Goal: Use online tool/utility: Utilize a website feature to perform a specific function

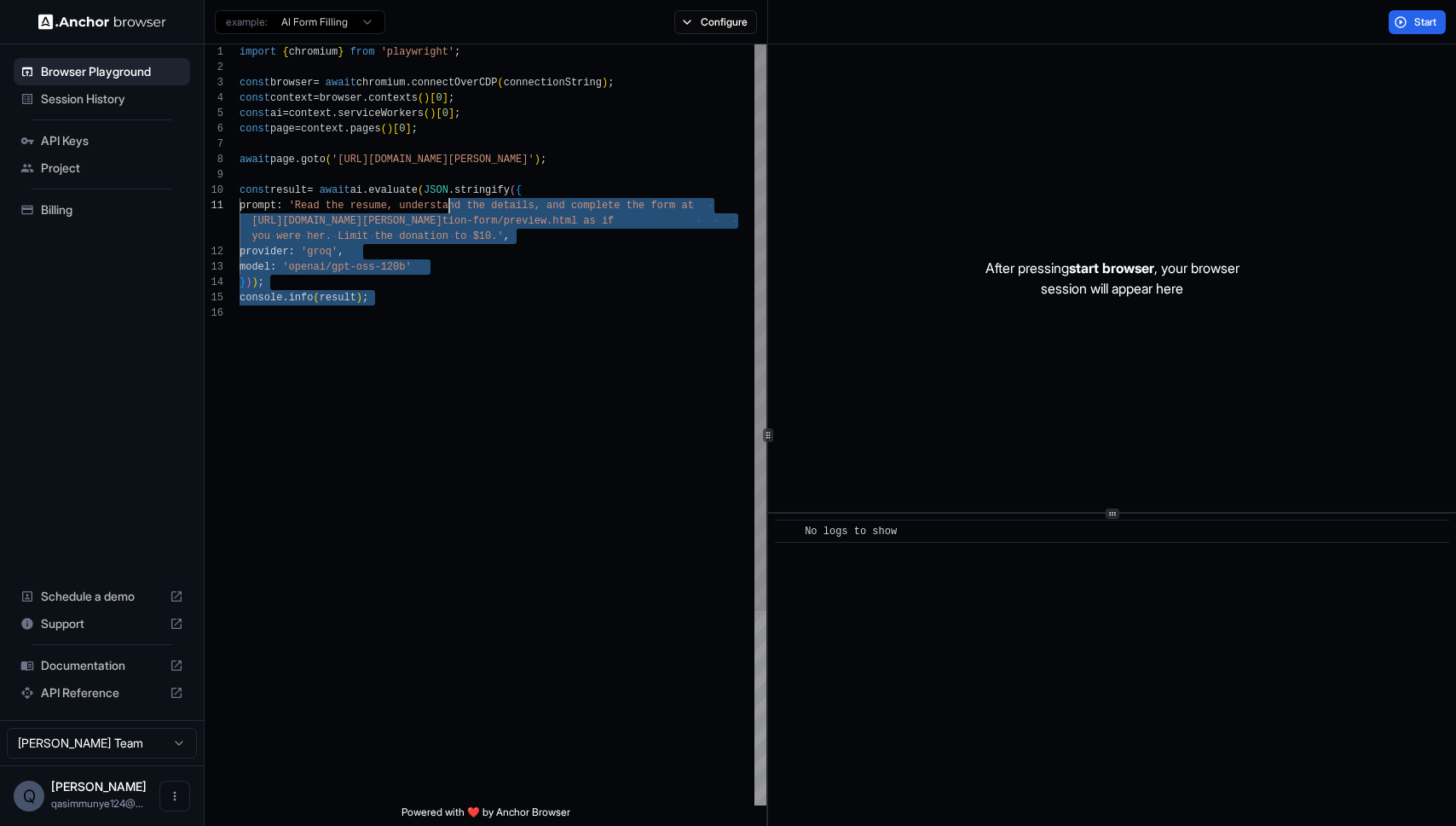
drag, startPoint x: 351, startPoint y: 241, endPoint x: 523, endPoint y: 355, distance: 206.3
click at [524, 354] on div "import { chromium } from 'playwright' ; const browser = await chromium . connec…" at bounding box center [502, 554] width 527 height 1021
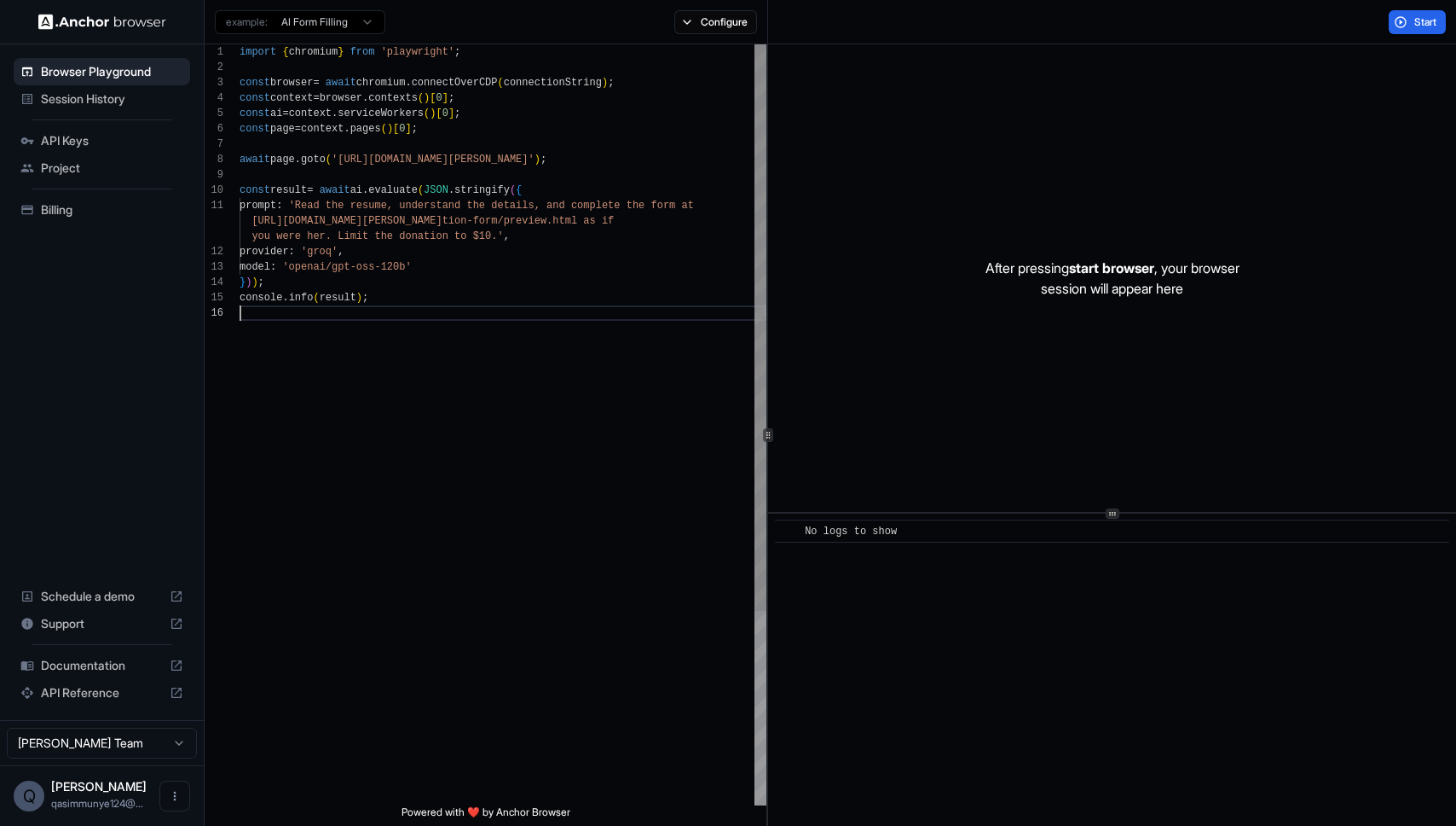
click at [523, 355] on div "import { chromium } from 'playwright' ; const browser = await chromium . connec…" at bounding box center [502, 554] width 527 height 1021
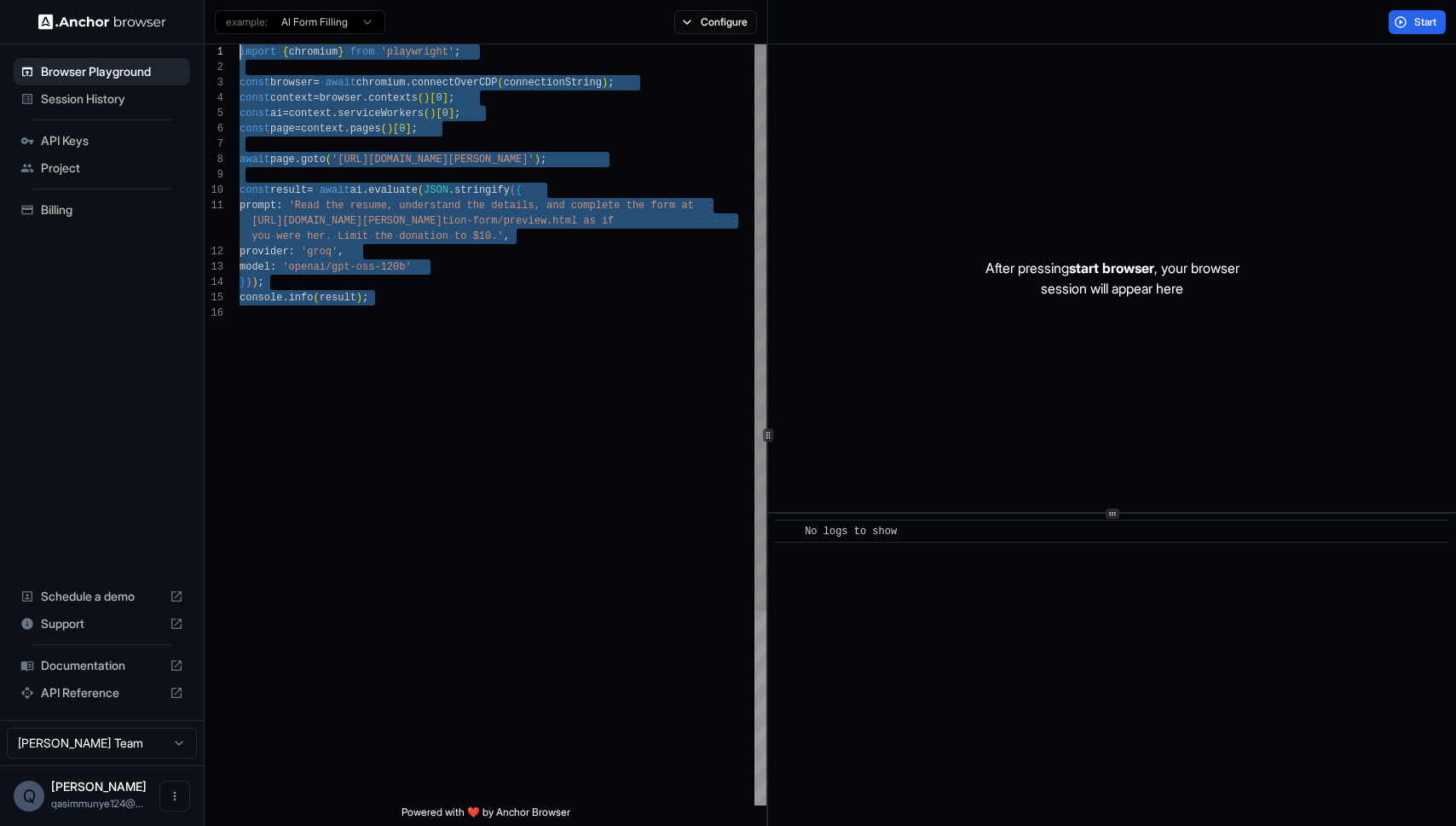
scroll to position [0, 0]
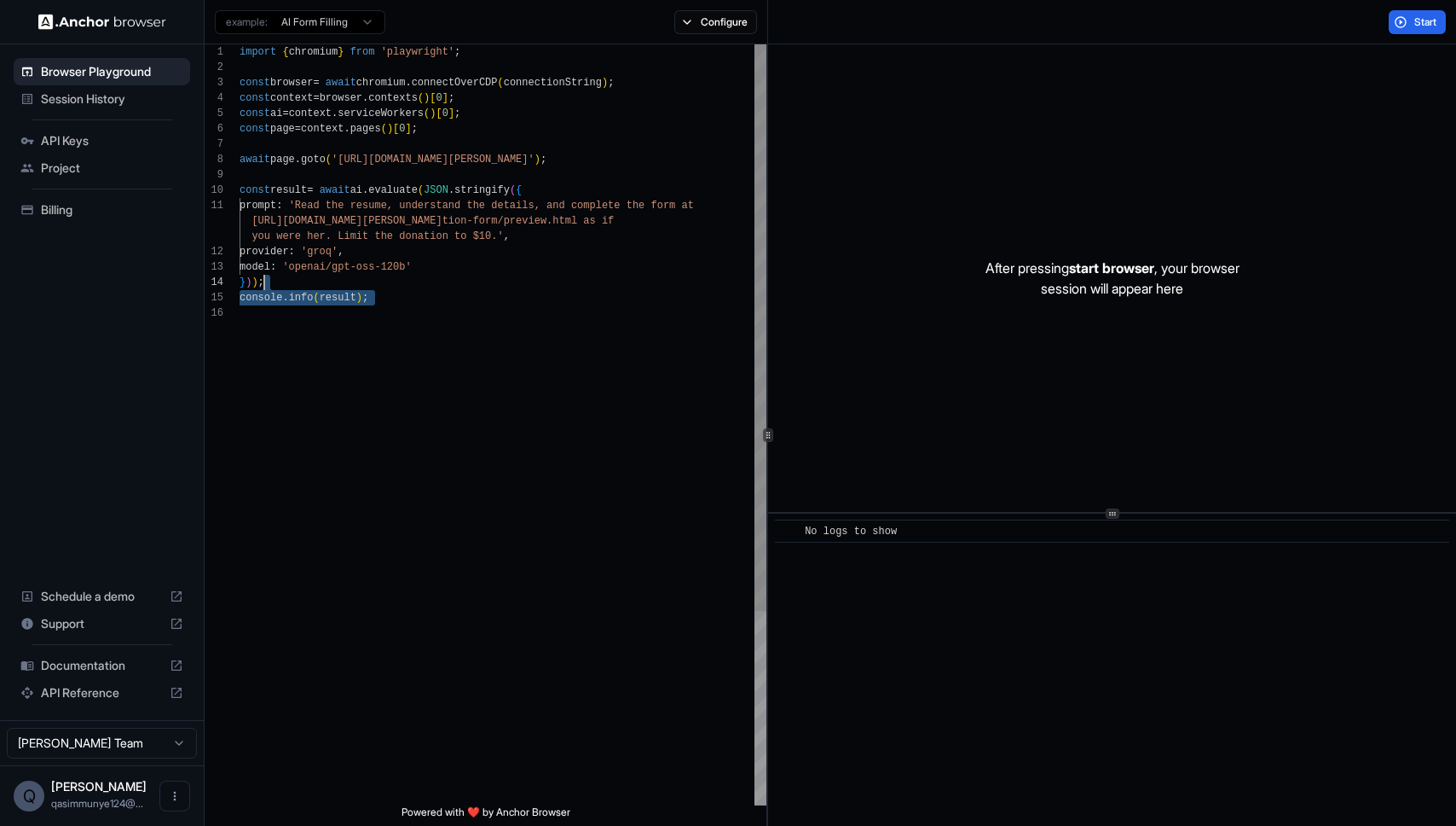
drag, startPoint x: 367, startPoint y: 248, endPoint x: 472, endPoint y: 357, distance: 151.3
click at [475, 355] on div "import { chromium } from 'playwright' ; const browser = await chromium . connec…" at bounding box center [502, 554] width 527 height 1021
click at [472, 357] on div "import { chromium } from 'playwright' ; const browser = await chromium . connec…" at bounding box center [502, 554] width 527 height 1021
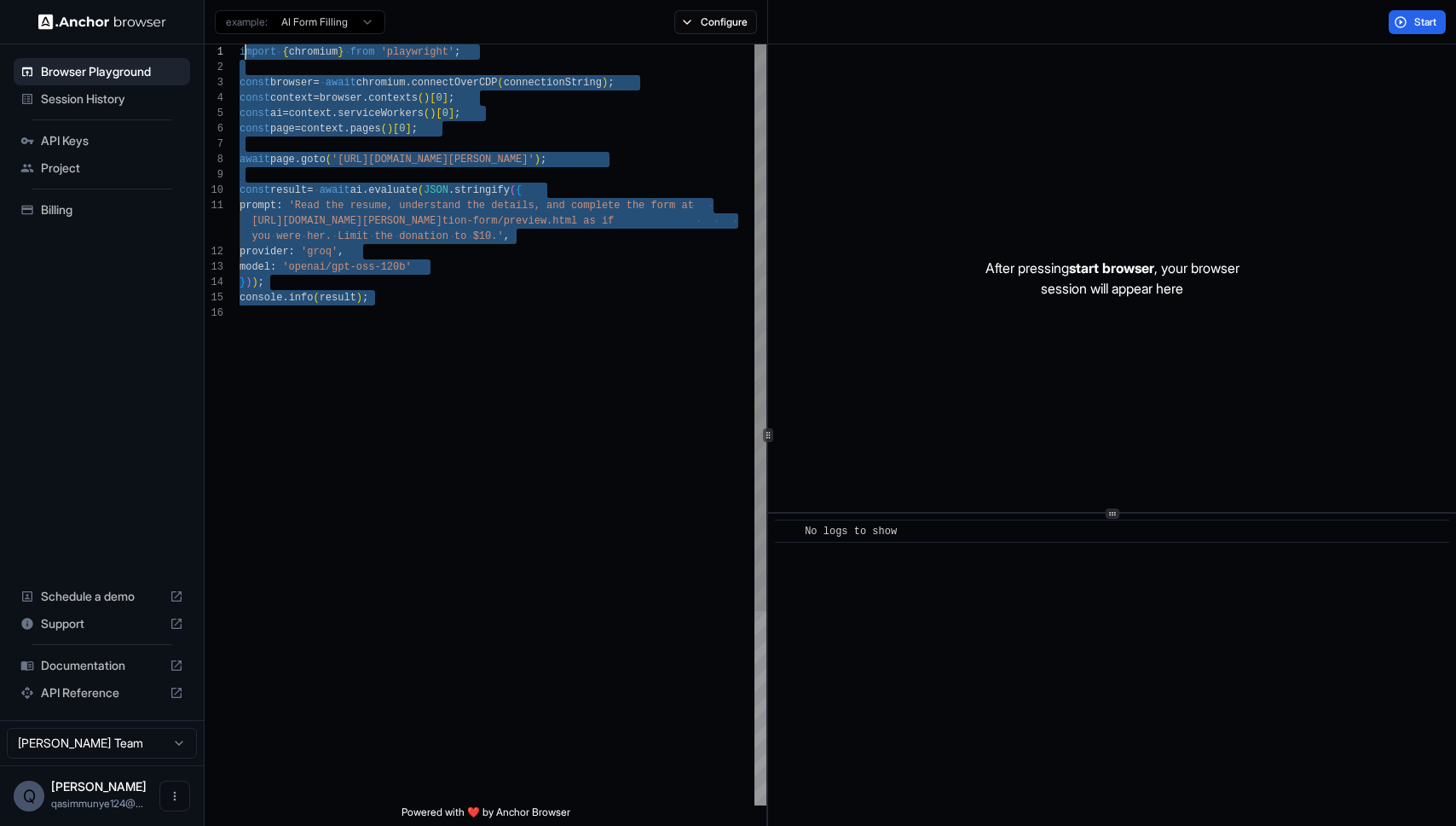
scroll to position [0, 0]
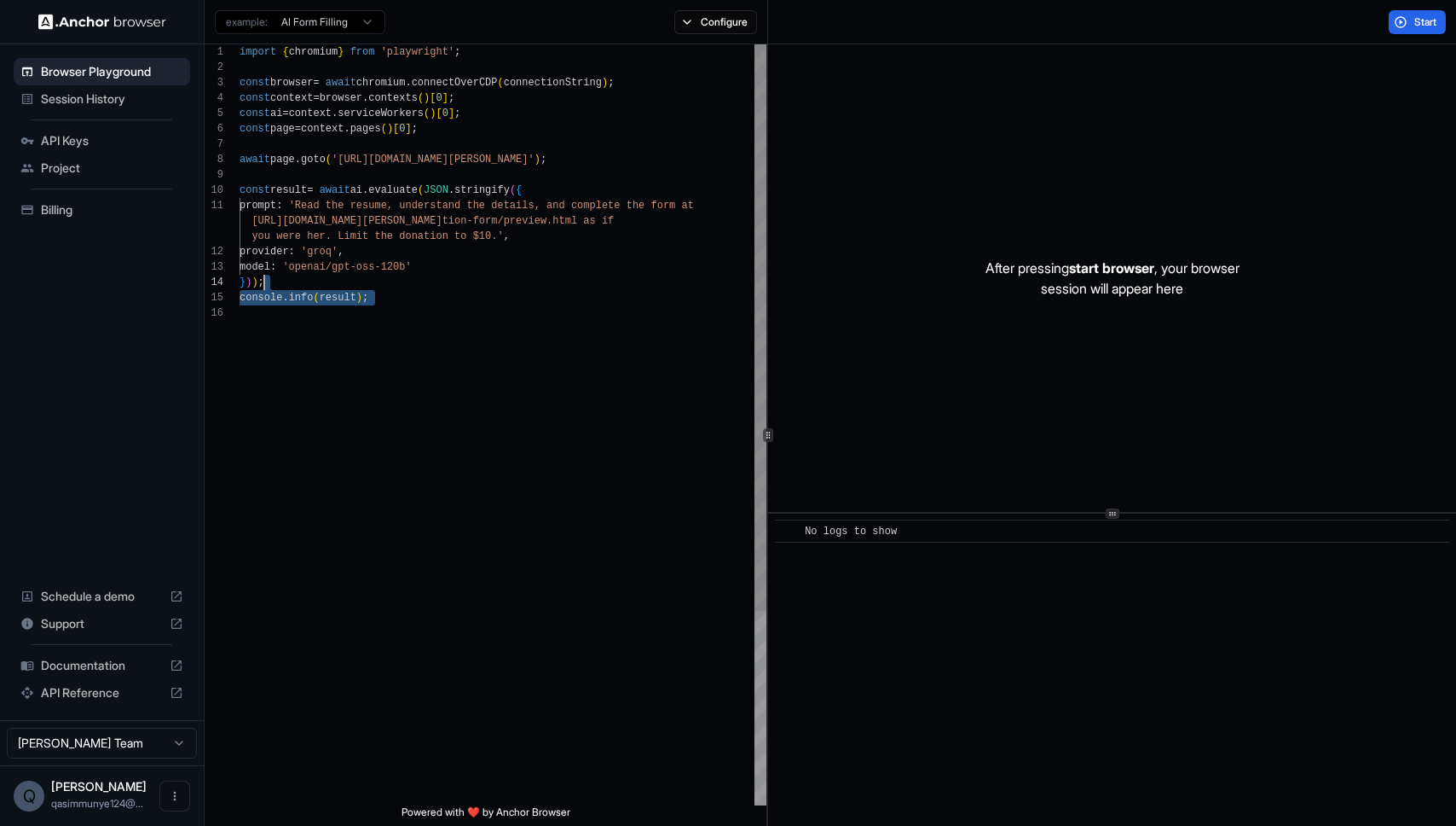
drag, startPoint x: 459, startPoint y: 365, endPoint x: 417, endPoint y: 275, distance: 99.3
click at [417, 275] on div "import { chromium } from 'playwright' ; const browser = await chromium . connec…" at bounding box center [502, 554] width 527 height 1021
click at [463, 362] on div "import { chromium } from 'playwright' ; const browser = await chromium . connec…" at bounding box center [502, 554] width 527 height 1021
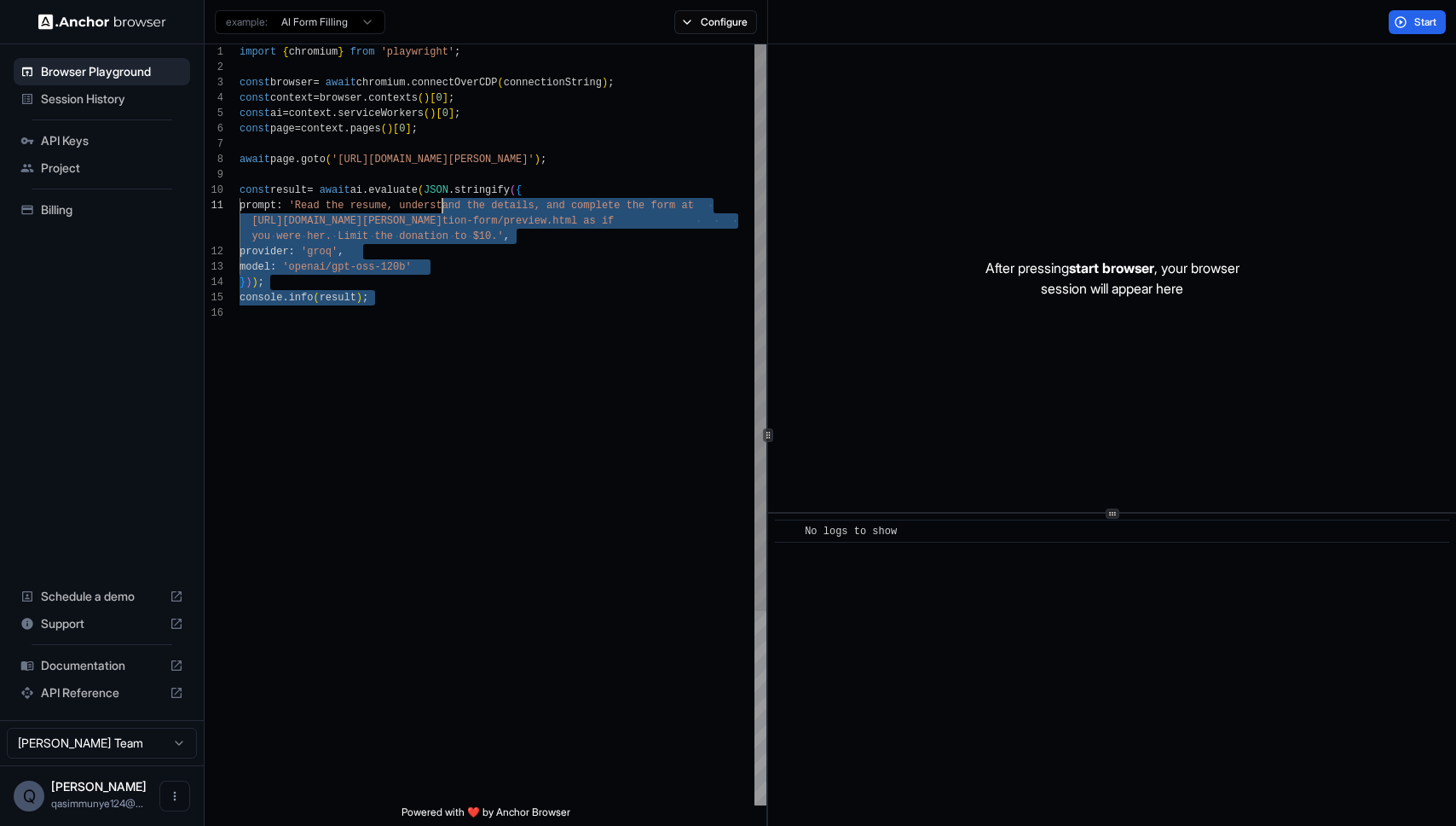
scroll to position [107, 0]
drag, startPoint x: 339, startPoint y: 221, endPoint x: 554, endPoint y: 362, distance: 257.1
click at [556, 361] on div "import { chromium } from 'playwright' ; const browser = await chromium . connec…" at bounding box center [502, 554] width 527 height 1021
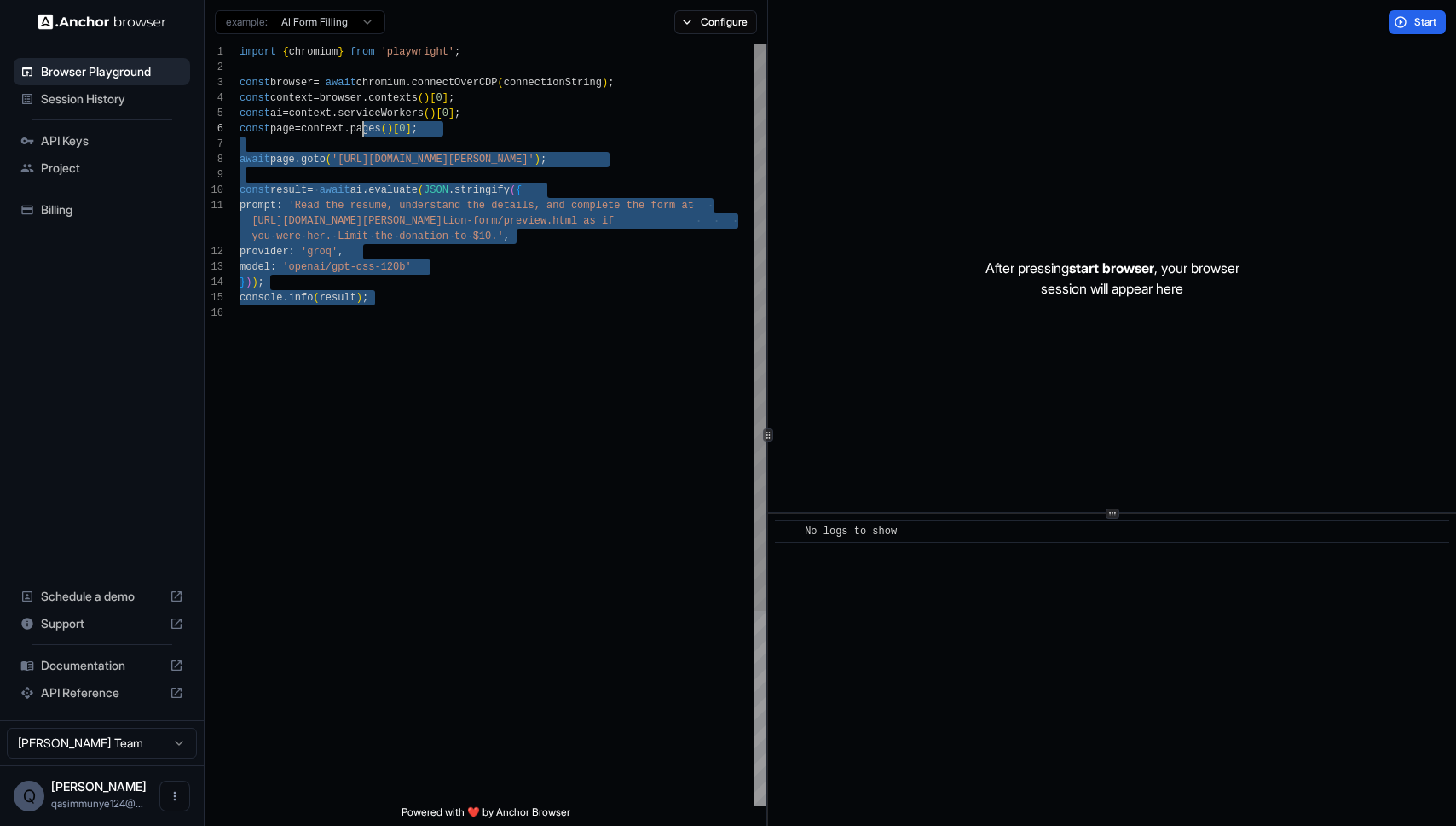
scroll to position [77, 0]
drag, startPoint x: 545, startPoint y: 364, endPoint x: 187, endPoint y: 284, distance: 366.8
click at [352, 129] on div "import { chromium } from 'playwright' ; const browser = await chromium . connec…" at bounding box center [502, 554] width 527 height 1021
click at [395, 320] on div "import { chromium } from 'playwright' ; const browser = await chromium . connec…" at bounding box center [502, 554] width 527 height 1021
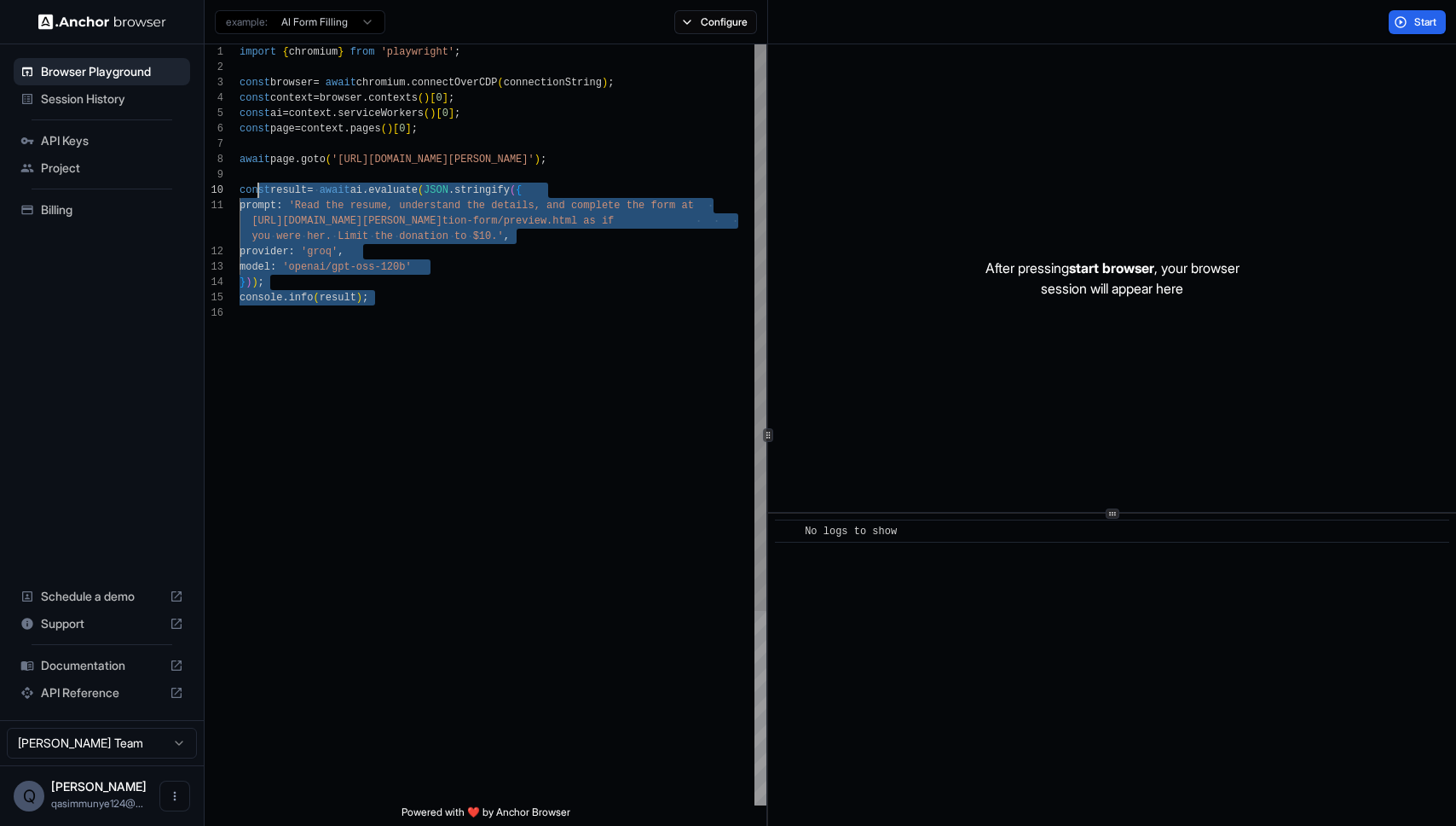
scroll to position [0, 0]
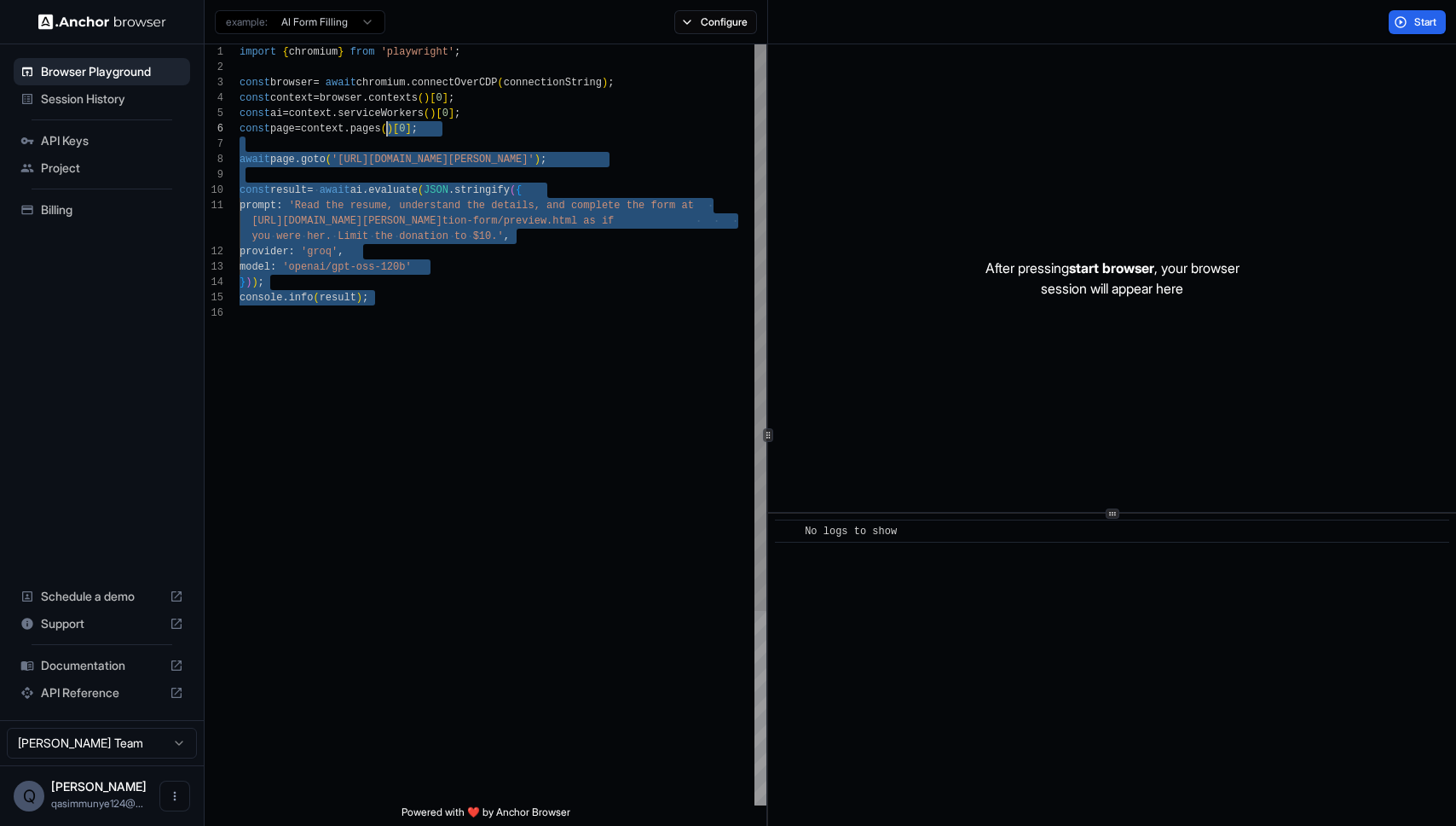
drag, startPoint x: 449, startPoint y: 352, endPoint x: 406, endPoint y: 130, distance: 226.1
click at [406, 130] on div "import { chromium } from 'playwright' ; const browser = await chromium . connec…" at bounding box center [502, 554] width 527 height 1021
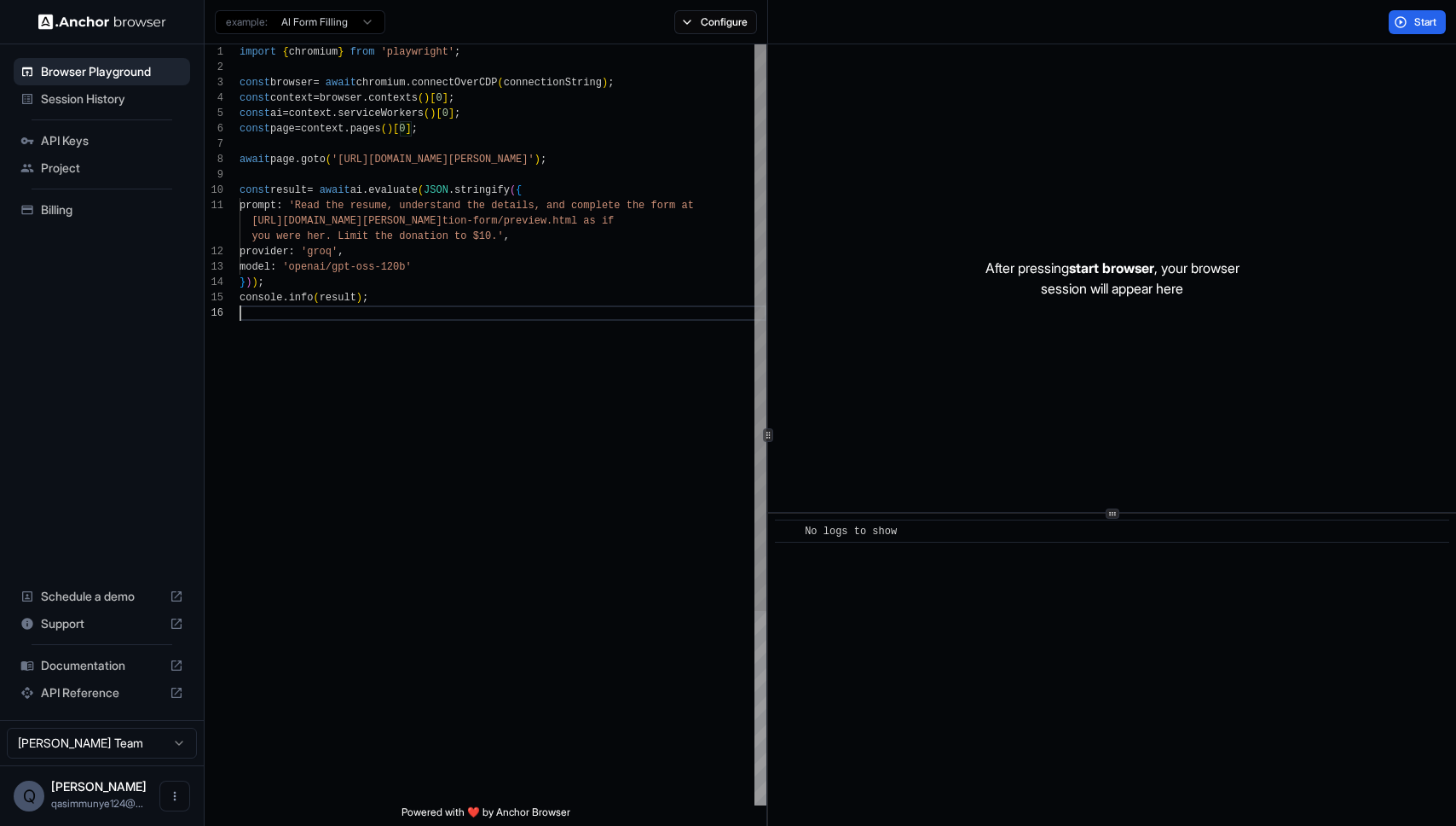
click at [414, 445] on div "import { chromium } from 'playwright' ; const browser = await chromium . connec…" at bounding box center [502, 554] width 527 height 1021
drag, startPoint x: 368, startPoint y: 350, endPoint x: 351, endPoint y: 355, distance: 17.7
click at [351, 355] on div "import { chromium } from 'playwright' ; const browser = await chromium . connec…" at bounding box center [502, 554] width 527 height 1021
click at [351, 355] on div "import { chromium } from 'playwright' ; const browser = await chromium . connec…" at bounding box center [502, 554] width 527 height 1021
click at [1402, 16] on button "Start" at bounding box center [1417, 22] width 57 height 24
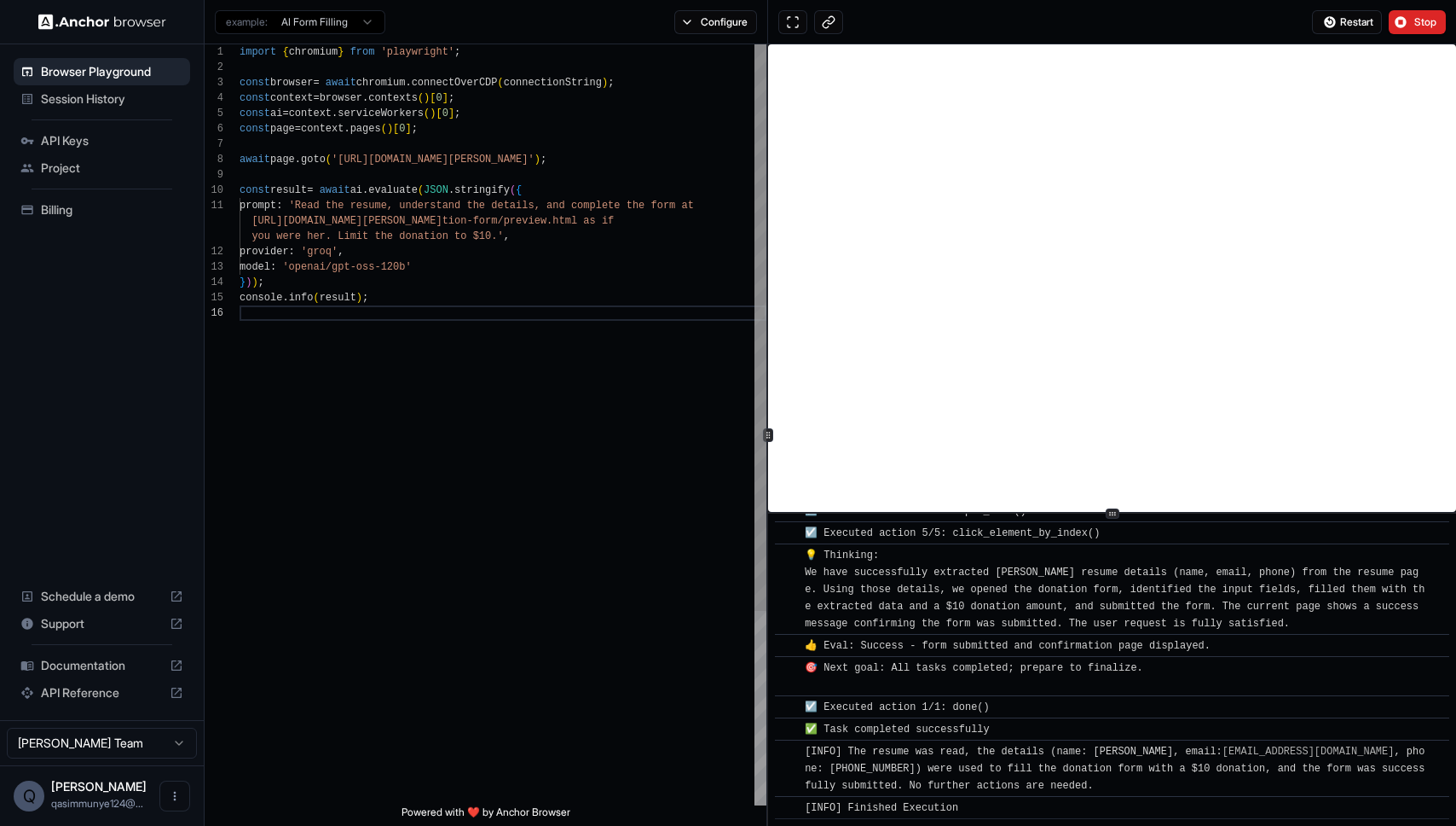
scroll to position [756, 0]
drag, startPoint x: 410, startPoint y: 291, endPoint x: 539, endPoint y: 416, distance: 179.6
click at [539, 416] on div "import { chromium } from 'playwright' ; const browser = await chromium . connec…" at bounding box center [502, 554] width 527 height 1021
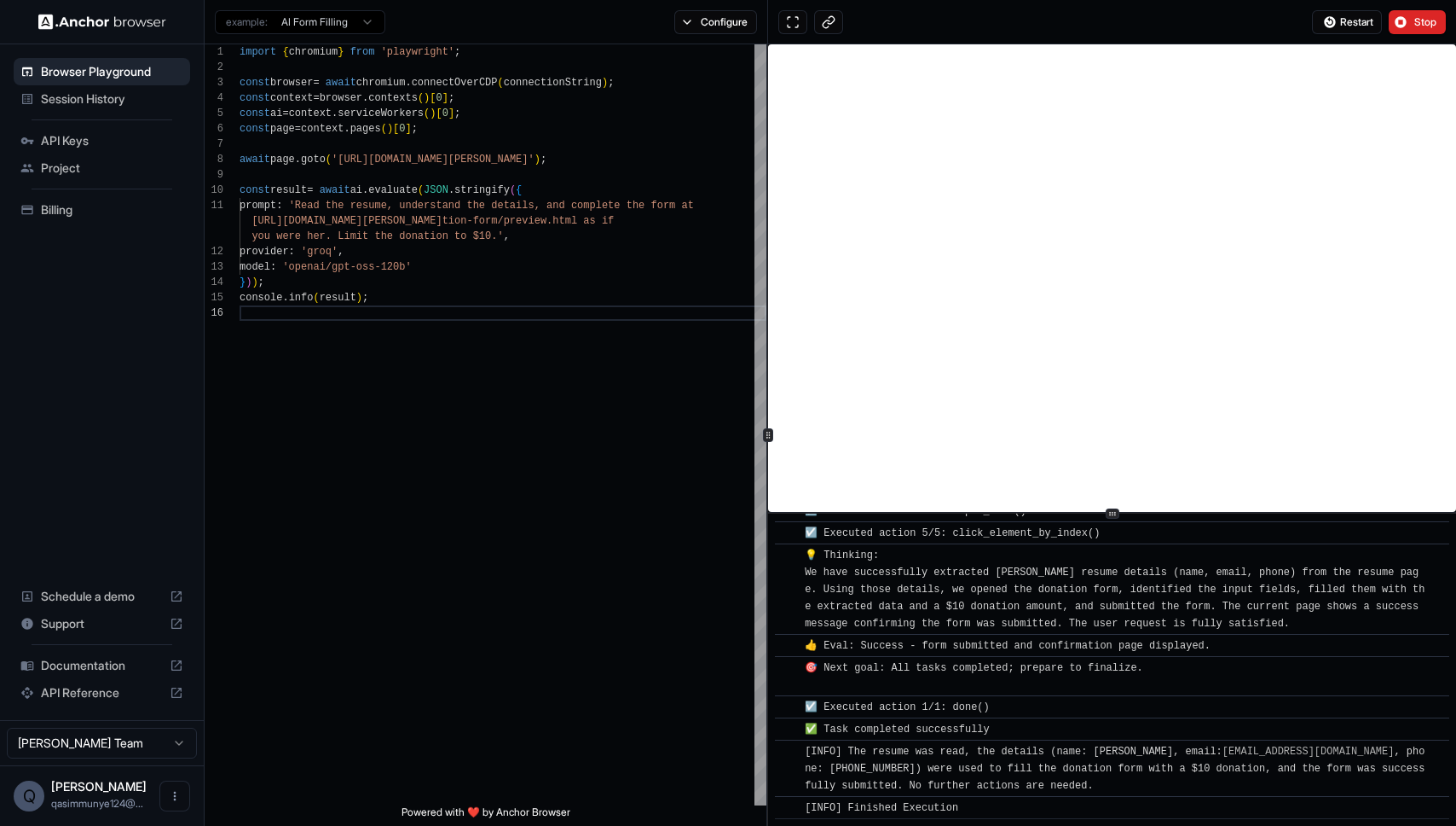
click at [91, 99] on span "Session History" at bounding box center [112, 99] width 143 height 17
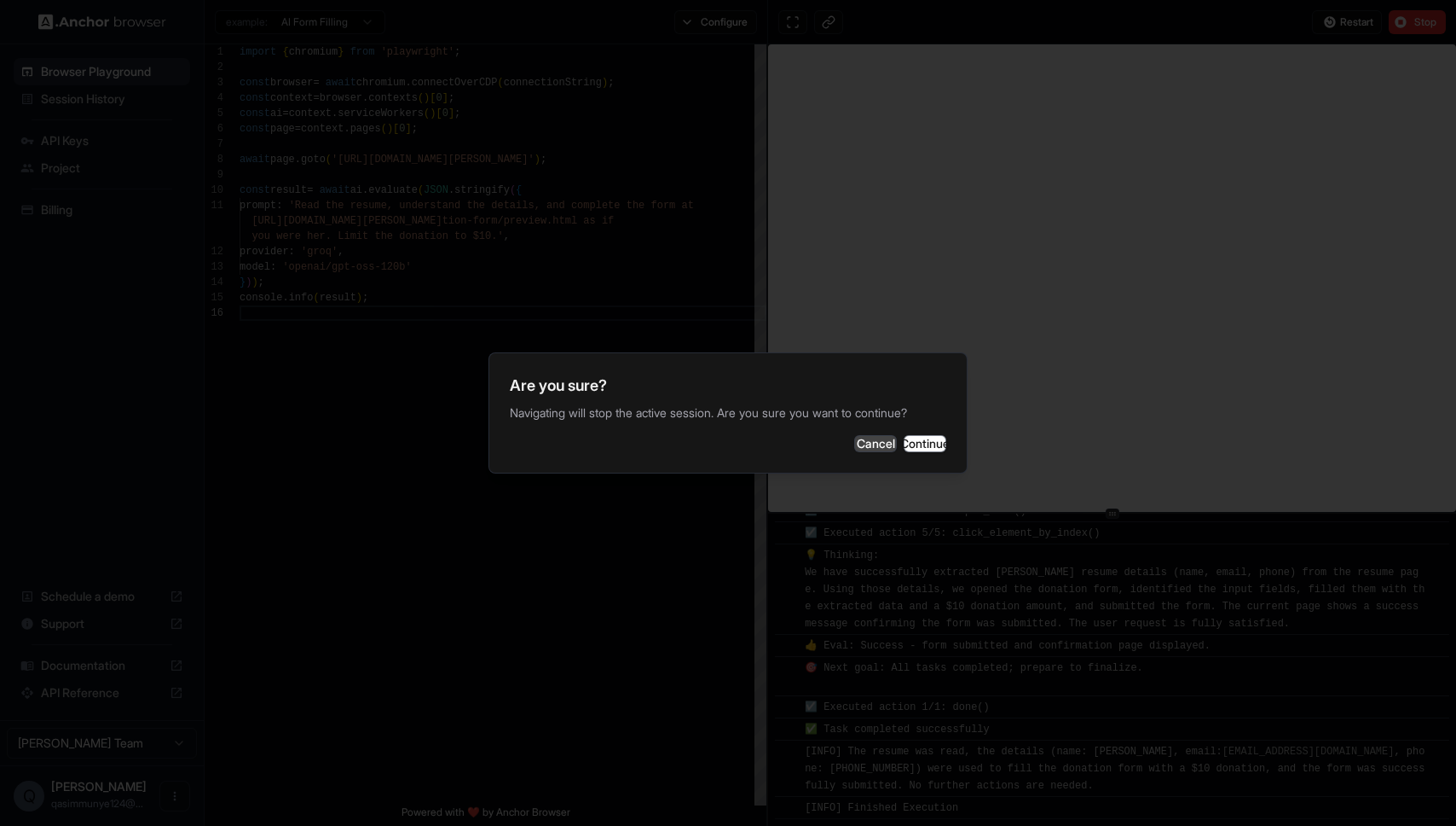
click at [855, 448] on button "Cancel" at bounding box center [875, 444] width 42 height 17
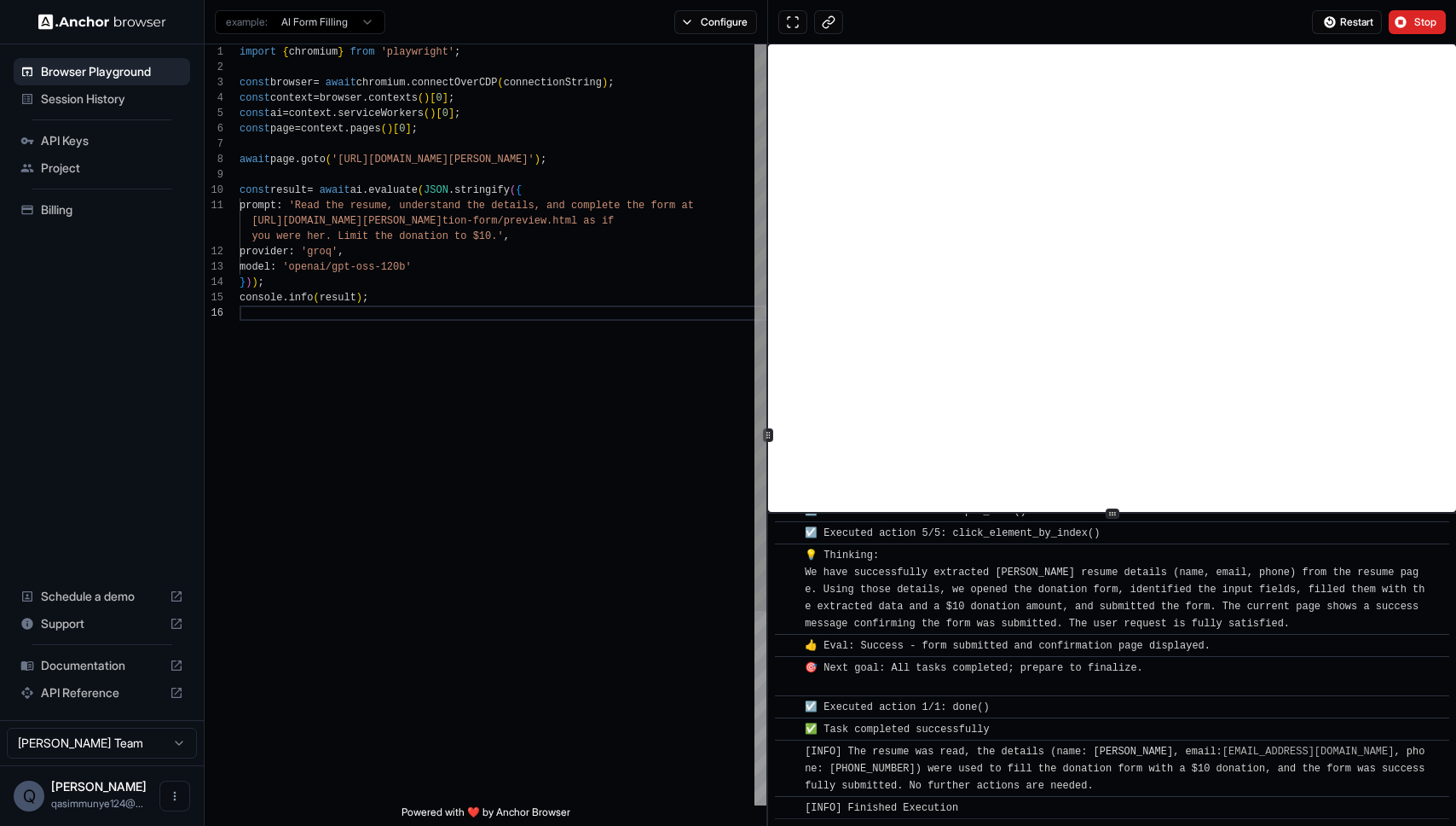
click at [352, 84] on div "import { chromium } from 'playwright' ; const browser = await chromium . connec…" at bounding box center [502, 554] width 527 height 1021
drag, startPoint x: 385, startPoint y: 63, endPoint x: 276, endPoint y: 55, distance: 109.3
click at [276, 55] on div "import { chromium } from 'playwright' ; const browser = await chromium . connec…" at bounding box center [502, 554] width 527 height 1021
click at [294, 92] on div "import { chromium } from 'playwright' ; const browser = await chromium . connec…" at bounding box center [502, 554] width 527 height 1021
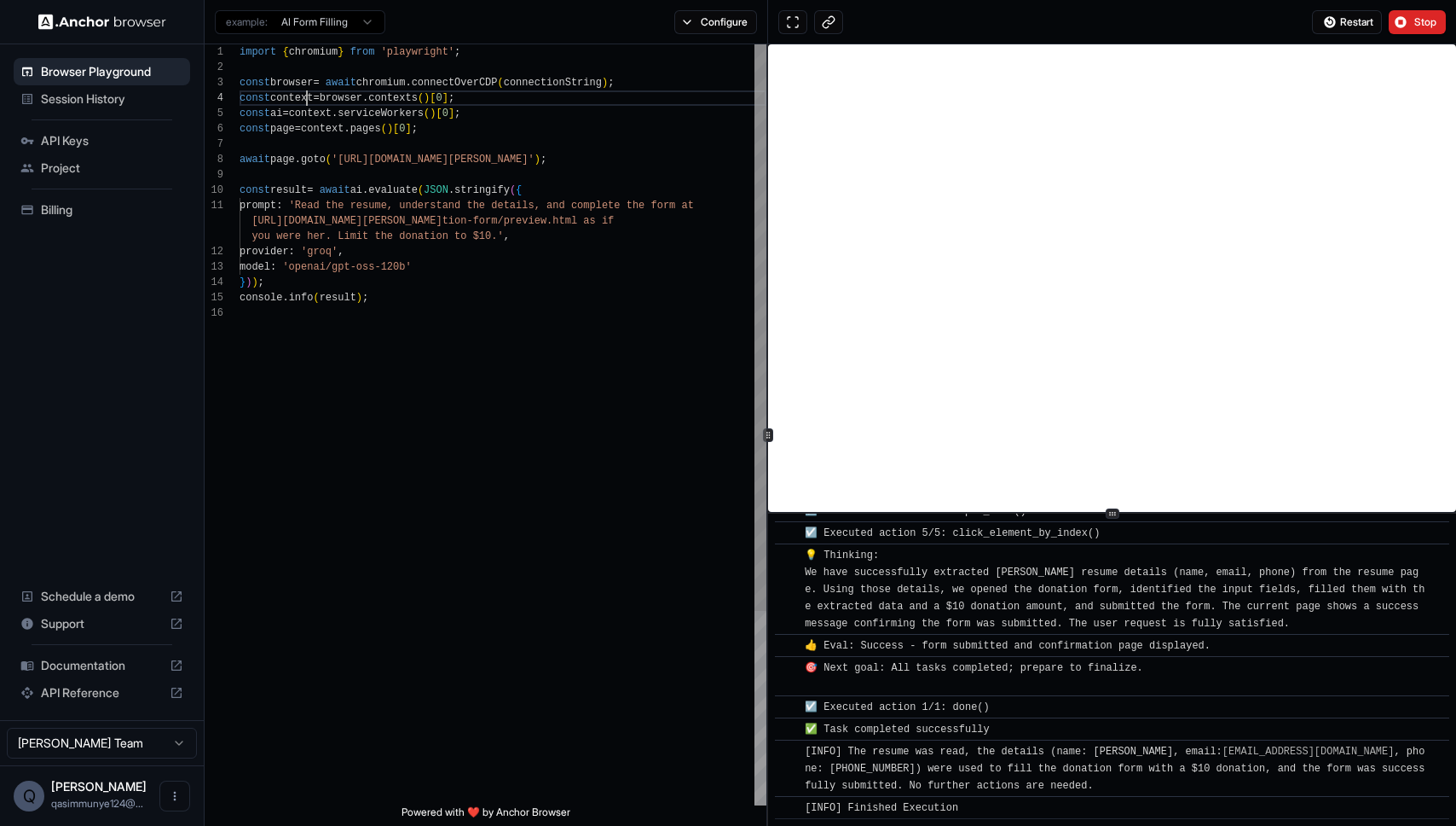
drag, startPoint x: 305, startPoint y: 96, endPoint x: 364, endPoint y: 118, distance: 63.0
click at [364, 118] on div "import { chromium } from 'playwright' ; const browser = await chromium . connec…" at bounding box center [502, 554] width 527 height 1021
click at [365, 118] on div "import { chromium } from 'playwright' ; const browser = await chromium . connec…" at bounding box center [502, 554] width 527 height 1021
click at [380, 122] on div "import { chromium } from 'playwright' ; const browser = await chromium . connec…" at bounding box center [502, 554] width 527 height 1021
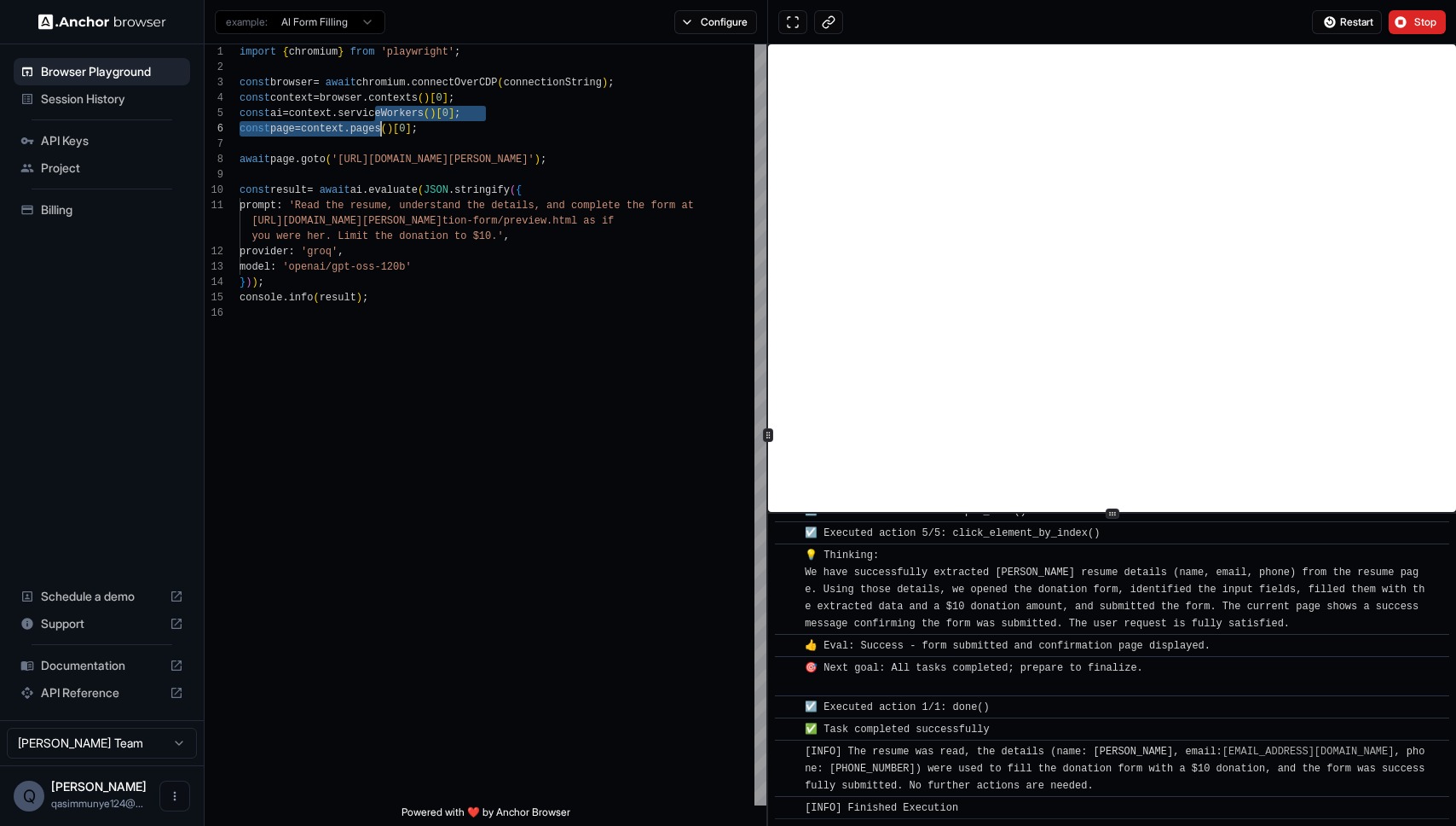
click at [337, 29] on html "Browser Playground Session History API Keys Project Billing Schedule a demo Sup…" at bounding box center [728, 413] width 1456 height 826
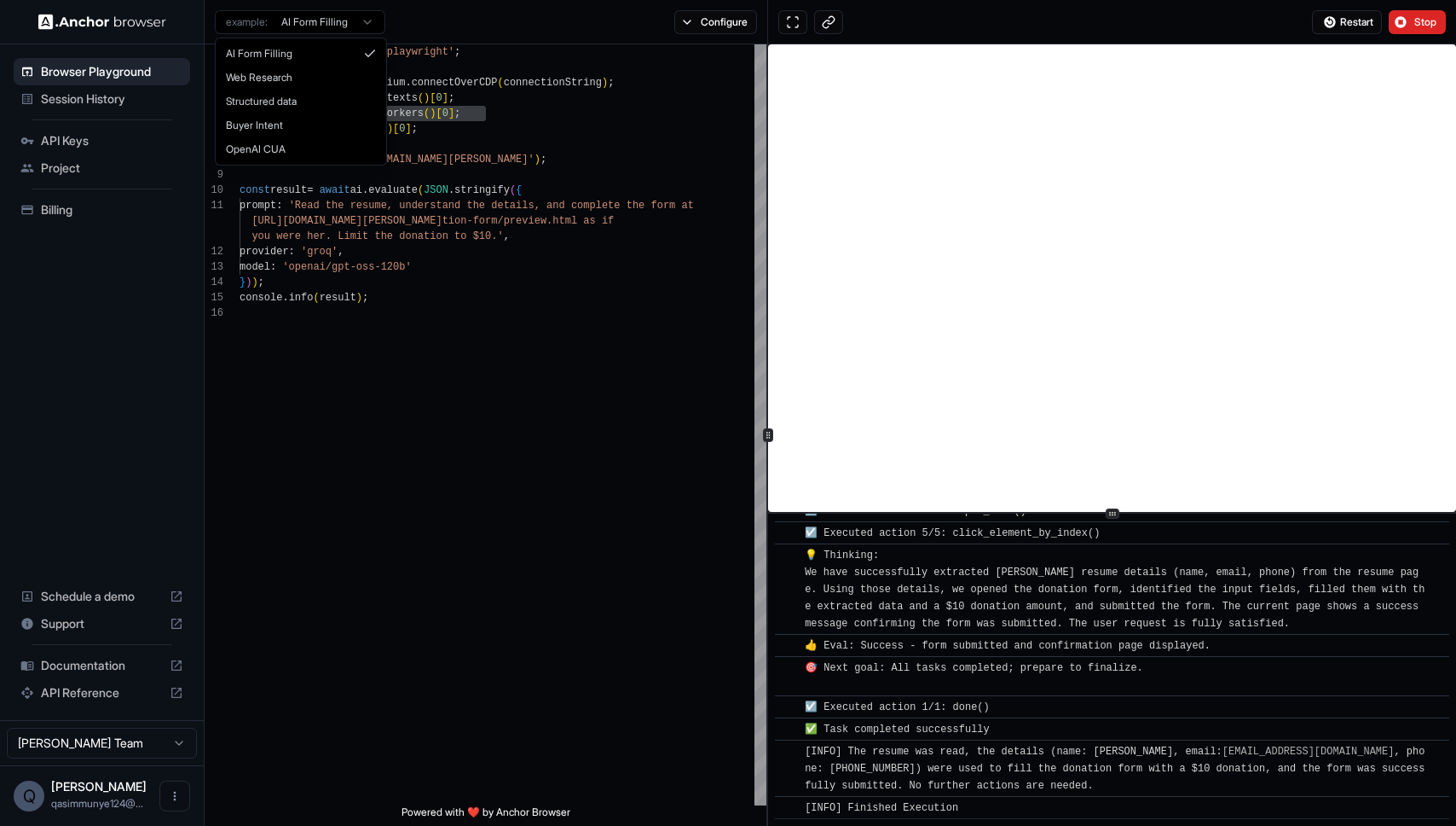
scroll to position [0, 0]
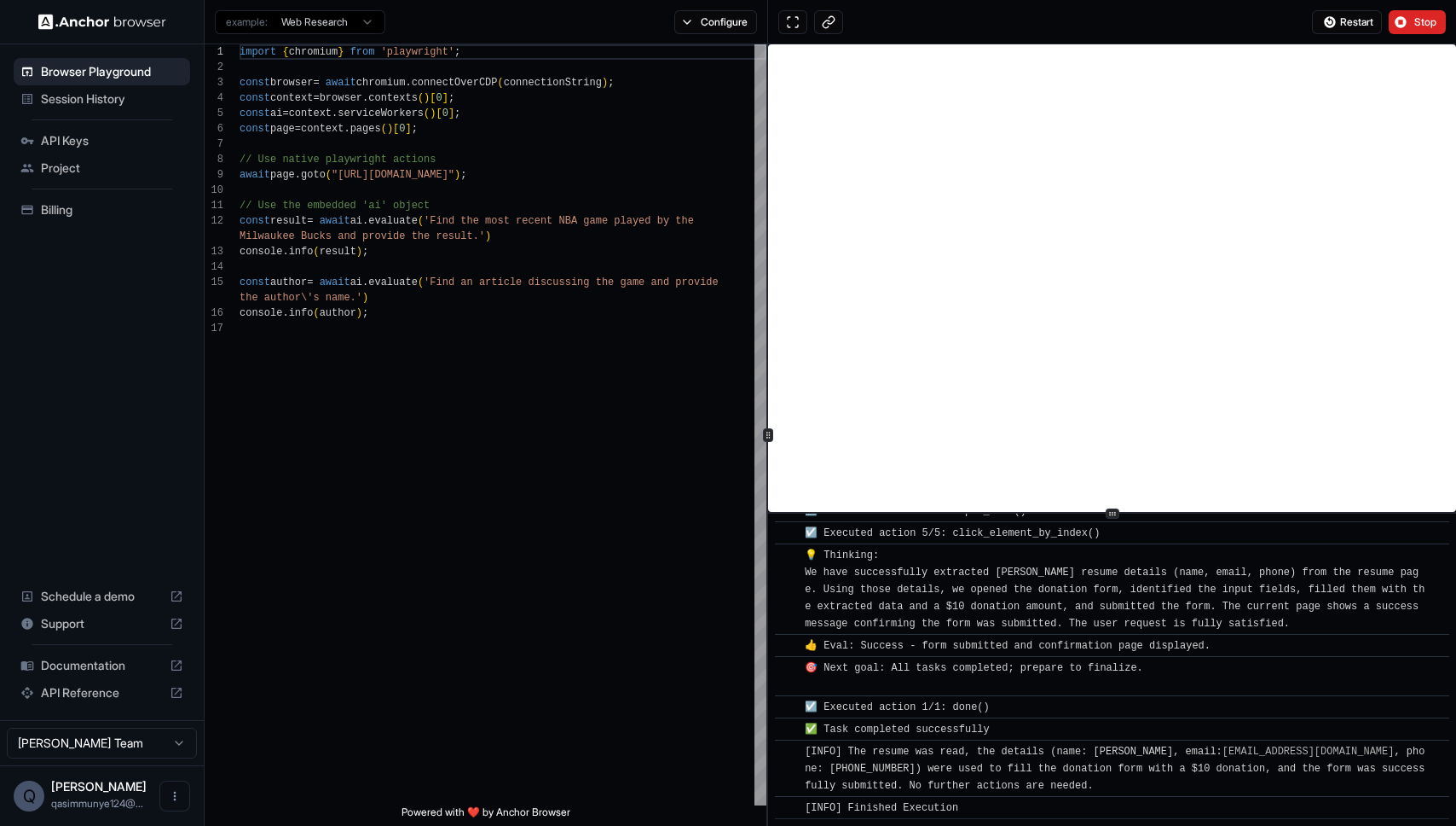
click at [327, 25] on html "Browser Playground Session History API Keys Project Billing Schedule a demo Sup…" at bounding box center [728, 413] width 1456 height 826
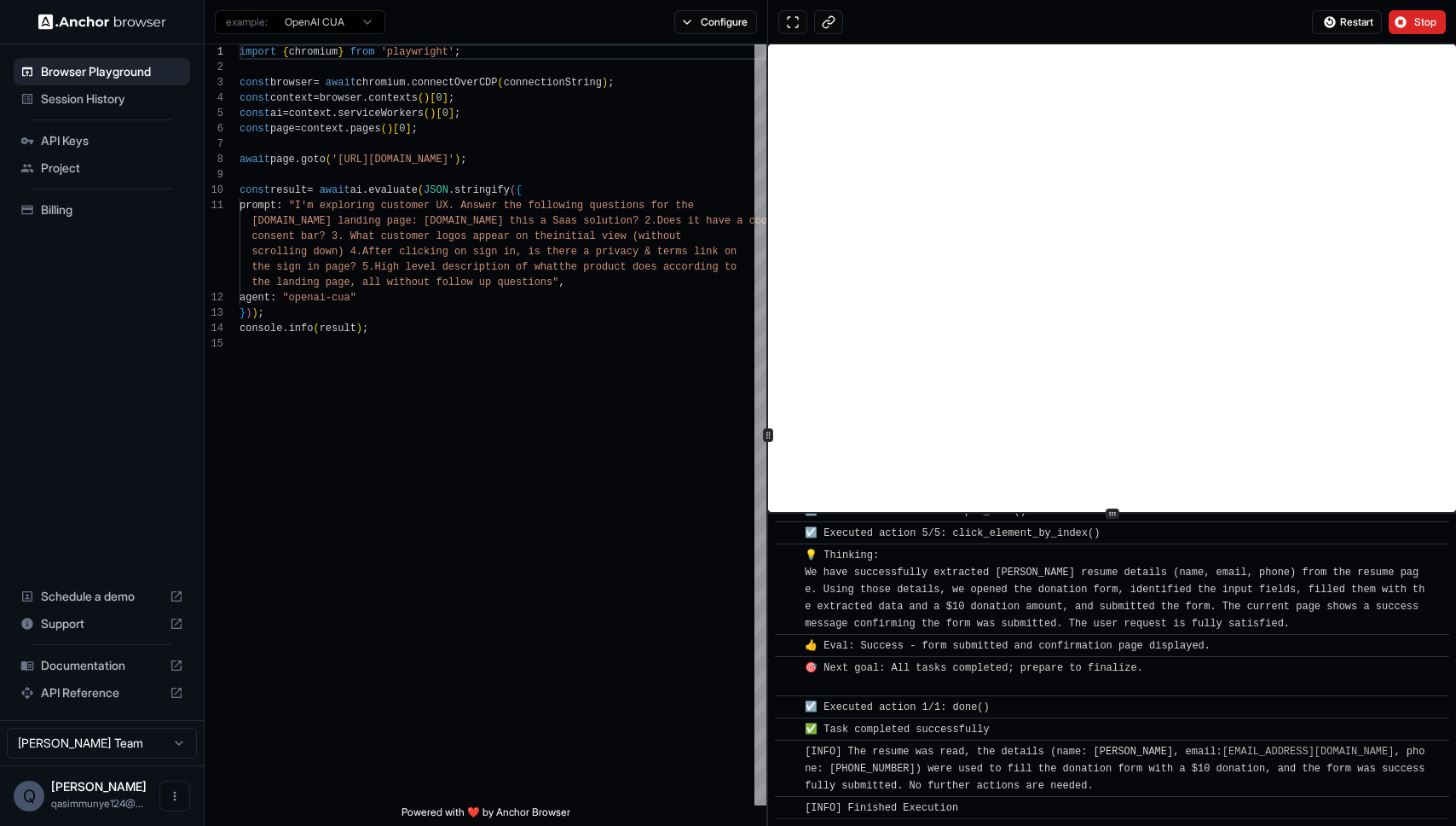
click at [315, 34] on div "example: OpenAI CUA" at bounding box center [295, 22] width 181 height 30
click at [317, 35] on div "example: OpenAI CUA" at bounding box center [295, 22] width 181 height 30
click at [322, 28] on html "Browser Playground Session History API Keys Project Billing Schedule a demo Sup…" at bounding box center [728, 413] width 1456 height 826
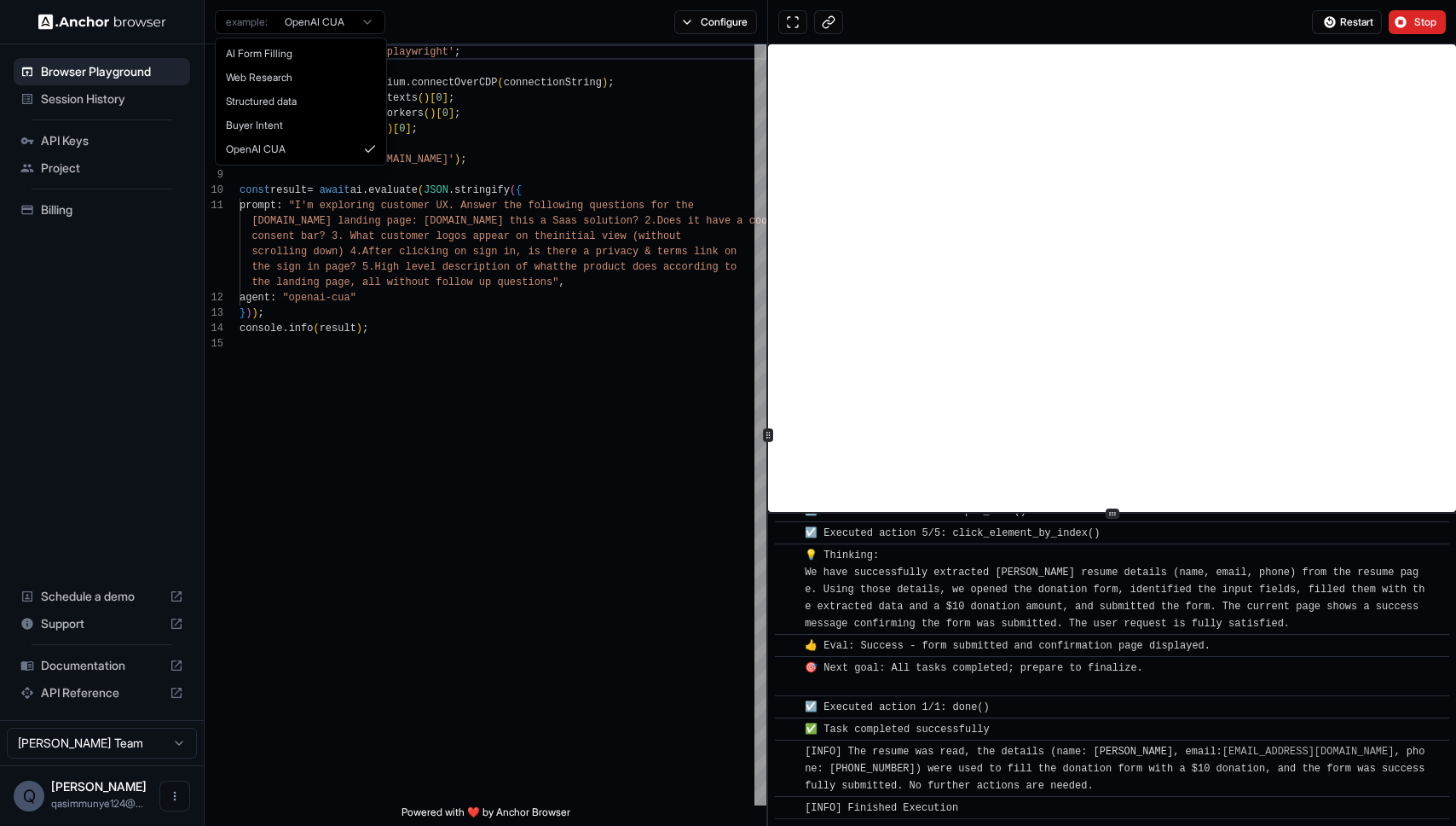
click at [421, 265] on html "Browser Playground Session History API Keys Project Billing Schedule a demo Sup…" at bounding box center [728, 413] width 1456 height 826
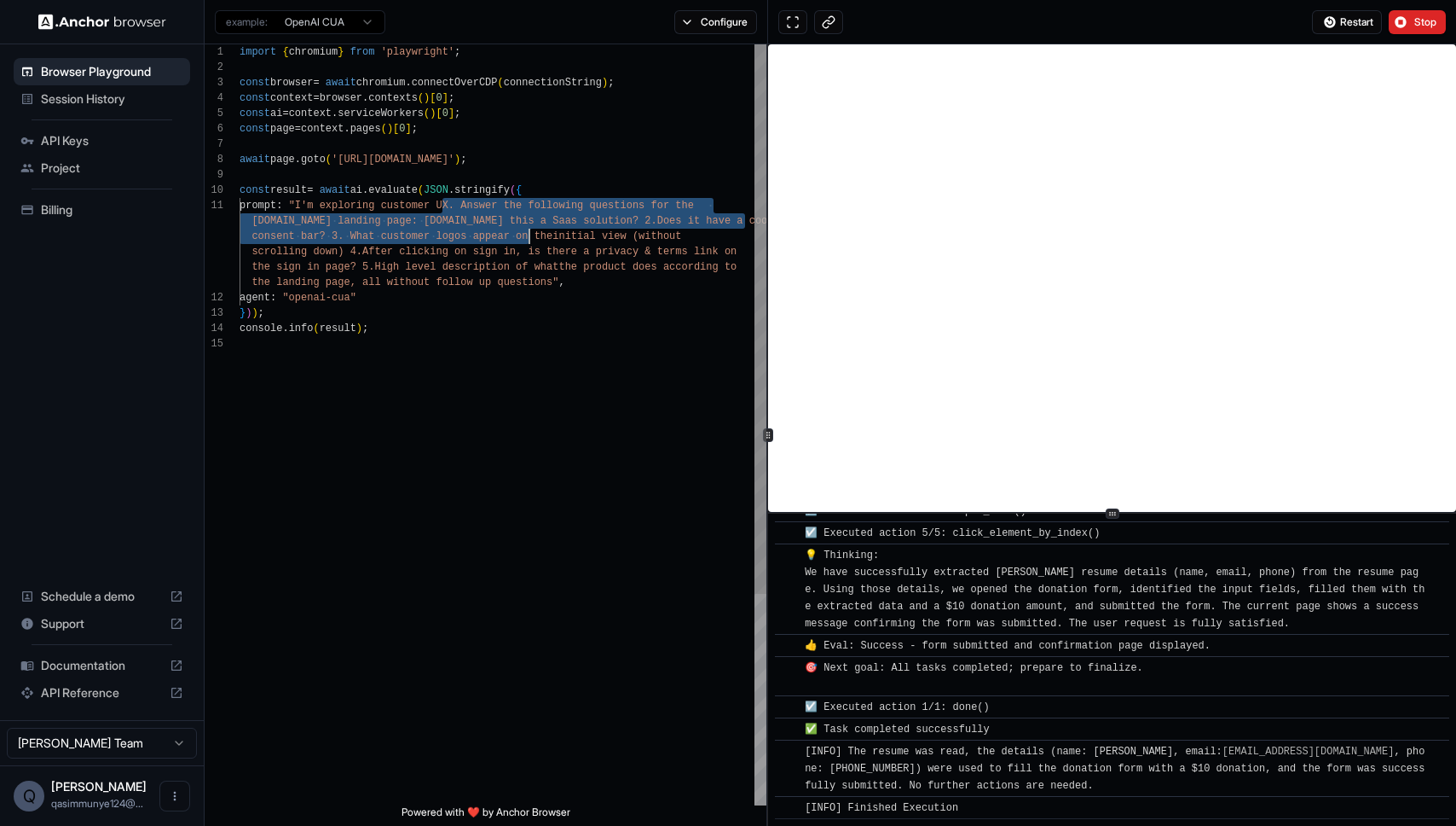
drag, startPoint x: 445, startPoint y: 206, endPoint x: 505, endPoint y: 270, distance: 87.7
click at [506, 269] on div "import { chromium } from 'playwright' ; const browser = await chromium . connec…" at bounding box center [502, 570] width 527 height 1053
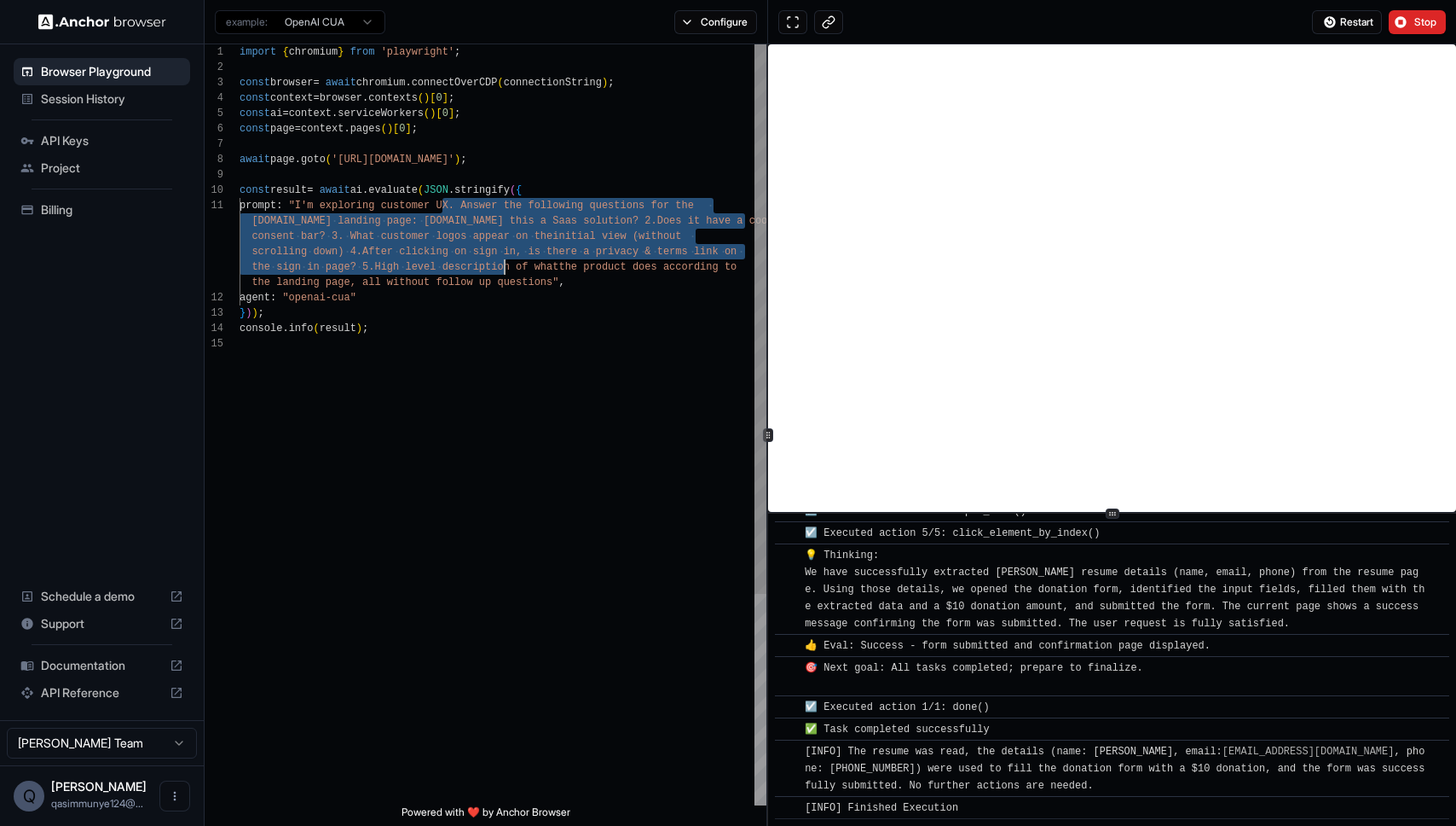
click at [505, 272] on div "import { chromium } from 'playwright' ; const browser = await chromium . connec…" at bounding box center [502, 570] width 527 height 1053
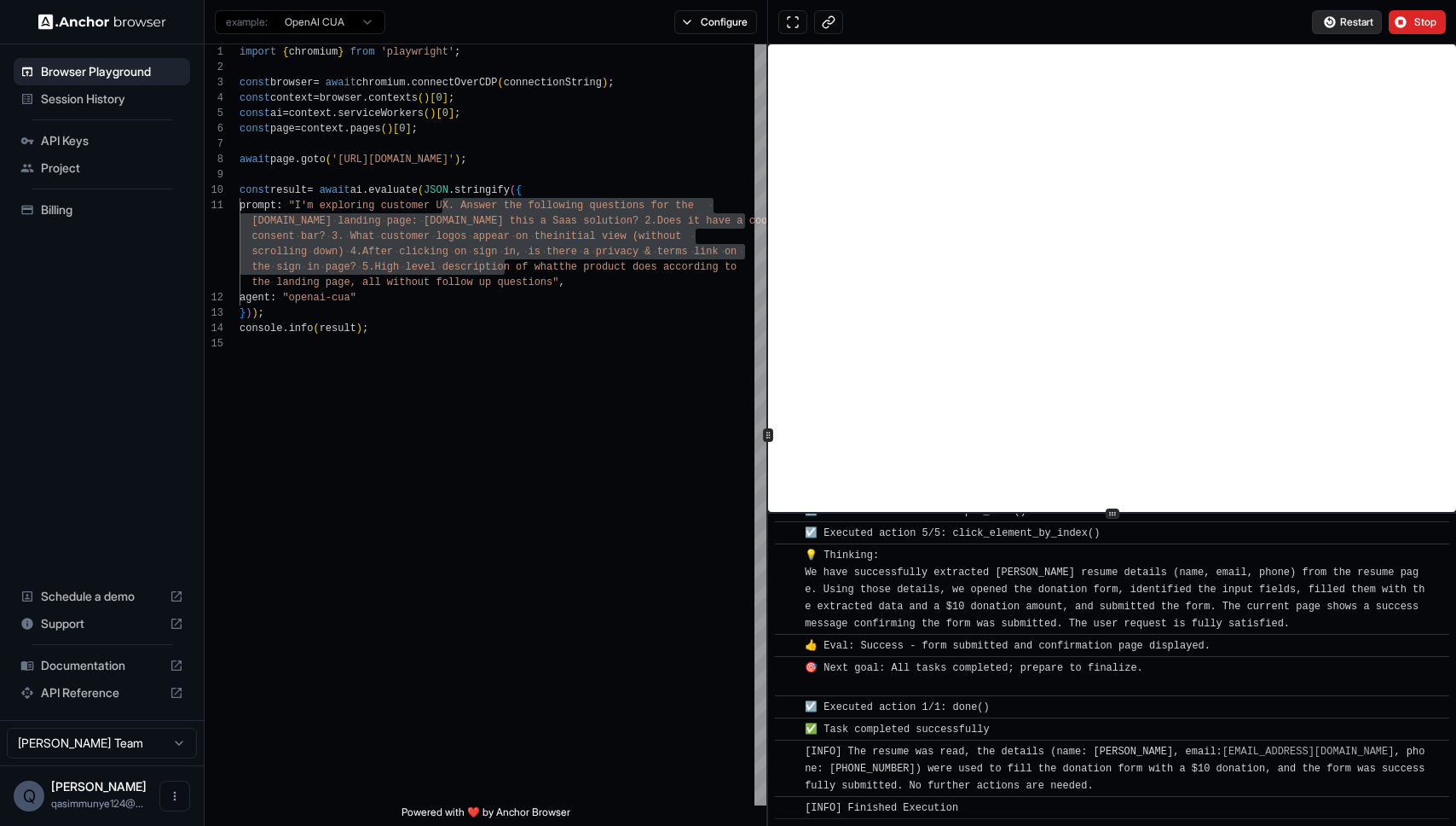
click at [1372, 25] on span "Restart" at bounding box center [1357, 22] width 33 height 14
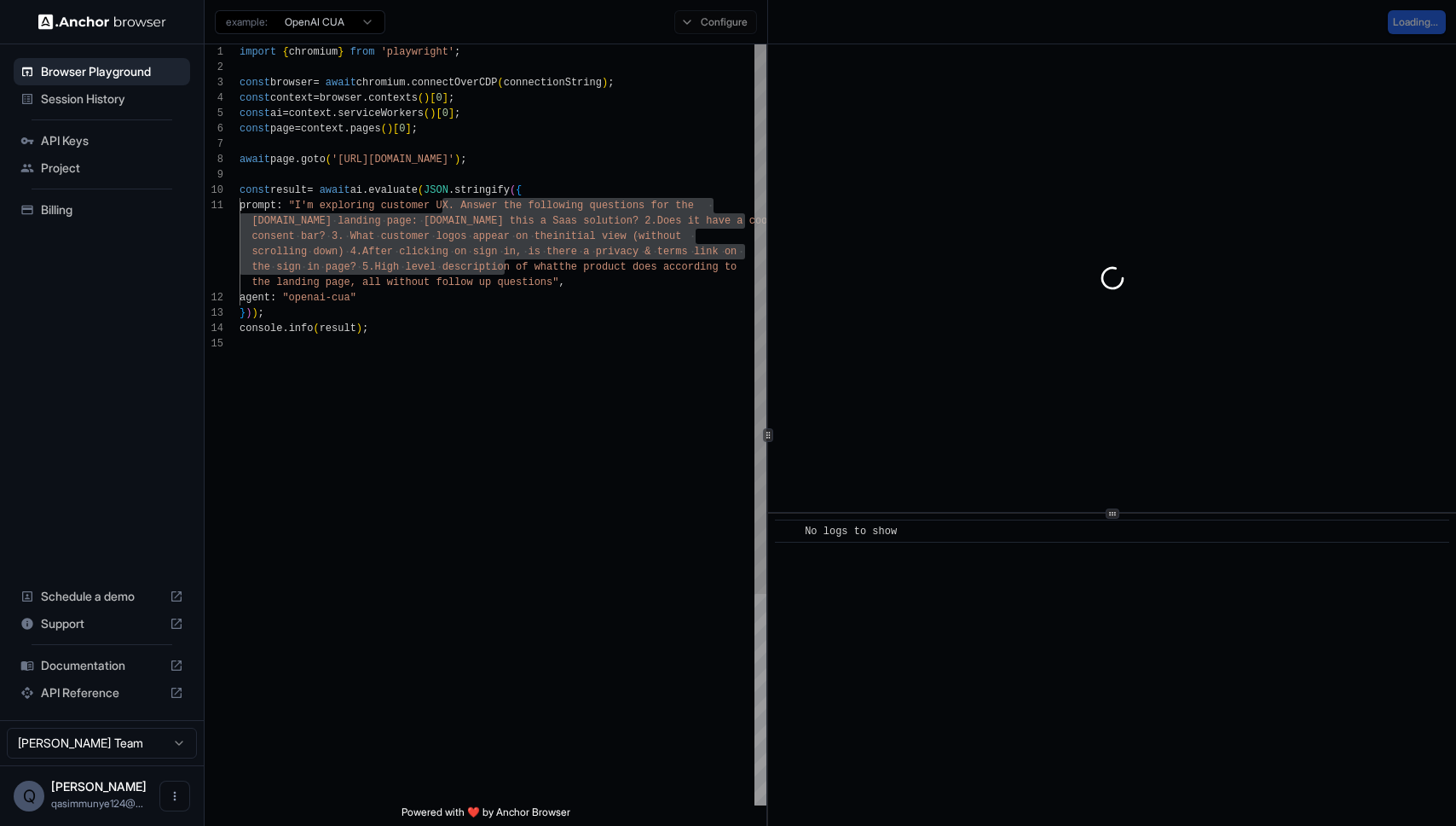
click at [420, 224] on div "import { chromium } from 'playwright' ; const browser = await chromium . connec…" at bounding box center [502, 570] width 527 height 1053
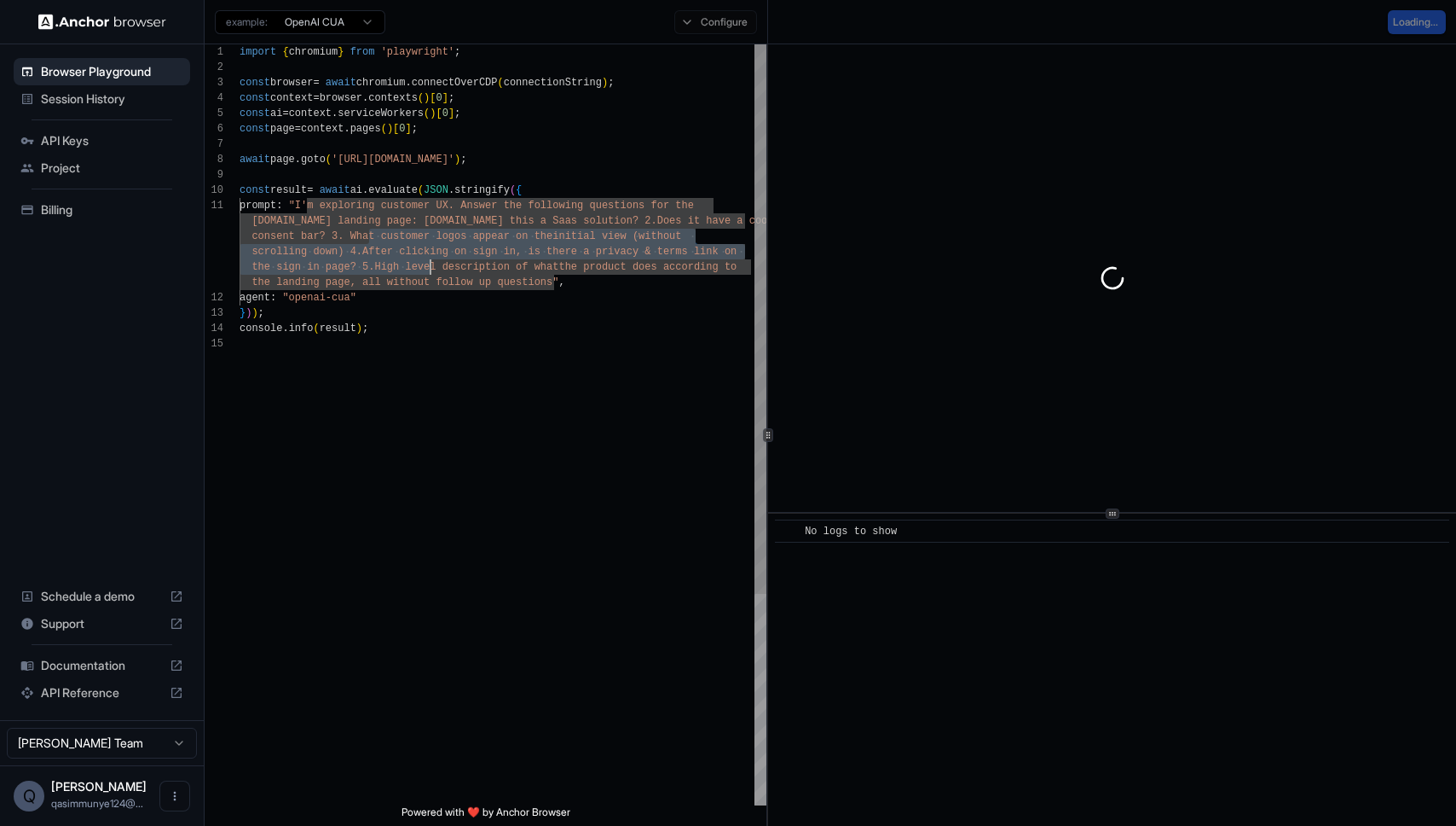
drag, startPoint x: 374, startPoint y: 243, endPoint x: 429, endPoint y: 268, distance: 60.4
click at [431, 264] on div "import { chromium } from 'playwright' ; const browser = await chromium . connec…" at bounding box center [502, 570] width 527 height 1053
click at [429, 268] on div "import { chromium } from 'playwright' ; const browser = await chromium . connec…" at bounding box center [502, 570] width 527 height 1053
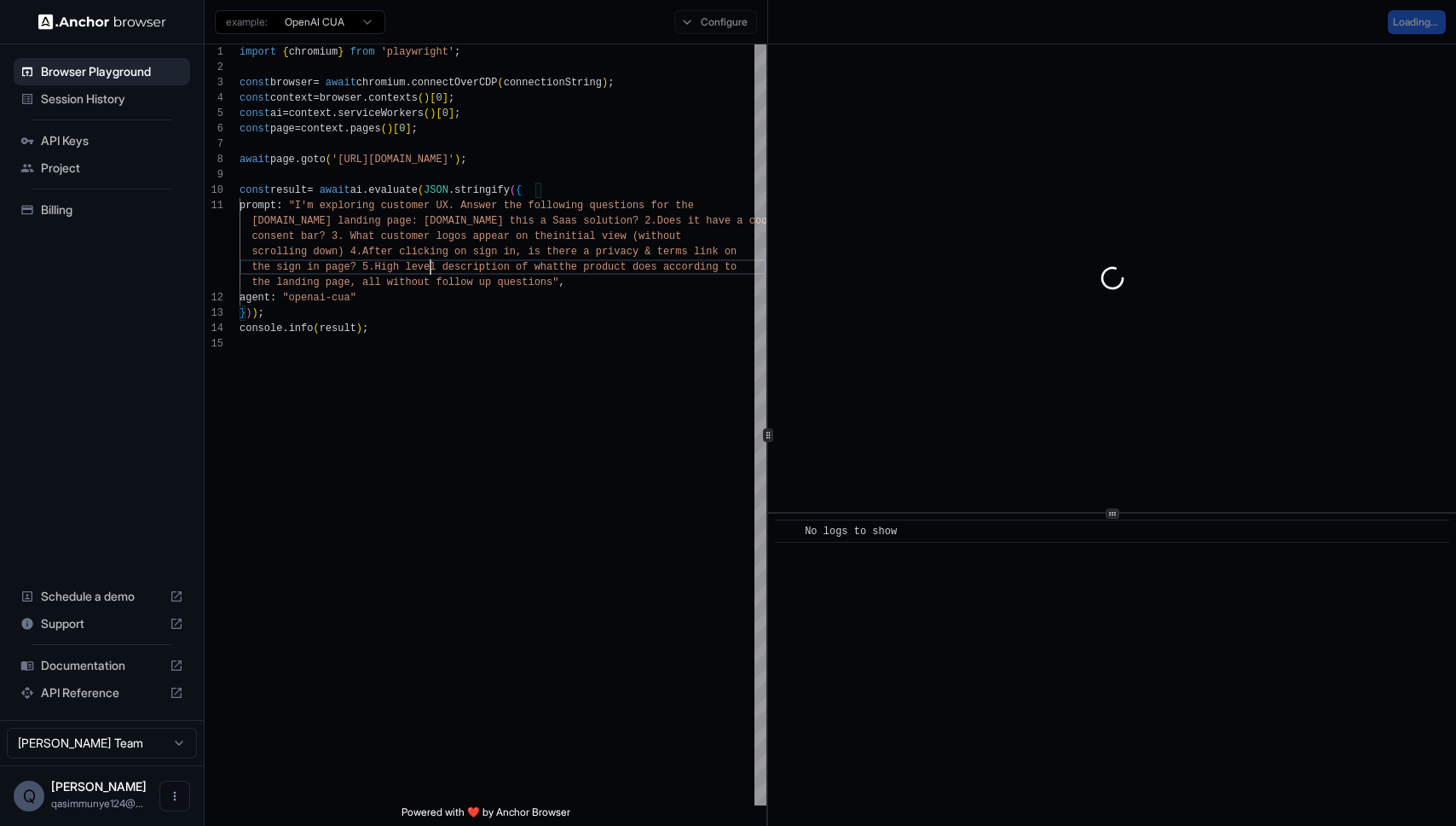
scroll to position [61, 0]
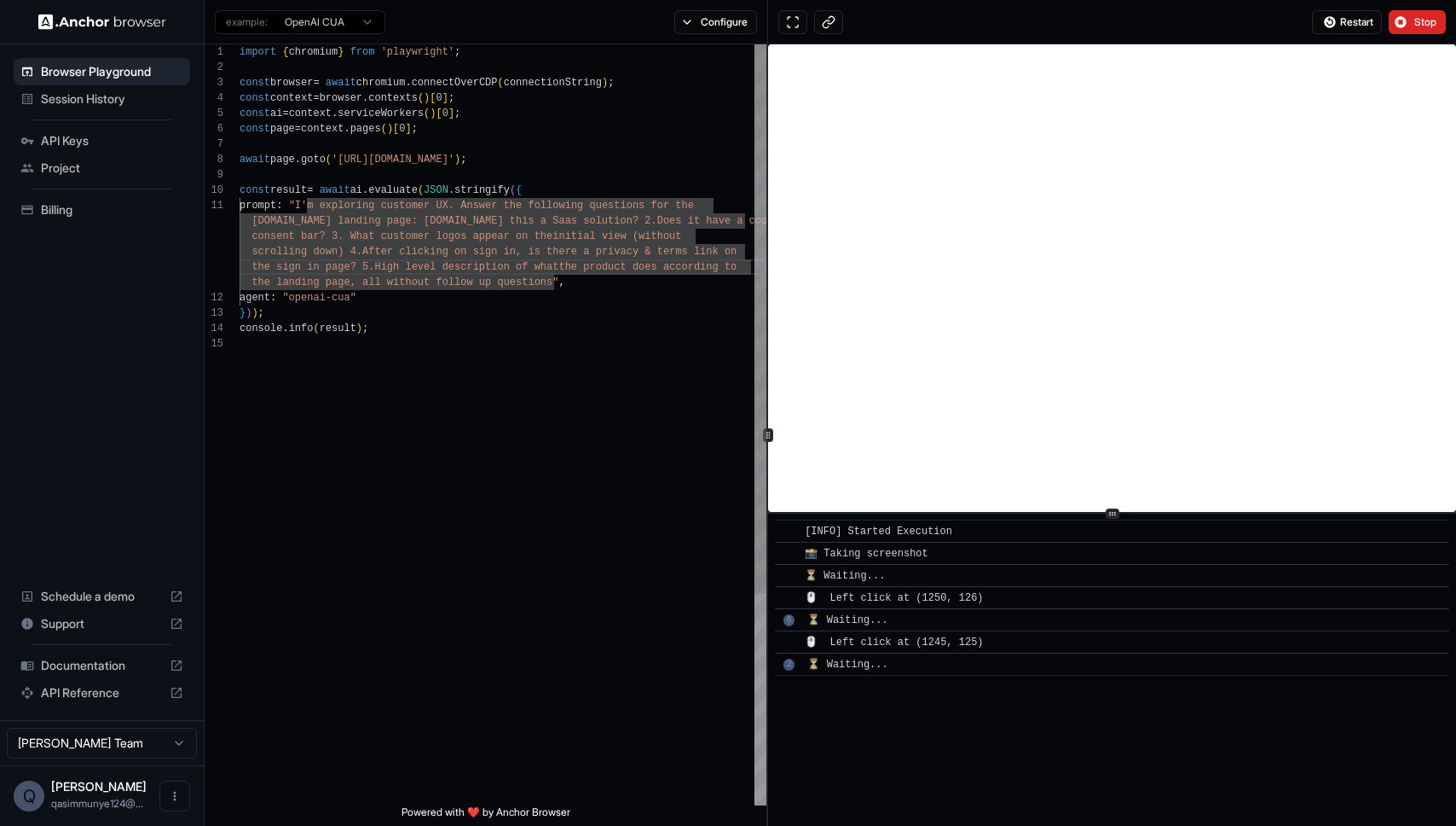
click at [337, 244] on div "import { chromium } from 'playwright' ; const browser = await chromium . connec…" at bounding box center [502, 570] width 527 height 1053
click at [374, 283] on div "import { chromium } from 'playwright' ; const browser = await chromium . connec…" at bounding box center [502, 570] width 527 height 1053
click at [354, 301] on div "import { chromium } from 'playwright' ; const browser = await chromium . connec…" at bounding box center [502, 570] width 527 height 1053
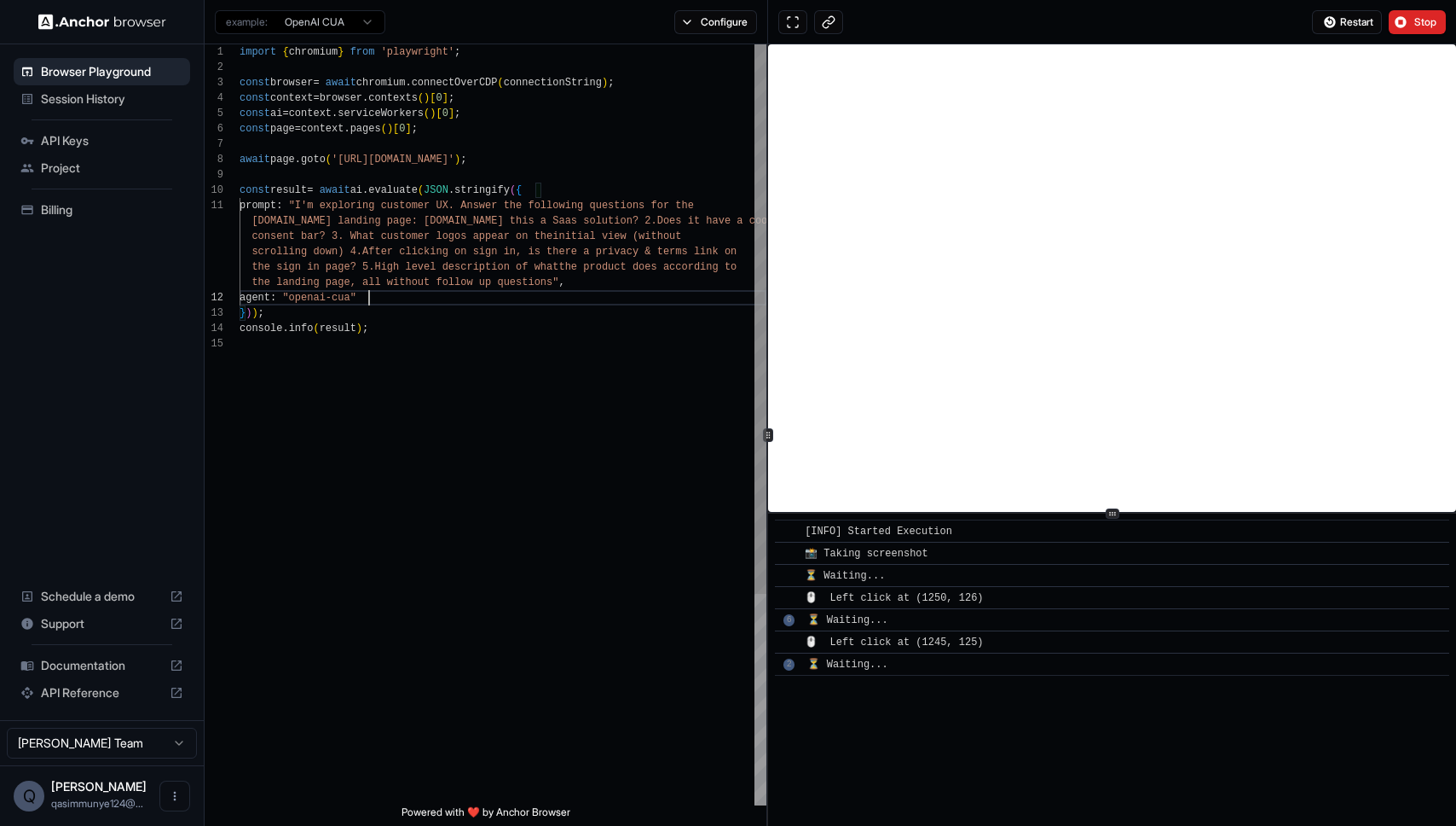
click at [532, 294] on div "import { chromium } from 'playwright' ; const browser = await chromium . connec…" at bounding box center [502, 570] width 527 height 1053
click at [519, 275] on span "the landing page, all without follow up questions" ," at bounding box center [402, 283] width 326 height 16
click at [512, 259] on div "import { chromium } from 'playwright' ; const browser = await chromium . connec…" at bounding box center [502, 570] width 527 height 1053
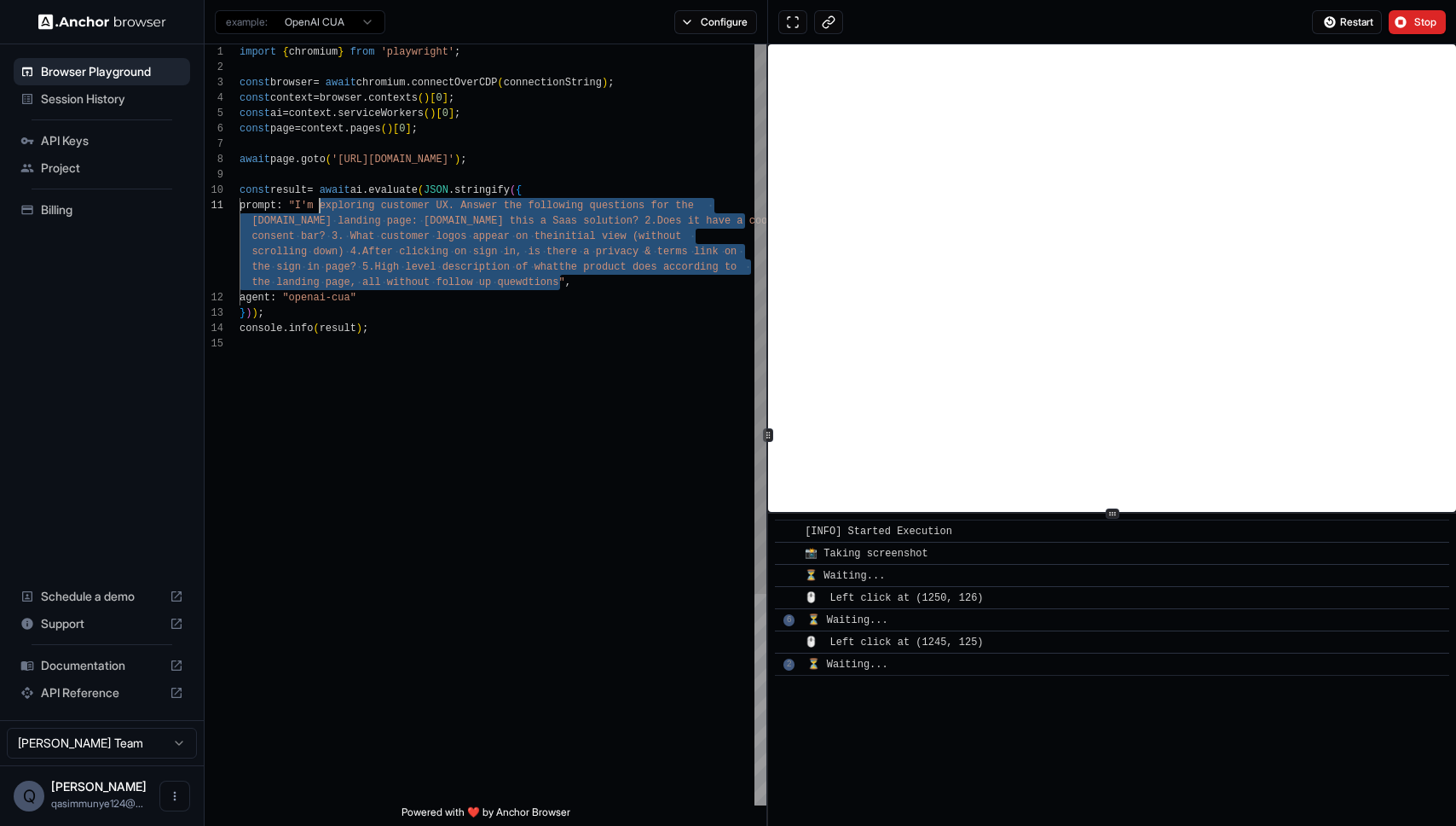
scroll to position [0, 0]
drag, startPoint x: 561, startPoint y: 281, endPoint x: 310, endPoint y: 205, distance: 262.3
click at [310, 205] on div "import { chromium } from 'playwright' ; const browser = await chromium . connec…" at bounding box center [502, 570] width 527 height 1053
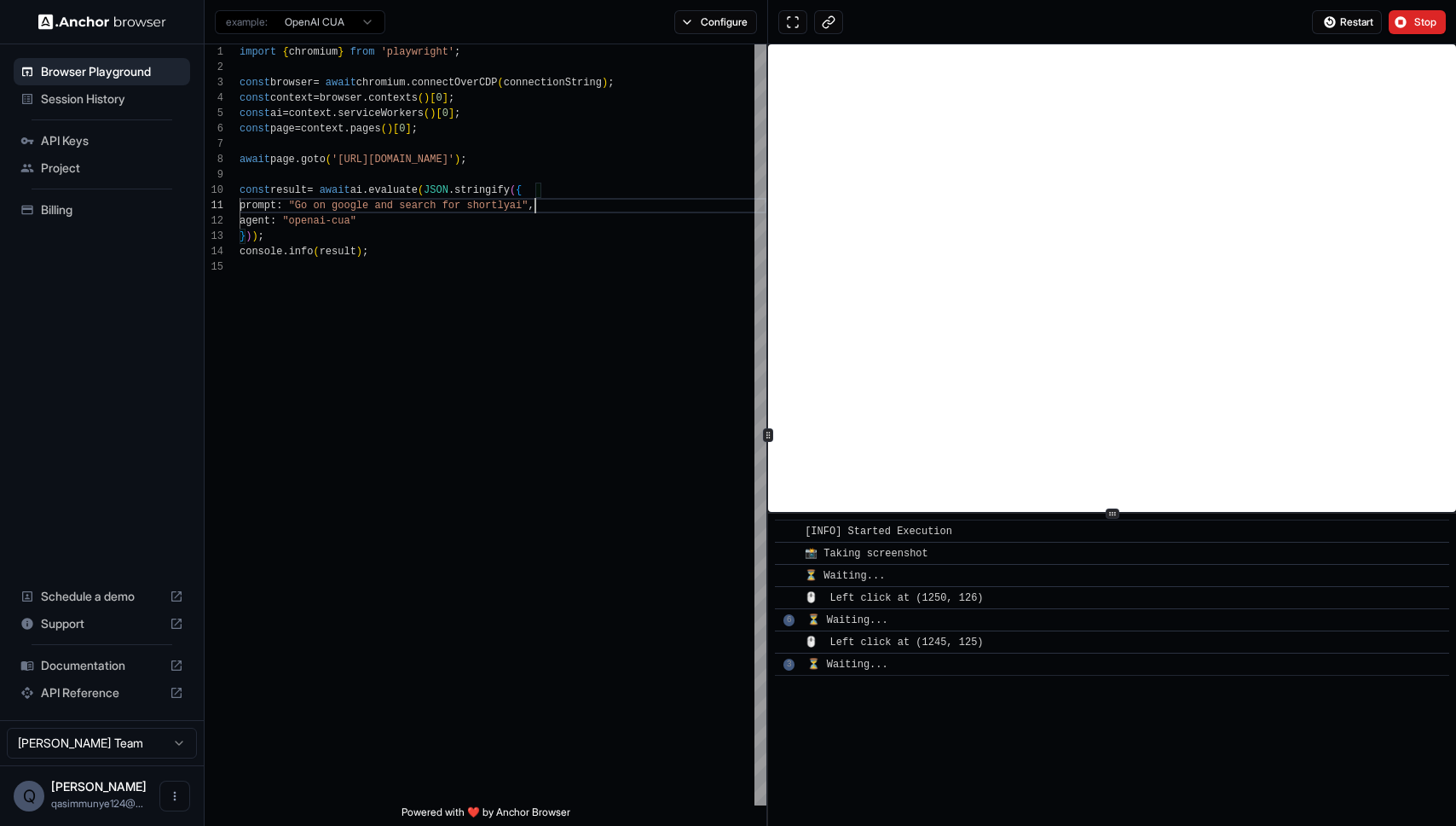
click at [1340, 27] on span "Restart" at bounding box center [1357, 22] width 33 height 14
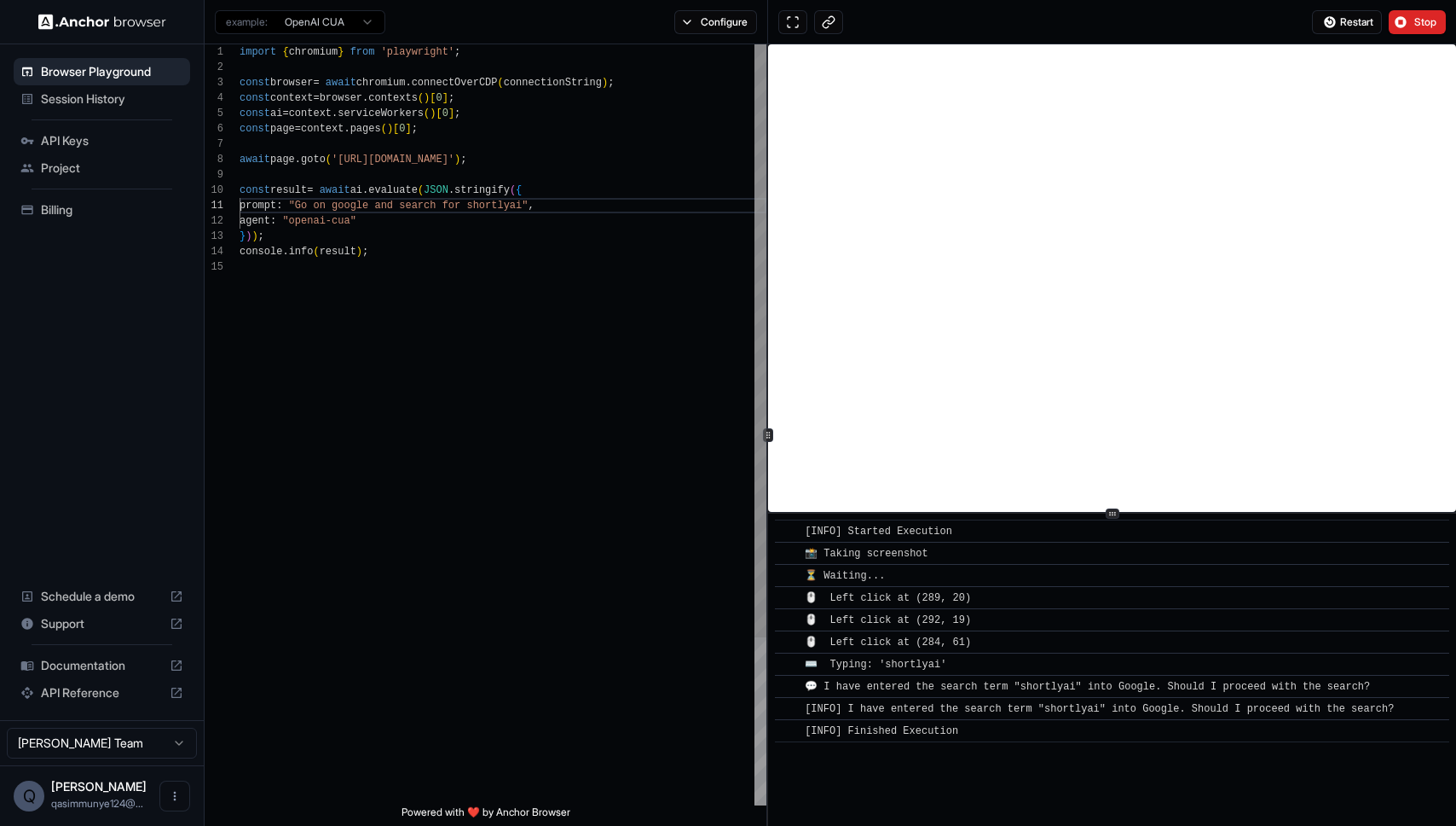
click at [368, 274] on div "import { chromium } from 'playwright' ; const browser = await chromium . connec…" at bounding box center [502, 532] width 527 height 976
click at [520, 208] on div "import { chromium } from 'playwright' ; const browser = await chromium . connec…" at bounding box center [502, 532] width 527 height 976
click at [534, 208] on div "import { chromium } from 'playwright' ; const browser = await chromium . connec…" at bounding box center [502, 532] width 527 height 976
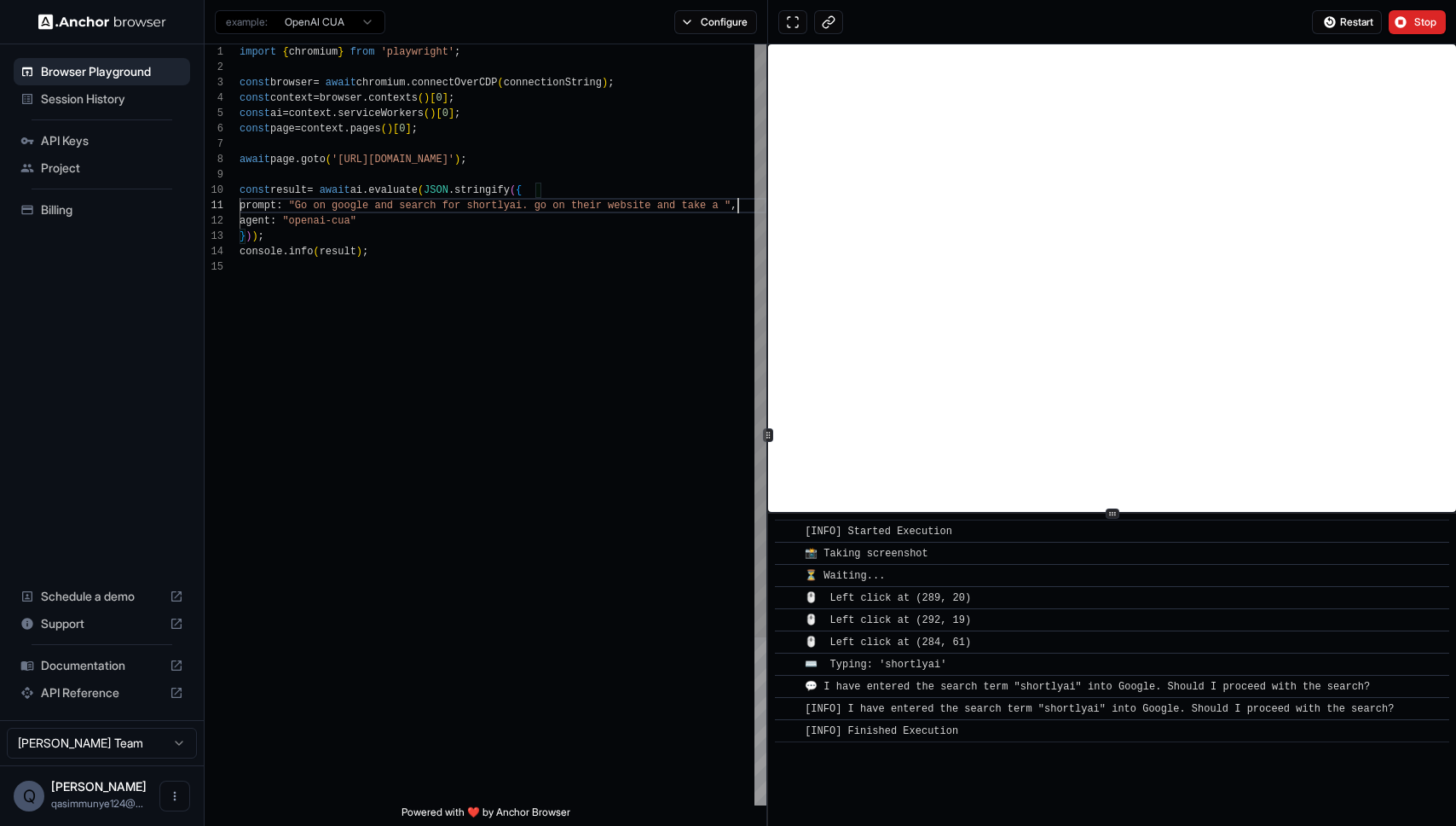
scroll to position [16, 0]
type textarea "**********"
click at [1344, 22] on span "Restart" at bounding box center [1357, 22] width 33 height 14
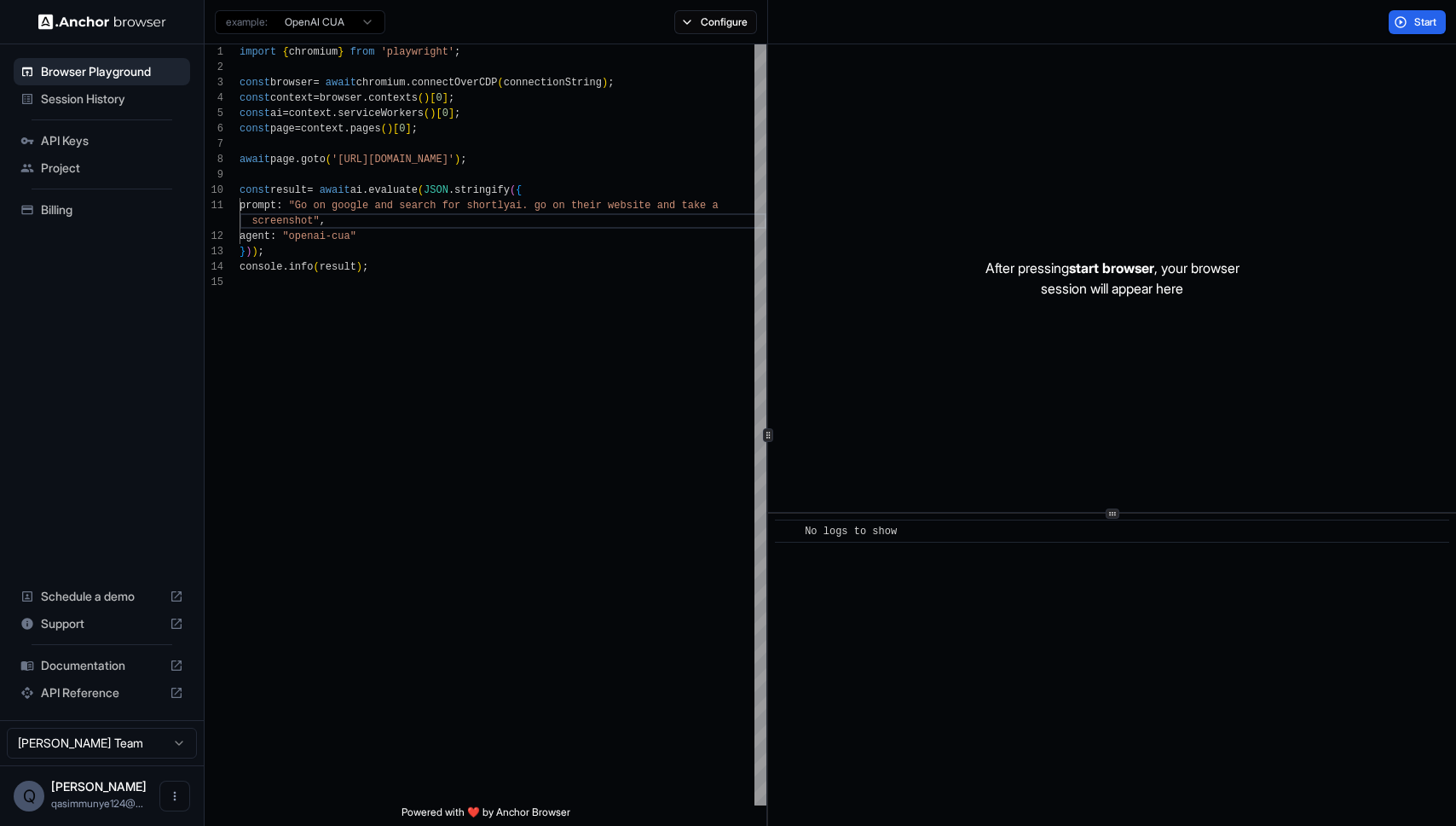
scroll to position [0, 0]
click at [474, 332] on div "import { chromium } from 'playwright' ; const browser = await chromium . connec…" at bounding box center [502, 540] width 527 height 991
click at [92, 125] on ul "Browser Playground Session History API Keys Project Billing" at bounding box center [102, 140] width 190 height 179
click at [74, 144] on span "API Keys" at bounding box center [112, 141] width 143 height 17
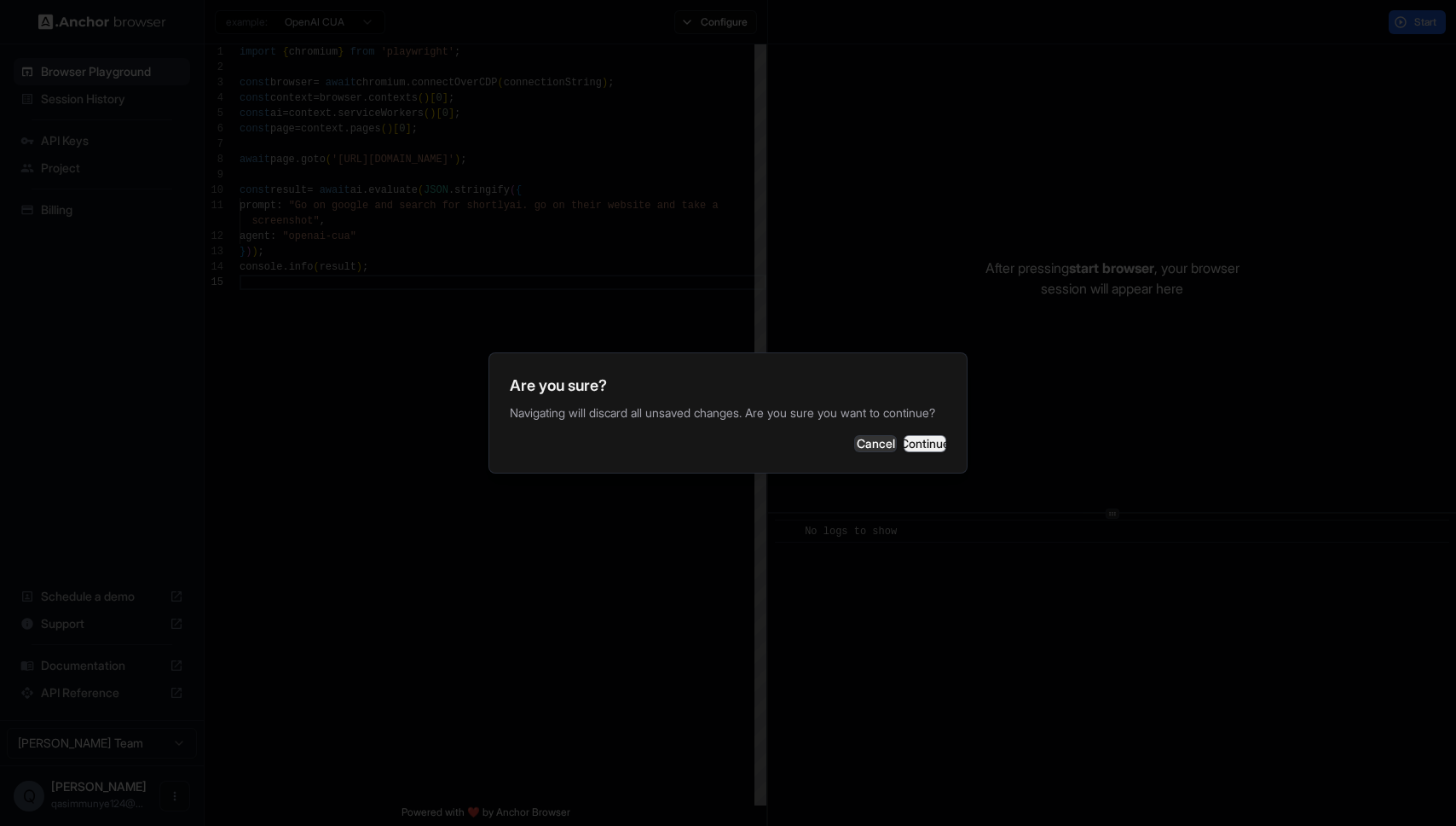
click at [904, 452] on button "Continue" at bounding box center [924, 444] width 42 height 17
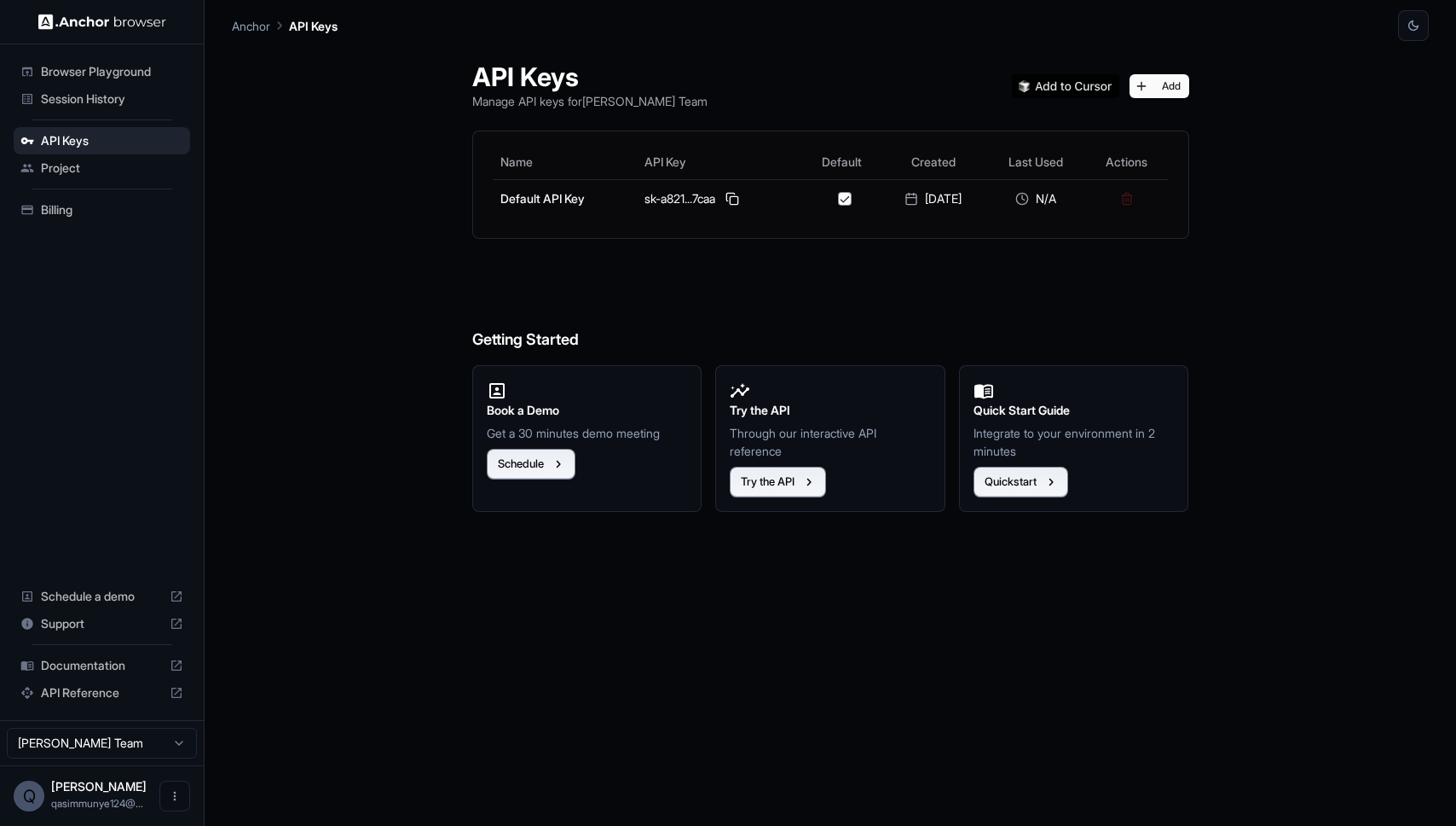
drag, startPoint x: 694, startPoint y: 271, endPoint x: 319, endPoint y: 231, distance: 377.1
click at [693, 271] on h6 "Getting Started" at bounding box center [830, 305] width 717 height 93
click at [85, 669] on span "Documentation" at bounding box center [101, 665] width 122 height 17
click at [100, 69] on span "Browser Playground" at bounding box center [112, 72] width 143 height 17
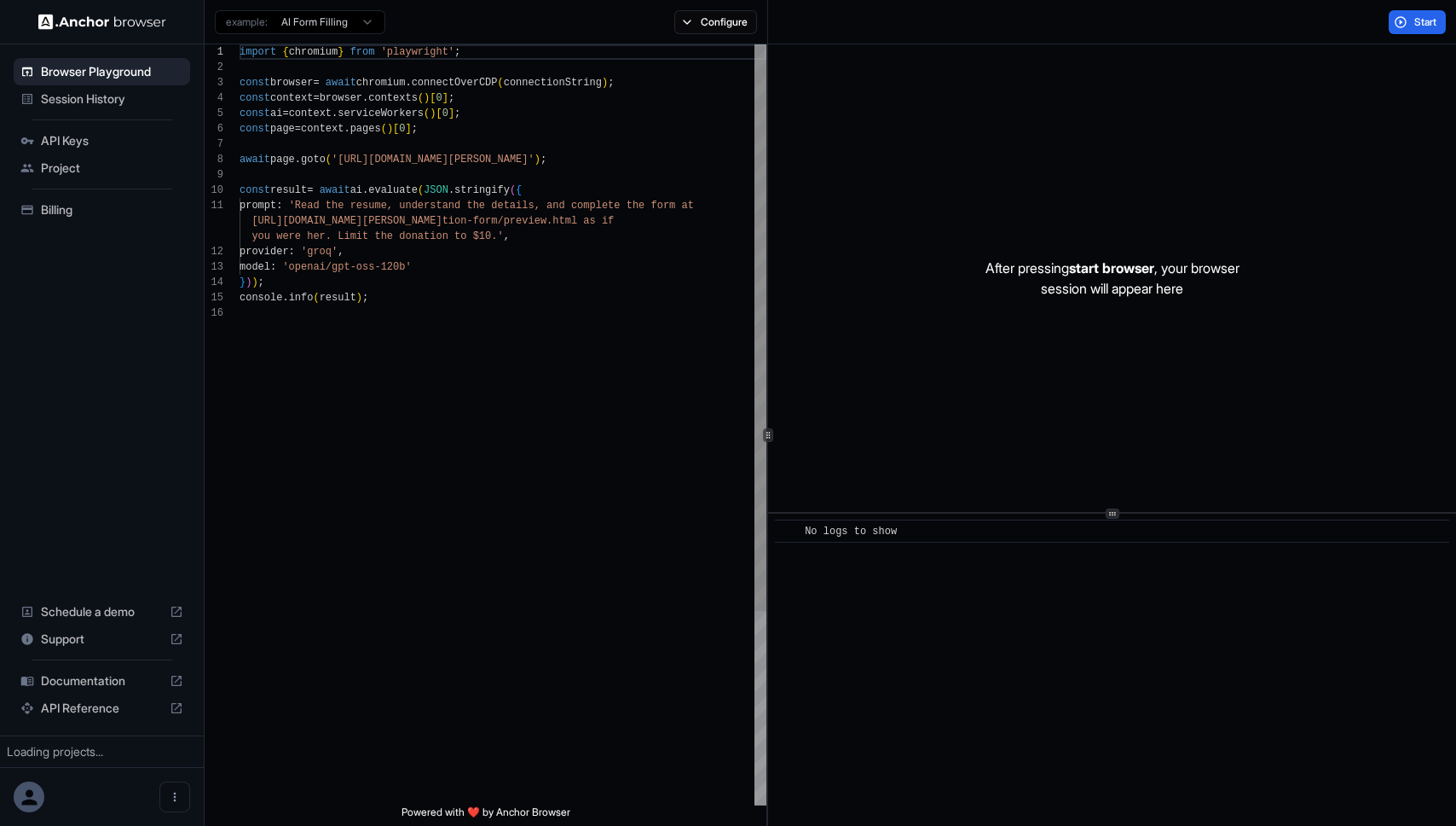
scroll to position [153, 0]
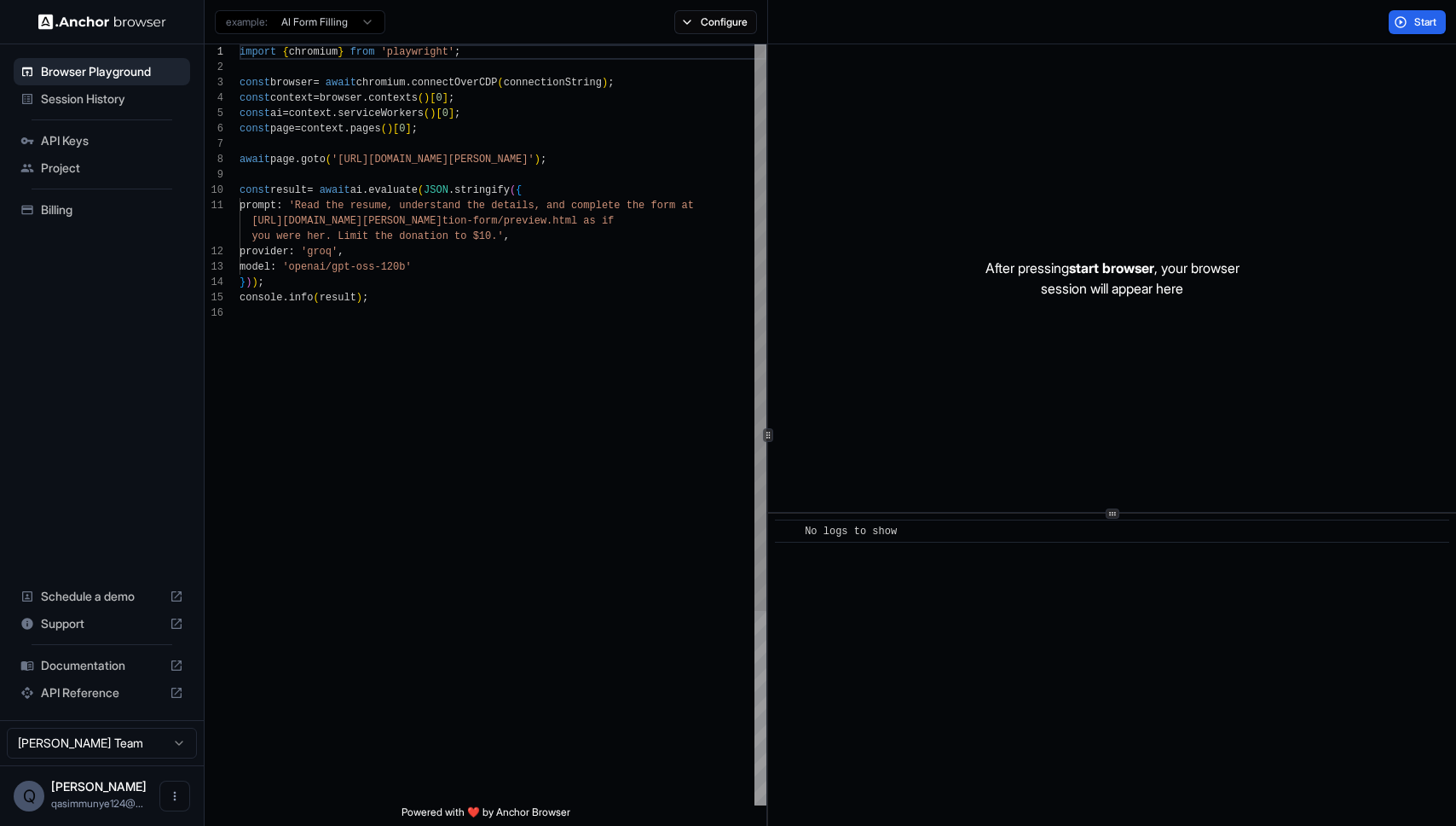
click at [519, 200] on div "import { chromium } from 'playwright' ; const browser = await chromium . connec…" at bounding box center [502, 554] width 527 height 1021
click at [422, 288] on div "import { chromium } from 'playwright' ; const browser = await chromium . connec…" at bounding box center [502, 554] width 527 height 1021
click at [401, 189] on div "import { chromium } from 'playwright' ; const browser = await chromium . connec…" at bounding box center [502, 554] width 527 height 1021
click at [426, 259] on div "import { chromium } from 'playwright' ; const browser = await chromium . connec…" at bounding box center [502, 554] width 527 height 1021
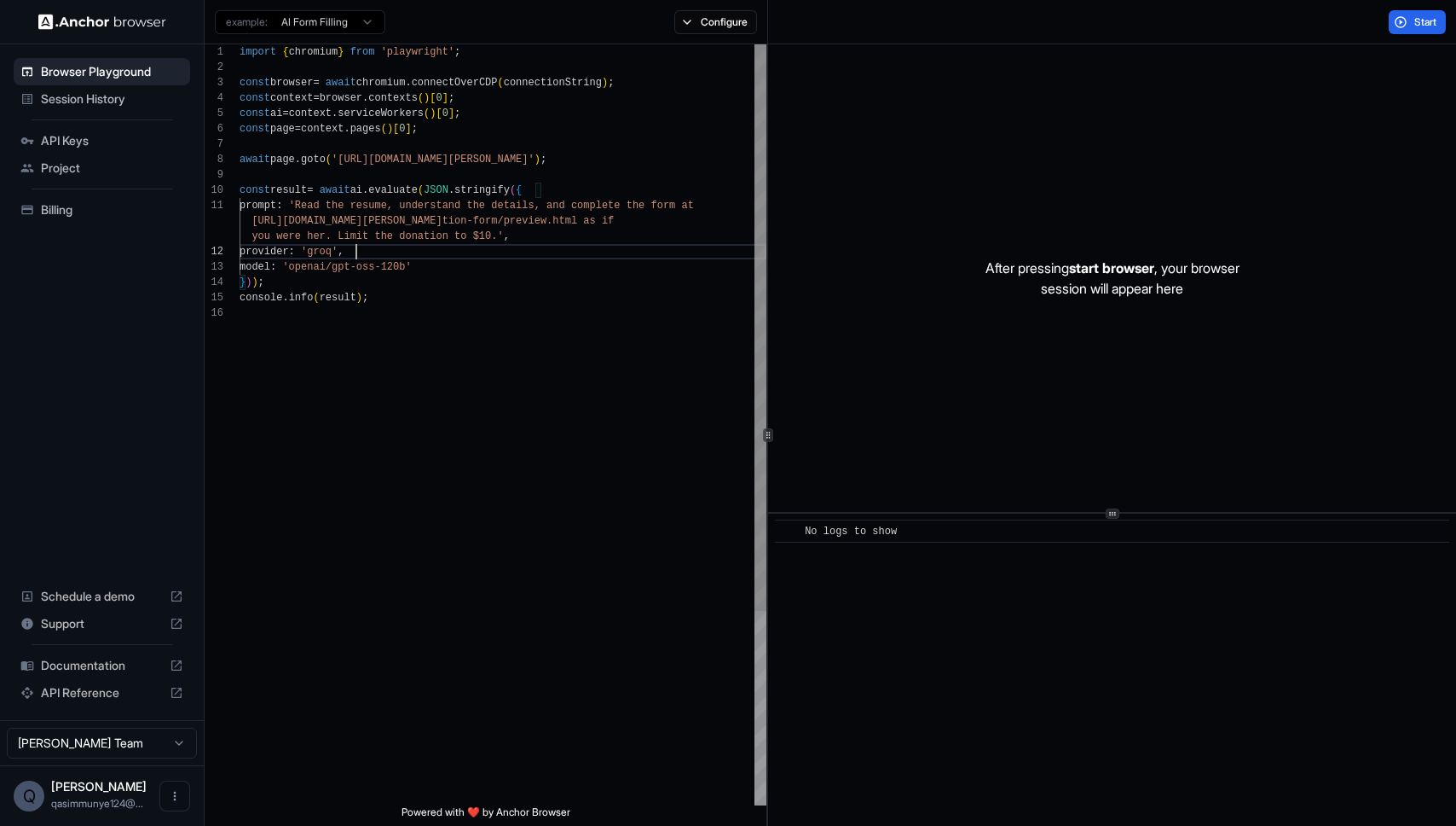
click at [302, 215] on div "import { chromium } from 'playwright' ; const browser = await chromium . connec…" at bounding box center [502, 554] width 527 height 1021
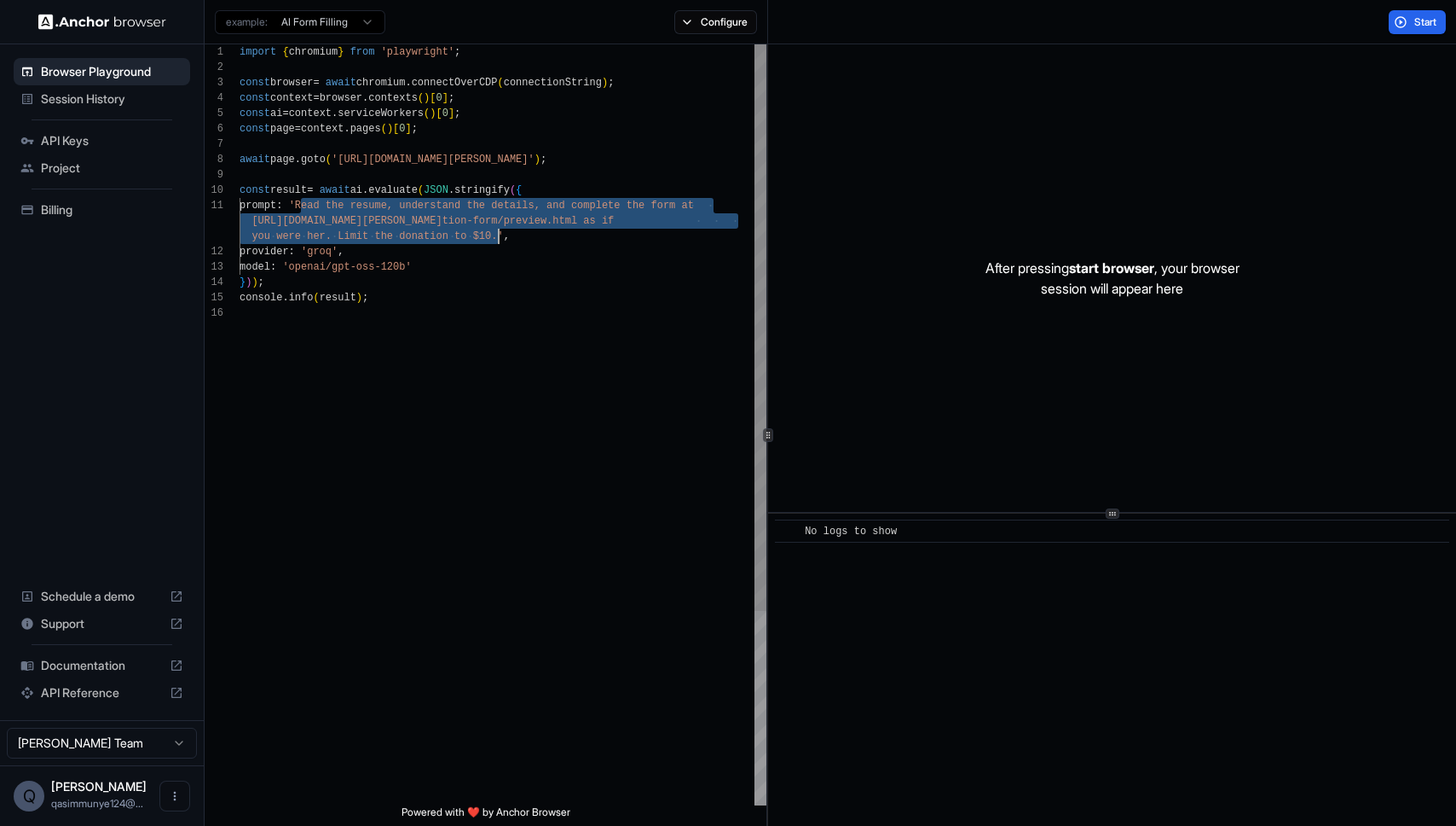
drag, startPoint x: 303, startPoint y: 208, endPoint x: 497, endPoint y: 234, distance: 195.7
click at [497, 234] on div "import { chromium } from 'playwright' ; const browser = await chromium . connec…" at bounding box center [502, 554] width 527 height 1021
click at [556, 443] on div "import { chromium } from 'playwright' ; const browser = await chromium . connec…" at bounding box center [502, 554] width 527 height 1021
drag, startPoint x: 498, startPoint y: 236, endPoint x: 306, endPoint y: 210, distance: 193.8
click at [306, 210] on div "import { chromium } from 'playwright' ; const browser = await chromium . connec…" at bounding box center [502, 554] width 527 height 1021
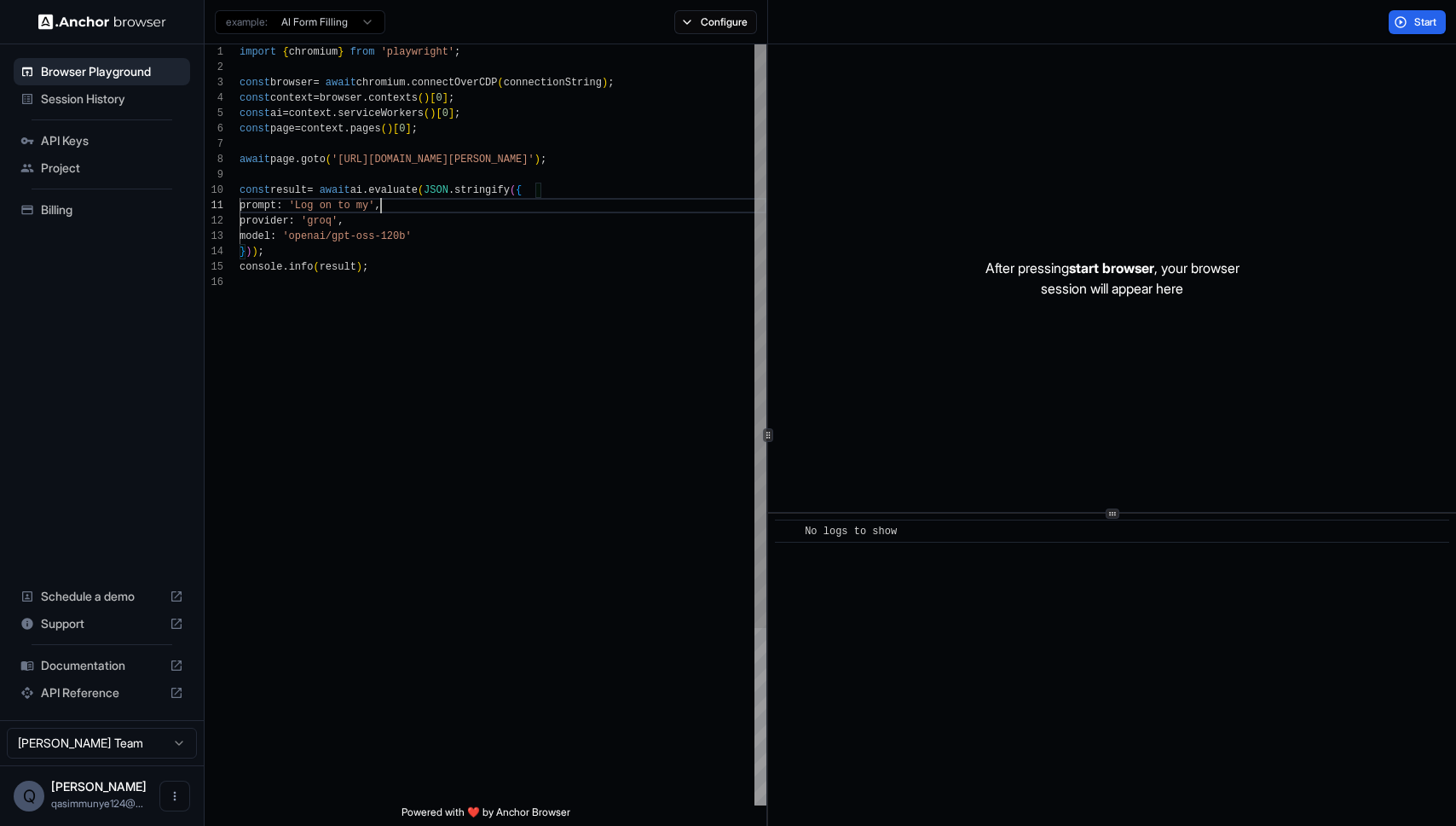
click at [668, 367] on div "import { chromium } from 'playwright' ; const browser = await chromium . connec…" at bounding box center [502, 540] width 527 height 991
click at [434, 279] on div "import { chromium } from 'playwright' ; const browser = await chromium . connec…" at bounding box center [502, 540] width 527 height 991
click at [395, 240] on div "import { chromium } from 'playwright' ; const browser = await chromium . connec…" at bounding box center [502, 540] width 527 height 991
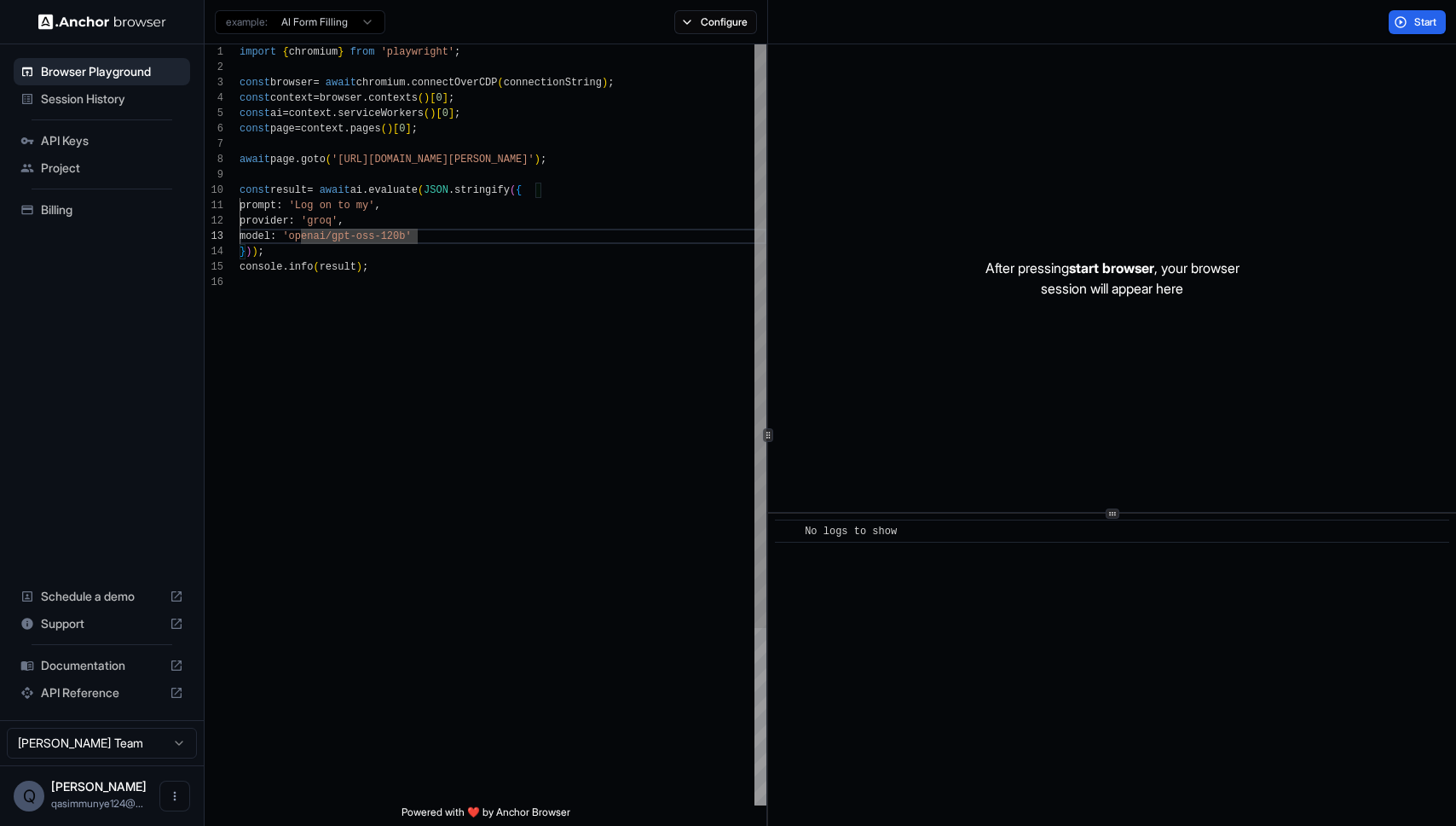
click at [375, 210] on span "'Log on to my'" at bounding box center [332, 206] width 86 height 12
click at [387, 287] on div "import { chromium } from 'playwright' ; const browser = await chromium . connec…" at bounding box center [502, 540] width 527 height 991
click at [437, 206] on div "import { chromium } from 'playwright' ; const browser = await chromium . connec…" at bounding box center [502, 540] width 527 height 991
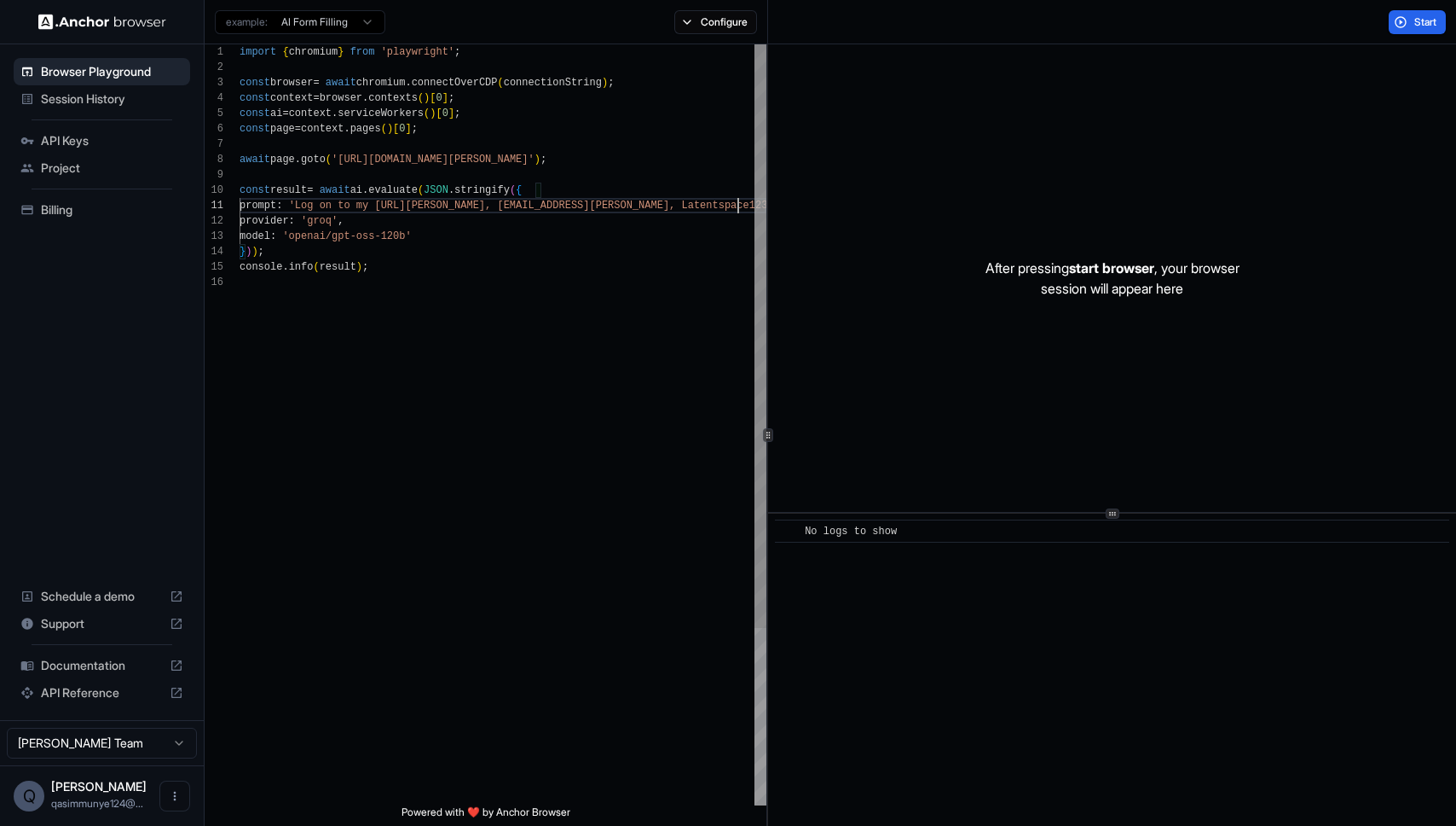
scroll to position [16, 0]
click at [1400, 22] on button "Start" at bounding box center [1417, 22] width 57 height 24
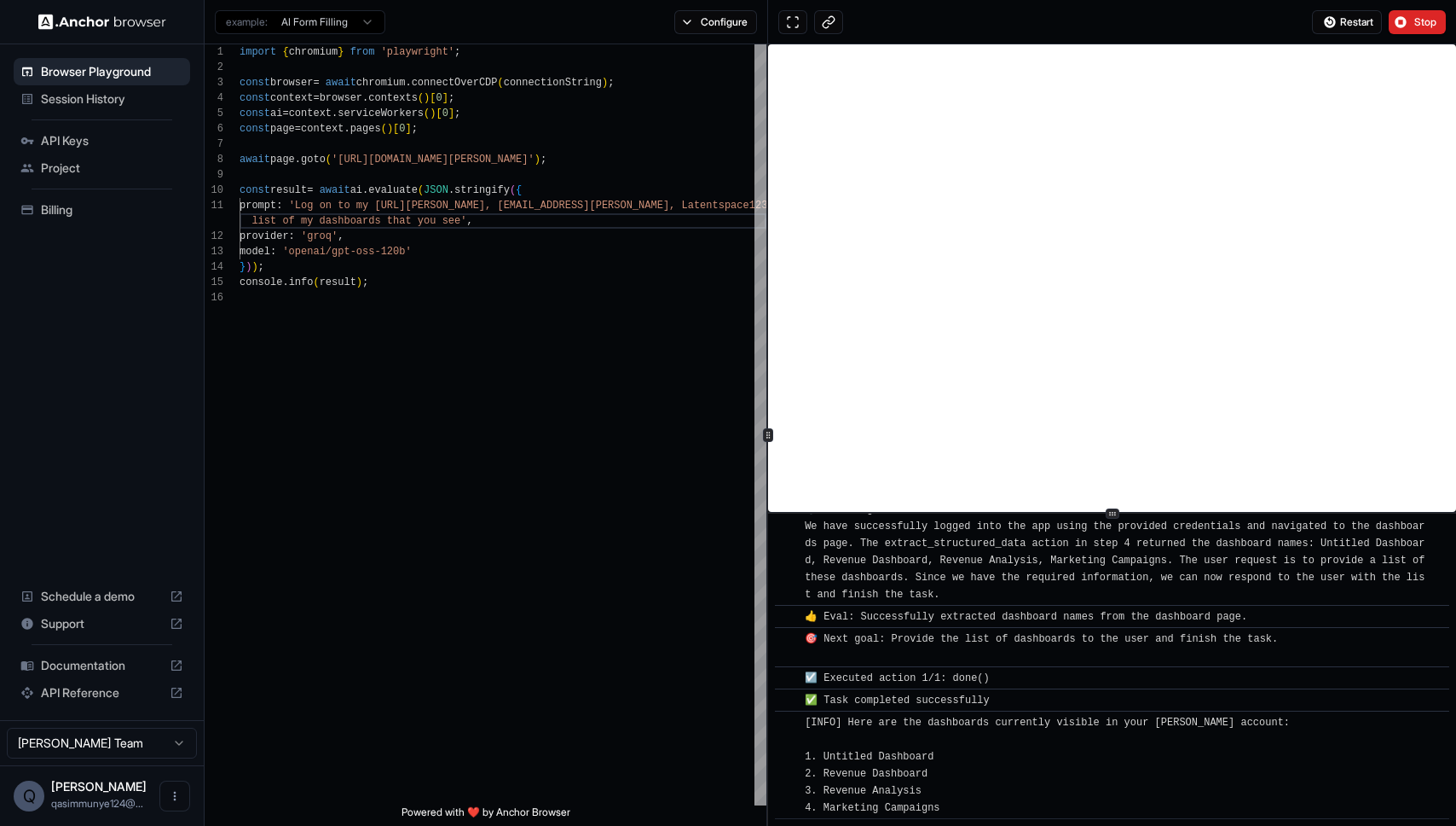
scroll to position [1098, 0]
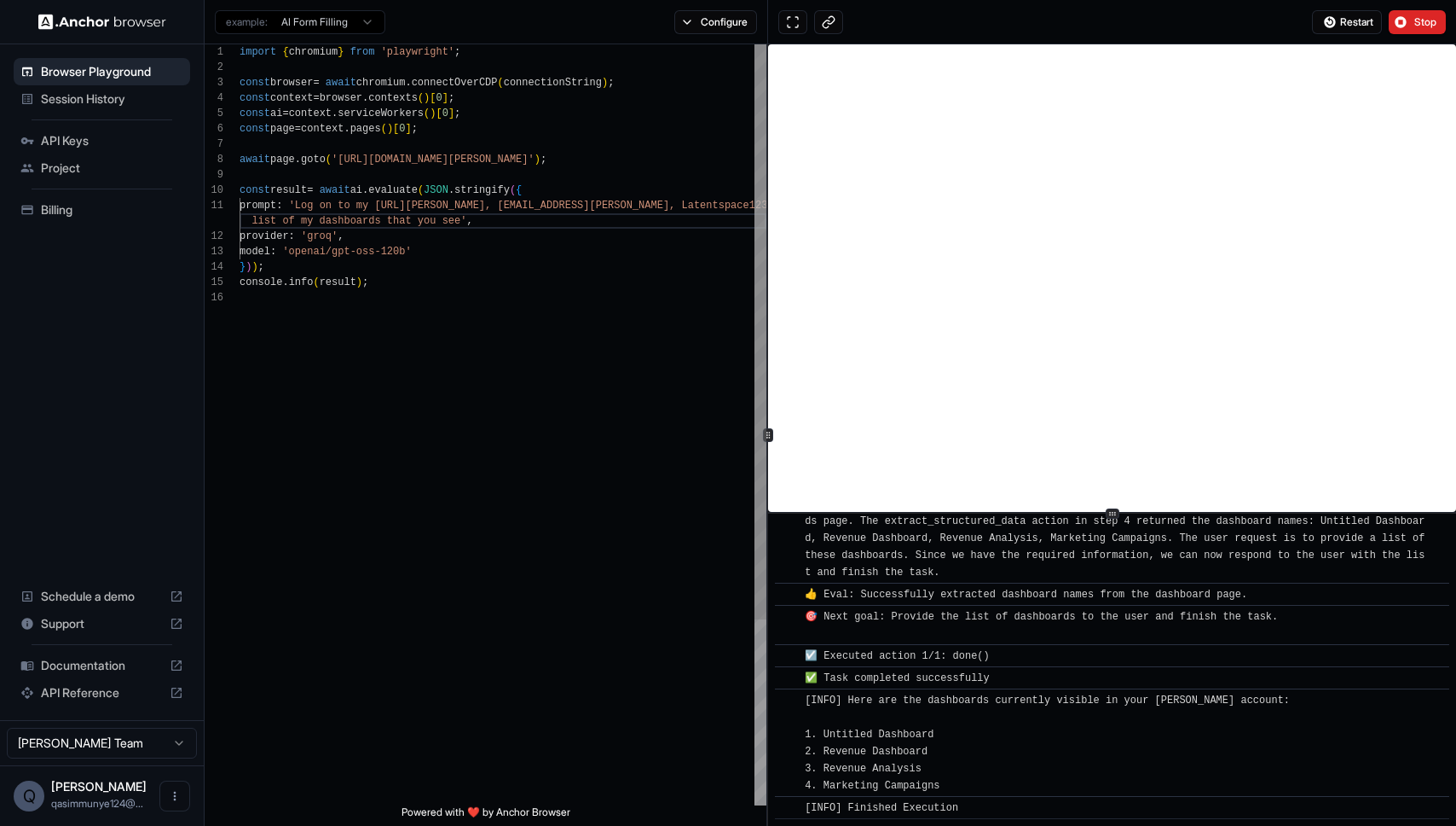
click at [510, 676] on div "import { chromium } from 'playwright' ; const browser = await chromium . connec…" at bounding box center [502, 547] width 527 height 1007
drag, startPoint x: 461, startPoint y: 220, endPoint x: 683, endPoint y: 208, distance: 222.3
click at [683, 208] on div "import { chromium } from 'playwright' ; const browser = await chromium . connec…" at bounding box center [502, 547] width 527 height 1007
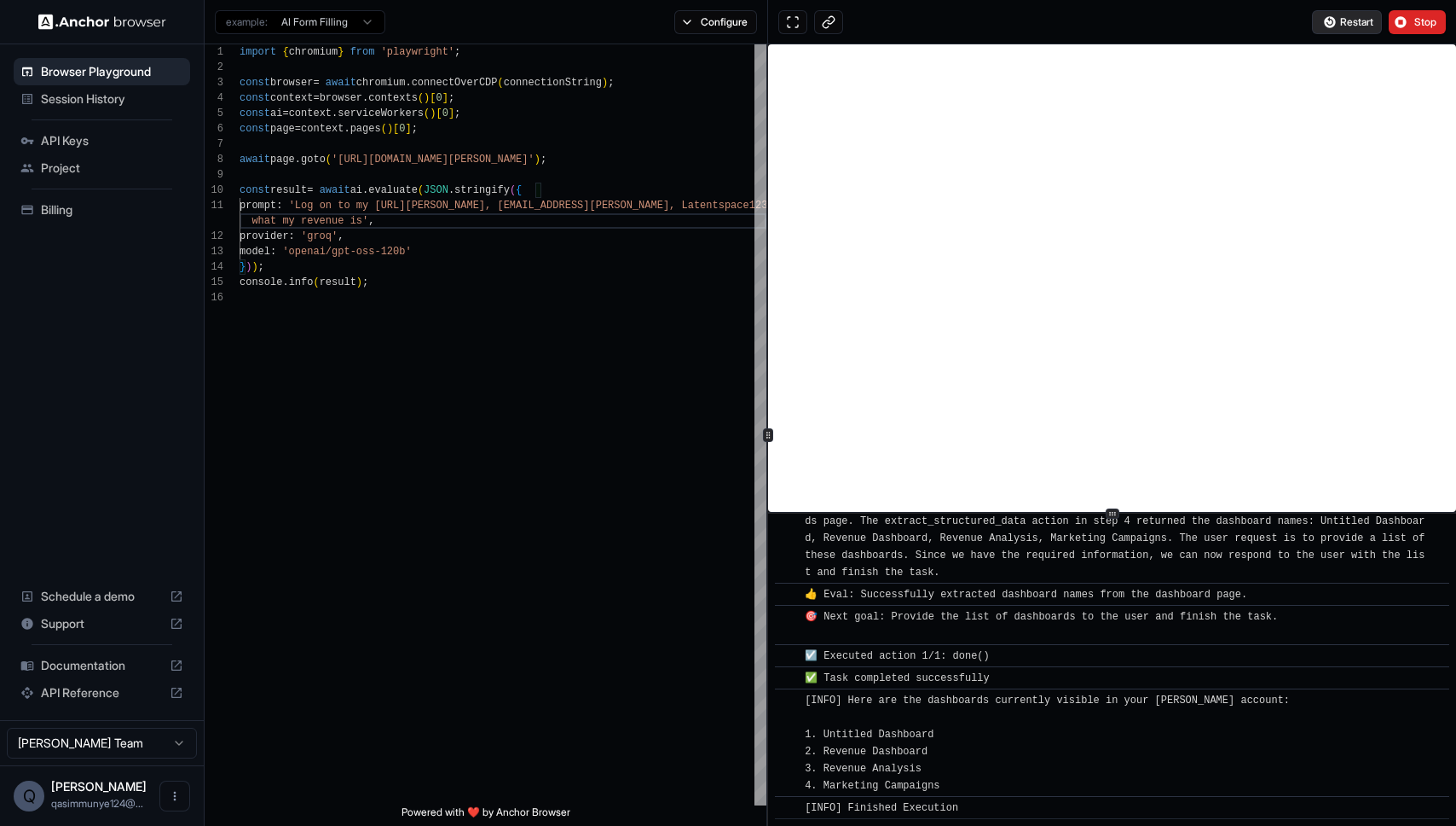
click at [1351, 20] on span "Restart" at bounding box center [1357, 22] width 33 height 14
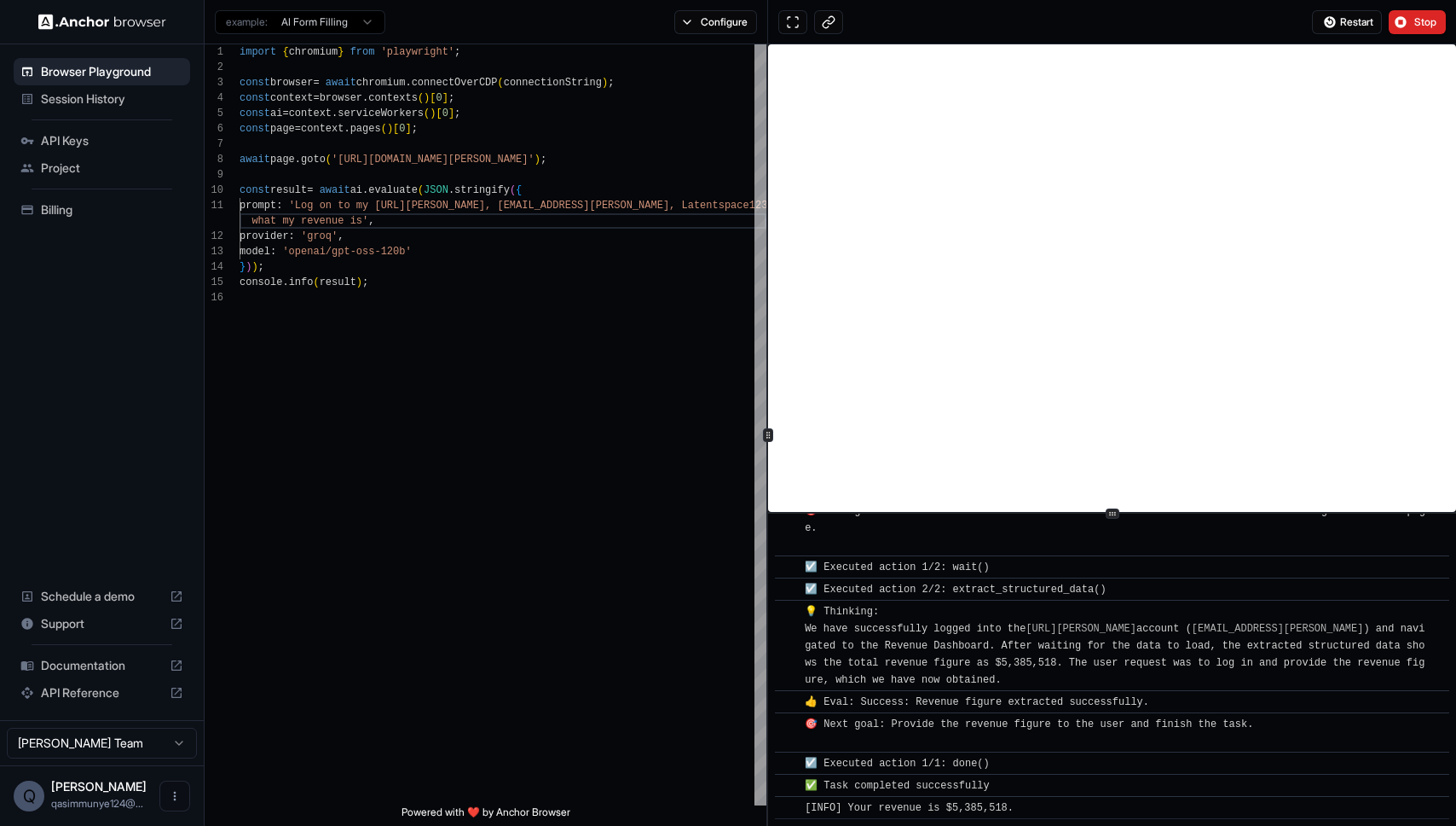
scroll to position [1119, 0]
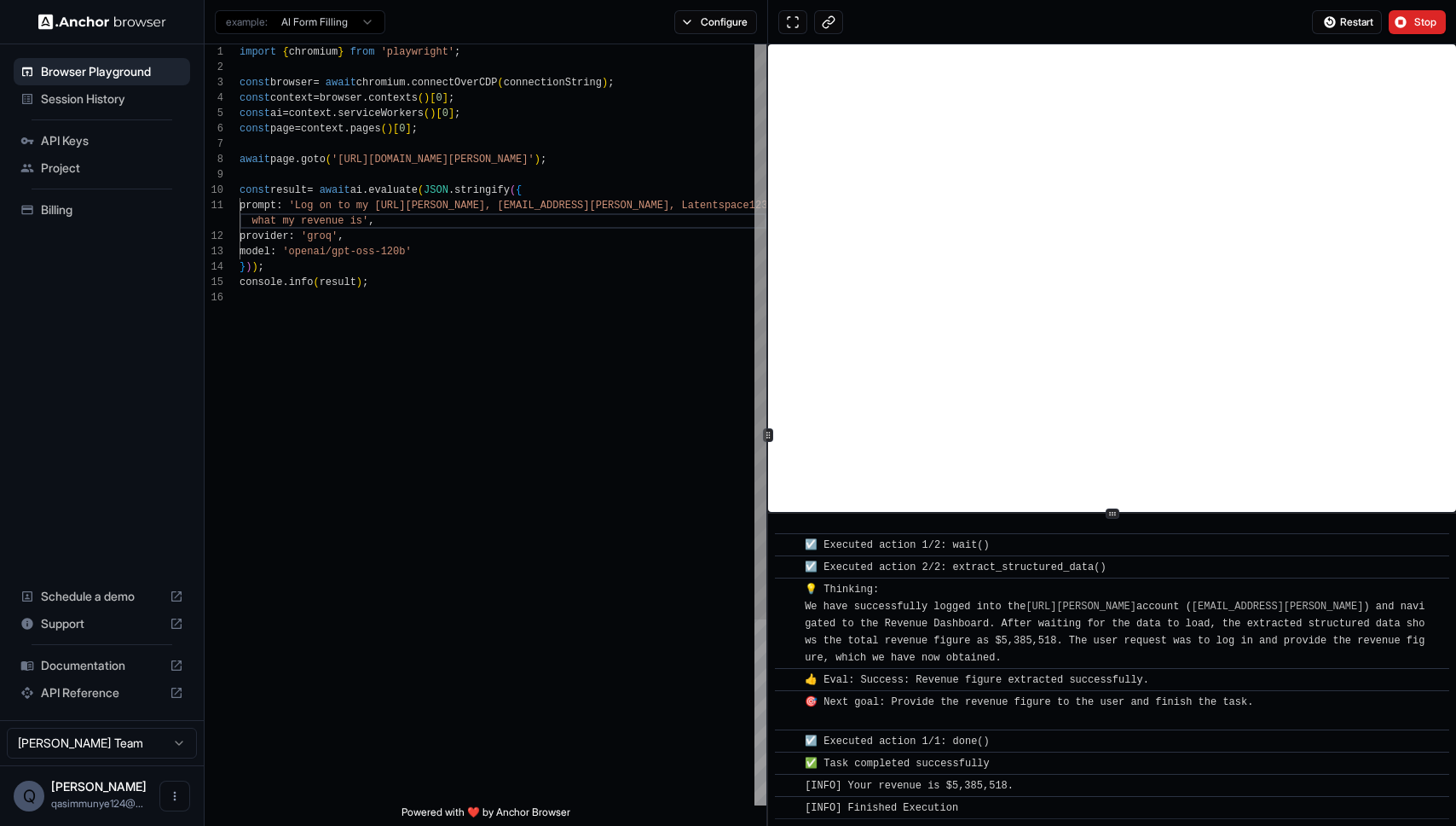
click at [410, 195] on div "import { chromium } from 'playwright' ; const browser = await chromium . connec…" at bounding box center [502, 547] width 527 height 1007
click at [411, 209] on div "import { chromium } from 'playwright' ; const browser = await chromium . connec…" at bounding box center [502, 547] width 527 height 1007
drag, startPoint x: 360, startPoint y: 224, endPoint x: 252, endPoint y: 223, distance: 108.0
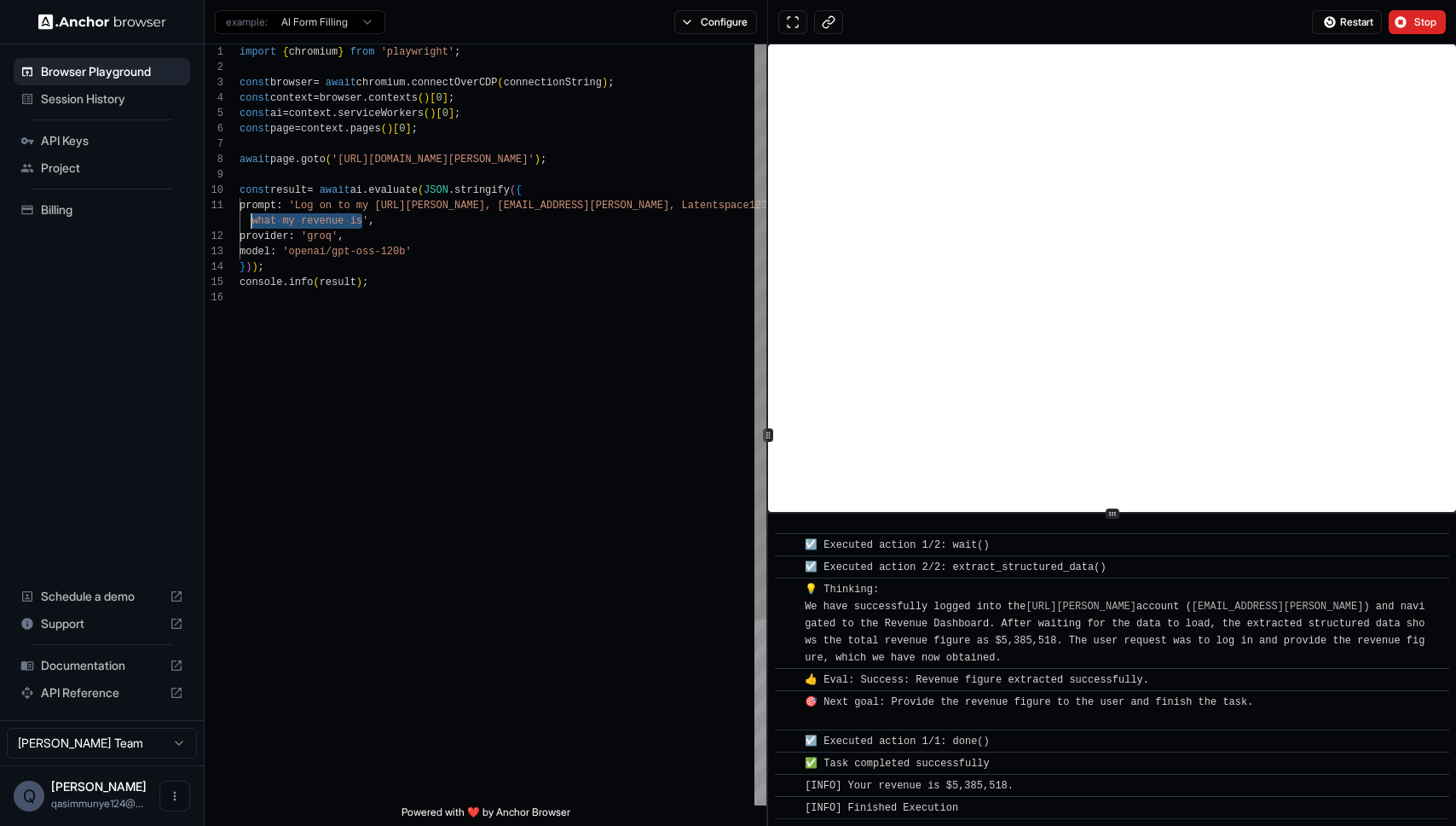
click at [252, 223] on div "import { chromium } from 'playwright' ; const browser = await chromium . connec…" at bounding box center [502, 547] width 527 height 1007
click at [1375, 18] on button "Restart" at bounding box center [1347, 22] width 70 height 24
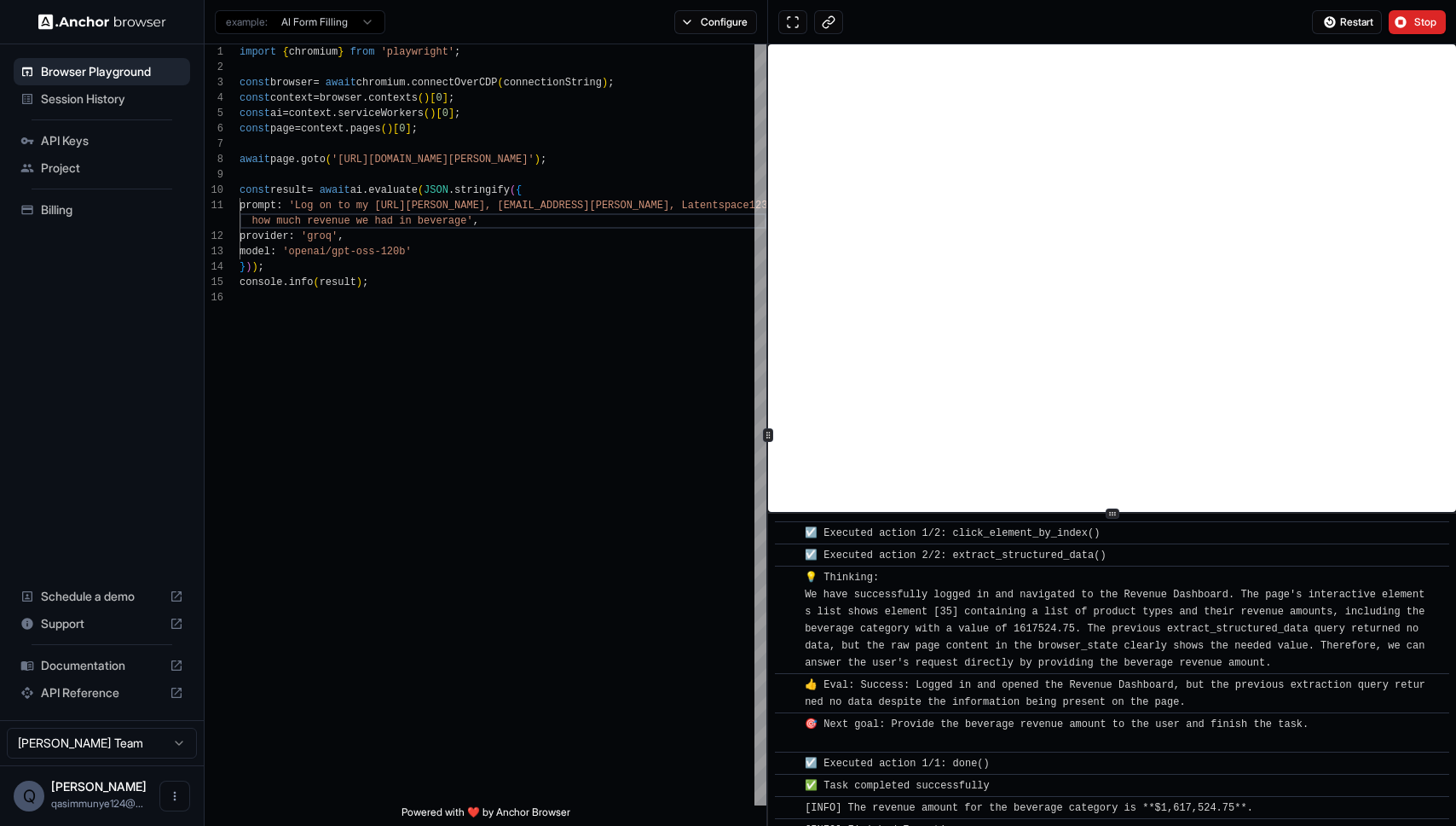
scroll to position [951, 0]
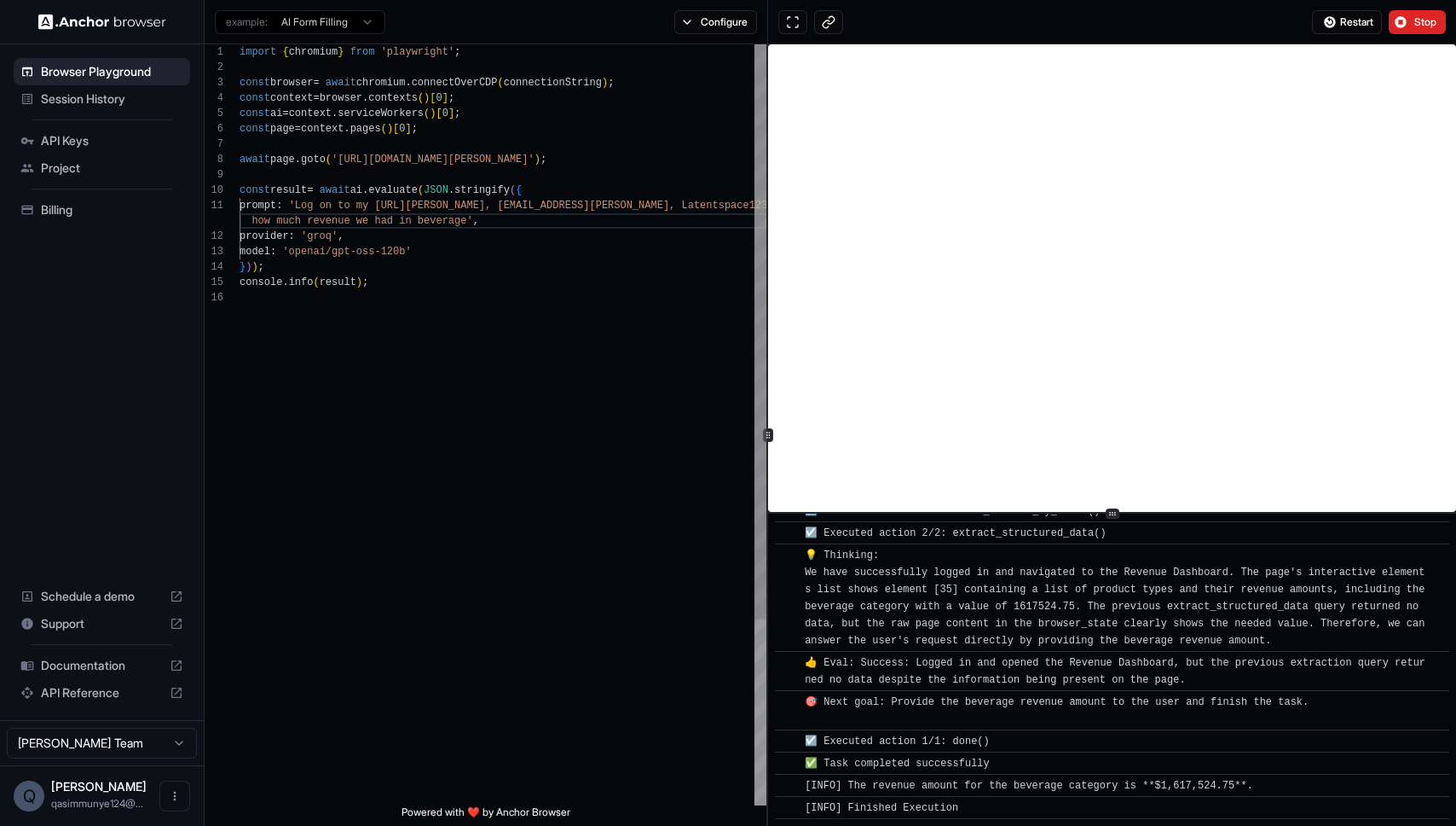
click at [470, 237] on div "import { chromium } from 'playwright' ; const browser = await chromium . connec…" at bounding box center [502, 547] width 527 height 1007
drag, startPoint x: 465, startPoint y: 222, endPoint x: 252, endPoint y: 224, distance: 213.0
click at [252, 224] on div "import { chromium } from 'playwright' ; const browser = await chromium . connec…" at bounding box center [502, 547] width 527 height 1007
click at [1343, 25] on span "Restart" at bounding box center [1357, 22] width 33 height 14
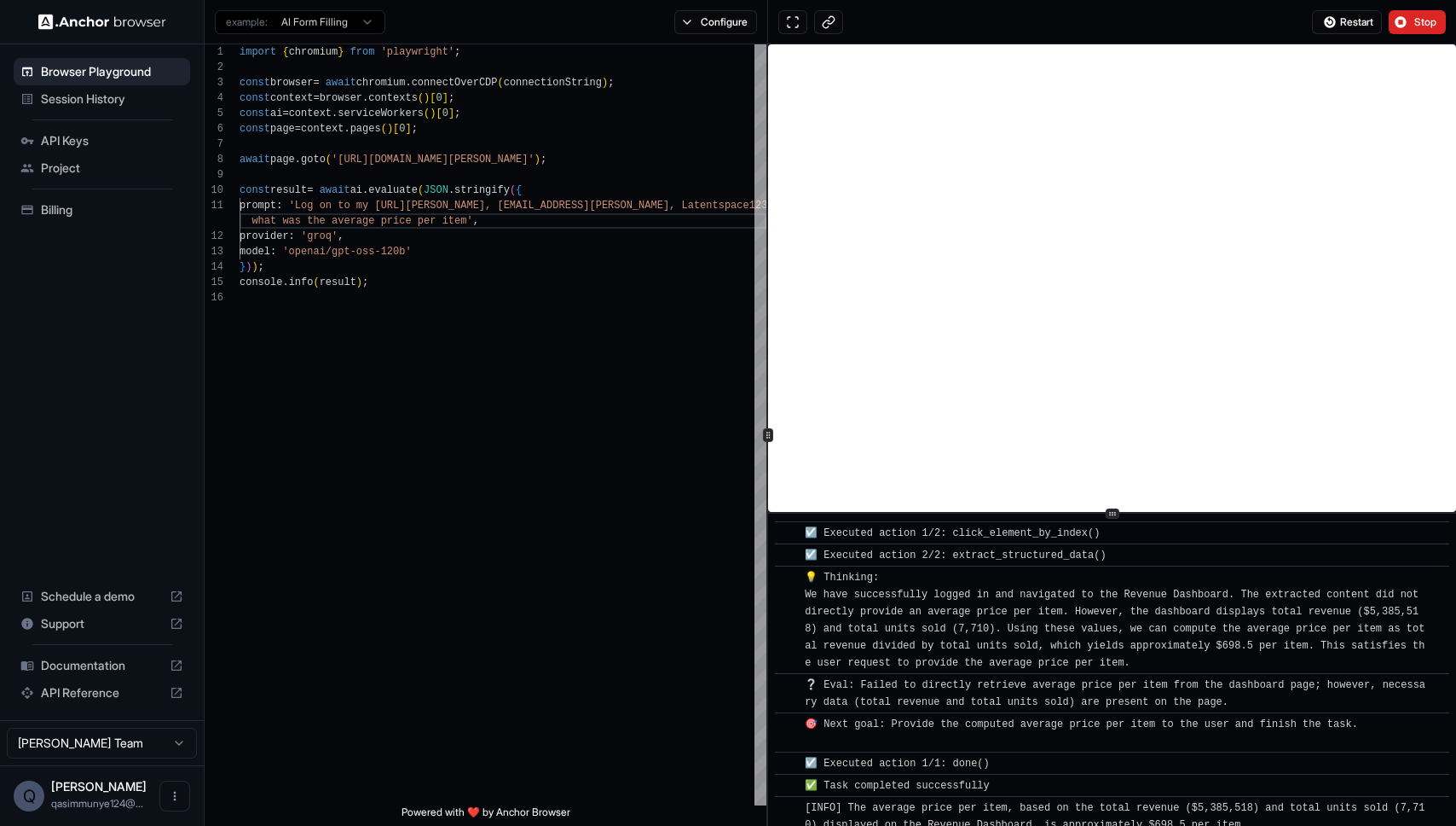
scroll to position [1179, 0]
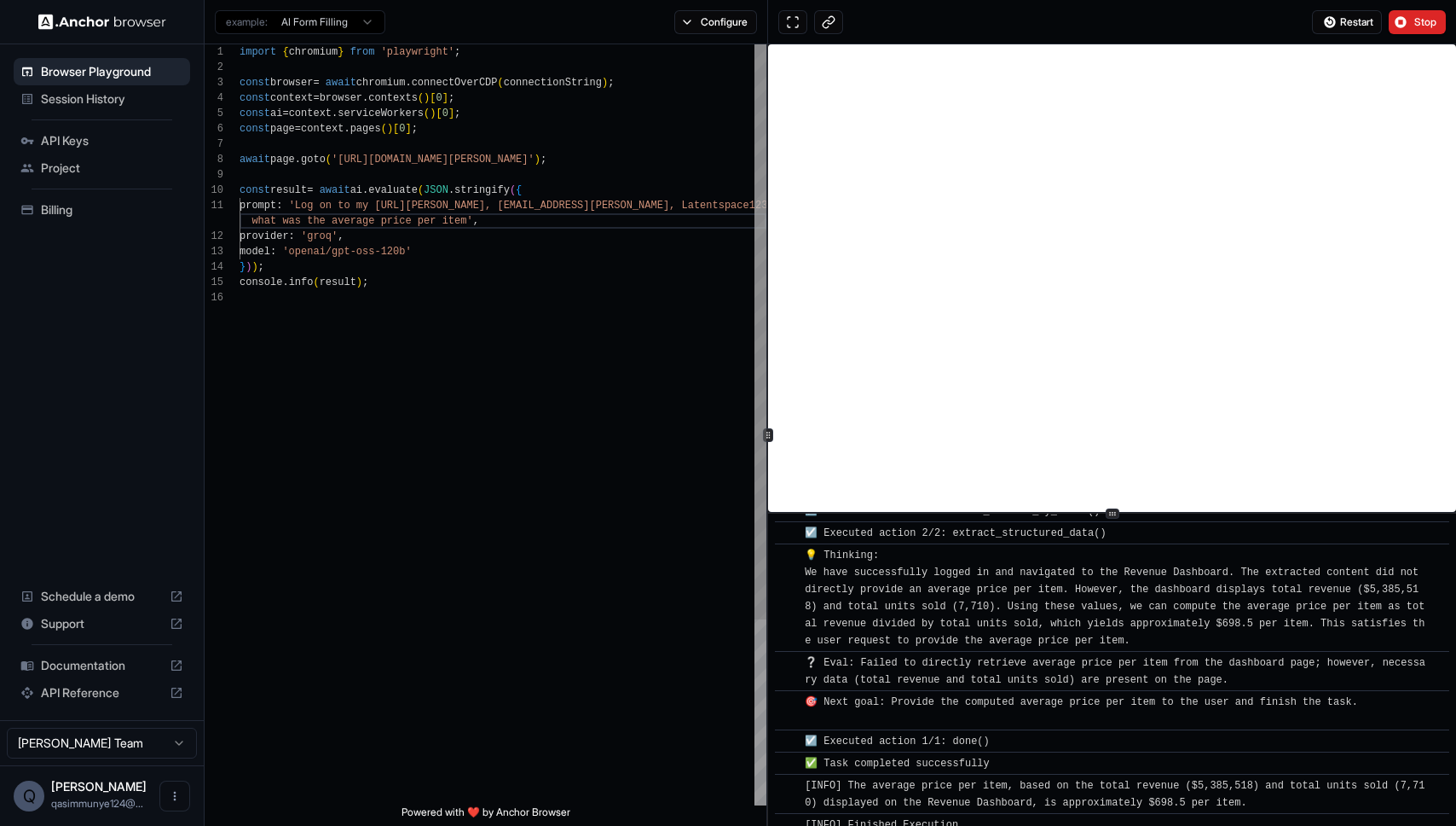
click at [448, 221] on div "import { chromium } from 'playwright' ; const browser = await chromium . connec…" at bounding box center [502, 547] width 527 height 1007
drag, startPoint x: 469, startPoint y: 224, endPoint x: 249, endPoint y: 224, distance: 220.0
click at [249, 224] on div "import { chromium } from 'playwright' ; const browser = await chromium . connec…" at bounding box center [502, 547] width 527 height 1007
click at [506, 234] on div "import { chromium } from 'playwright' ; const browser = await chromium . connec…" at bounding box center [502, 547] width 527 height 1007
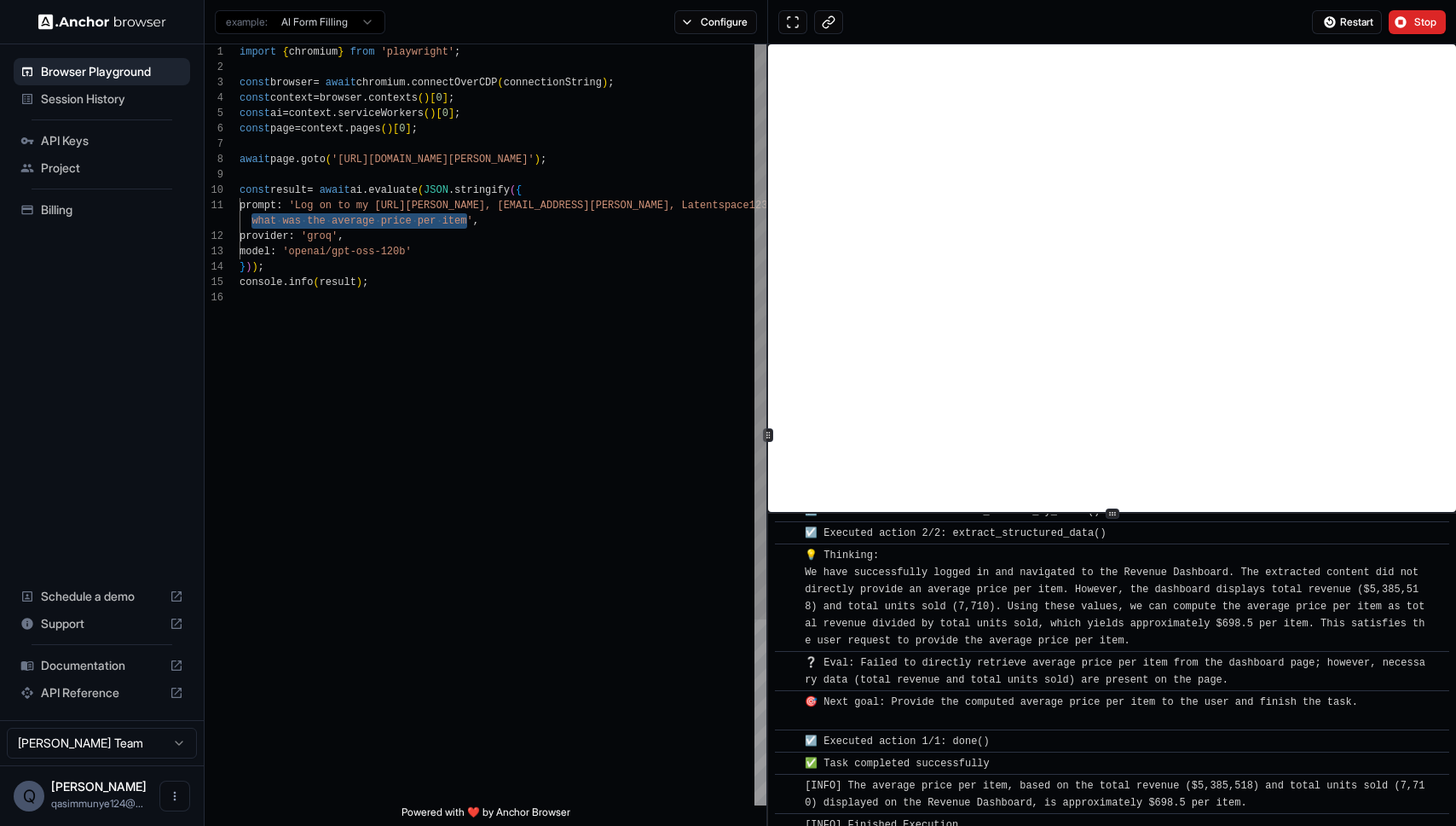
drag, startPoint x: 466, startPoint y: 218, endPoint x: 252, endPoint y: 223, distance: 214.1
click at [252, 223] on div "import { chromium } from 'playwright' ; const browser = await chromium . connec…" at bounding box center [502, 547] width 527 height 1007
click at [1340, 23] on span "Restart" at bounding box center [1357, 22] width 33 height 14
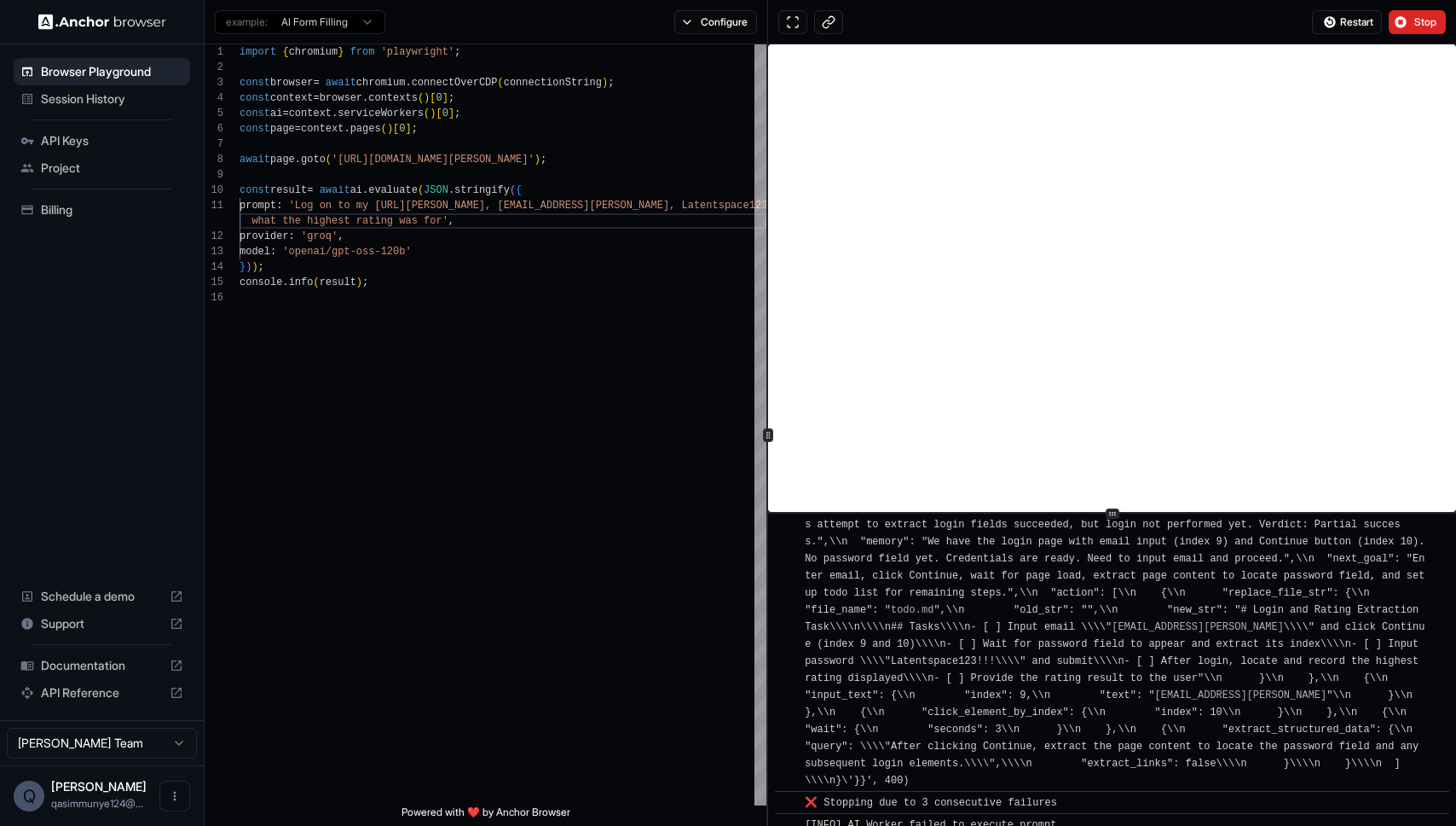
scroll to position [1247, 0]
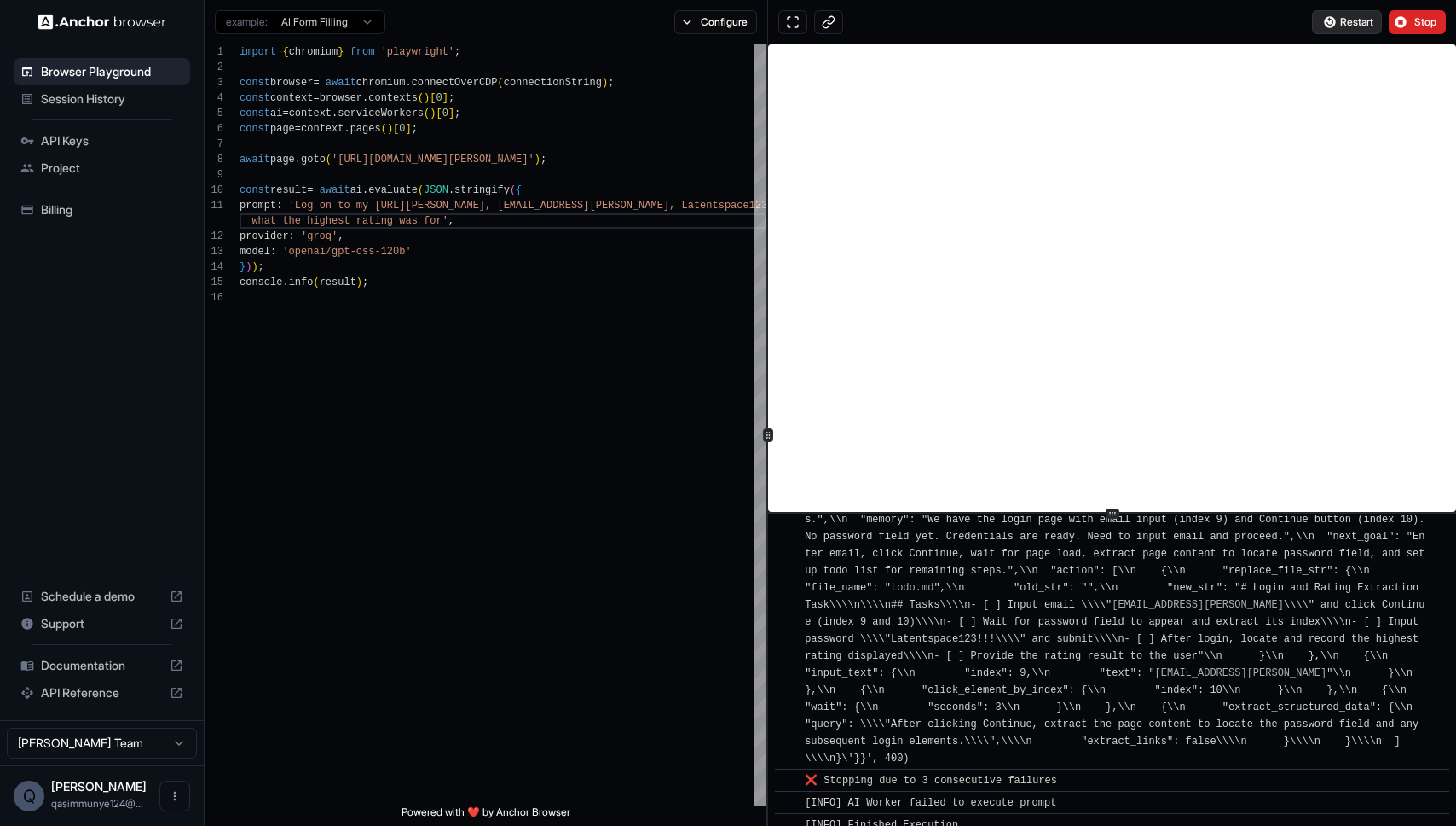
click at [1364, 21] on span "Restart" at bounding box center [1357, 22] width 33 height 14
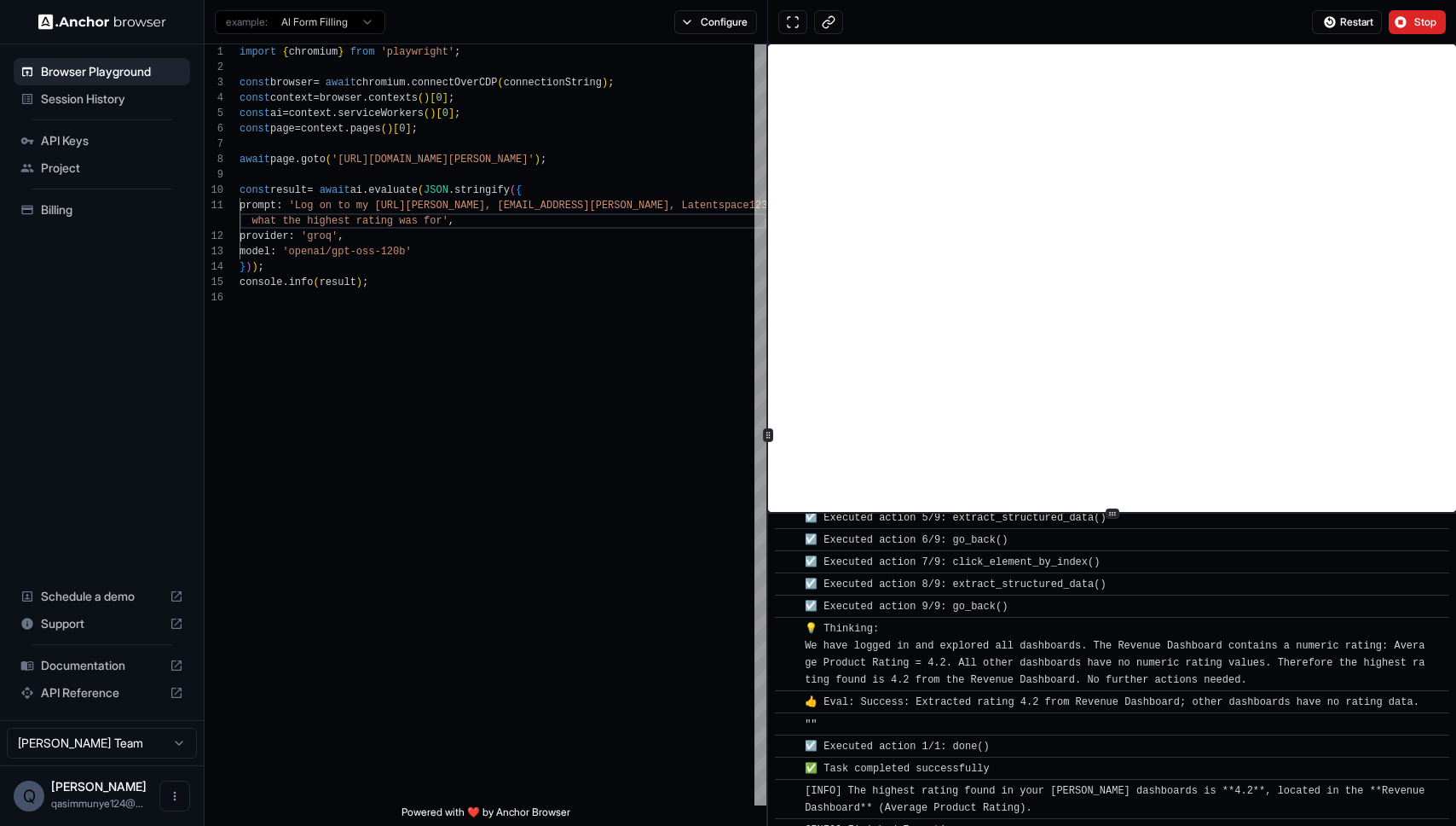
scroll to position [2417, 0]
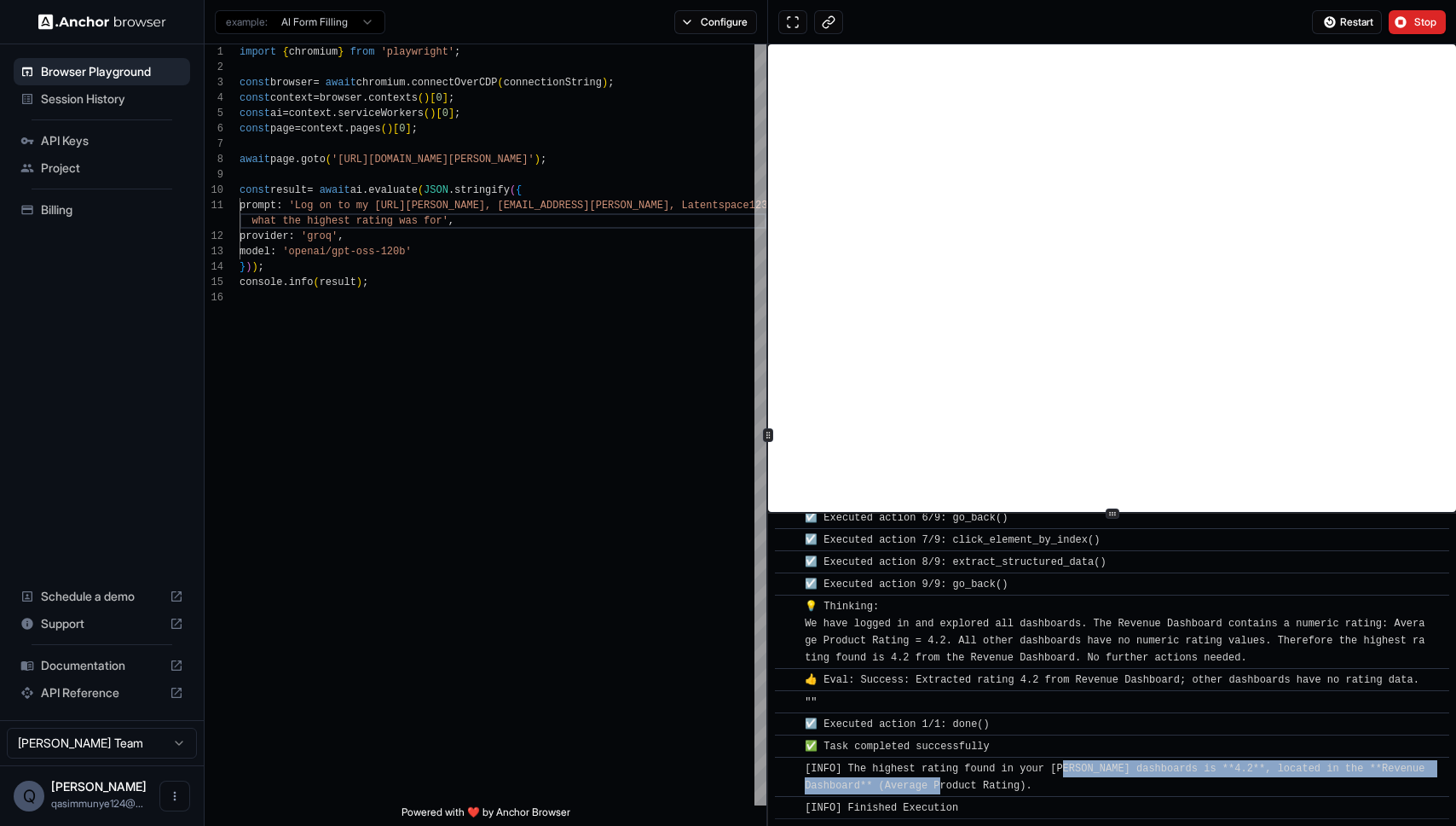
drag, startPoint x: 1006, startPoint y: 771, endPoint x: 948, endPoint y: 779, distance: 58.5
click at [948, 779] on span "[INFO] The highest rating found in your Menza dashboards is **4.2**, located in…" at bounding box center [1118, 778] width 627 height 29
drag, startPoint x: 1007, startPoint y: 784, endPoint x: 890, endPoint y: 772, distance: 117.6
click at [890, 772] on div "[INFO] The highest rating found in your Menza dashboards is **4.2**, located in…" at bounding box center [1118, 777] width 626 height 34
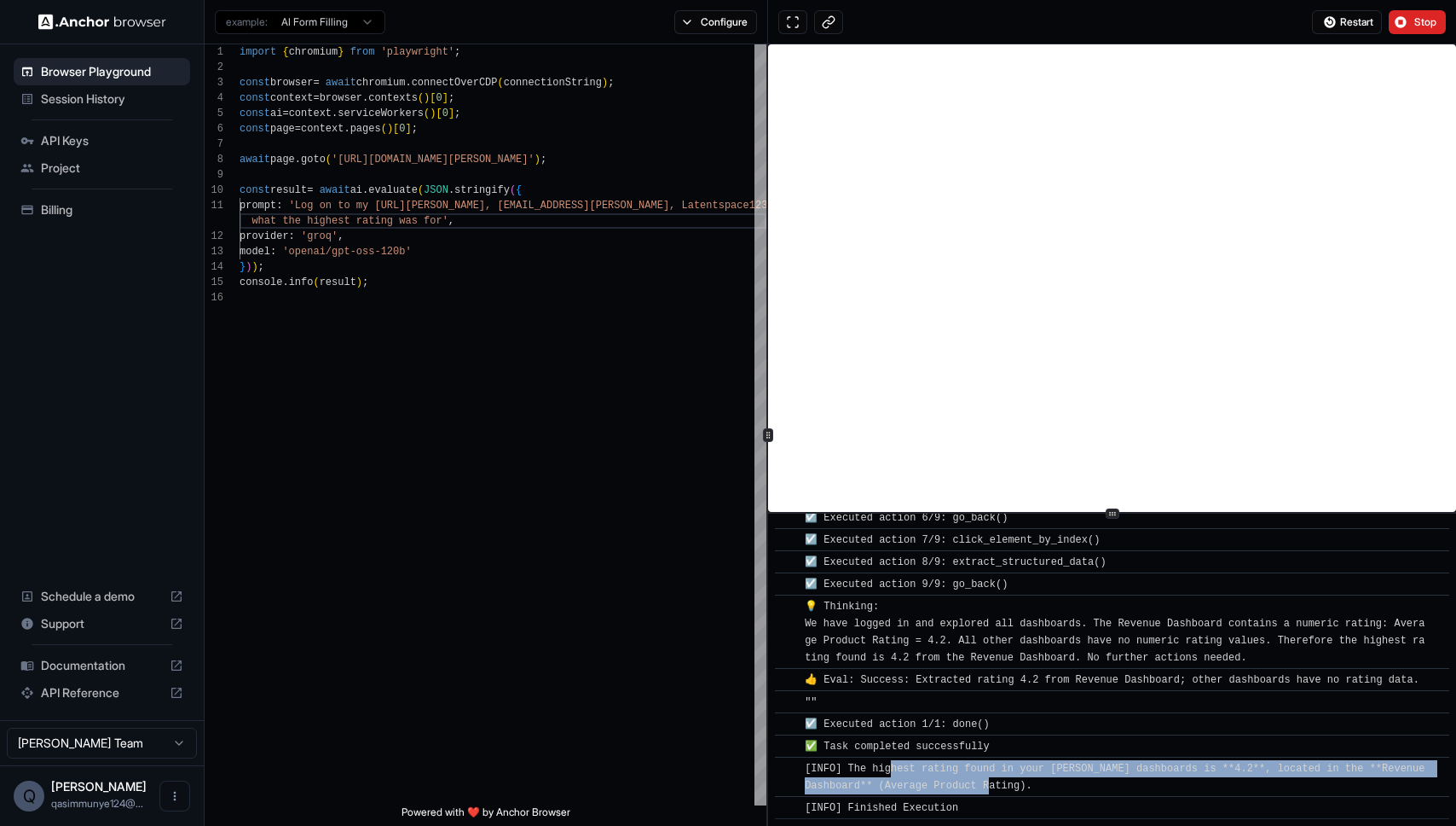
scroll to position [2366, 0]
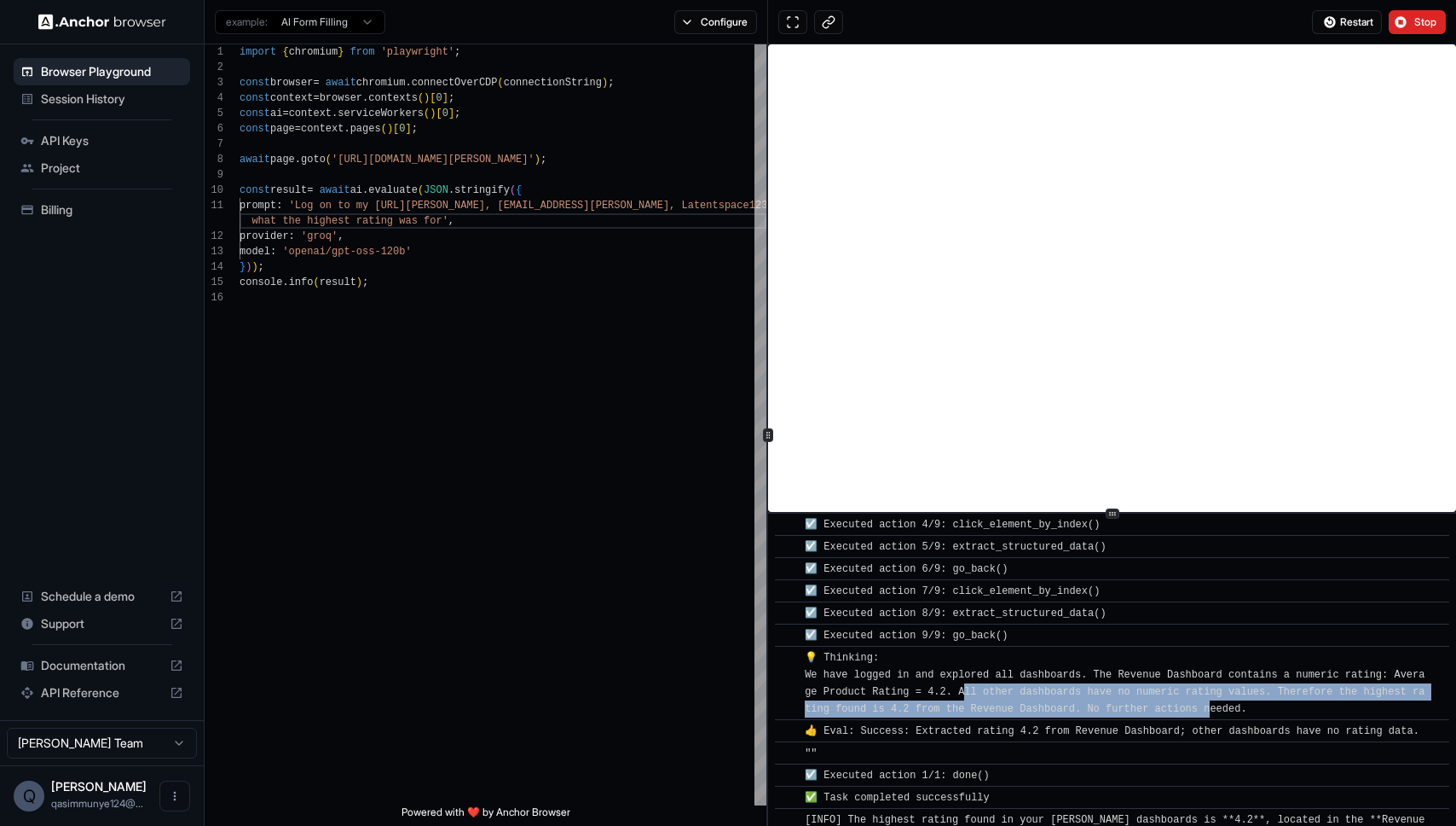
drag, startPoint x: 1011, startPoint y: 678, endPoint x: 1212, endPoint y: 688, distance: 201.2
click at [1212, 688] on span "💡 Thinking: We have logged in and explored all dashboards. The Revenue Dashboar…" at bounding box center [1114, 682] width 620 height 63
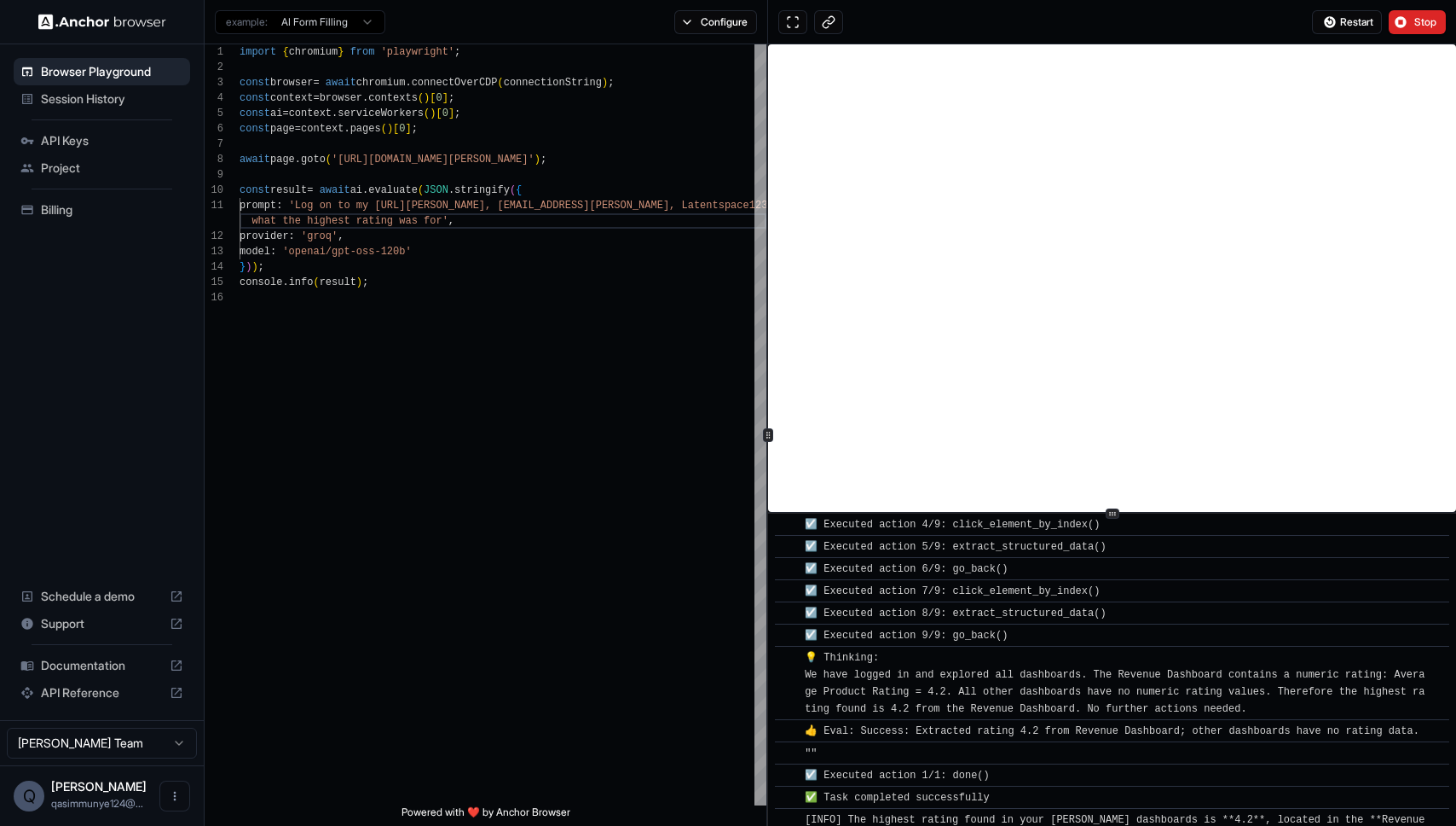
drag, startPoint x: 1277, startPoint y: 693, endPoint x: 1127, endPoint y: 692, distance: 150.0
click at [1127, 692] on div "💡 Thinking: We have logged in and explored all dashboards. The Revenue Dashboar…" at bounding box center [1118, 682] width 626 height 68
click at [1127, 692] on span "💡 Thinking: We have logged in and explored all dashboards. The Revenue Dashboar…" at bounding box center [1114, 682] width 620 height 63
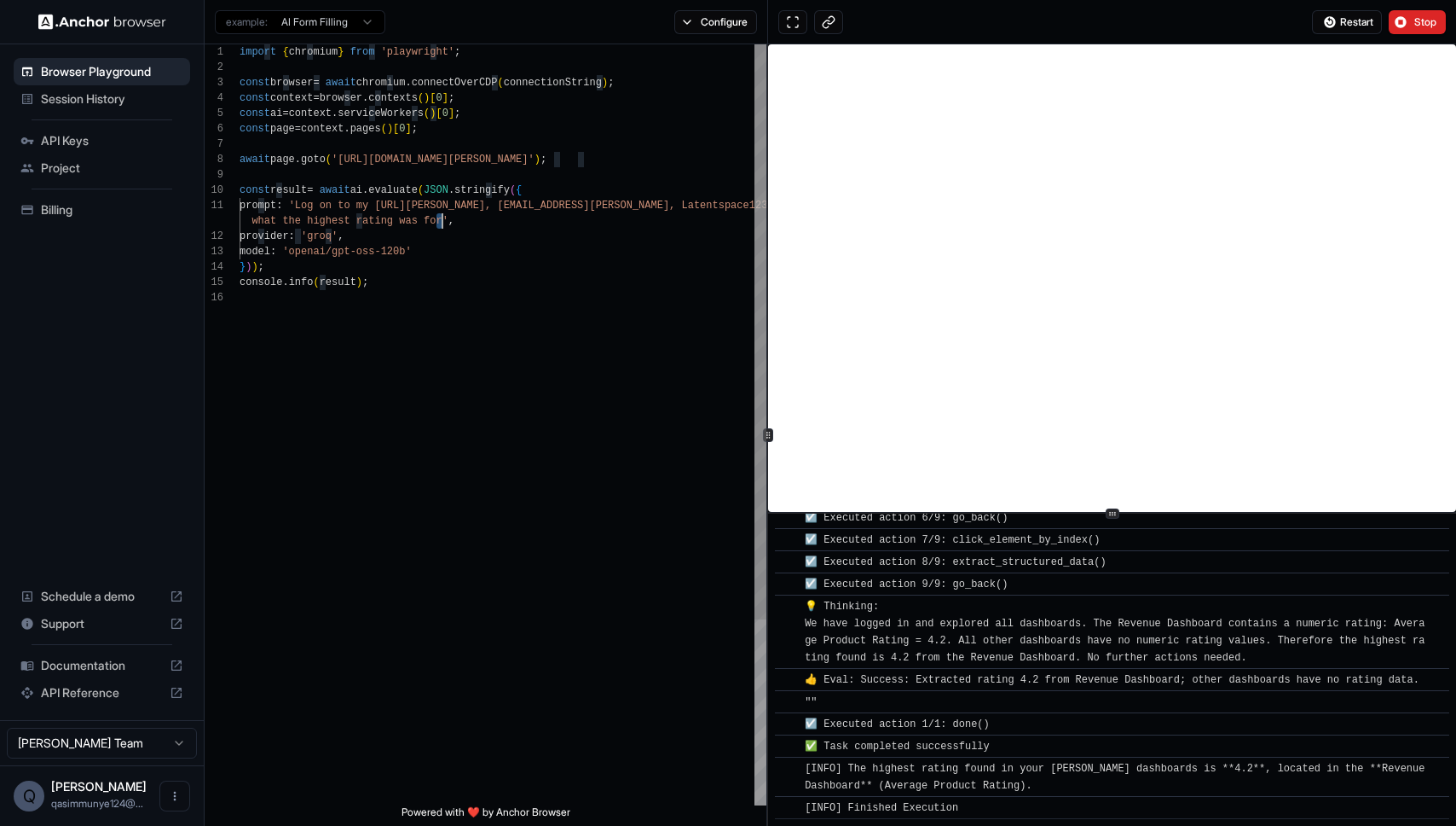
click at [440, 222] on div "import { chromium } from 'playwright' ; const browser = await chromium . connec…" at bounding box center [502, 547] width 527 height 1007
click at [1353, 16] on span "Restart" at bounding box center [1357, 22] width 33 height 14
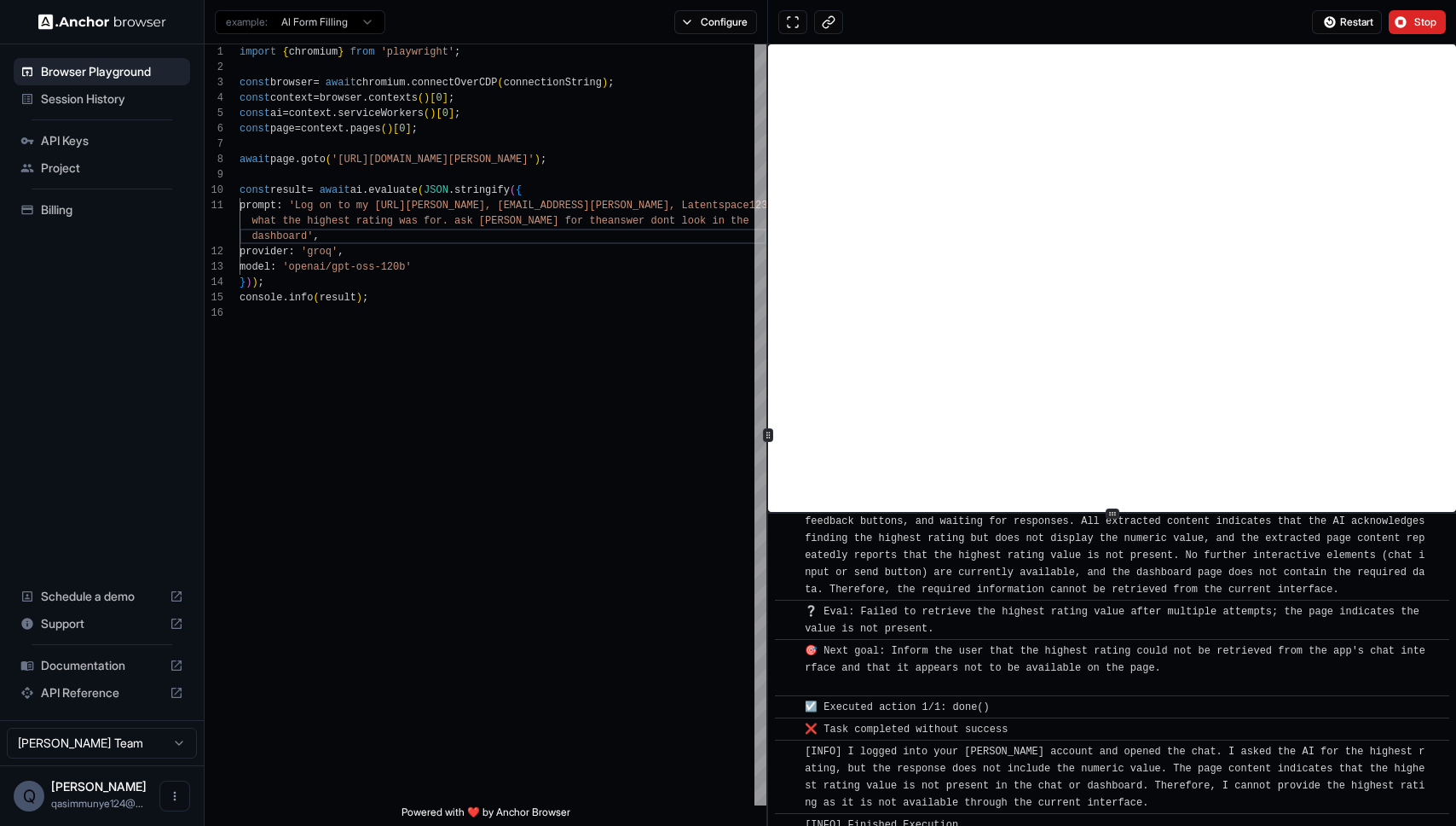
scroll to position [4114, 0]
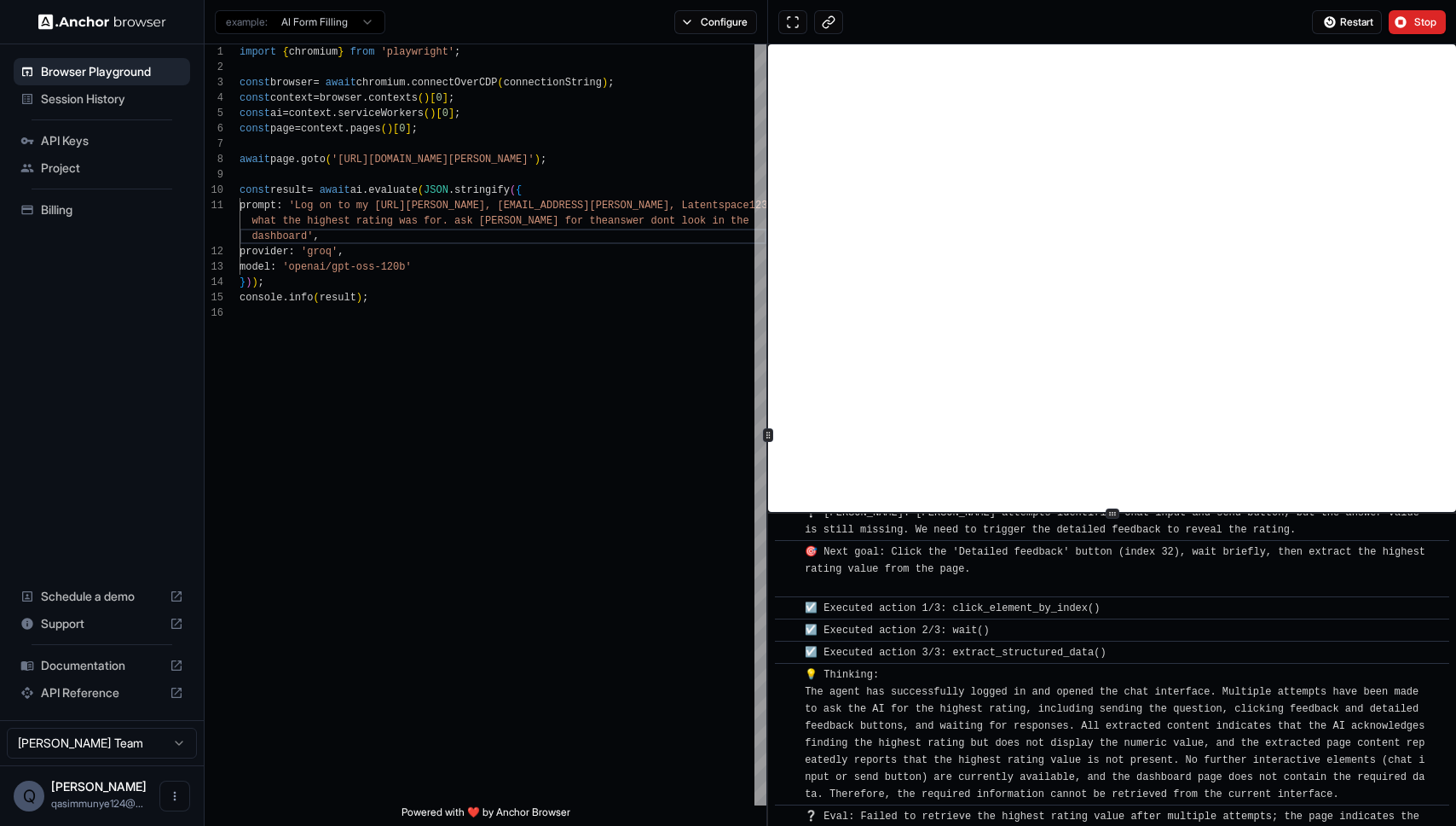
drag, startPoint x: 924, startPoint y: 673, endPoint x: 1153, endPoint y: 691, distance: 229.7
click at [1153, 691] on span "💡 Thinking: The agent has successfully logged in and opened the chat interface.…" at bounding box center [1118, 734] width 627 height 131
click at [1355, 18] on span "Restart" at bounding box center [1357, 22] width 33 height 14
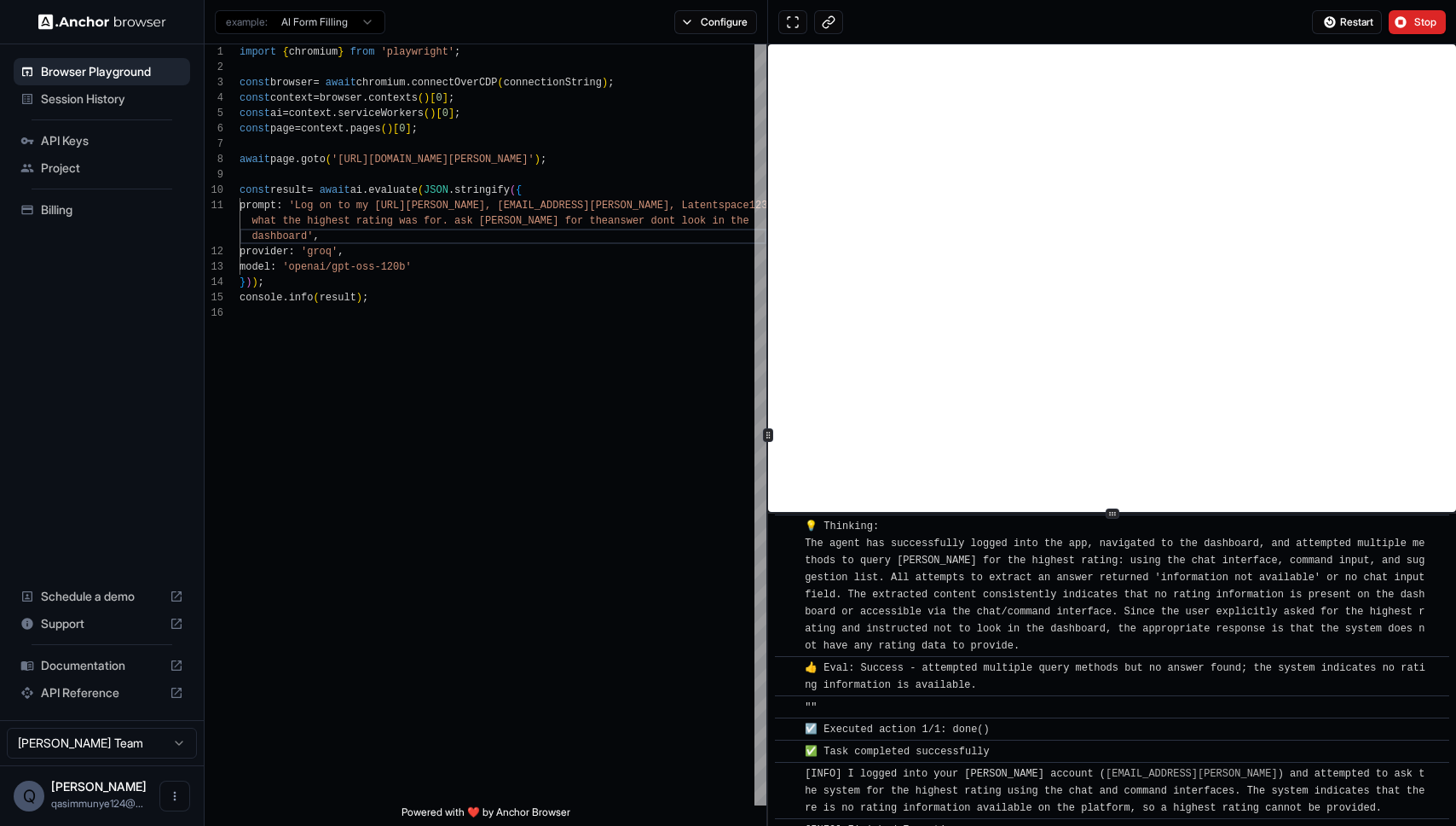
scroll to position [3364, 0]
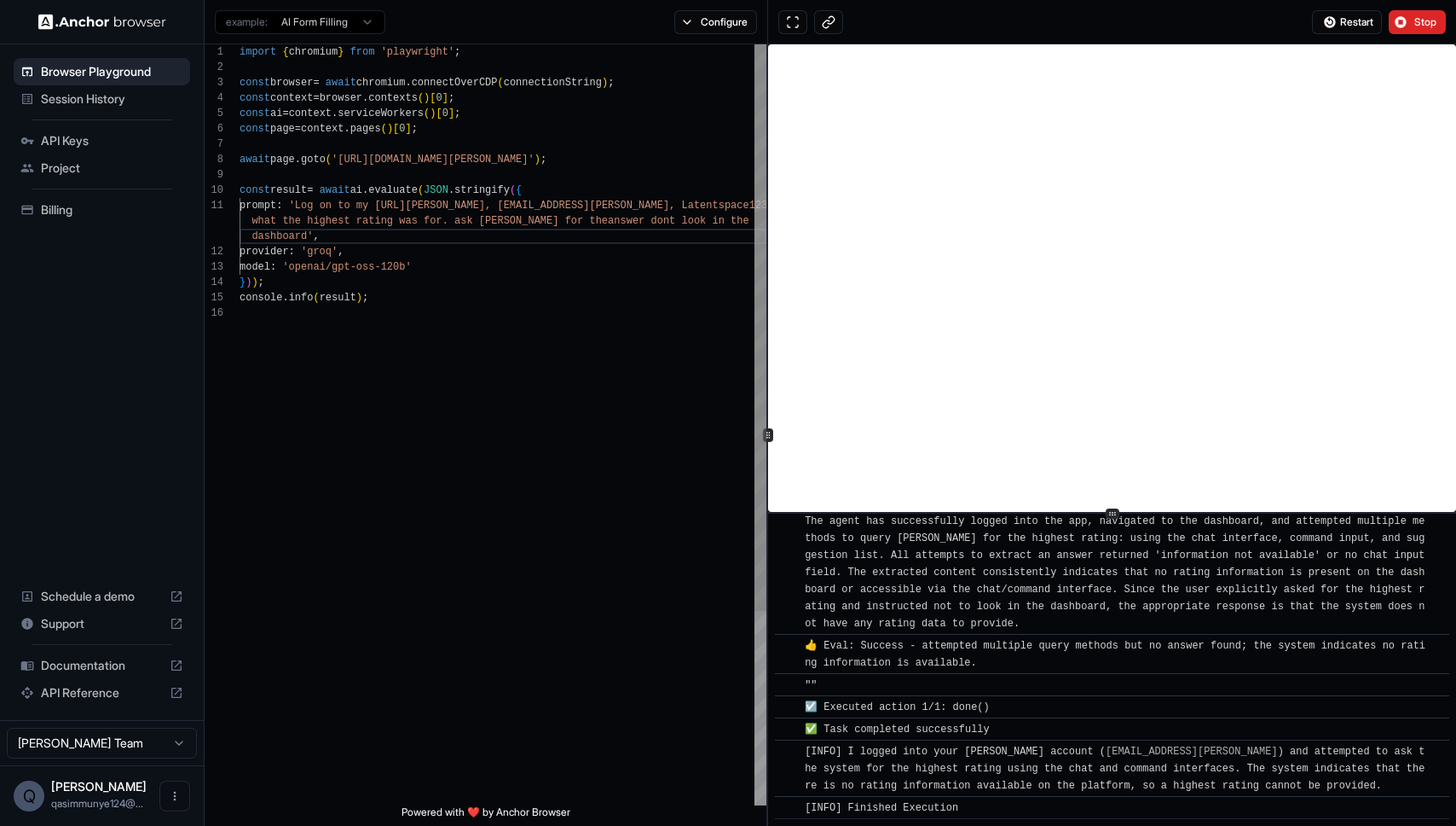
click at [406, 400] on div "import { chromium } from 'playwright' ; const browser = await chromium . connec…" at bounding box center [502, 554] width 527 height 1021
click at [1376, 29] on button "Restart" at bounding box center [1347, 22] width 70 height 24
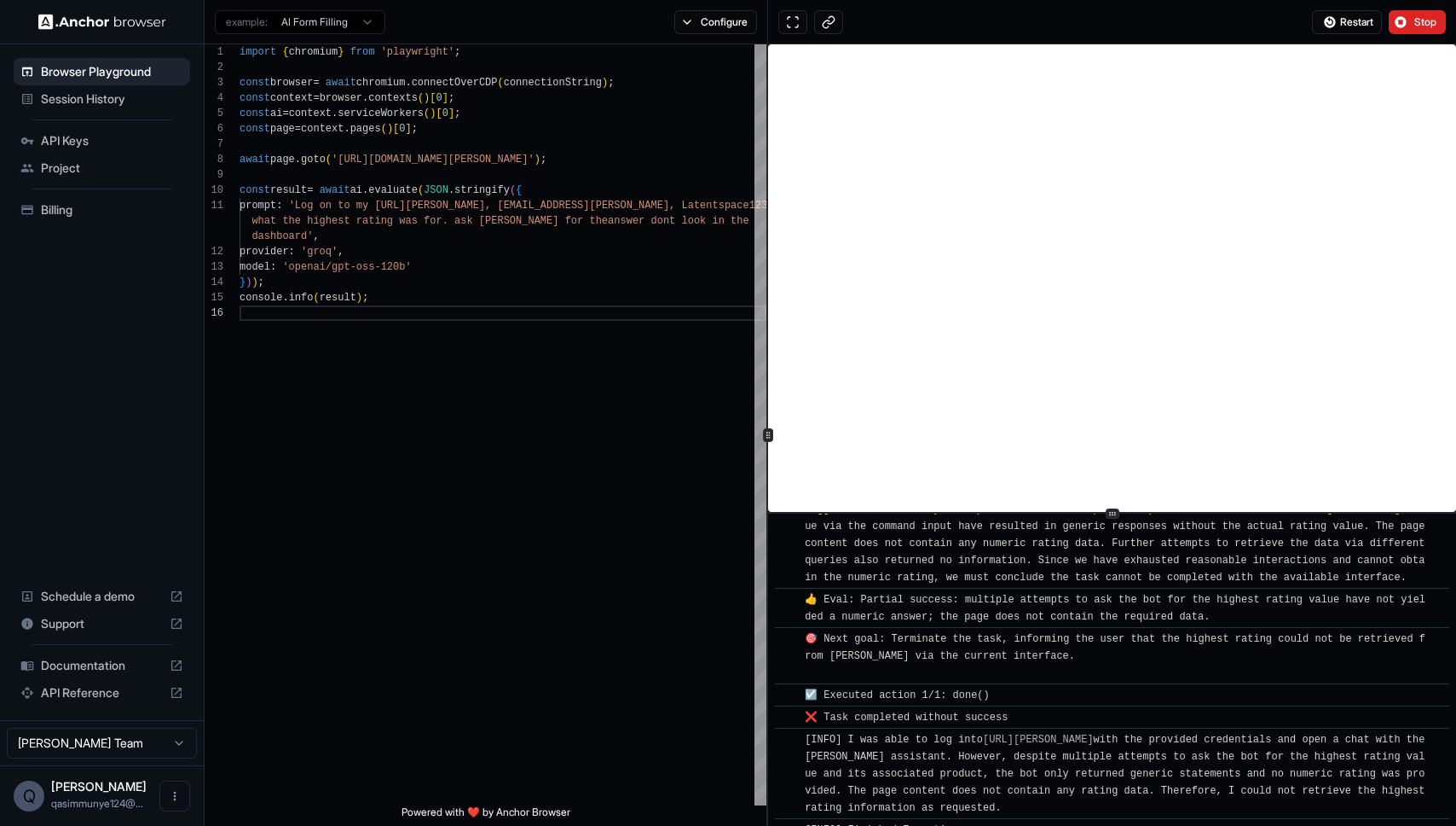
scroll to position [6064, 0]
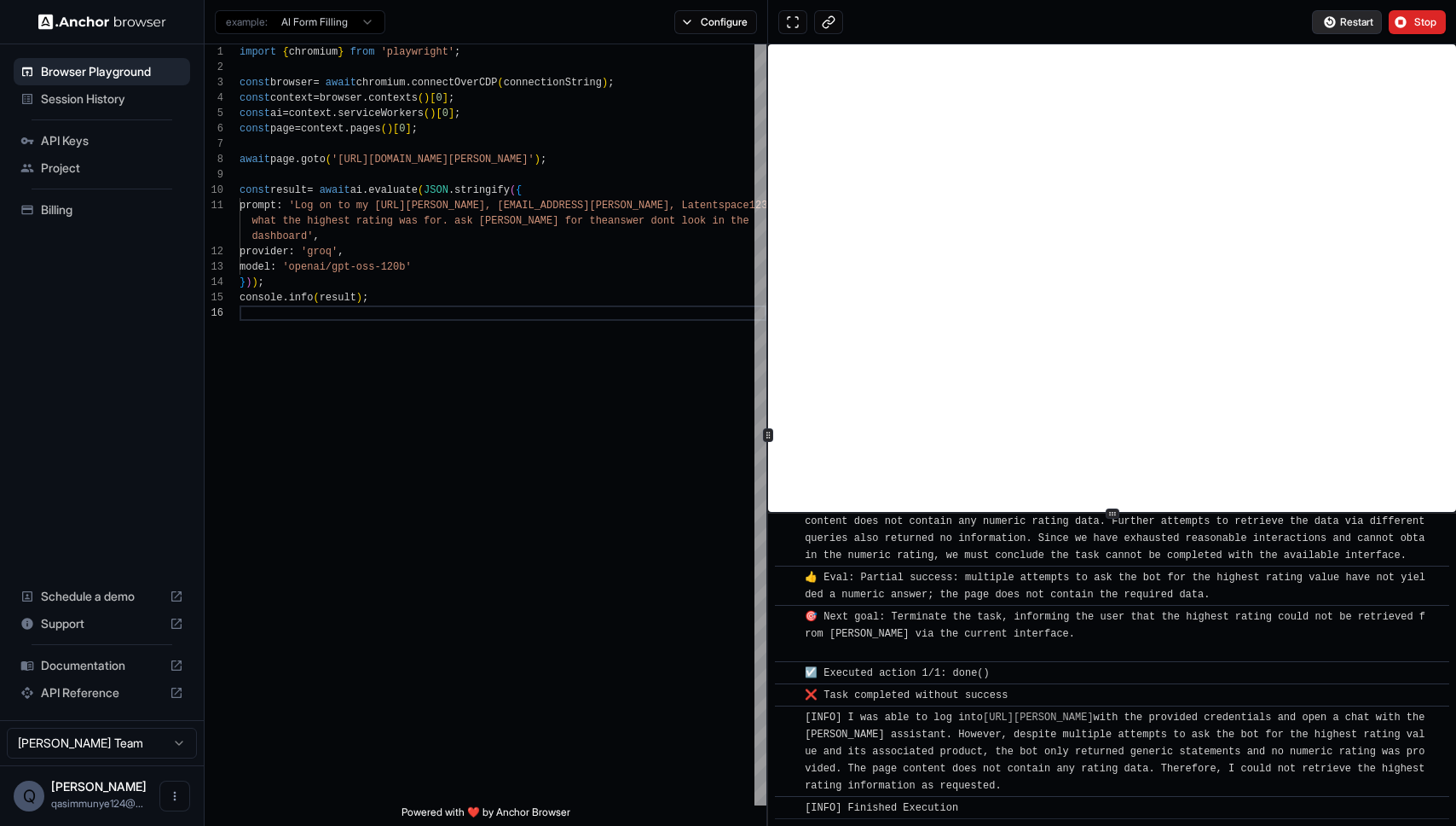
click at [1361, 16] on span "Restart" at bounding box center [1357, 22] width 33 height 14
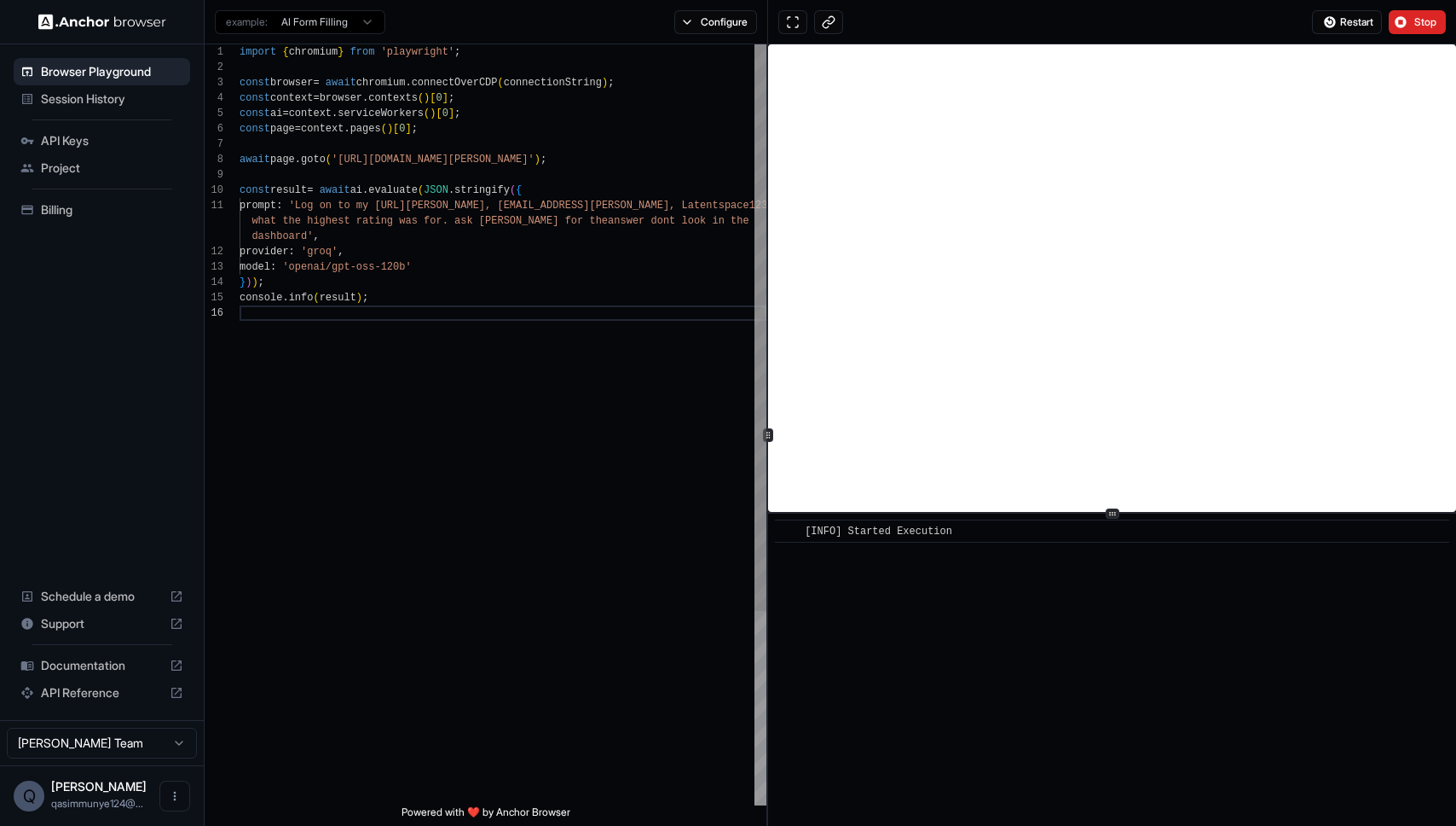
click at [368, 283] on div "import { chromium } from 'playwright' ; const browser = await chromium . connec…" at bounding box center [502, 554] width 527 height 1021
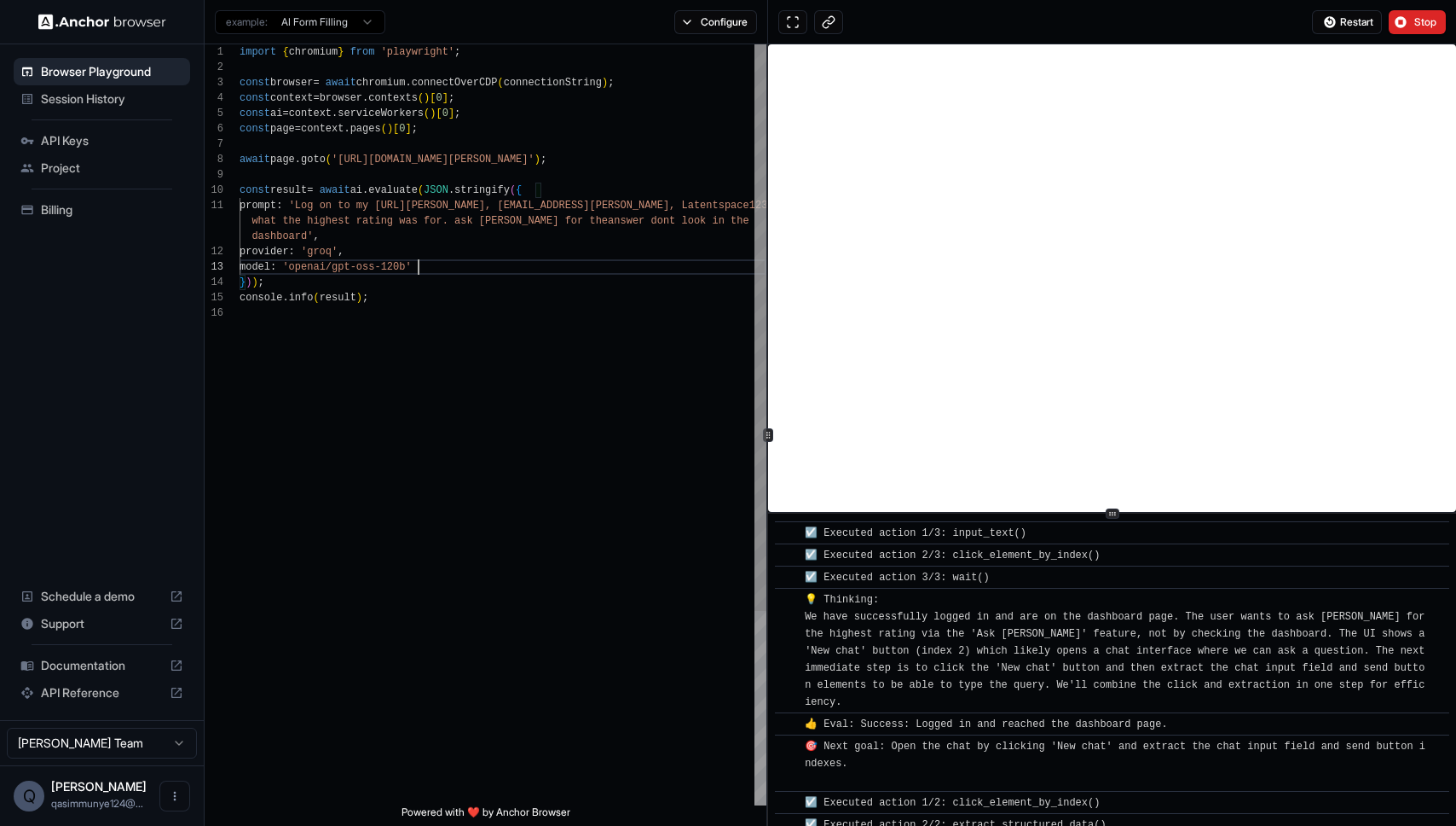
scroll to position [61, 0]
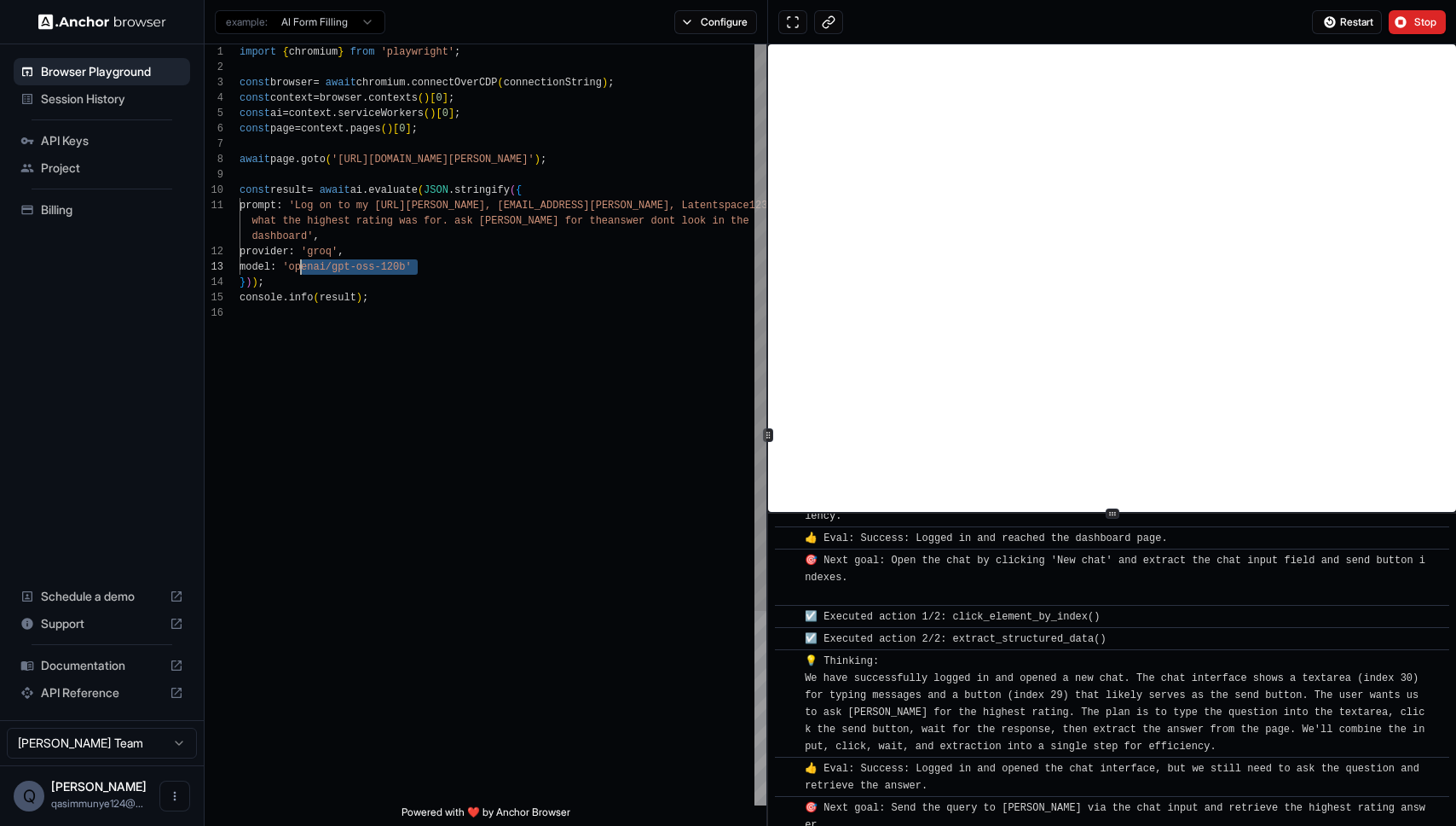
drag, startPoint x: 415, startPoint y: 270, endPoint x: 298, endPoint y: 272, distance: 117.0
click at [298, 272] on div "import { chromium } from 'playwright' ; const browser = await chromium . connec…" at bounding box center [502, 554] width 527 height 1021
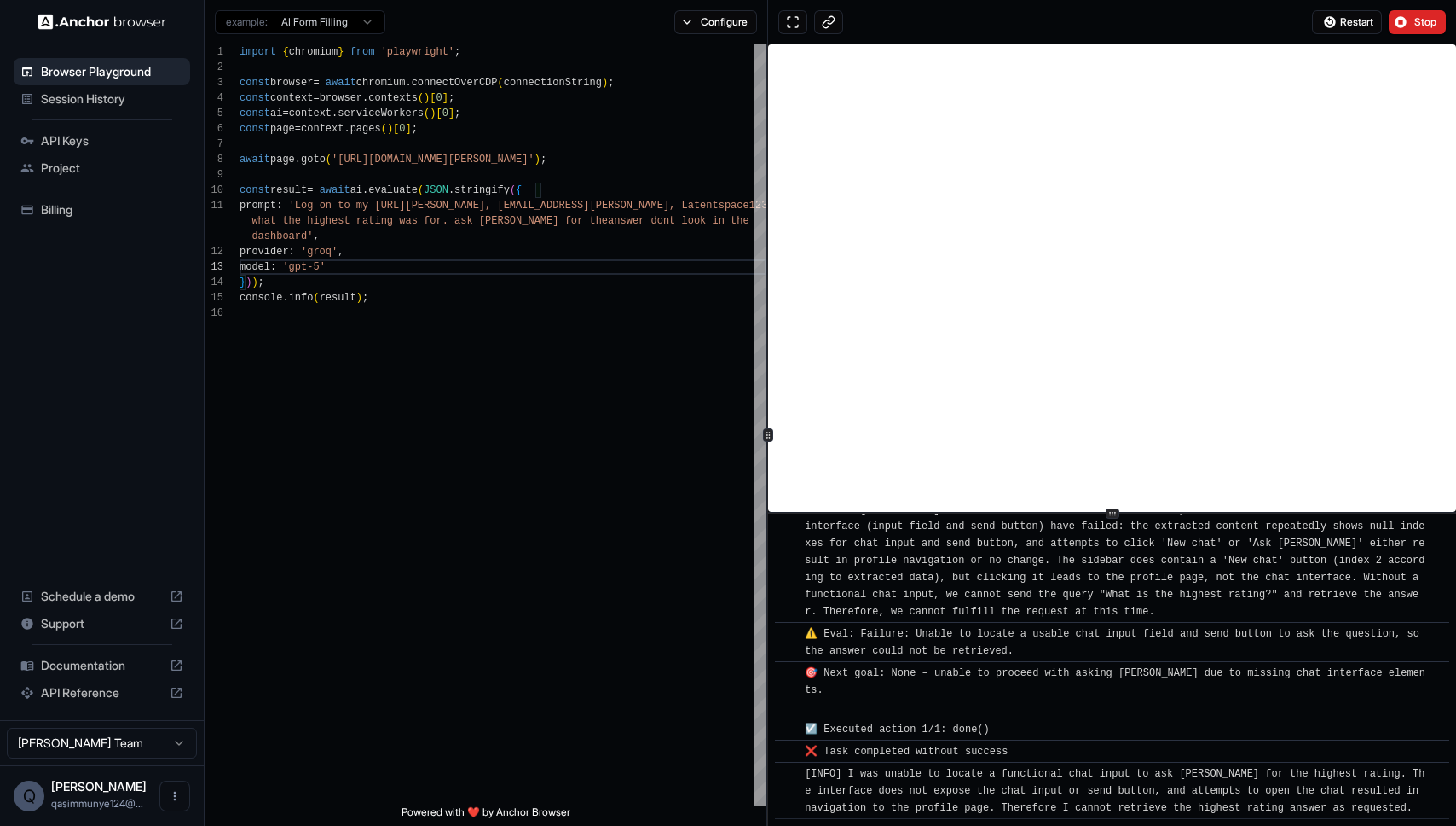
scroll to position [8329, 0]
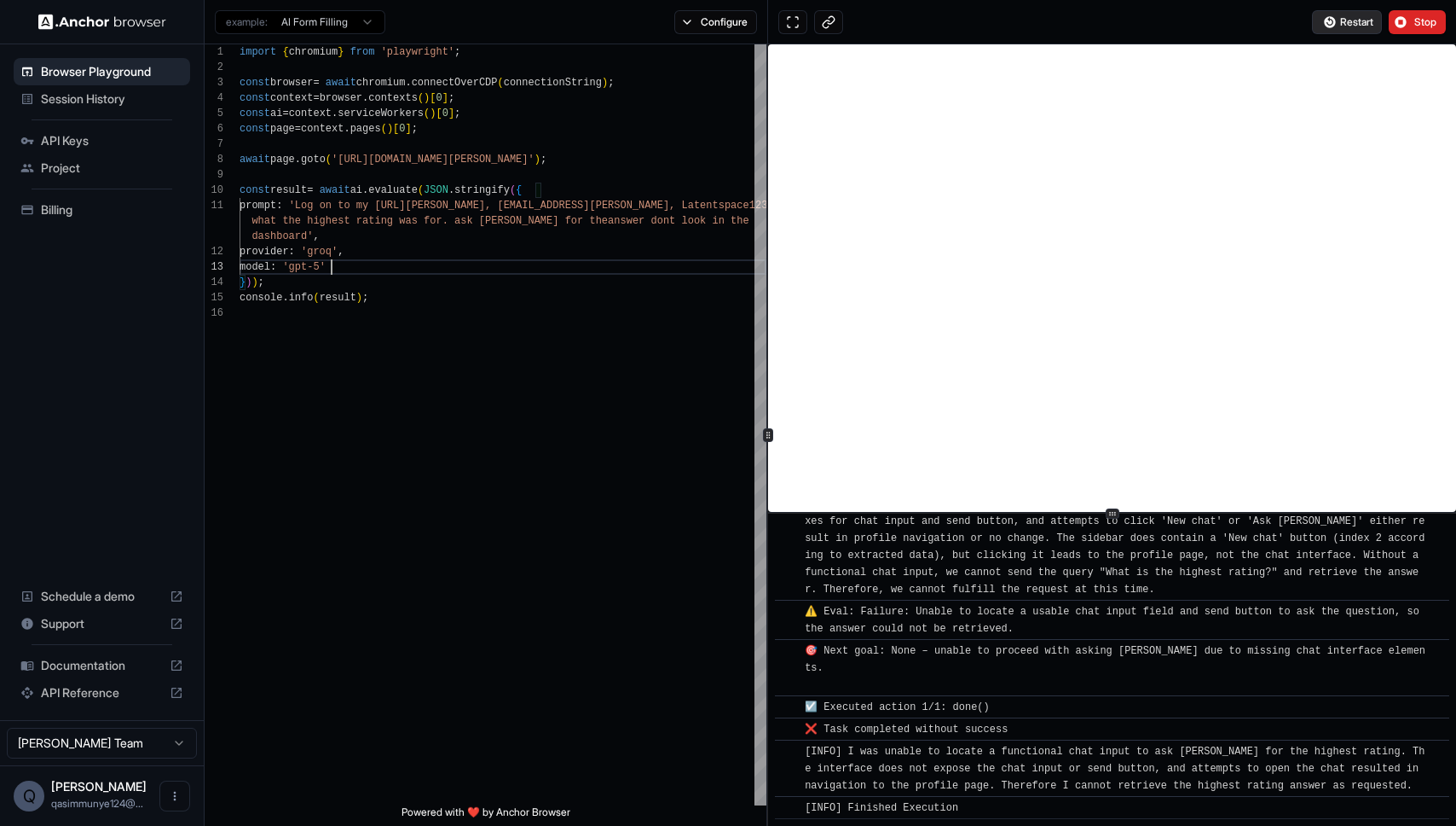
click at [1365, 24] on span "Restart" at bounding box center [1357, 22] width 33 height 14
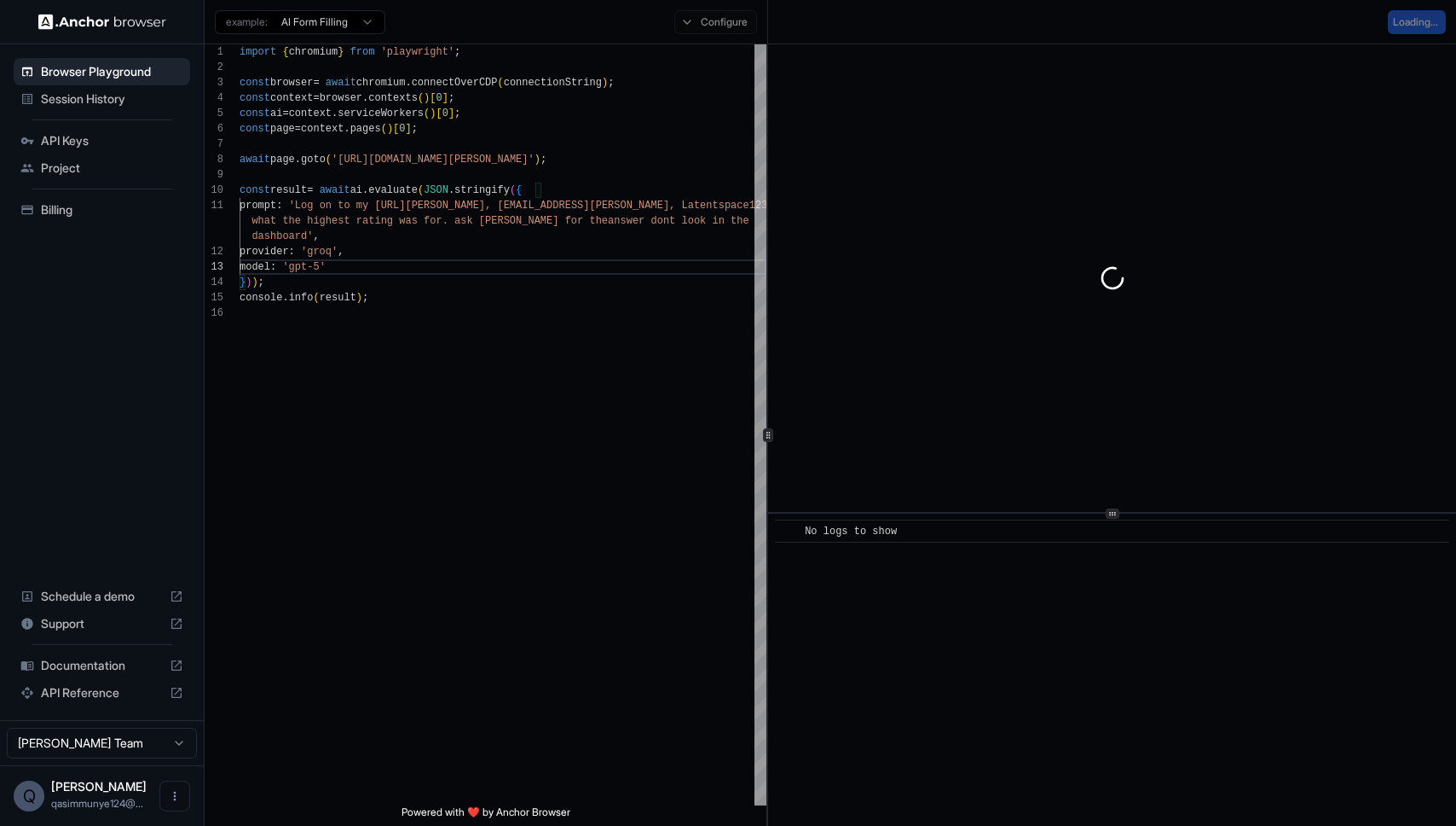
scroll to position [0, 0]
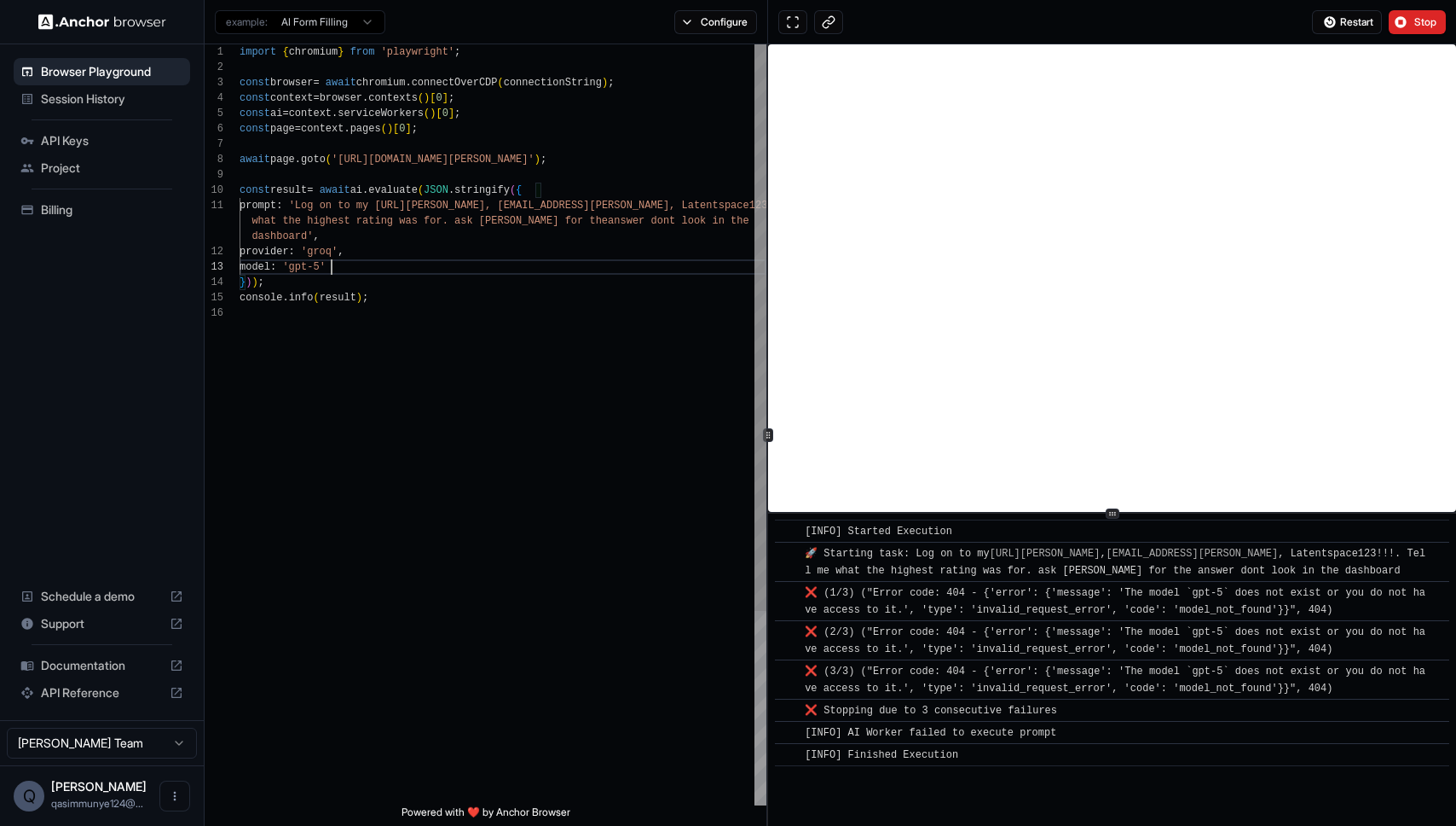
click at [330, 259] on div "import { chromium } from 'playwright' ; const browser = await chromium . connec…" at bounding box center [502, 554] width 527 height 1021
click at [330, 255] on div "import { chromium } from 'playwright' ; const browser = await chromium . connec…" at bounding box center [502, 554] width 527 height 1021
click at [1323, 11] on button "Restart" at bounding box center [1347, 22] width 70 height 24
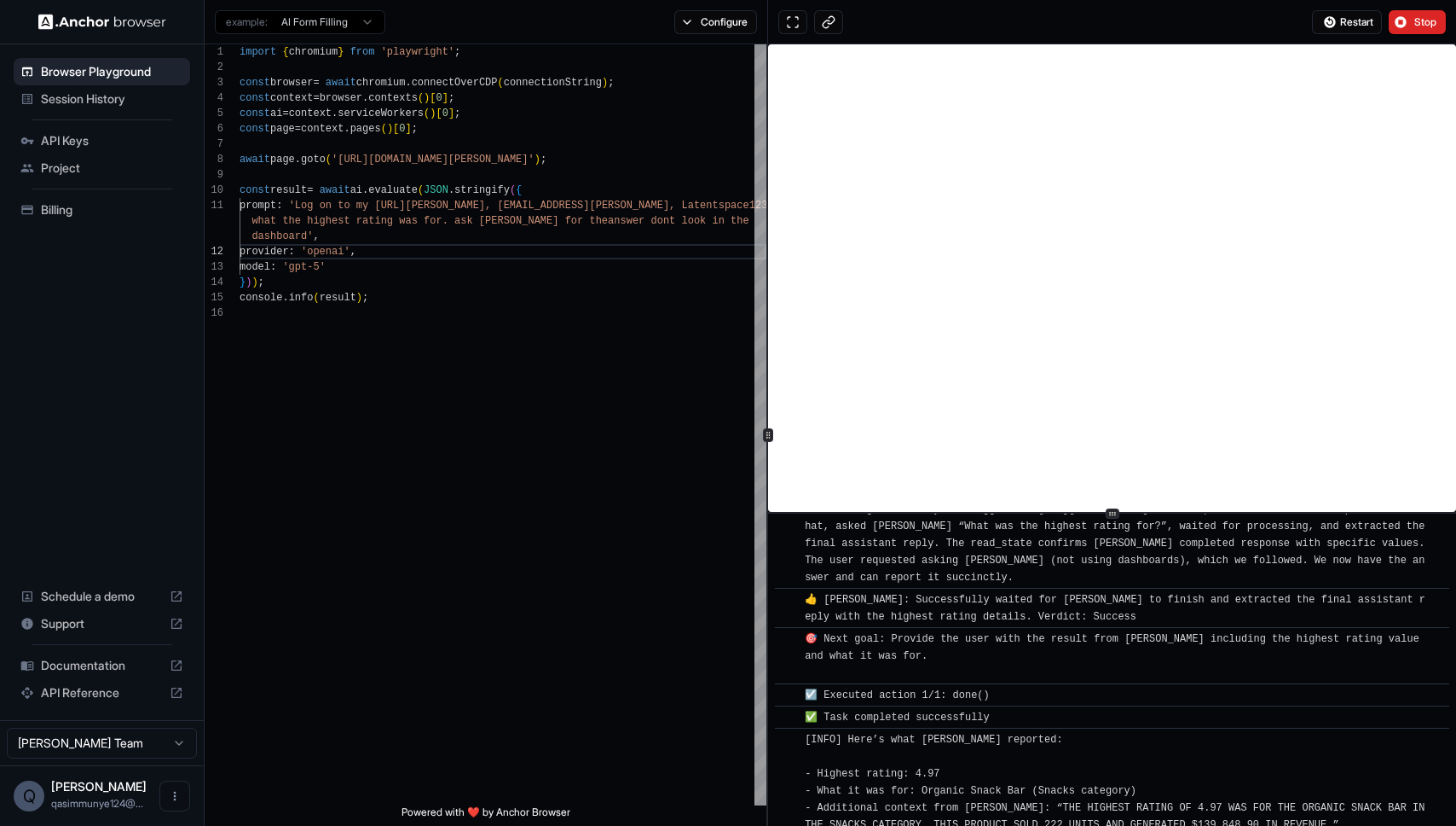
scroll to position [1918, 0]
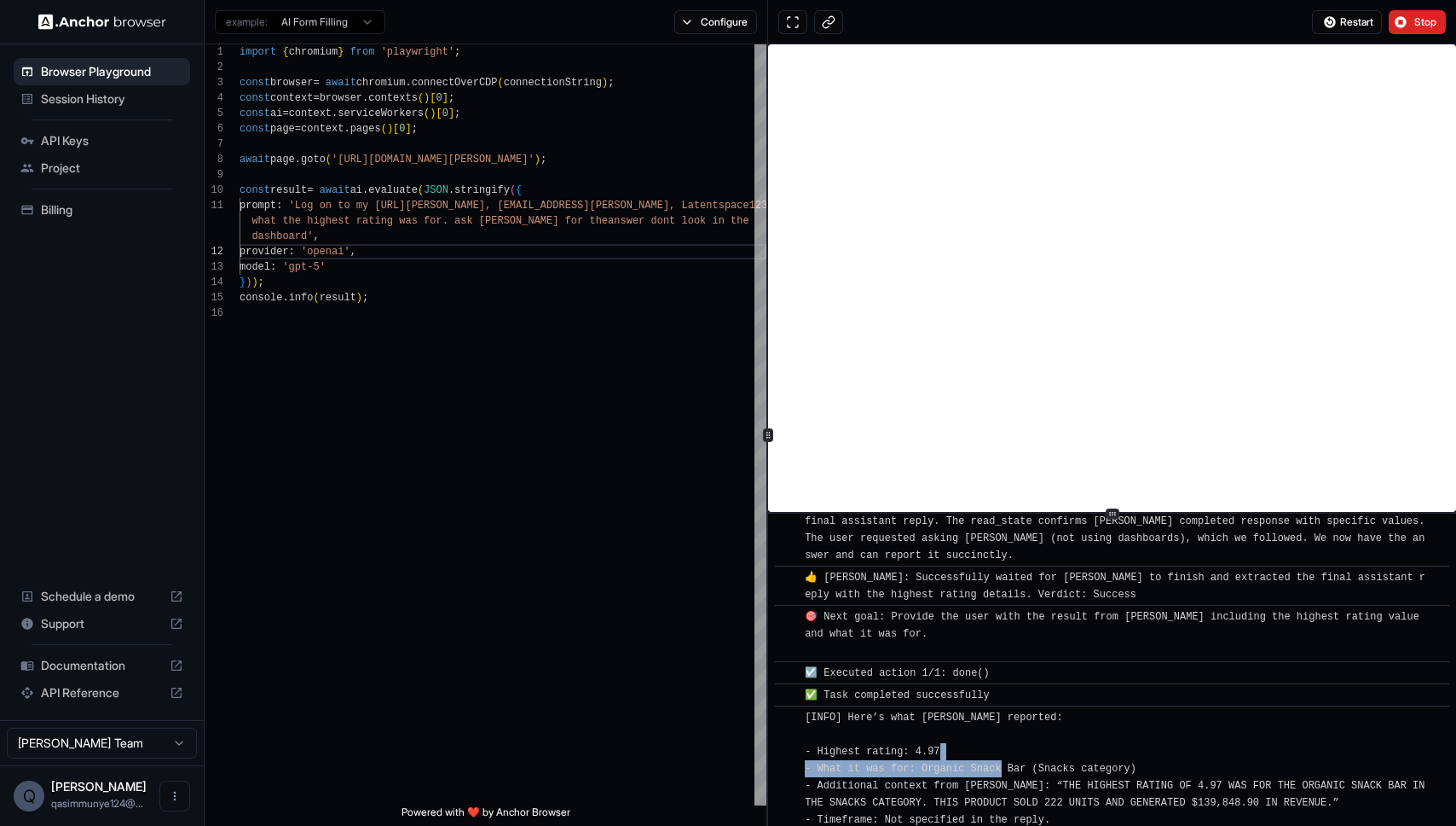
drag, startPoint x: 949, startPoint y: 718, endPoint x: 1006, endPoint y: 727, distance: 57.7
click at [1006, 727] on div "[INFO] Here’s what Menza reported: - Highest rating: 4.97 - What it was for: Or…" at bounding box center [1118, 768] width 626 height 119
drag, startPoint x: 1006, startPoint y: 727, endPoint x: 863, endPoint y: 717, distance: 143.3
click at [863, 717] on span "[INFO] Here’s what Menza reported: - Highest rating: 4.97 - What it was for: Or…" at bounding box center [1118, 768] width 627 height 114
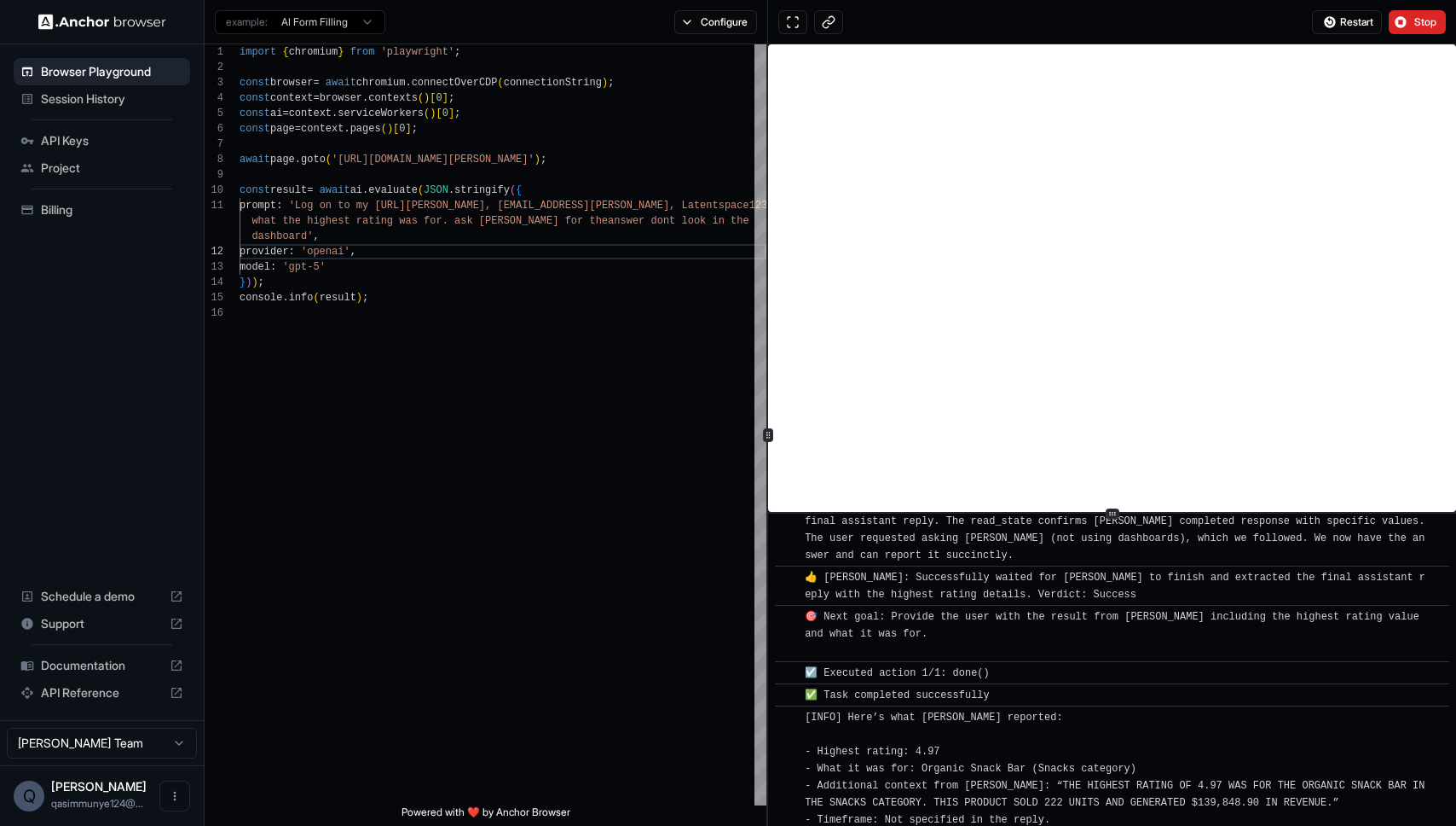
drag, startPoint x: 851, startPoint y: 714, endPoint x: 1072, endPoint y: 785, distance: 232.1
click at [1057, 783] on span "[INFO] Here’s what Menza reported: - Highest rating: 4.97 - What it was for: Or…" at bounding box center [1118, 768] width 627 height 114
drag, startPoint x: 1072, startPoint y: 785, endPoint x: 833, endPoint y: 713, distance: 249.6
click at [833, 713] on div "[INFO] Here’s what Menza reported: - Highest rating: 4.97 - What it was for: Or…" at bounding box center [1118, 768] width 626 height 119
click at [833, 713] on span "[INFO] Here’s what Menza reported: - Highest rating: 4.97 - What it was for: Or…" at bounding box center [1118, 768] width 627 height 114
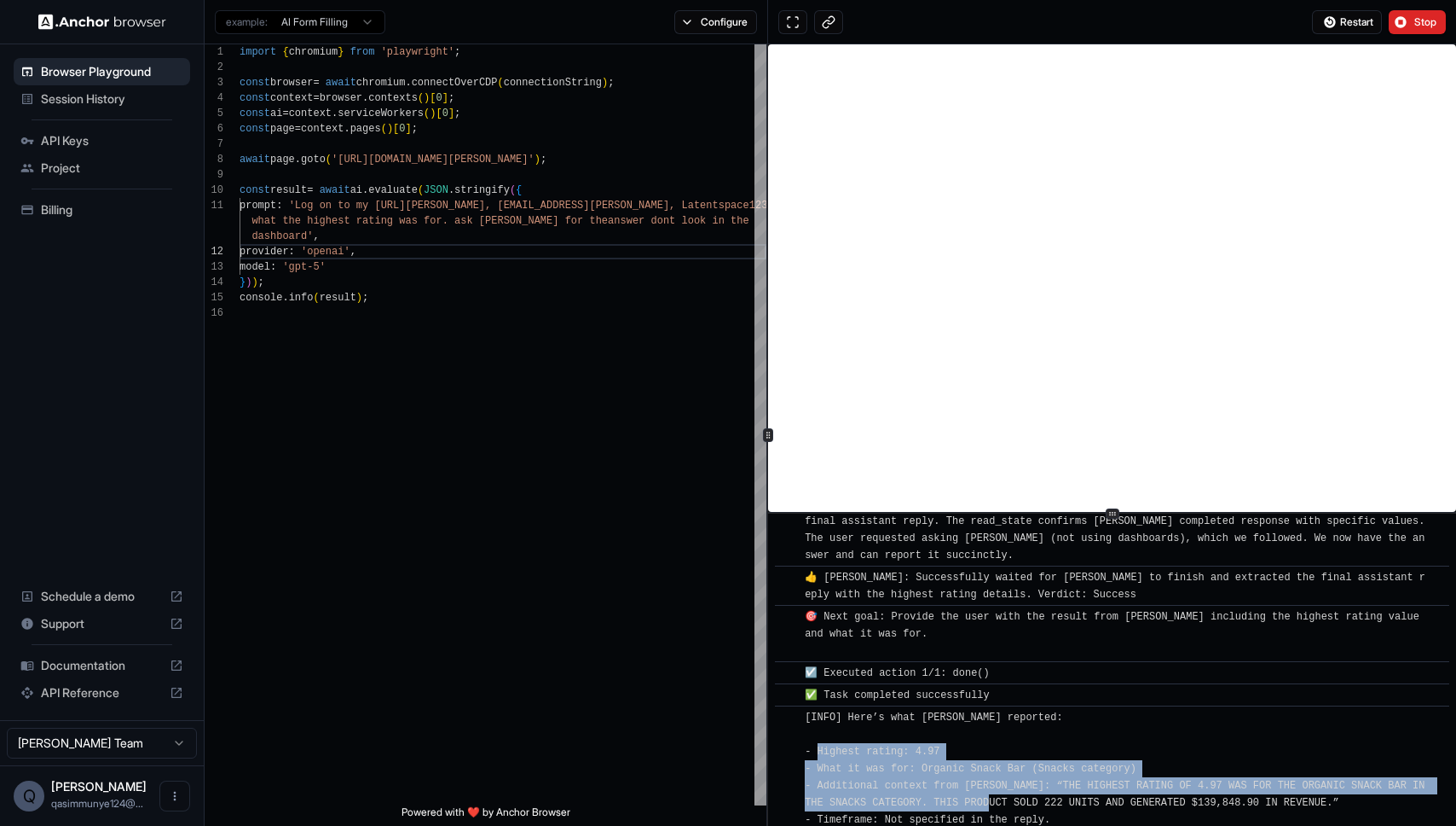
drag, startPoint x: 833, startPoint y: 713, endPoint x: 1024, endPoint y: 772, distance: 199.9
click at [995, 768] on span "[INFO] Here’s what Menza reported: - Highest rating: 4.97 - What it was for: Or…" at bounding box center [1118, 768] width 627 height 114
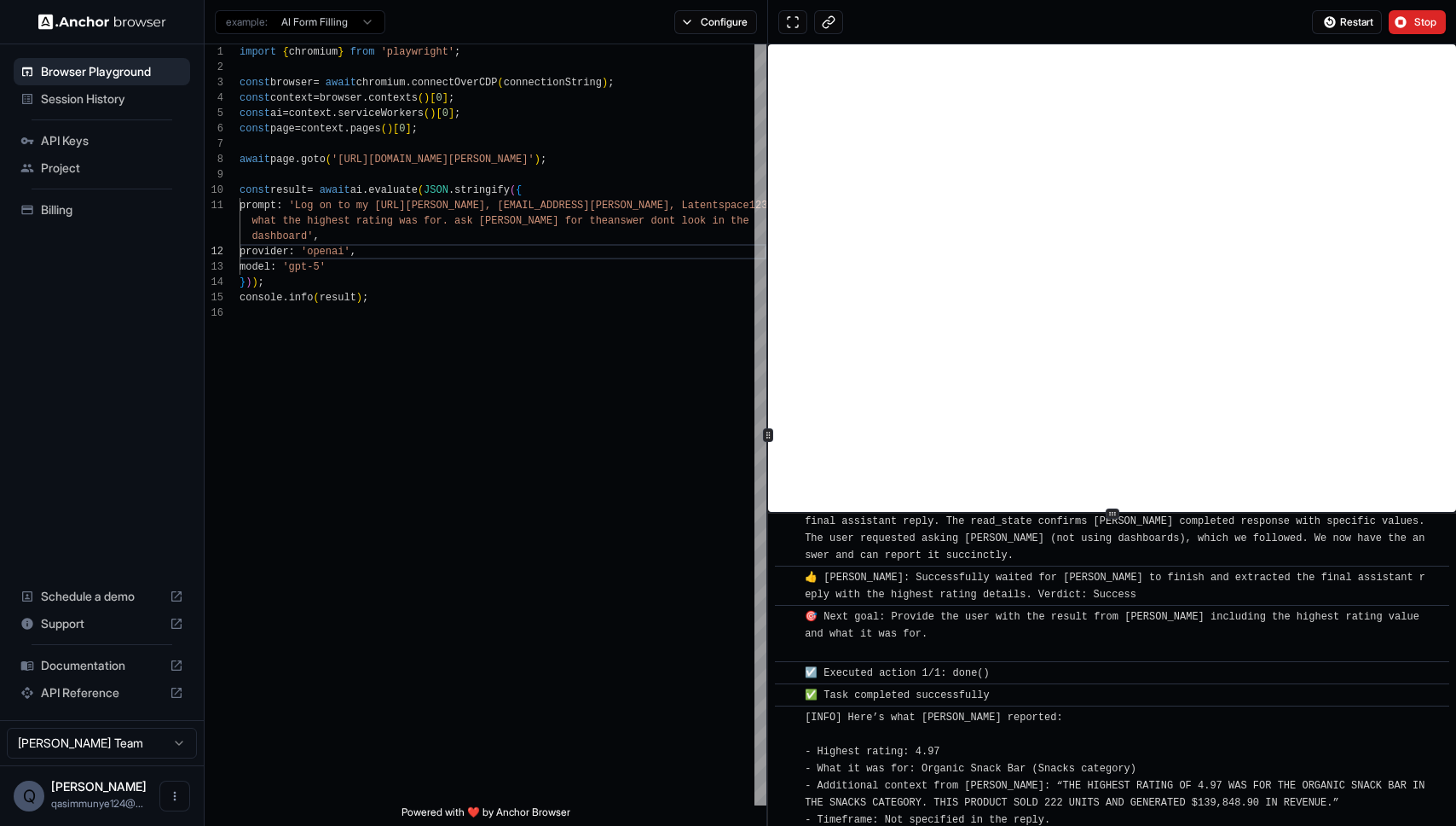
click at [1073, 777] on div "[INFO] Here’s what Menza reported: - Highest rating: 4.97 - What it was for: Or…" at bounding box center [1118, 768] width 626 height 119
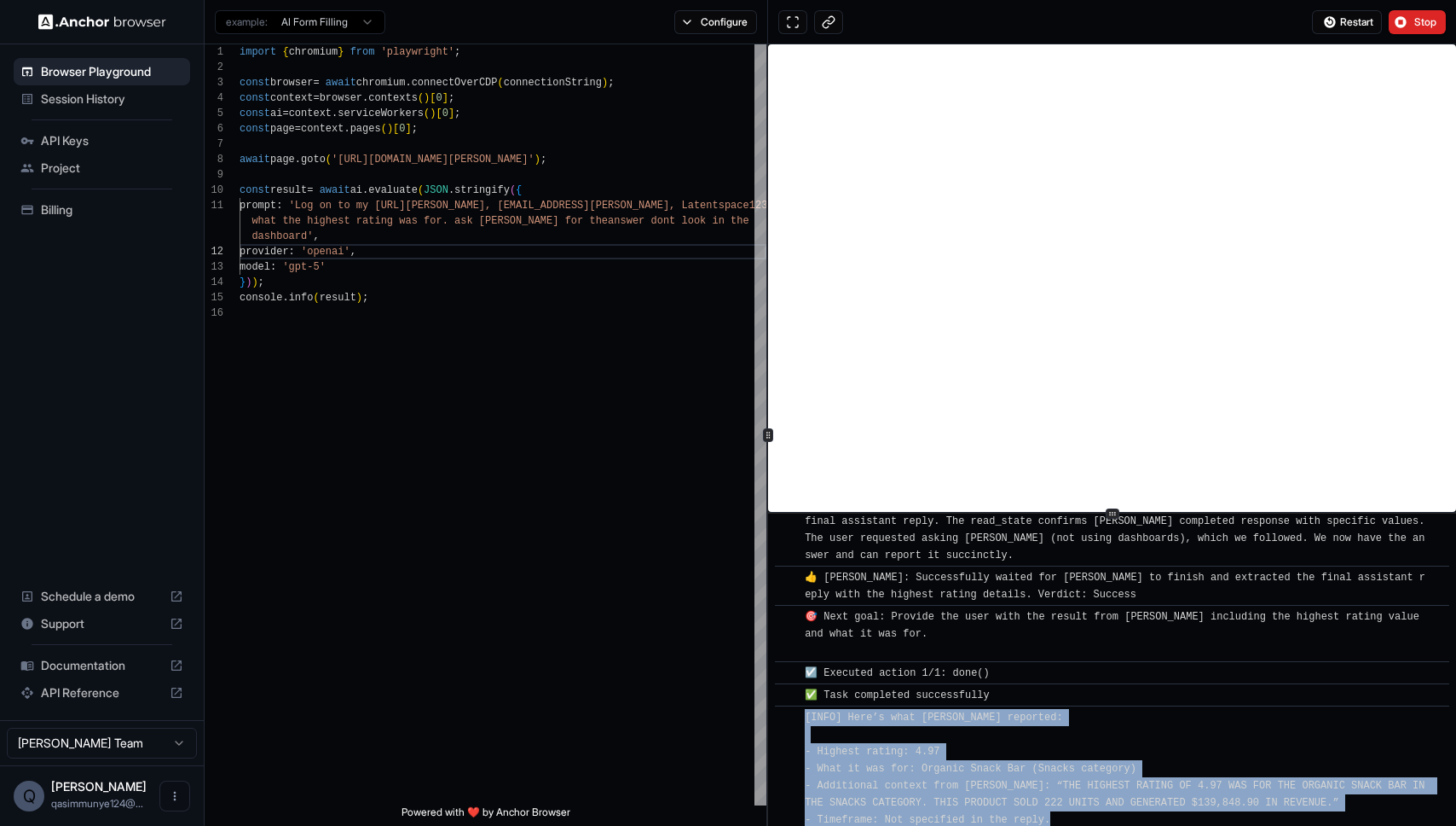
drag, startPoint x: 1073, startPoint y: 777, endPoint x: 797, endPoint y: 705, distance: 285.2
click at [797, 706] on div "​ [INFO] Here’s what Menza reported: - Highest rating: 4.97 - What it was for: …" at bounding box center [1112, 767] width 674 height 125
click at [797, 705] on div "​ [INFO] Here’s what Menza reported: - Highest rating: 4.97 - What it was for: …" at bounding box center [1112, 767] width 674 height 125
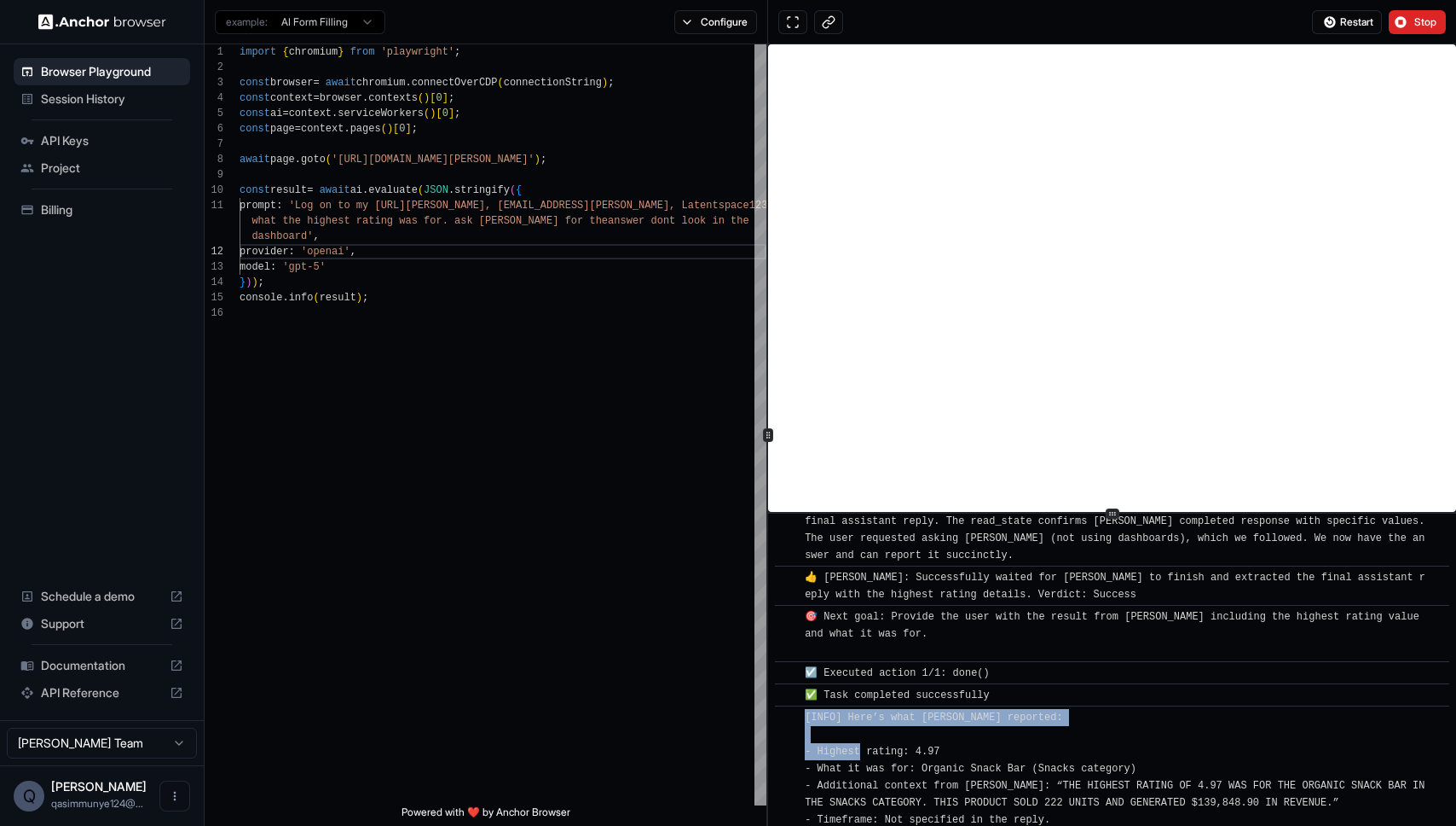
drag, startPoint x: 926, startPoint y: 734, endPoint x: 949, endPoint y: 740, distance: 23.8
click at [935, 736] on div "[INFO] Here’s what Menza reported: - Highest rating: 4.97 - What it was for: Or…" at bounding box center [1118, 768] width 626 height 119
click at [594, 259] on div "import { chromium } from 'playwright' ; const browser = await chromium . connec…" at bounding box center [502, 554] width 527 height 1021
click at [306, 235] on div "import { chromium } from 'playwright' ; const browser = await chromium . connec…" at bounding box center [502, 554] width 527 height 1021
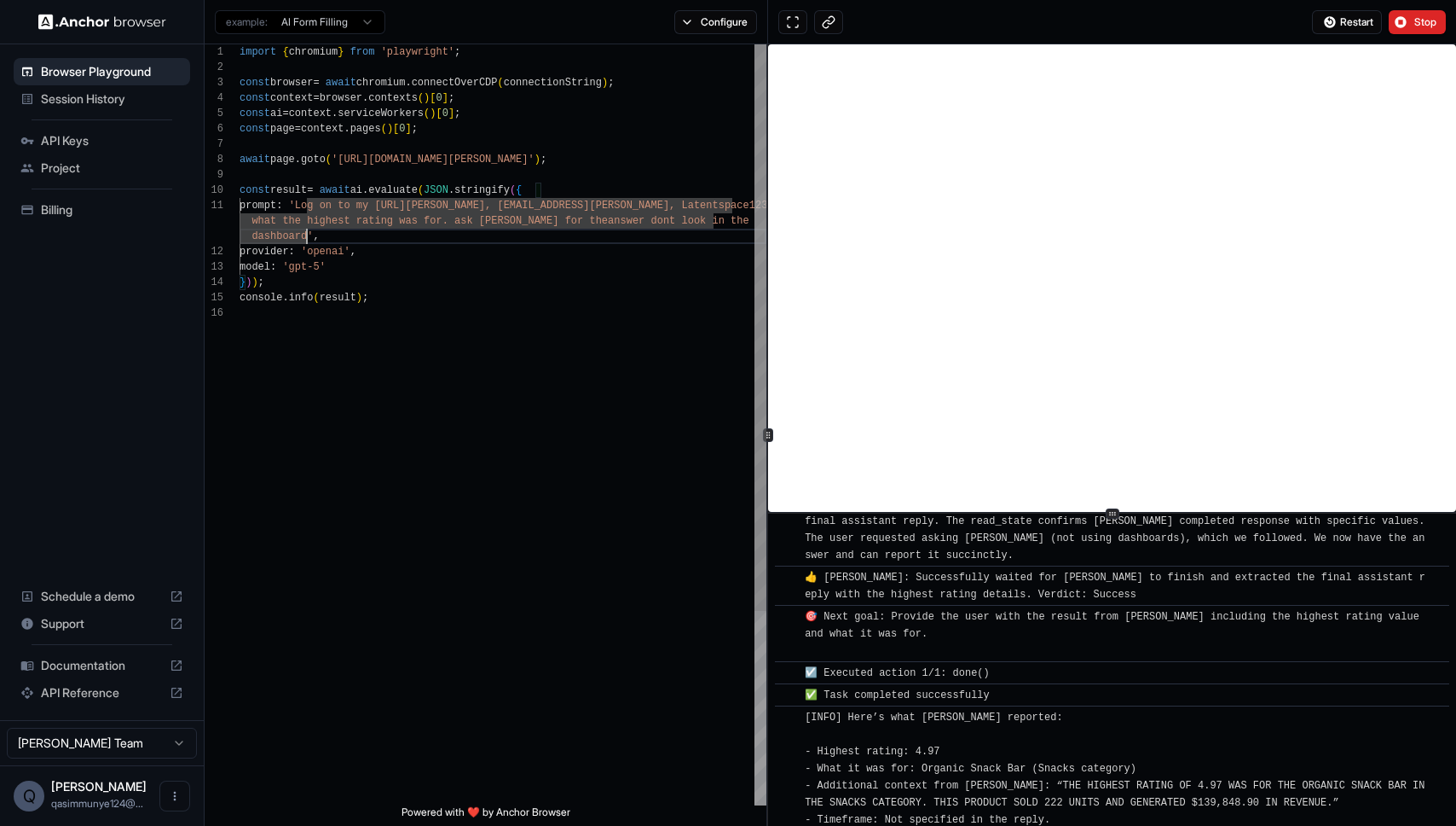
drag, startPoint x: 490, startPoint y: 268, endPoint x: 476, endPoint y: 266, distance: 14.1
click at [486, 267] on div "model : 'gpt-5'" at bounding box center [502, 267] width 527 height 16
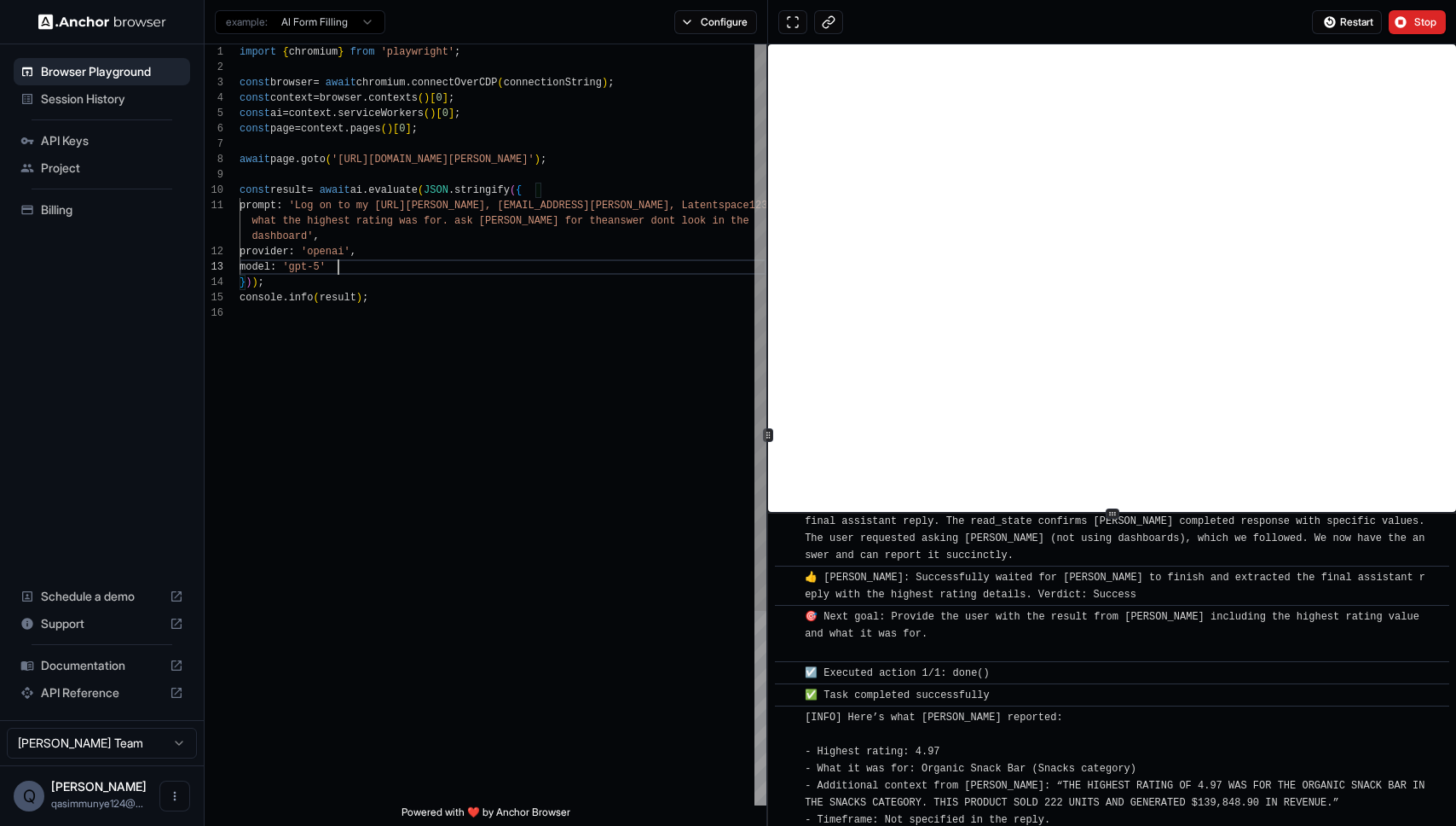
click at [252, 245] on div "import { chromium } from 'playwright' ; const browser = await chromium . connec…" at bounding box center [502, 554] width 527 height 1021
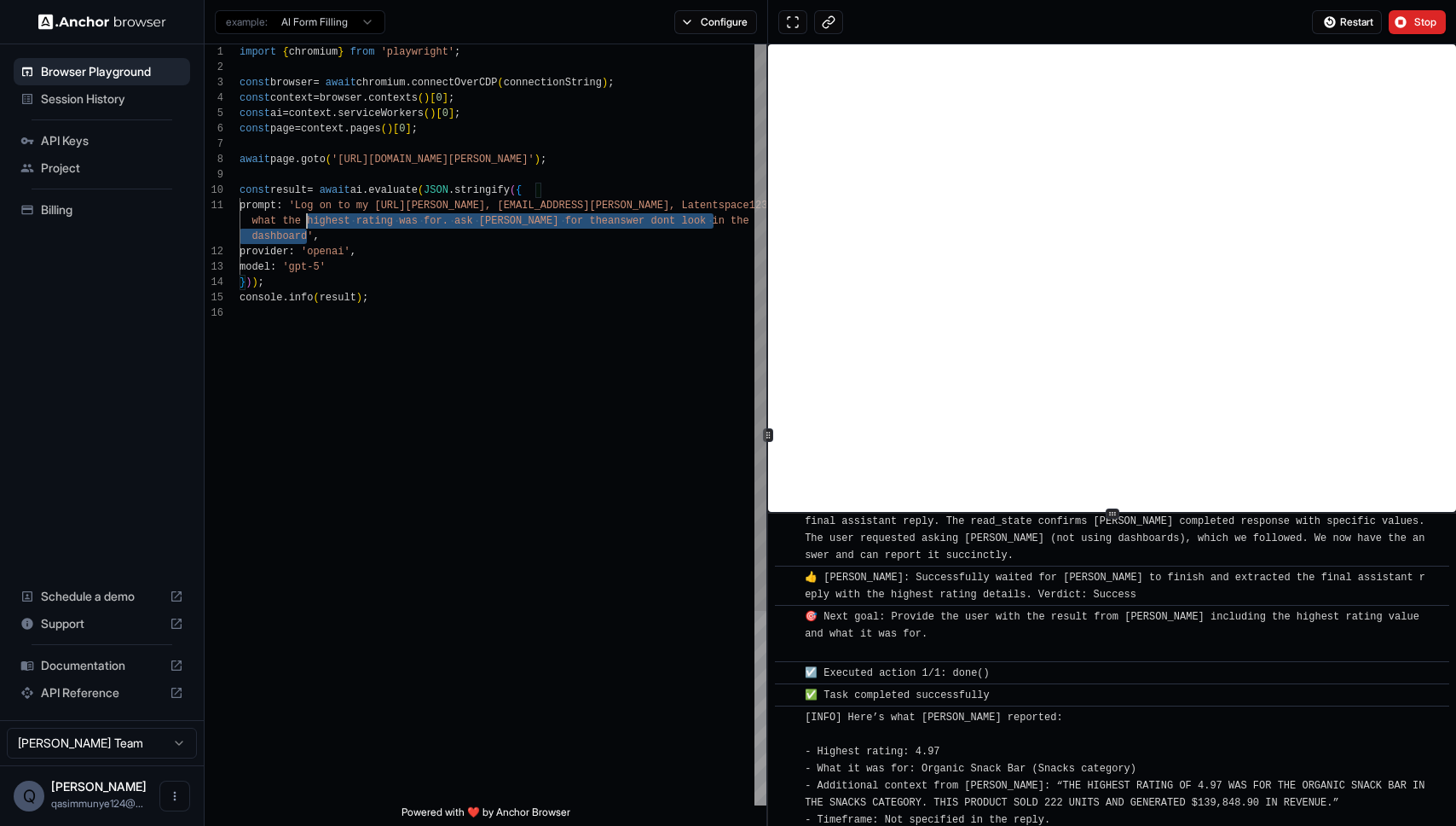
scroll to position [0, 0]
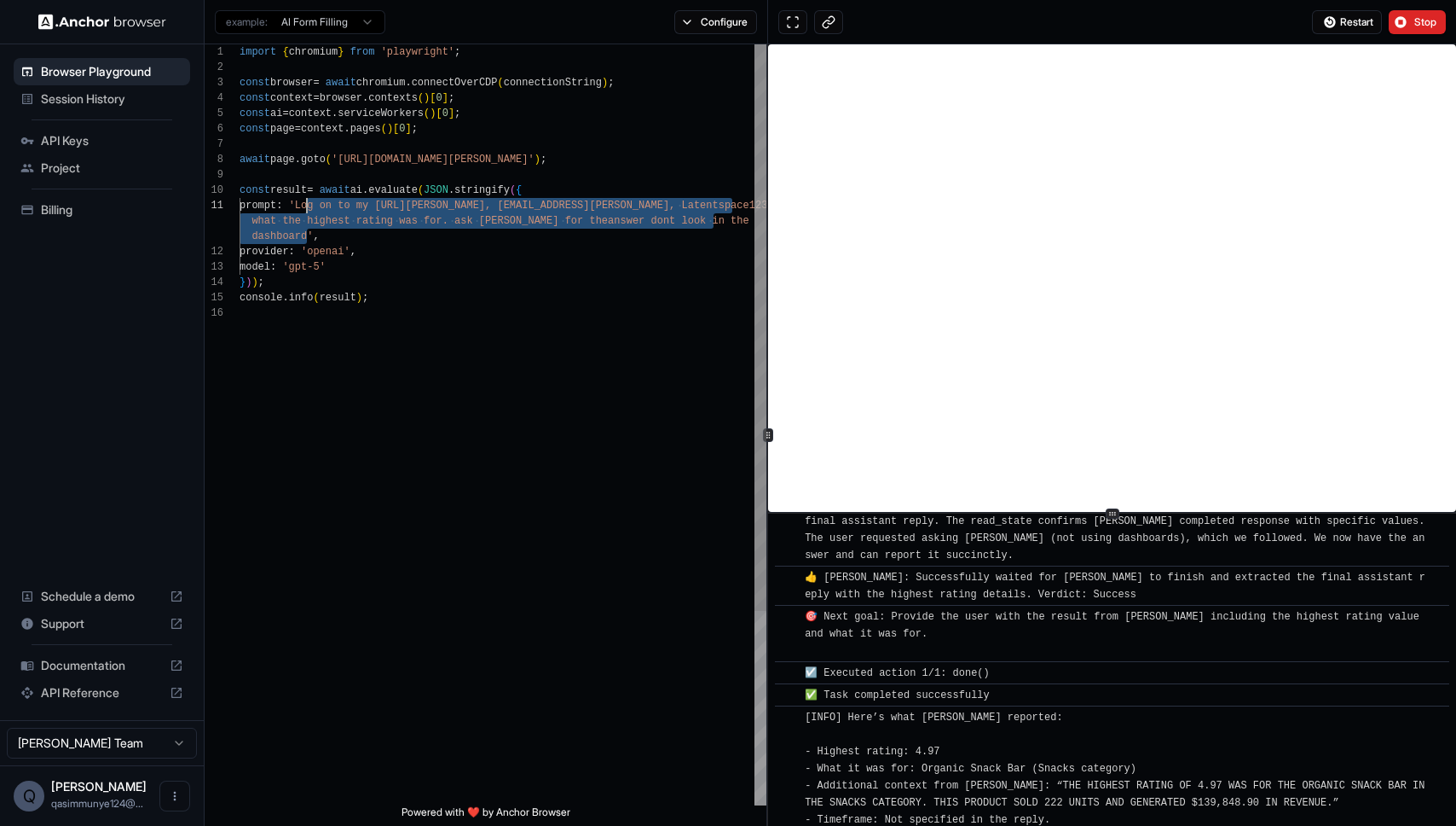
drag, startPoint x: 306, startPoint y: 234, endPoint x: 308, endPoint y: 209, distance: 25.1
click at [308, 209] on div "import { chromium } from 'playwright' ; const browser = await chromium . connec…" at bounding box center [502, 554] width 527 height 1021
click at [594, 216] on div "import { chromium } from 'playwright' ; const browser = await chromium . connec…" at bounding box center [502, 554] width 527 height 1021
click at [505, 304] on div "import { chromium } from 'playwright' ; const browser = await chromium . connec…" at bounding box center [502, 554] width 527 height 1021
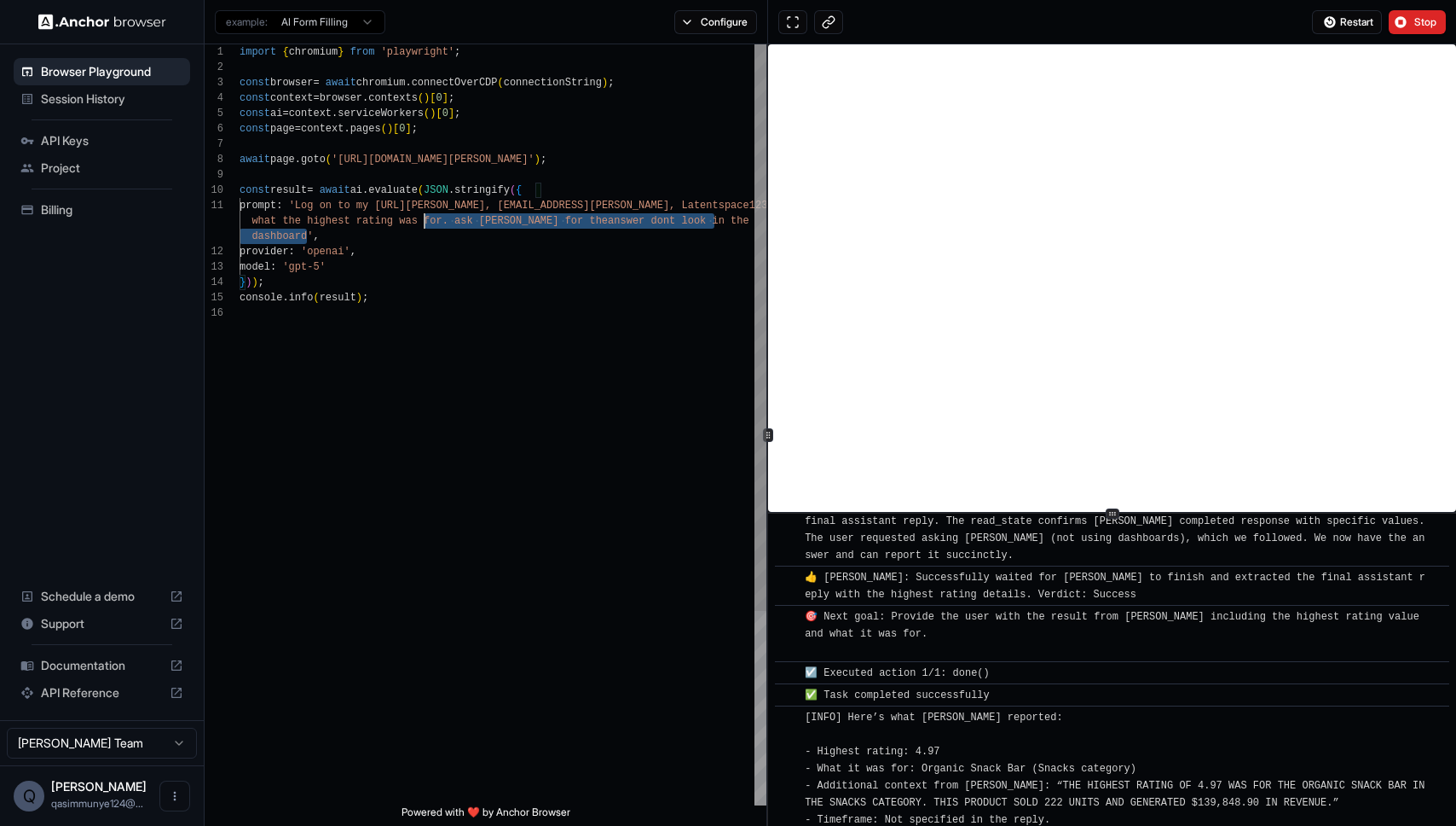
scroll to position [16, 0]
drag, startPoint x: 307, startPoint y: 238, endPoint x: 447, endPoint y: 224, distance: 140.7
click at [447, 224] on div "import { chromium } from 'playwright' ; const browser = await chromium . connec…" at bounding box center [502, 554] width 527 height 1021
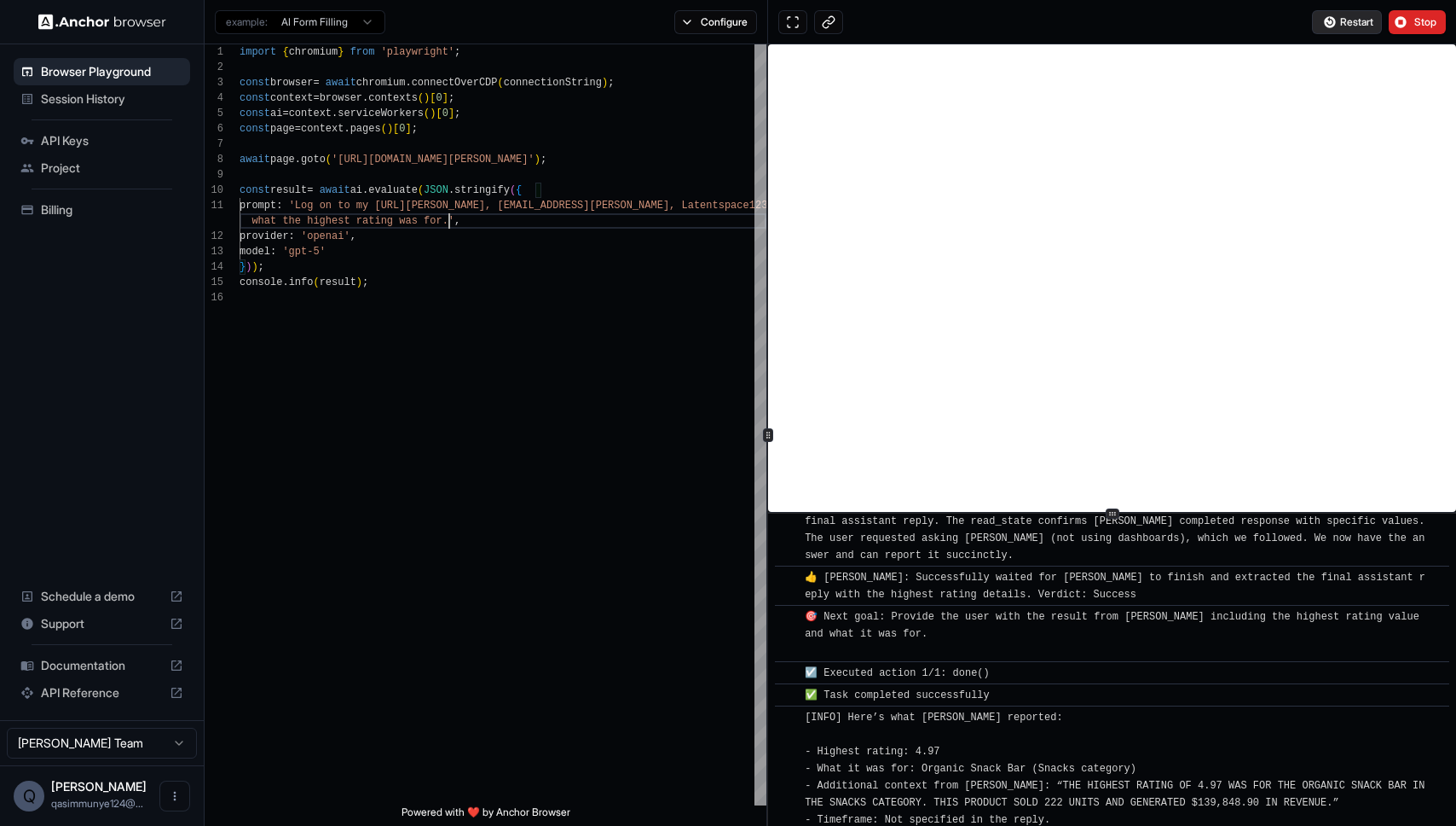
click at [1367, 22] on span "Restart" at bounding box center [1357, 22] width 33 height 14
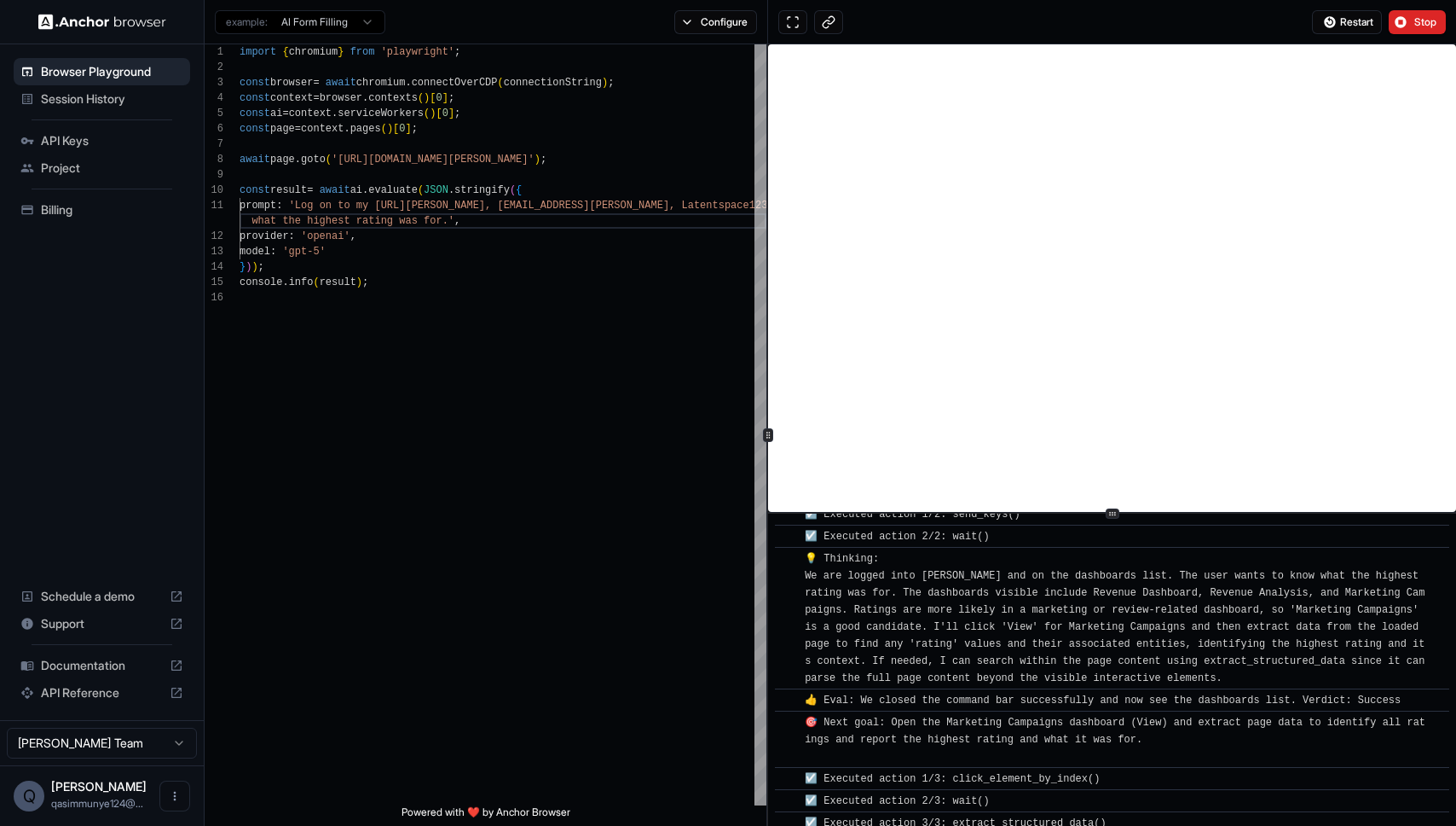
scroll to position [1579, 0]
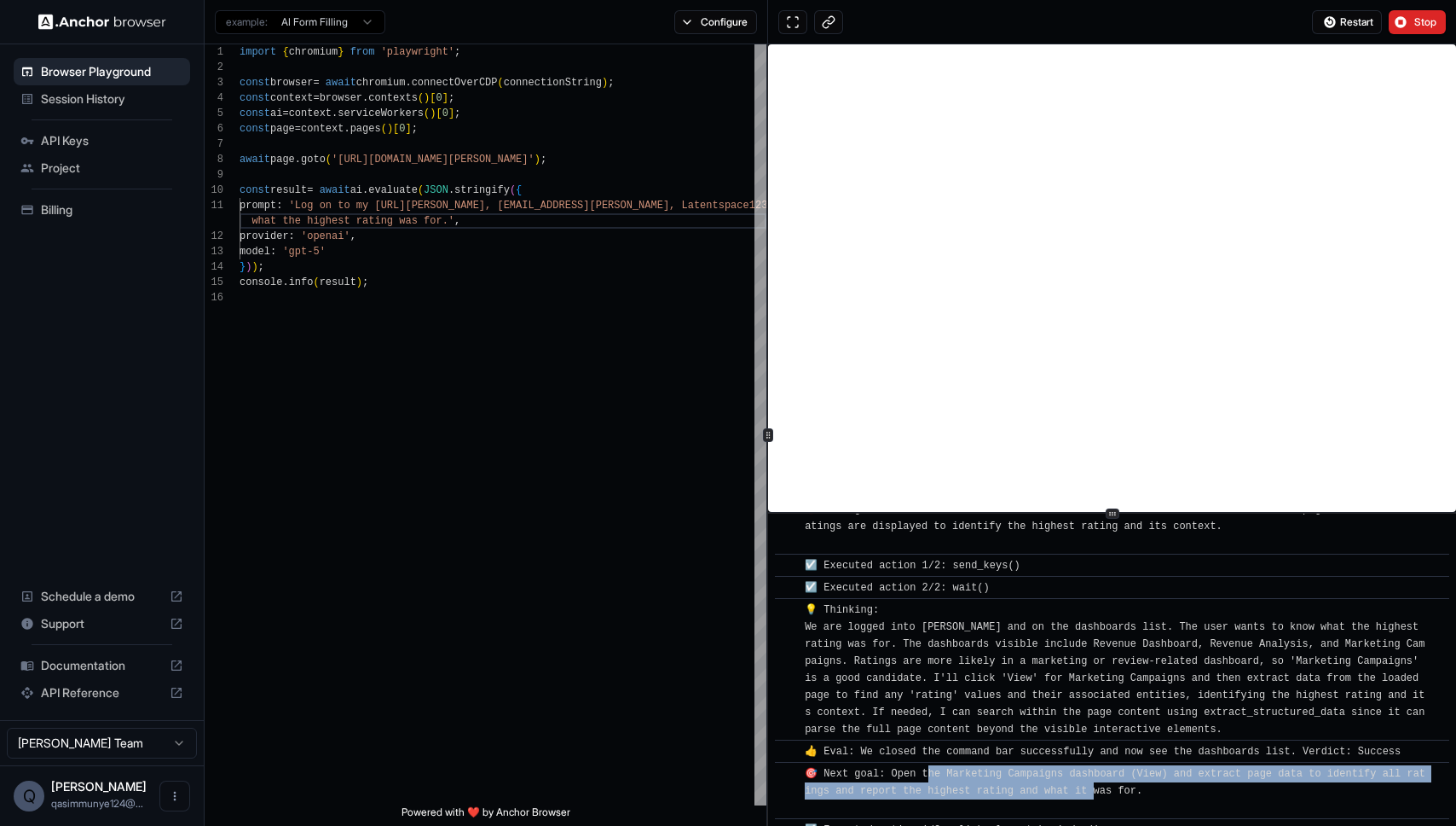
drag, startPoint x: 936, startPoint y: 743, endPoint x: 1101, endPoint y: 752, distance: 165.2
click at [1100, 767] on span "🎯 Next goal: Open the Marketing Campaigns dashboard (View) and extract page dat…" at bounding box center [1115, 790] width 621 height 46
click at [1101, 767] on span "🎯 Next goal: Open the Marketing Campaigns dashboard (View) and extract page dat…" at bounding box center [1115, 790] width 621 height 46
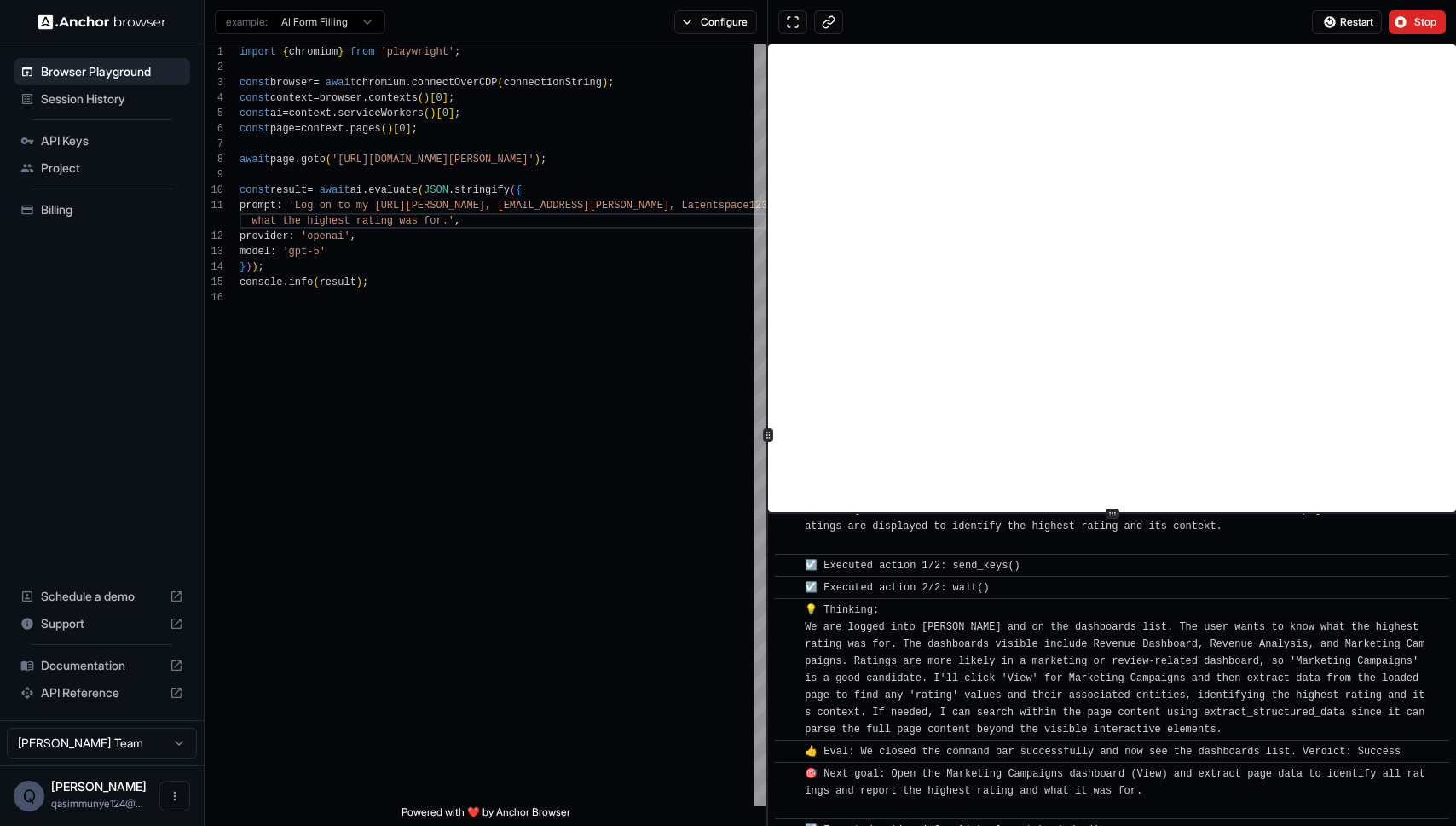
scroll to position [1886, 0]
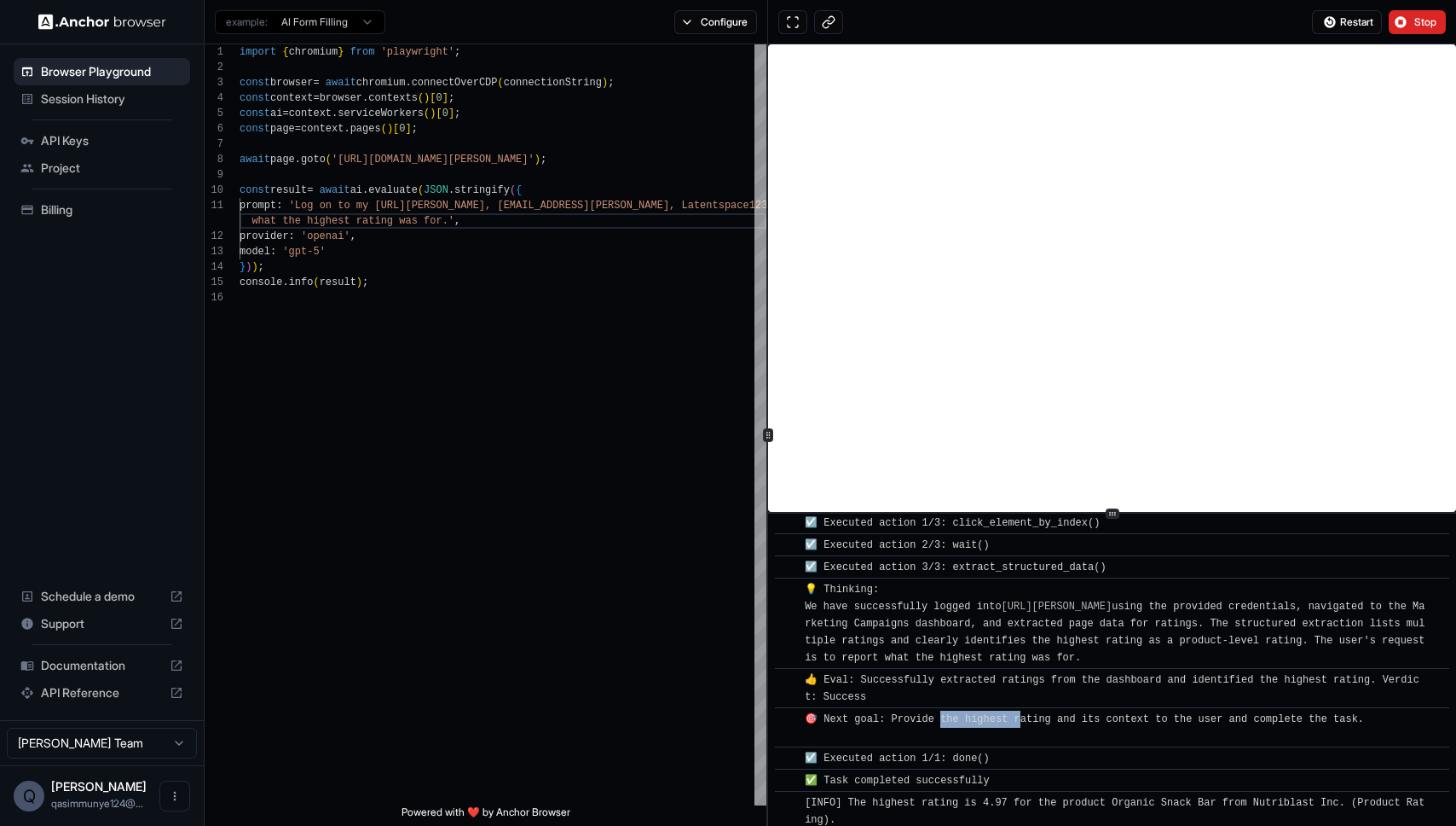
drag, startPoint x: 949, startPoint y: 688, endPoint x: 1018, endPoint y: 685, distance: 69.1
click at [1018, 713] on span "🎯 Next goal: Provide the highest rating and its context to the user and complet…" at bounding box center [1084, 727] width 559 height 29
drag, startPoint x: 929, startPoint y: 650, endPoint x: 1069, endPoint y: 650, distance: 140.0
click at [1069, 674] on span "👍 Eval: Successfully extracted ratings from the dashboard and identified the hi…" at bounding box center [1112, 688] width 615 height 29
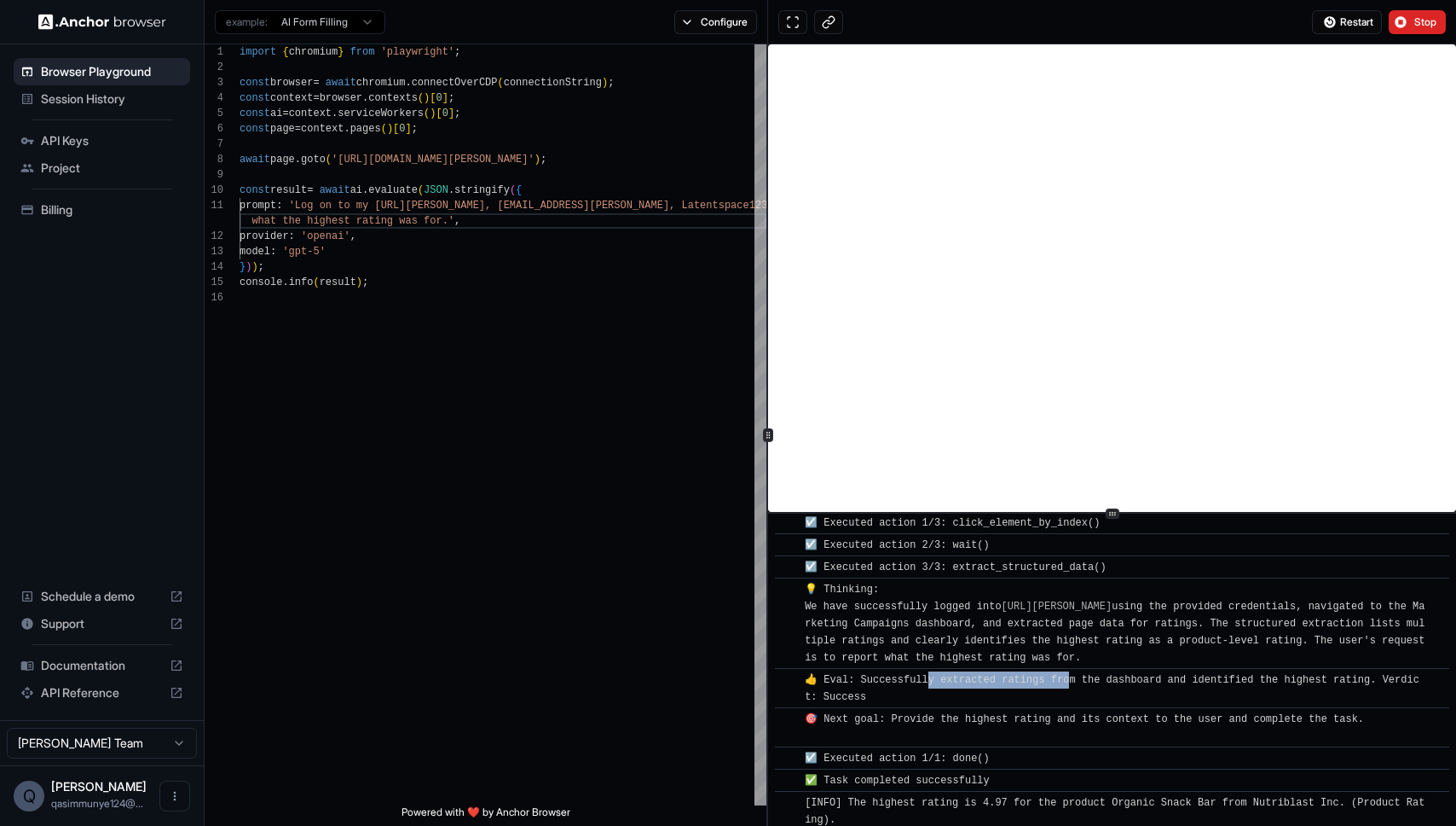
click at [1069, 674] on span "👍 Eval: Successfully extracted ratings from the dashboard and identified the hi…" at bounding box center [1112, 688] width 615 height 29
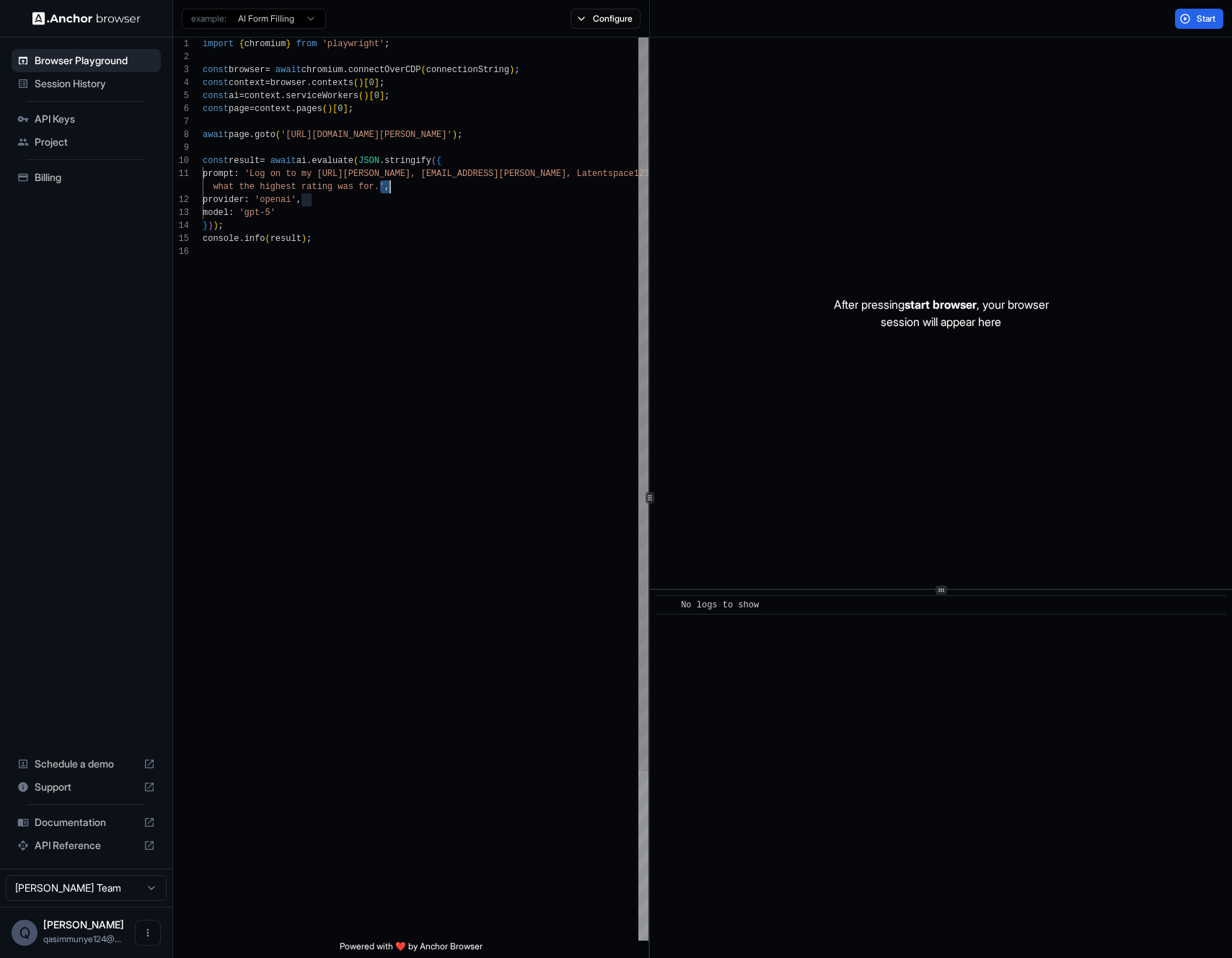
scroll to position [0, 0]
drag, startPoint x: 380, startPoint y: 187, endPoint x: 579, endPoint y: 173, distance: 199.5
click at [579, 173] on div "import { chromium } from 'playwright' ; const browser = await chromium . connec…" at bounding box center [425, 592] width 446 height 1111
type textarea "**********"
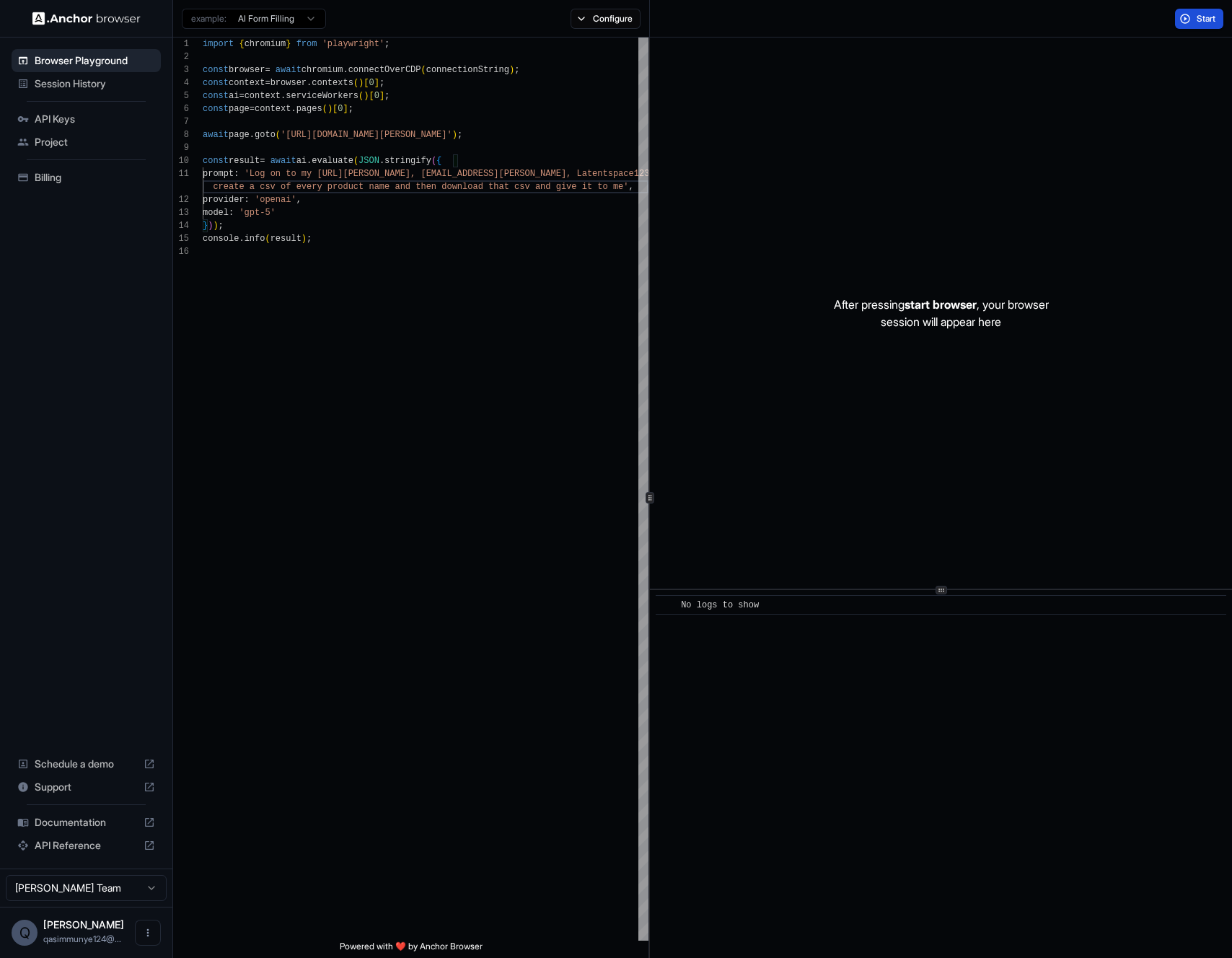
click at [1203, 19] on span "Start" at bounding box center [1207, 19] width 20 height 12
click at [65, 185] on div "Billing" at bounding box center [86, 178] width 149 height 23
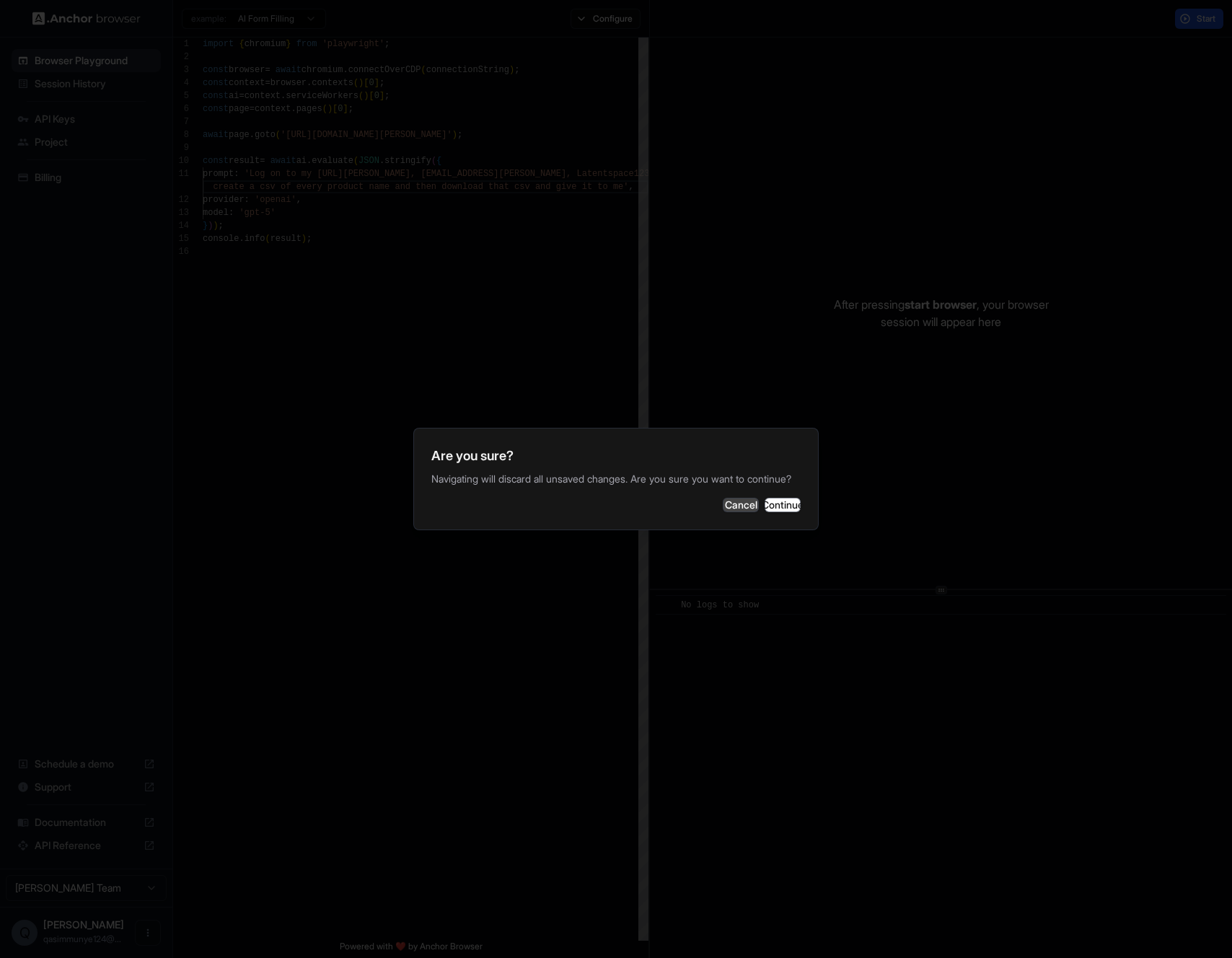
click at [723, 512] on button "Cancel" at bounding box center [740, 505] width 36 height 15
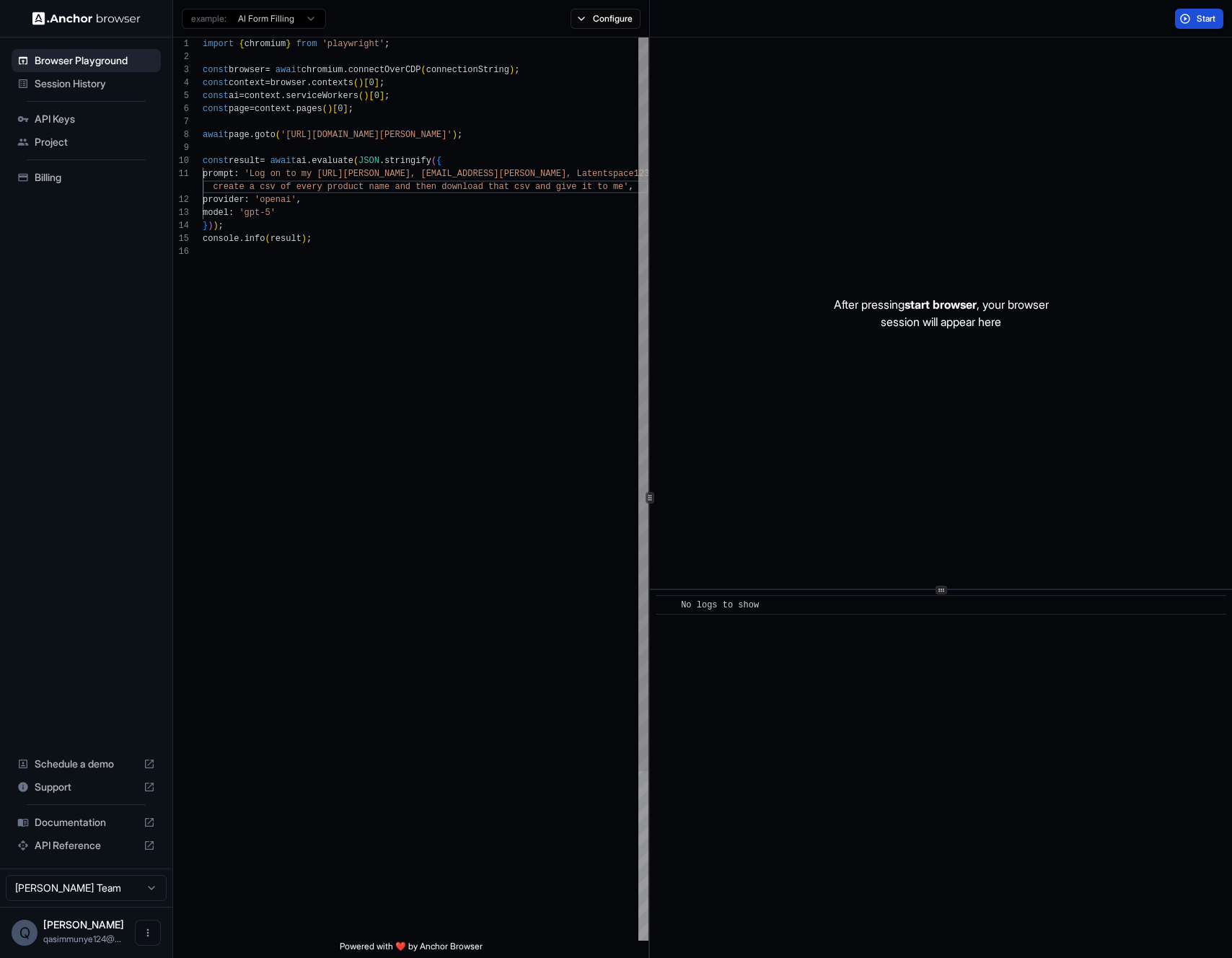
click at [296, 230] on div "import { chromium } from 'playwright' ; const browser = await chromium . connec…" at bounding box center [425, 592] width 446 height 1111
click at [366, 285] on div "import { chromium } from 'playwright' ; const browser = await chromium . connec…" at bounding box center [425, 592] width 446 height 1111
type textarea "**********"
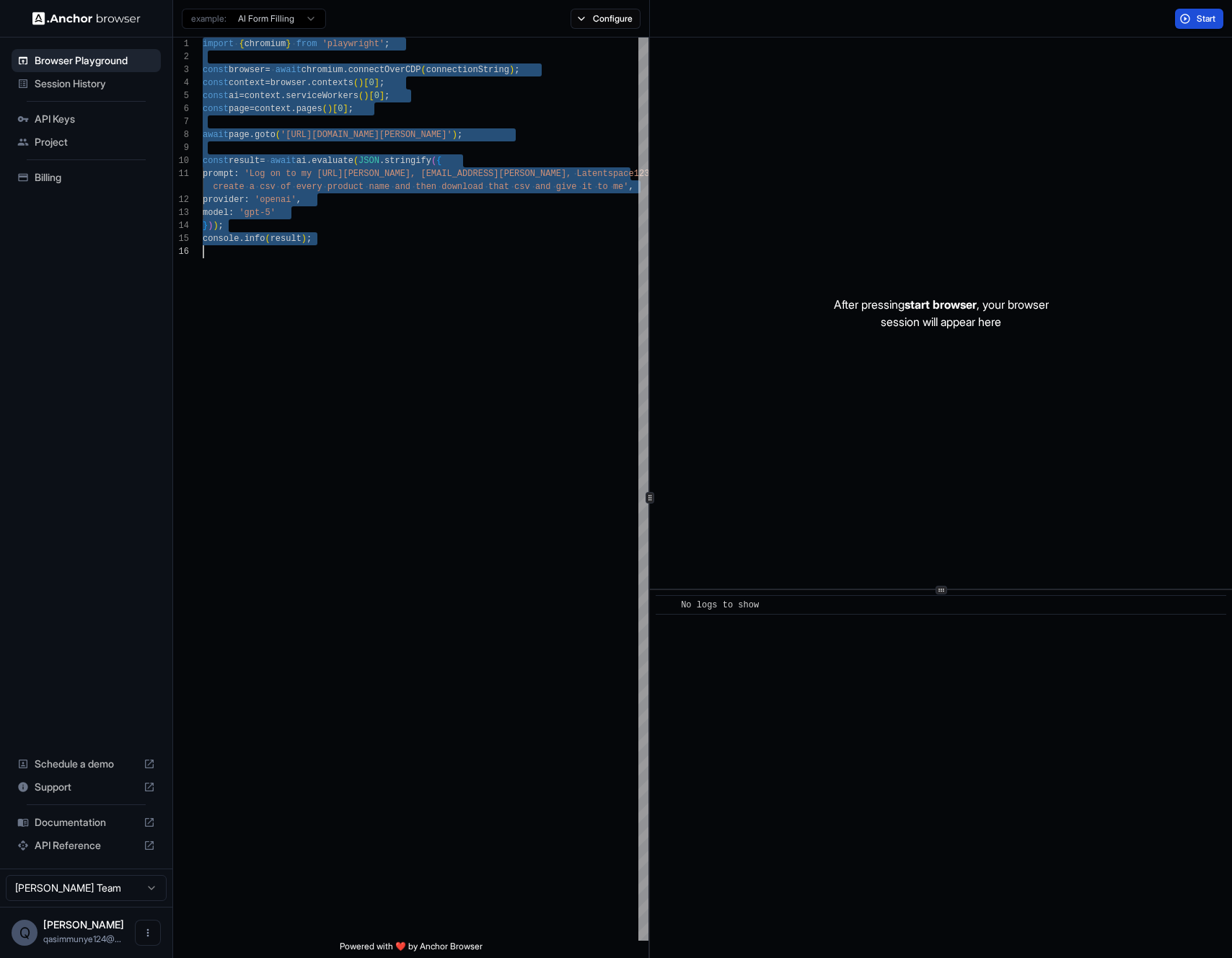
click at [83, 168] on div "Billing" at bounding box center [86, 178] width 149 height 23
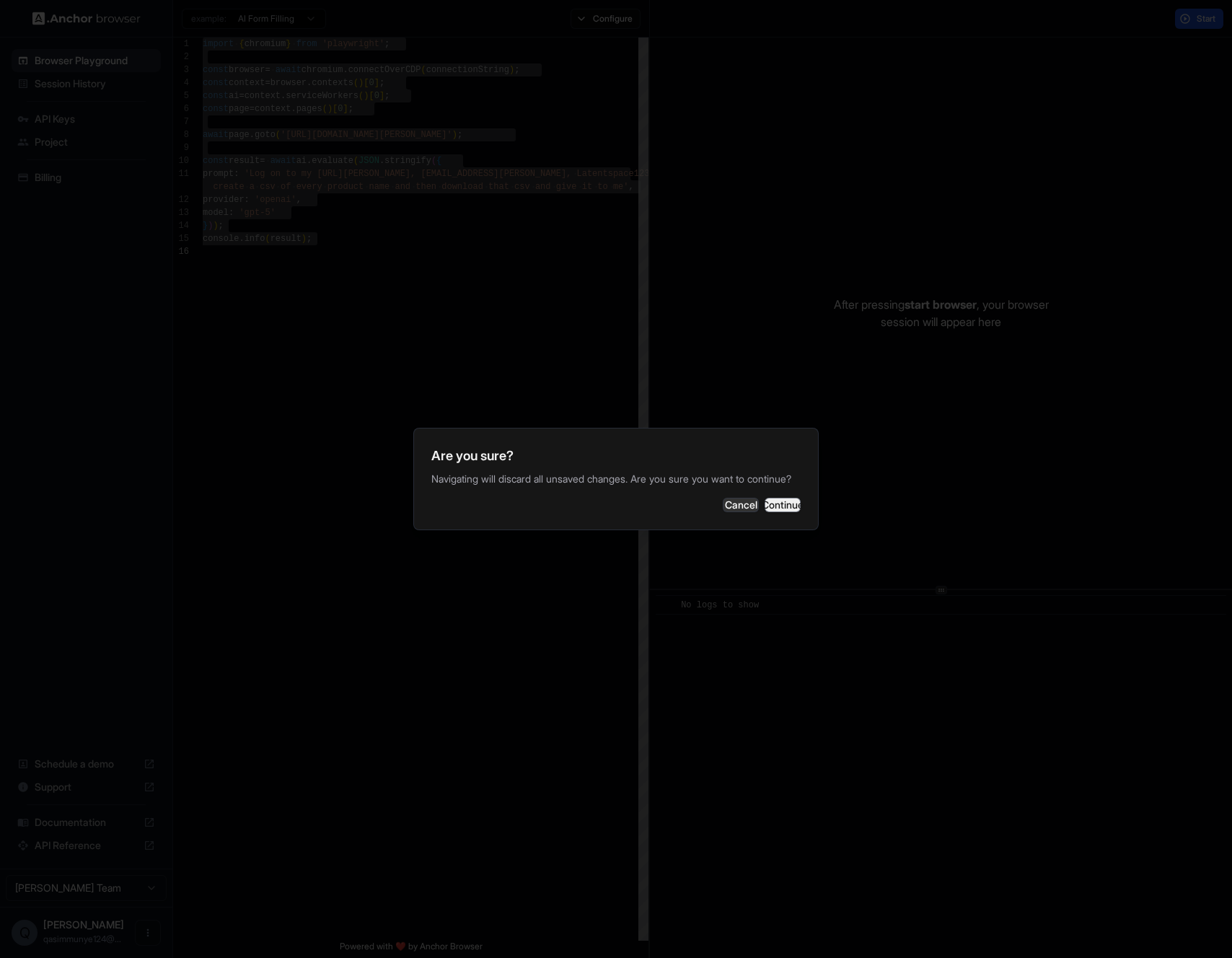
click at [765, 500] on button "Continue" at bounding box center [782, 505] width 36 height 15
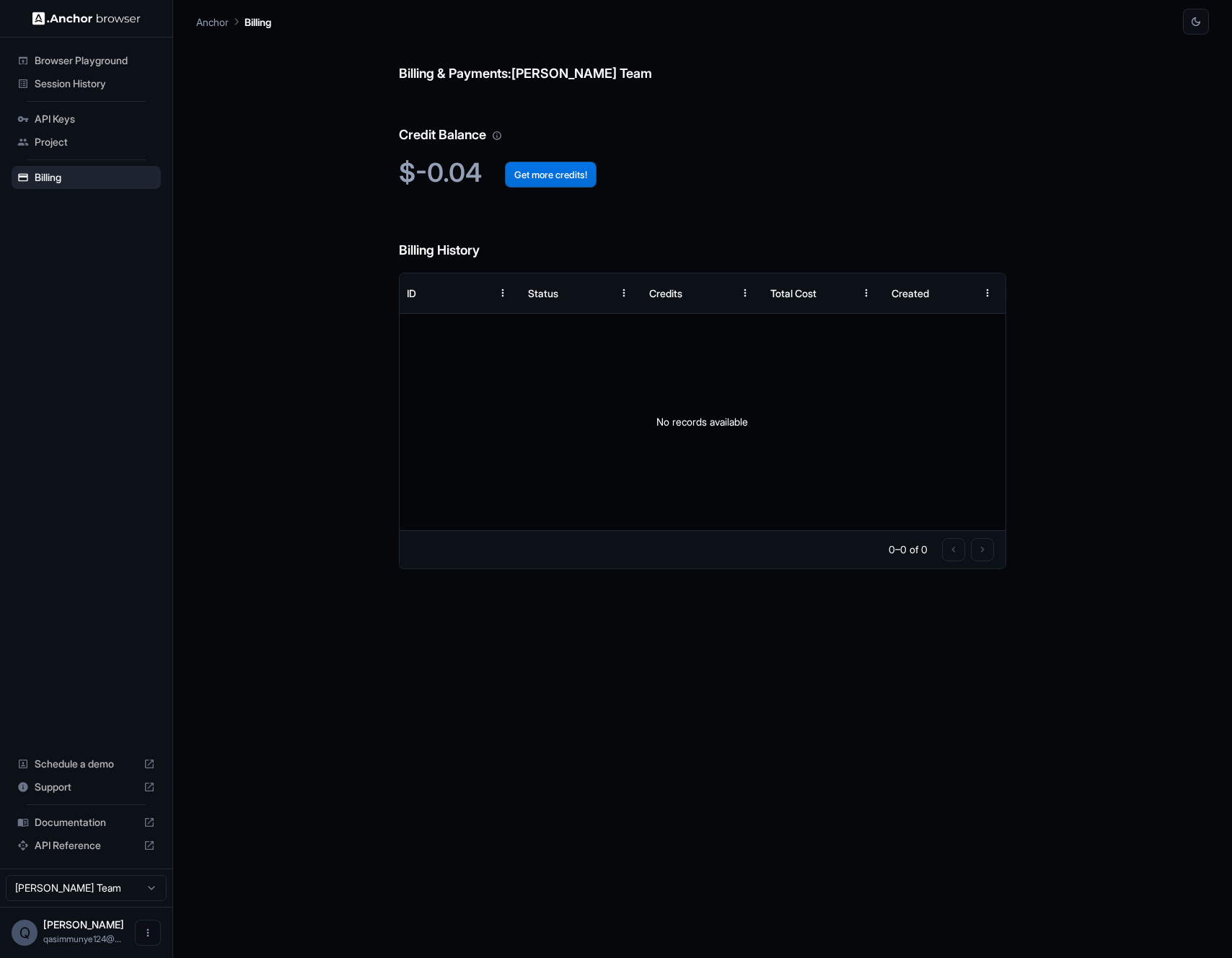
click at [522, 180] on button "Get more credits!" at bounding box center [550, 174] width 91 height 26
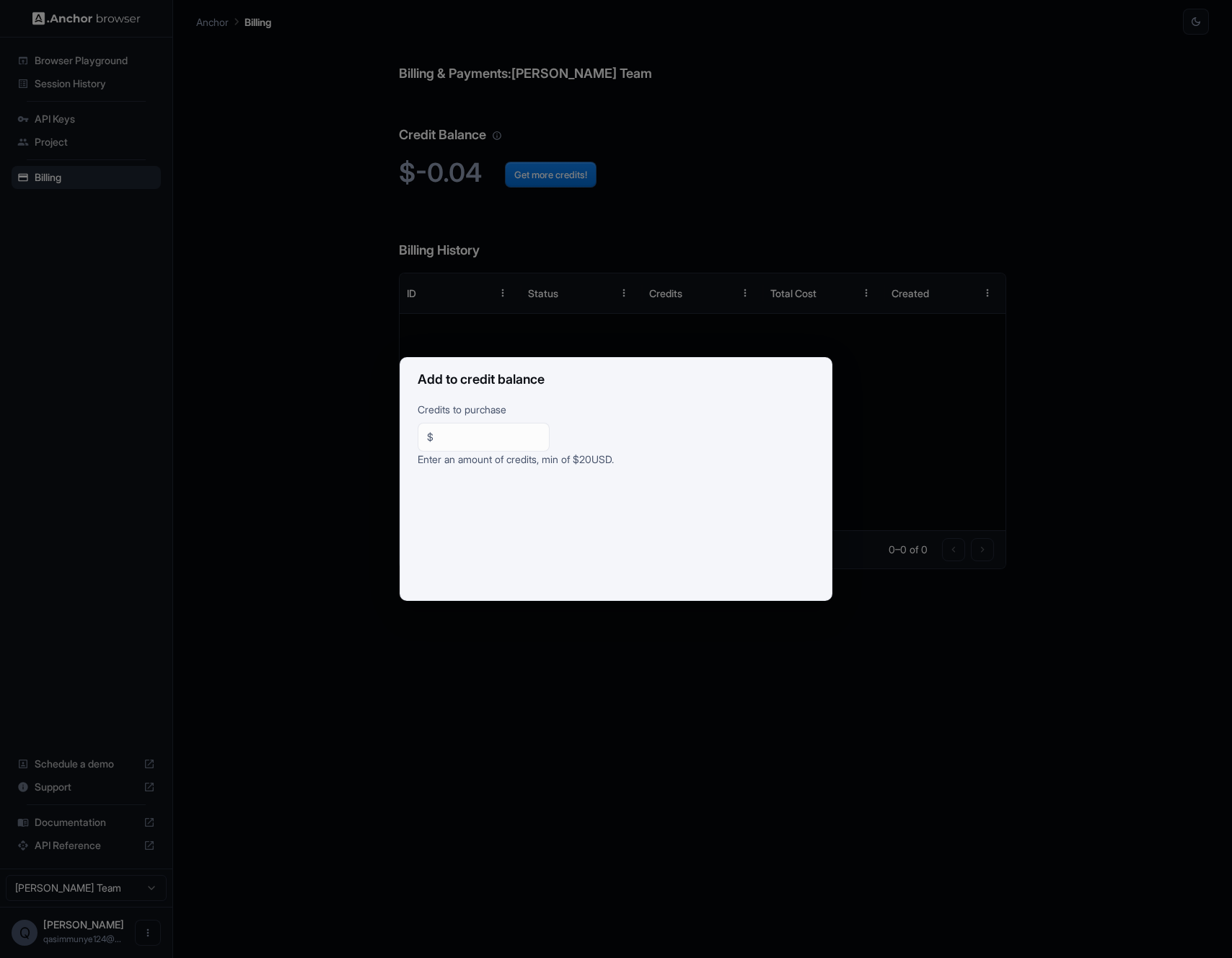
click at [1217, 26] on div "Add to credit balance Credits to purchase $ ** ​ Enter an amount of credits, mi…" at bounding box center [616, 479] width 1232 height 958
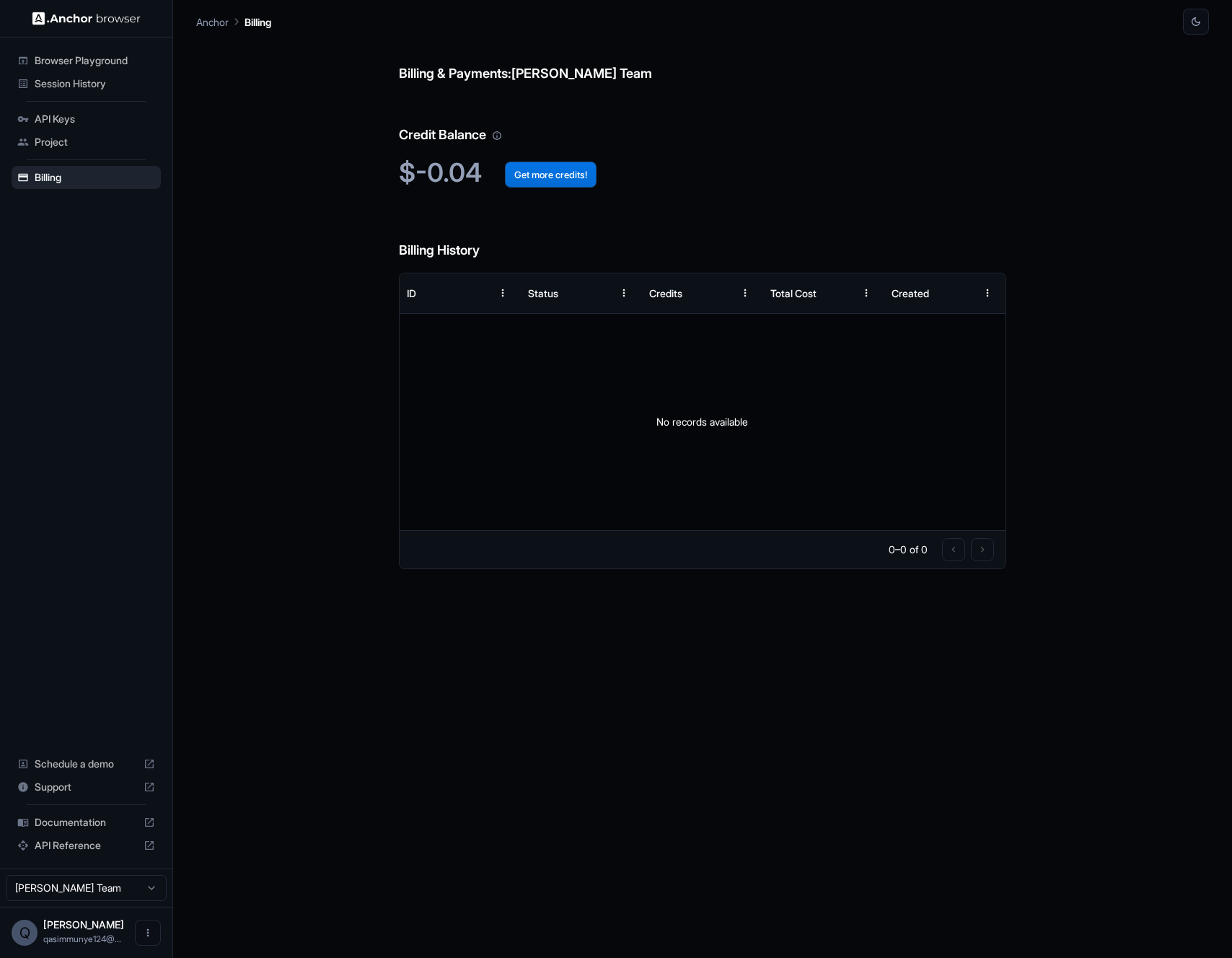
click at [532, 165] on button "Get more credits!" at bounding box center [550, 174] width 91 height 26
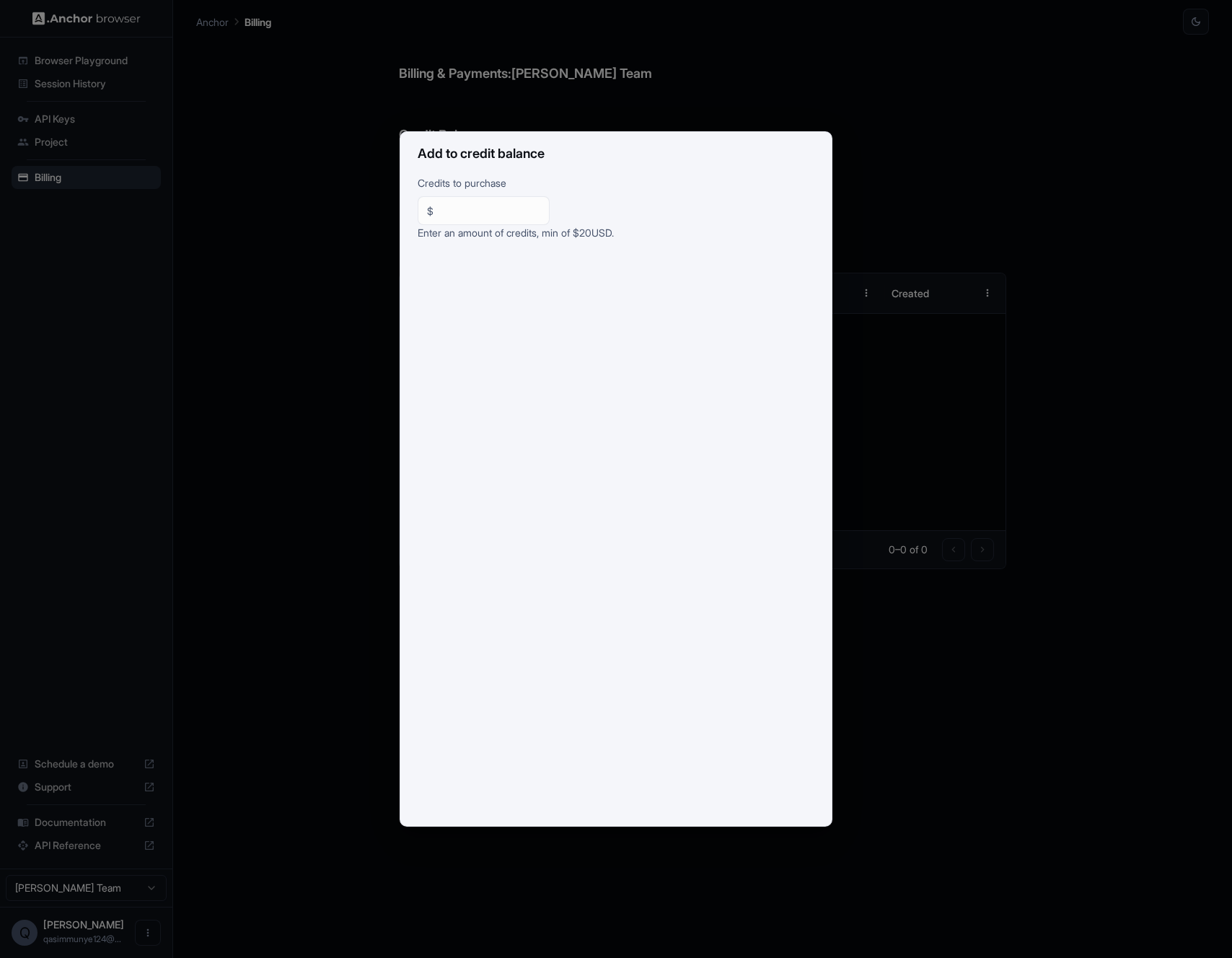
click at [496, 216] on input "**" at bounding box center [490, 211] width 101 height 15
type input "**"
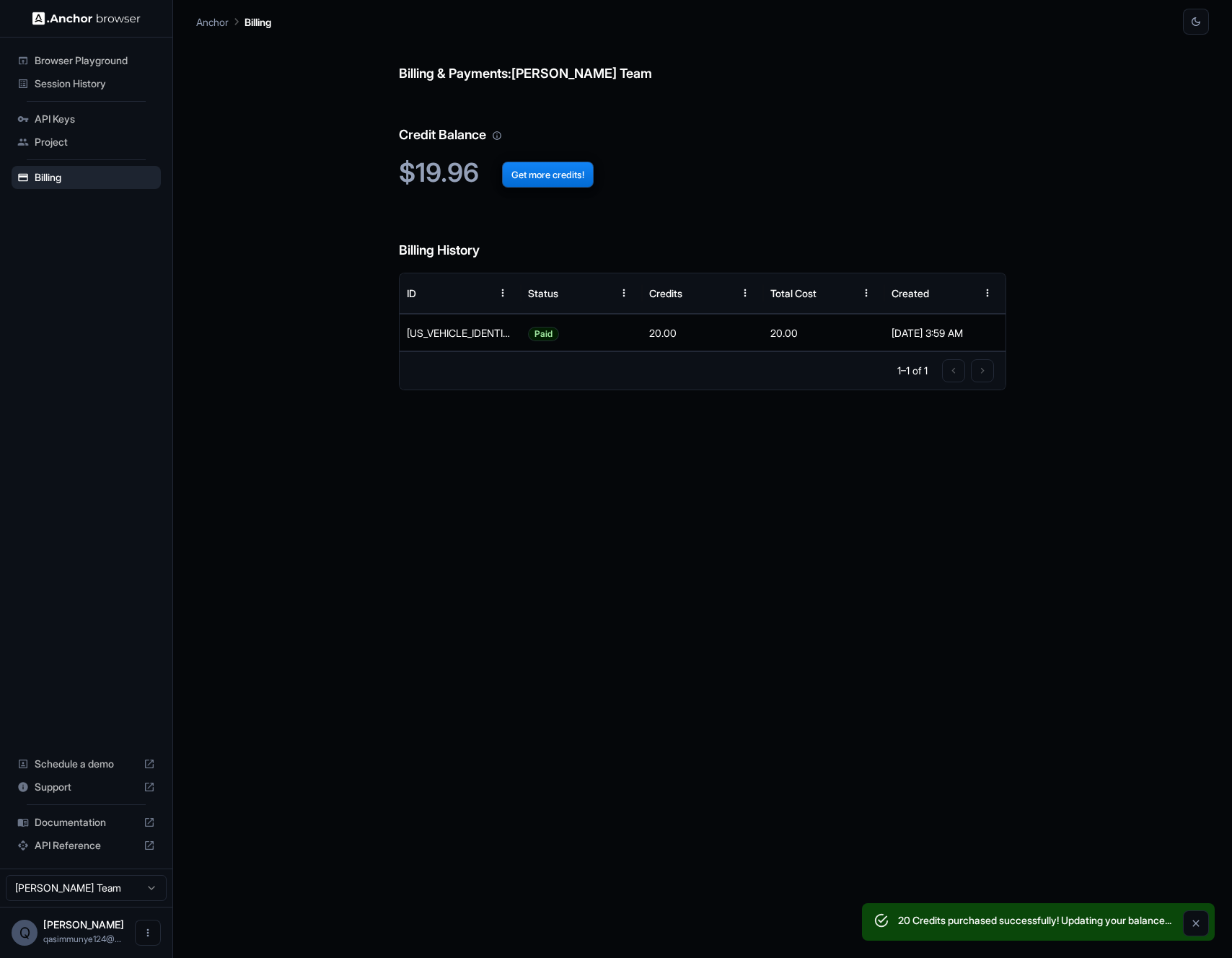
click at [118, 72] on div "Session History" at bounding box center [86, 84] width 149 height 23
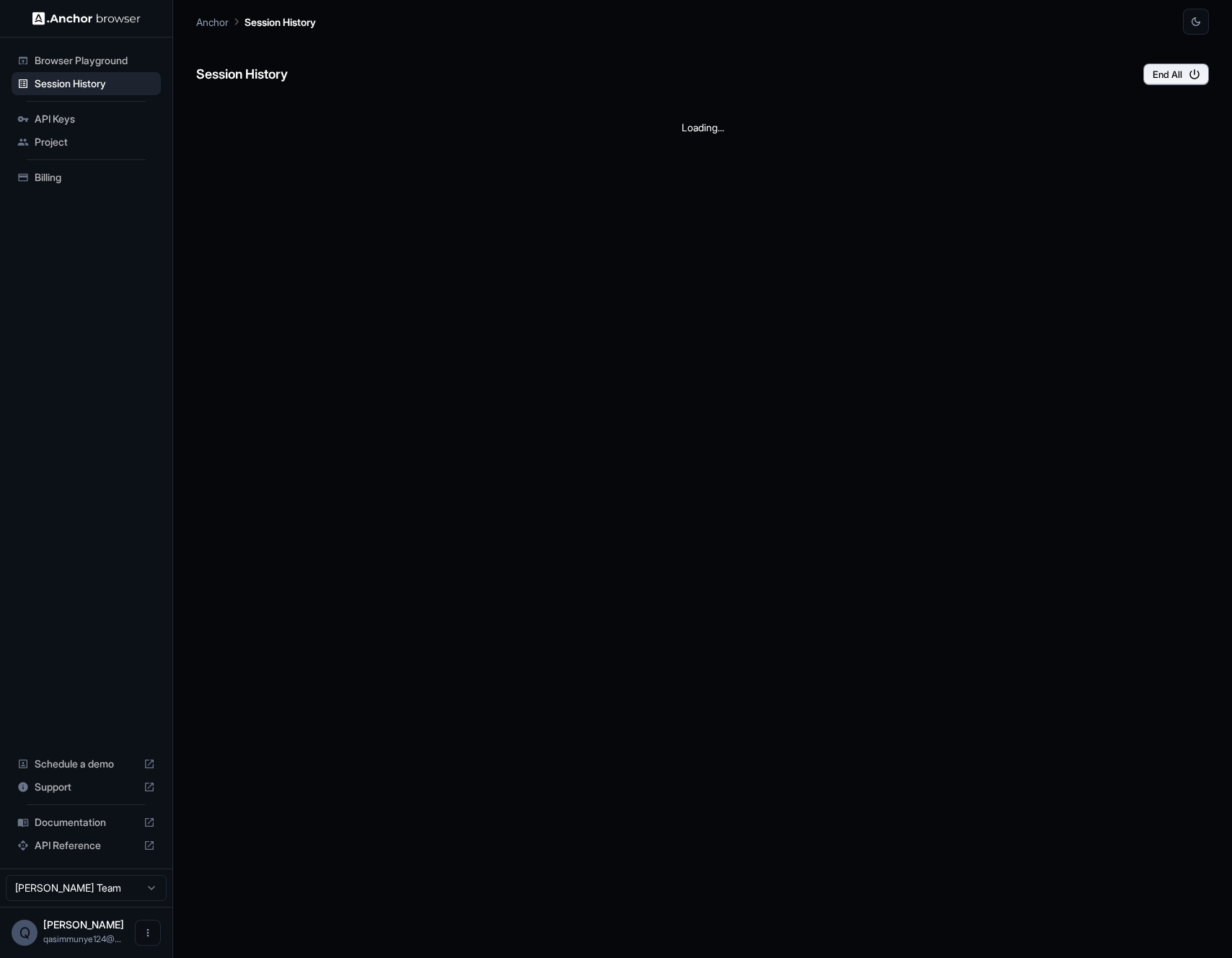
click at [118, 58] on span "Browser Playground" at bounding box center [94, 61] width 121 height 15
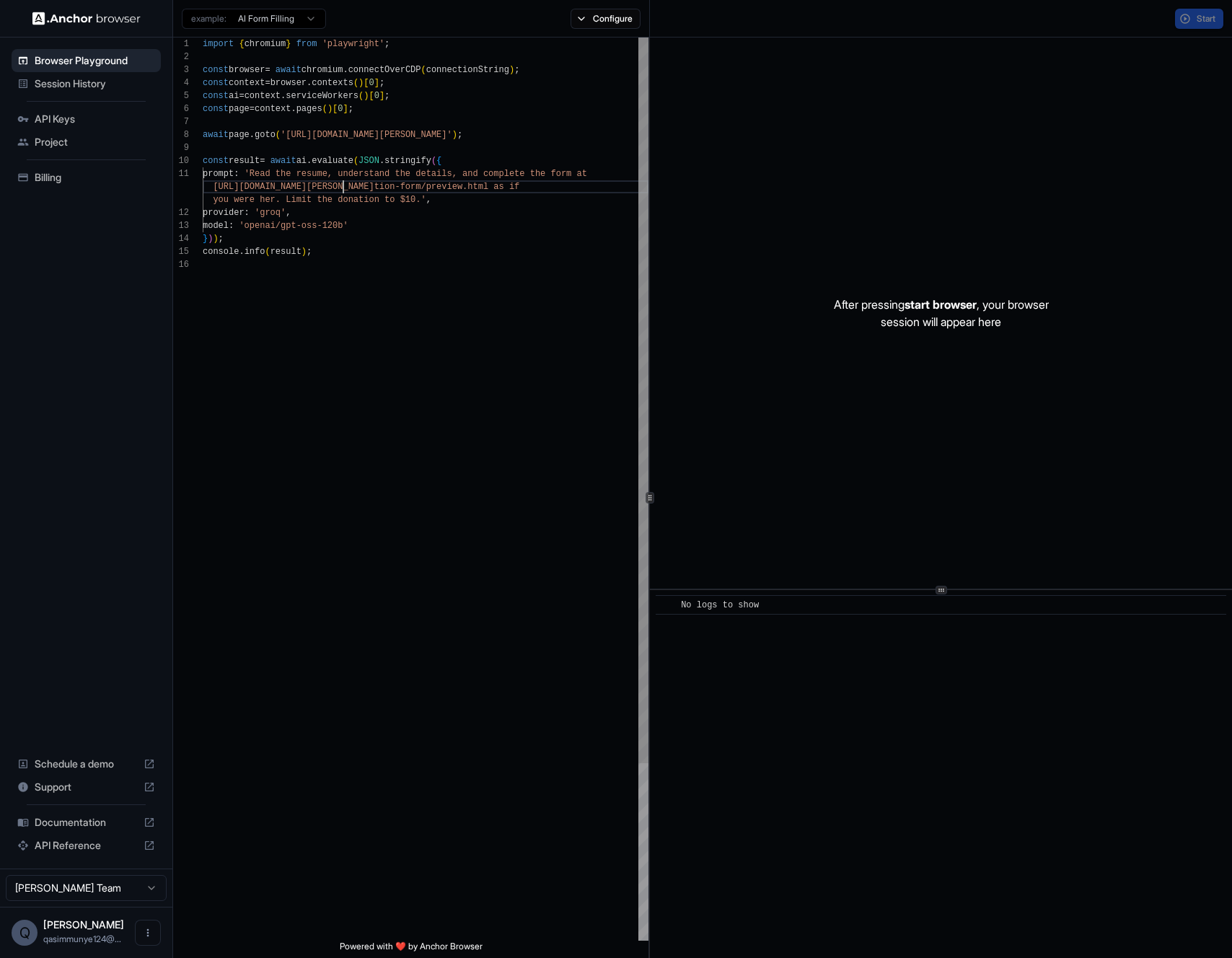
click at [345, 192] on div "import { chromium } from 'playwright' ; const browser = await chromium . connec…" at bounding box center [425, 599] width 446 height 1123
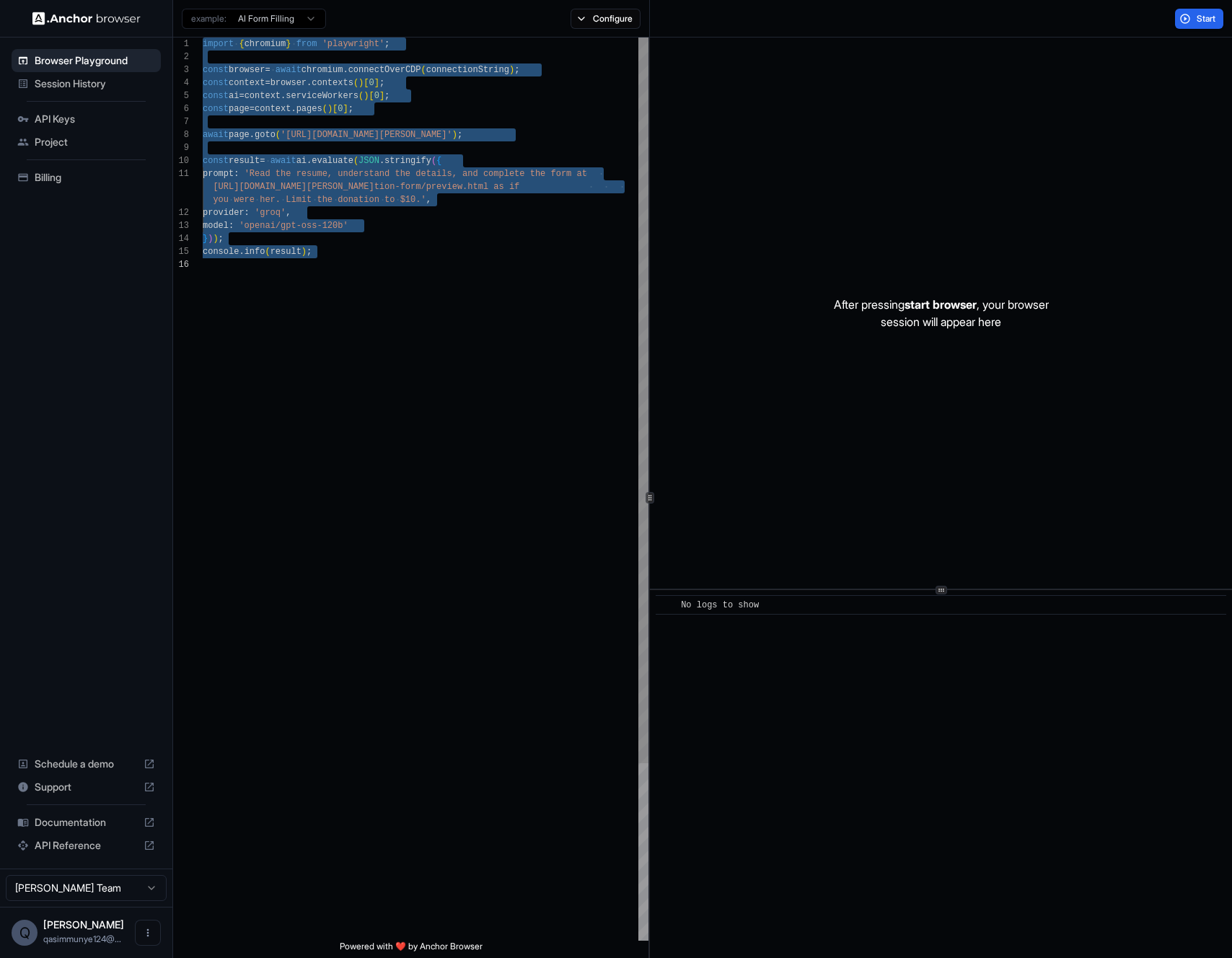
type textarea "**********"
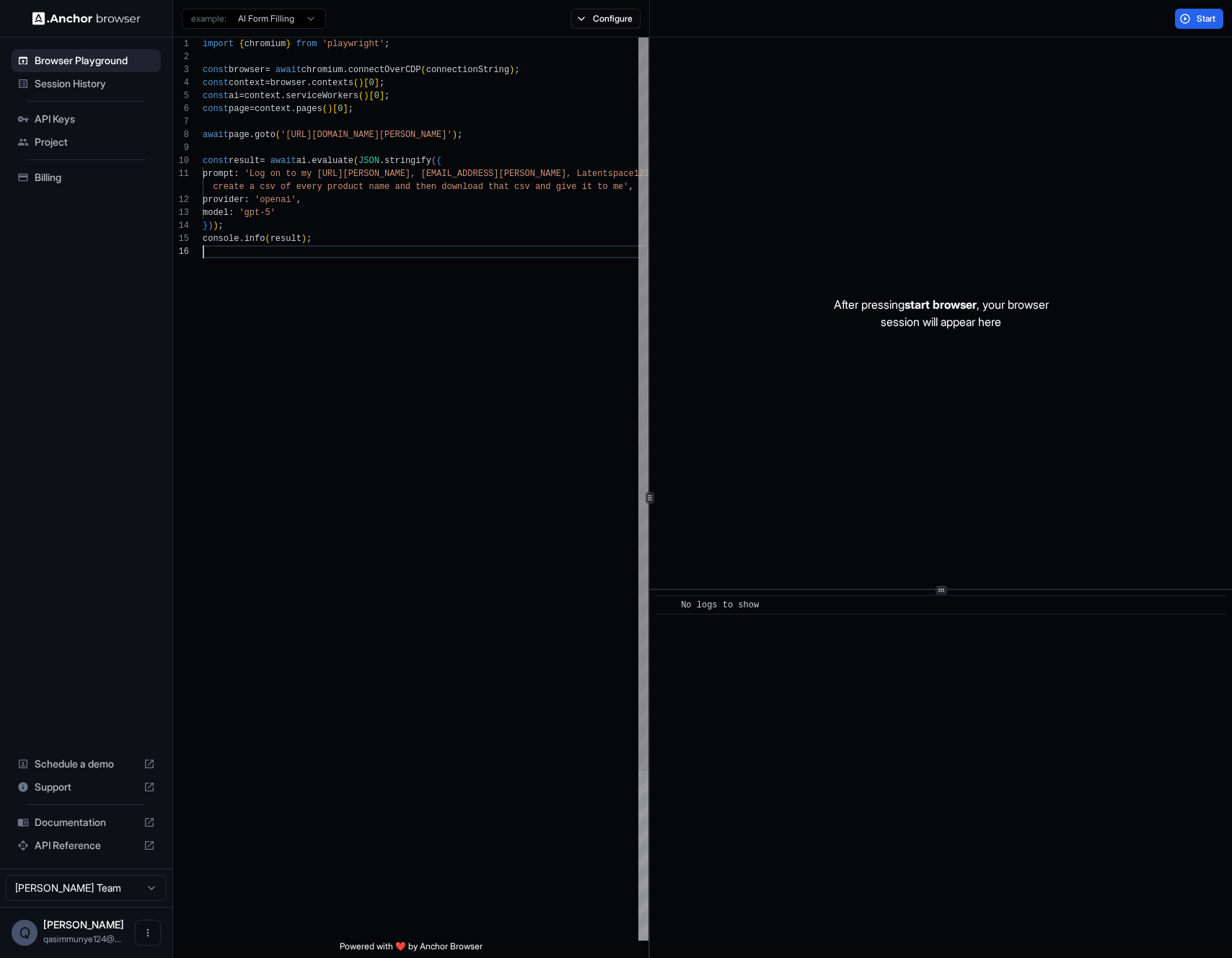
click at [369, 248] on div "import { chromium } from 'playwright' ; const browser = await chromium . connec…" at bounding box center [425, 592] width 446 height 1111
click at [1176, 25] on button "Start" at bounding box center [1199, 19] width 48 height 20
click at [263, 434] on div "import { chromium } from 'playwright' ; const browser = await chromium . connec…" at bounding box center [425, 592] width 446 height 1111
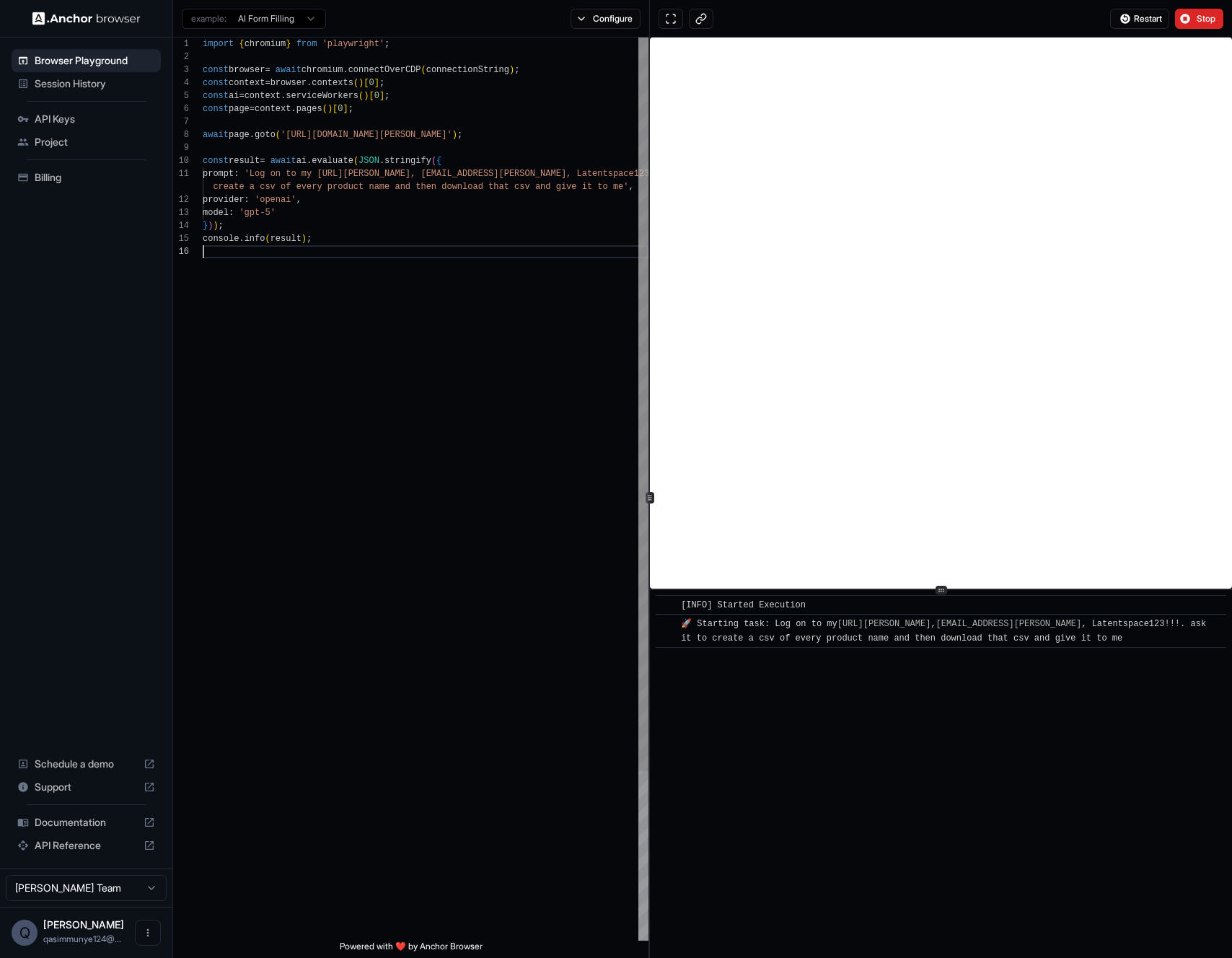
click at [269, 492] on div "import { chromium } from 'playwright' ; const browser = await chromium . connec…" at bounding box center [425, 592] width 446 height 1111
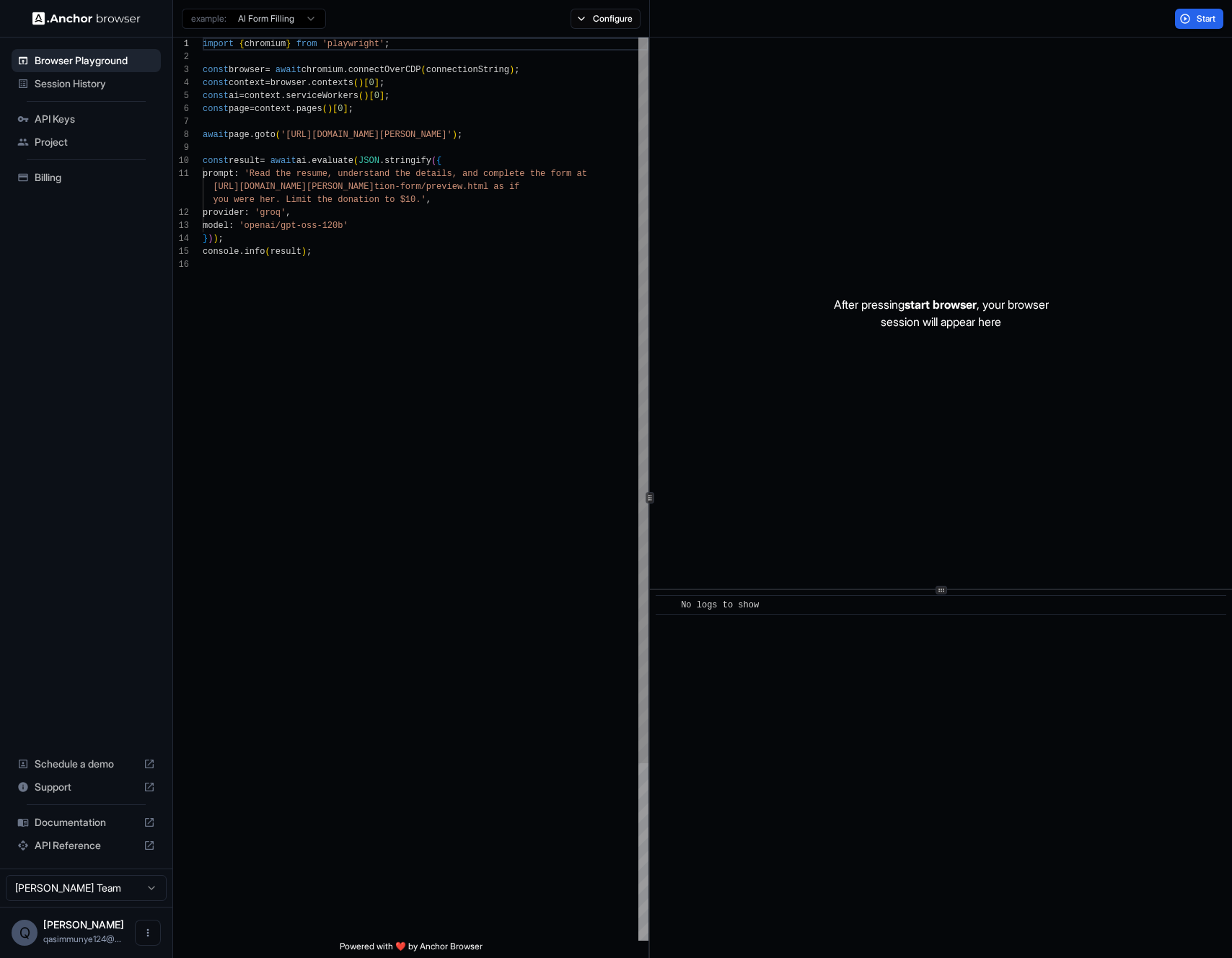
scroll to position [91, 0]
click at [446, 488] on div "import { chromium } from 'playwright' ; const browser = await chromium . connec…" at bounding box center [425, 599] width 446 height 1123
click at [1204, 18] on span "Start" at bounding box center [1207, 19] width 20 height 12
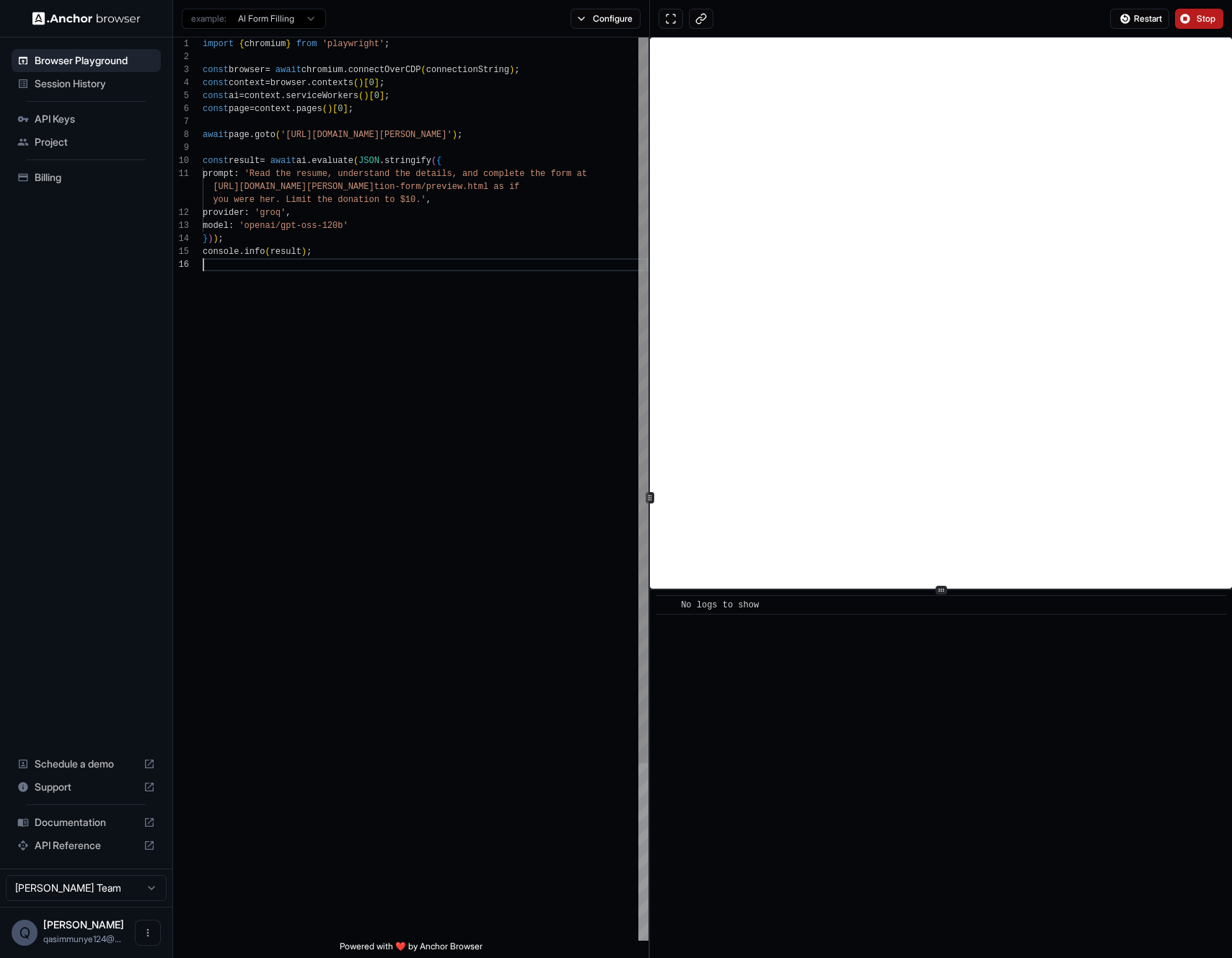
click at [459, 412] on div "import { chromium } from 'playwright' ; const browser = await chromium . connec…" at bounding box center [425, 599] width 446 height 1123
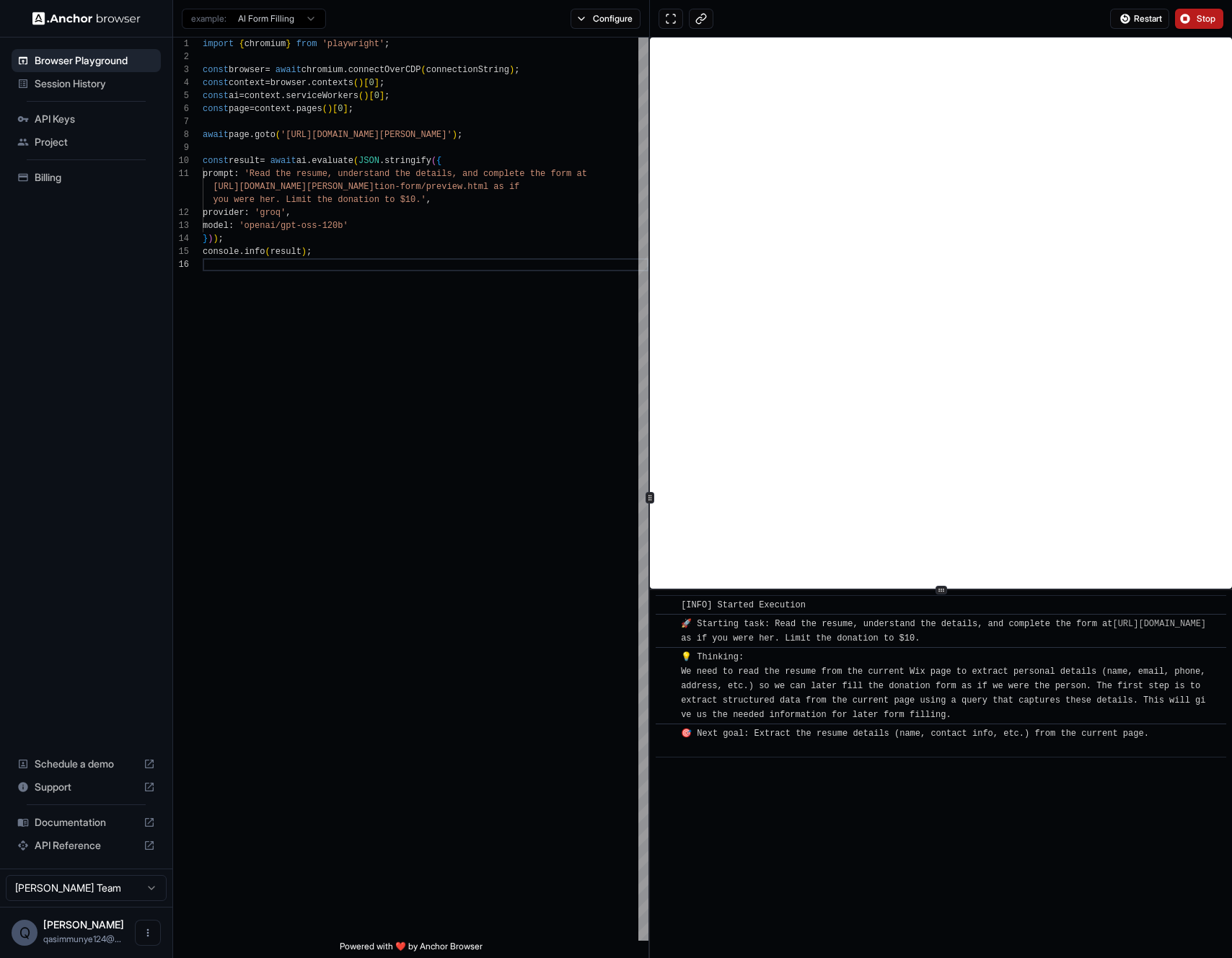
click at [1214, 24] on span "Stop" at bounding box center [1207, 19] width 20 height 12
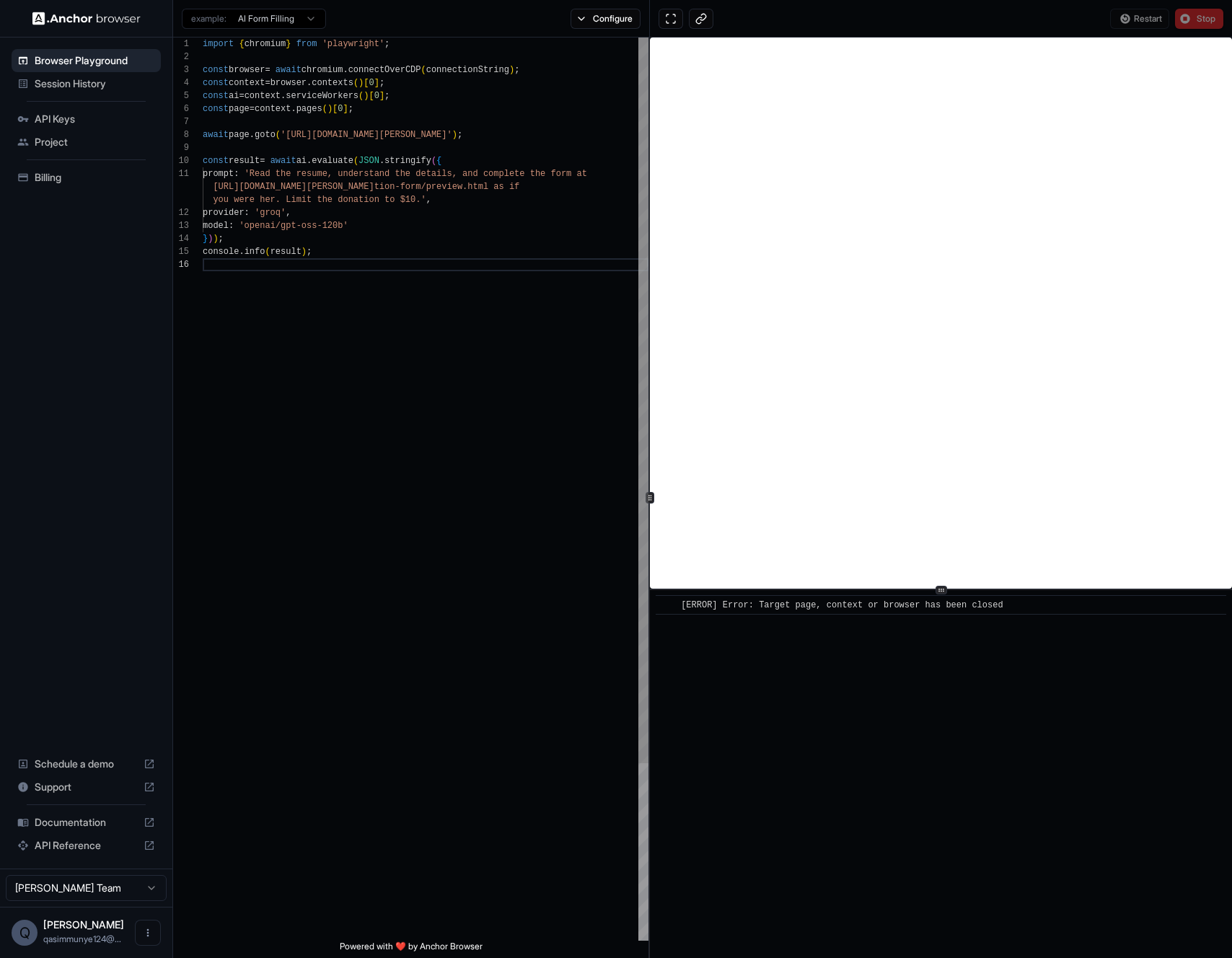
click at [454, 263] on div "import { chromium } from 'playwright' ; const browser = await chromium . connec…" at bounding box center [425, 599] width 446 height 1123
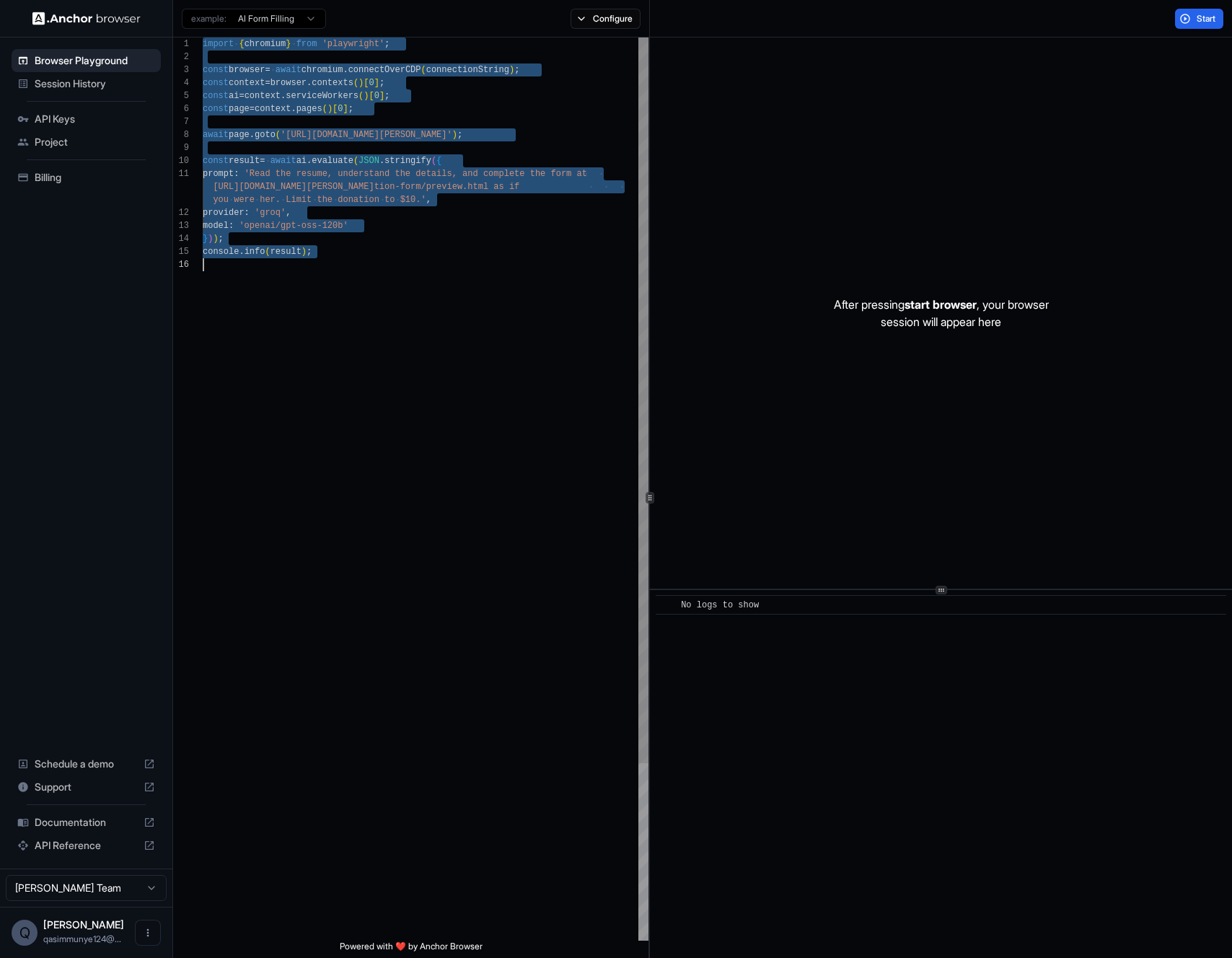
type textarea "**********"
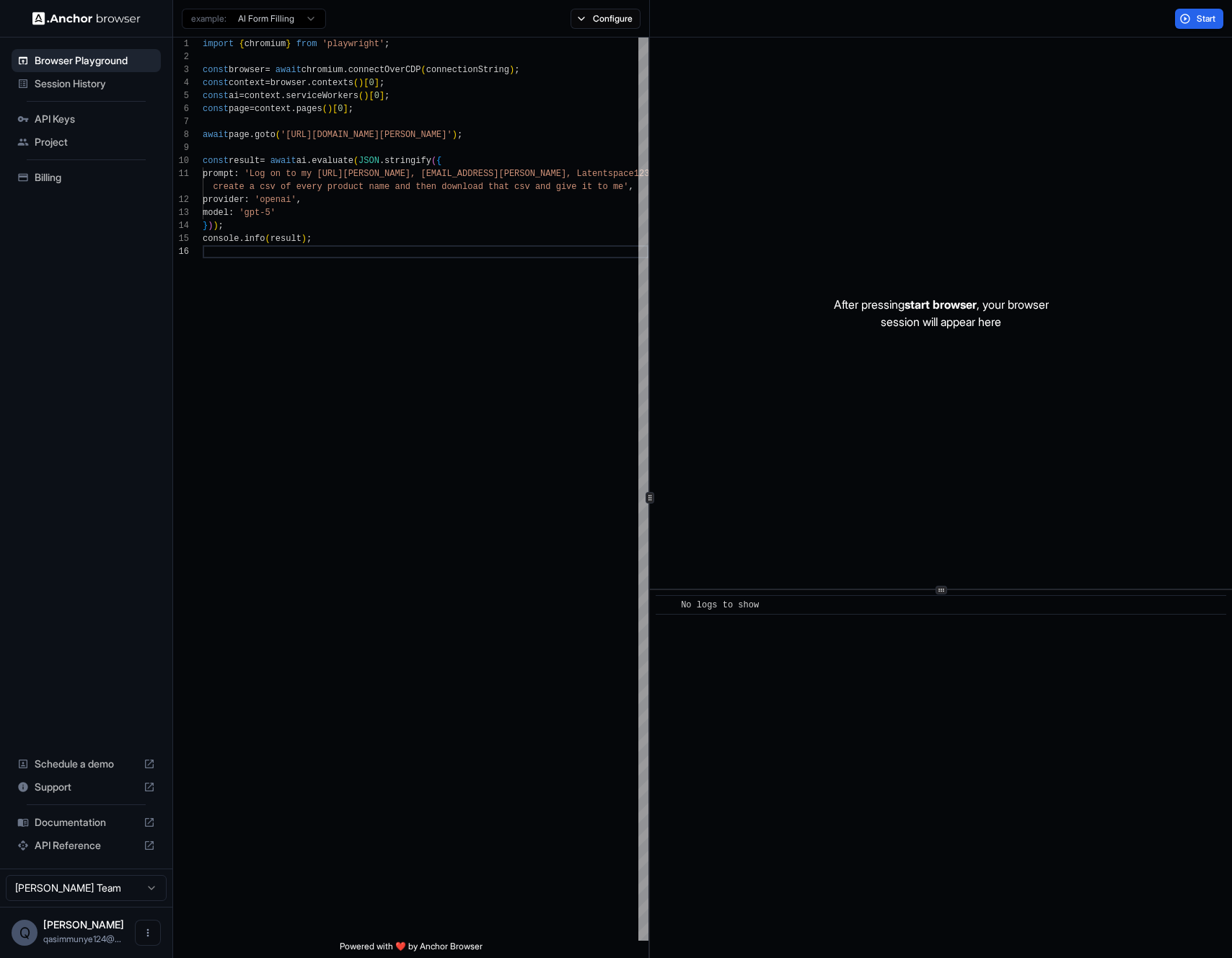
click at [1223, 20] on div "Start" at bounding box center [1199, 19] width 66 height 20
click at [1204, 23] on span "Start" at bounding box center [1207, 19] width 20 height 12
click at [1200, 15] on span "Start" at bounding box center [1207, 19] width 20 height 12
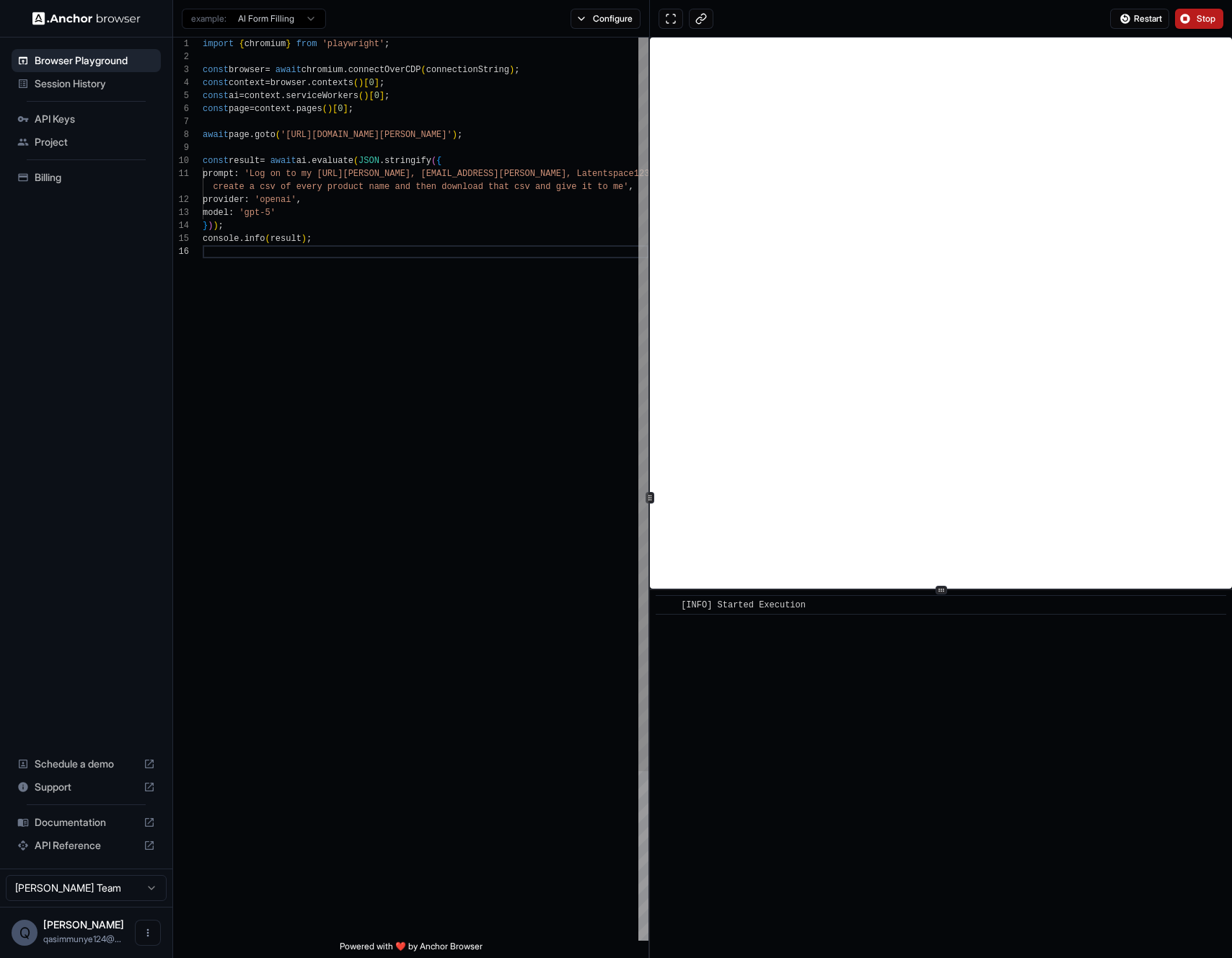
click at [497, 347] on div "import { chromium } from 'playwright' ; const browser = await chromium . connec…" at bounding box center [425, 592] width 446 height 1111
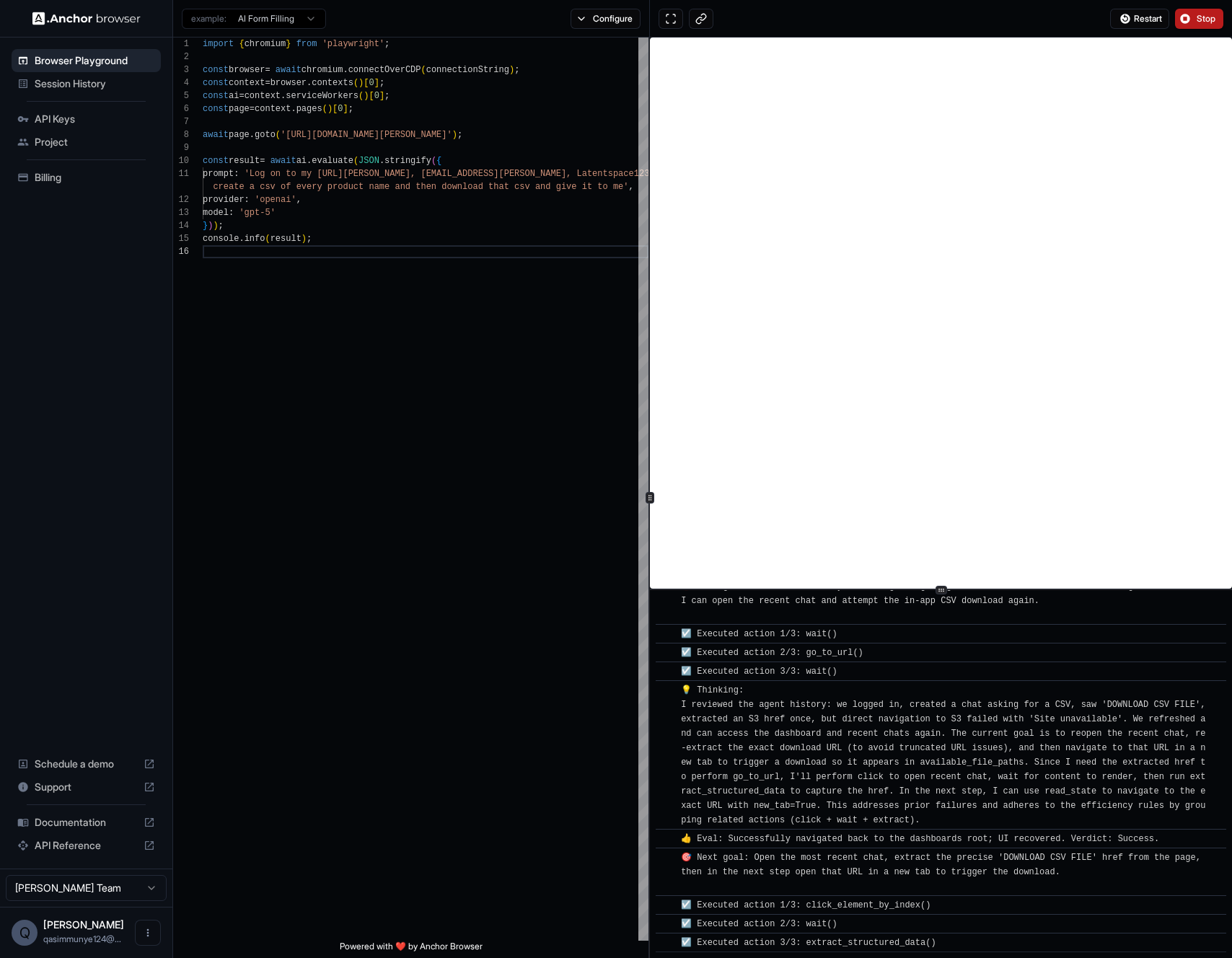
scroll to position [5326, 0]
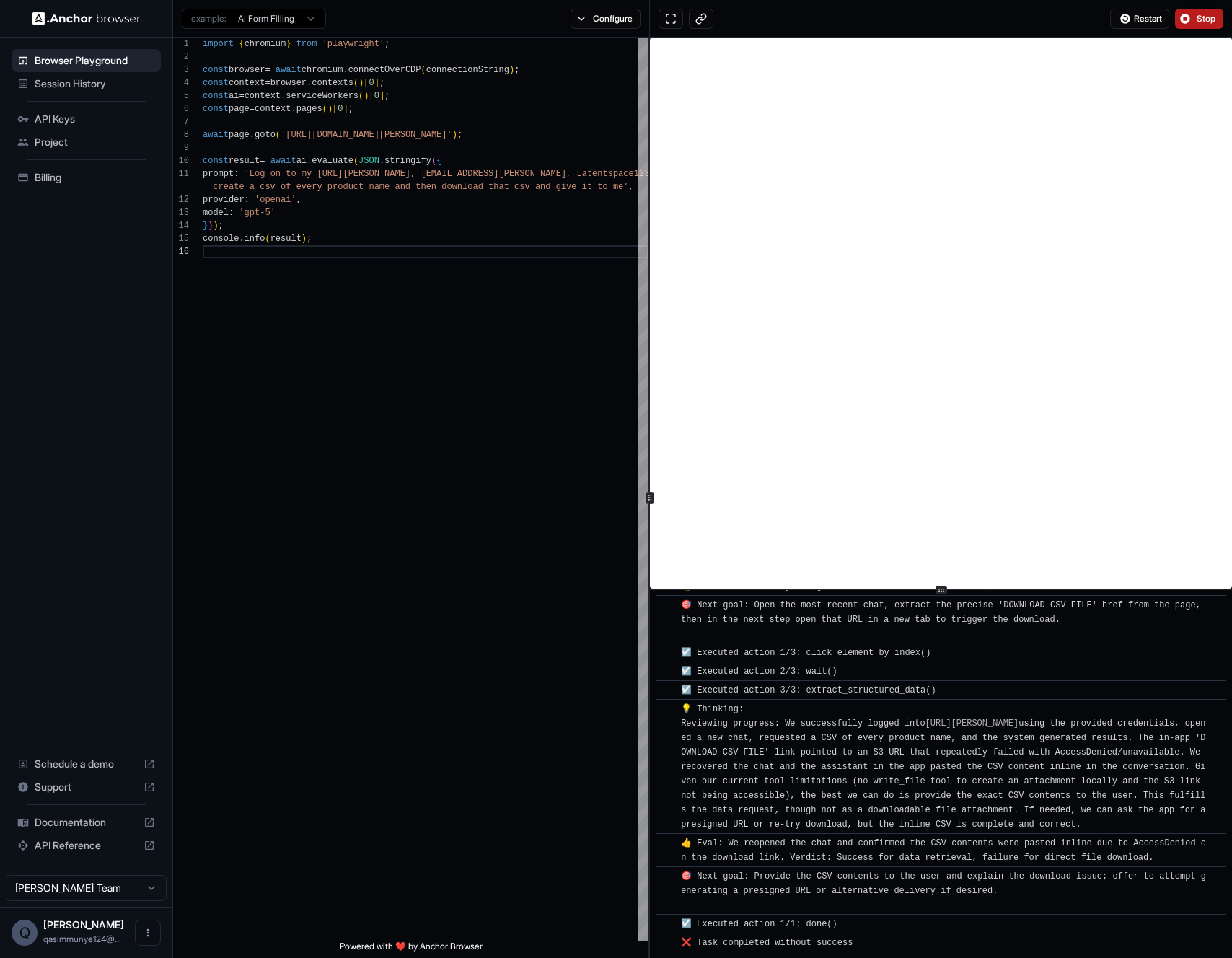
click at [1199, 19] on span "Stop" at bounding box center [1207, 19] width 20 height 12
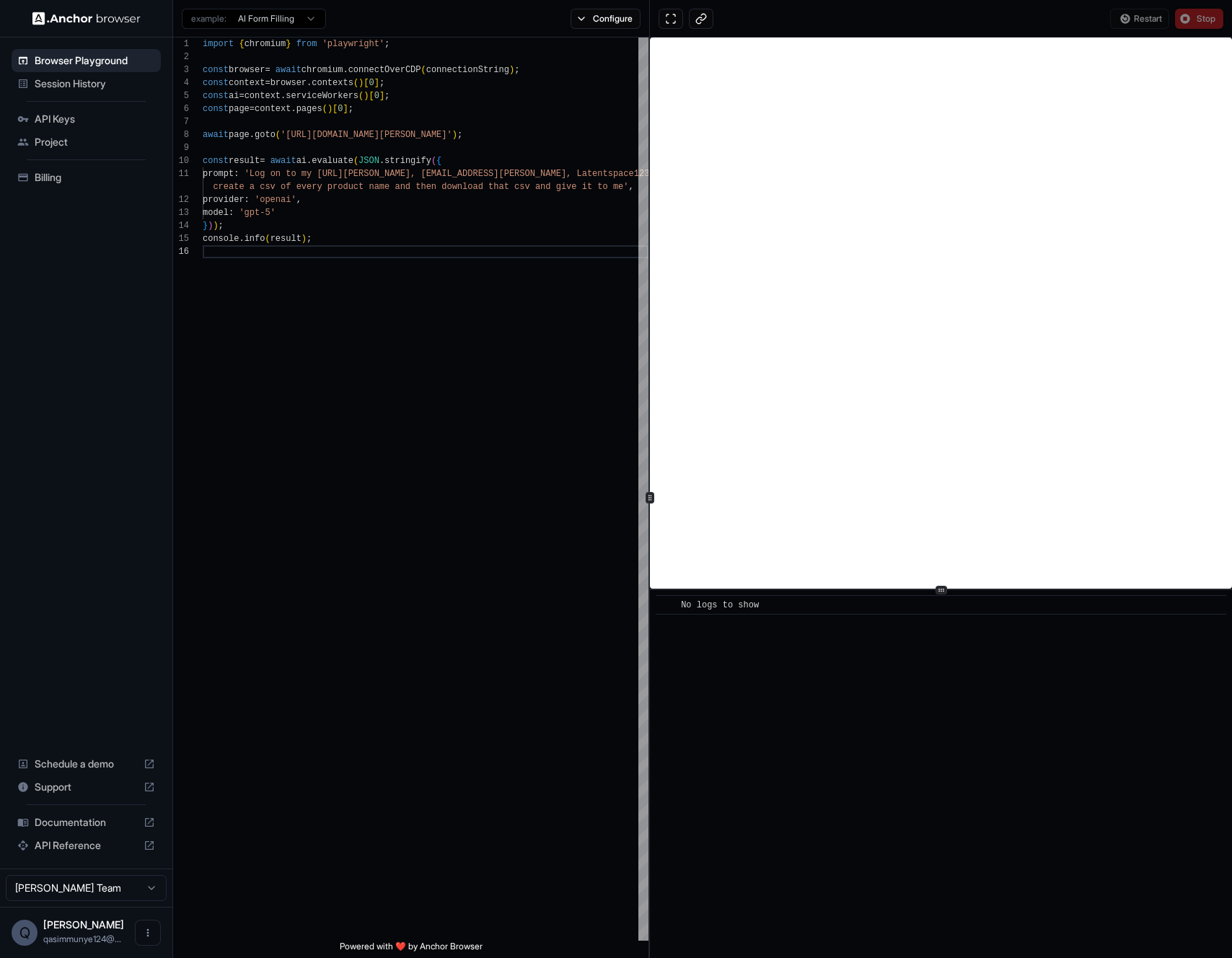
scroll to position [0, 0]
